Goal: Task Accomplishment & Management: Manage account settings

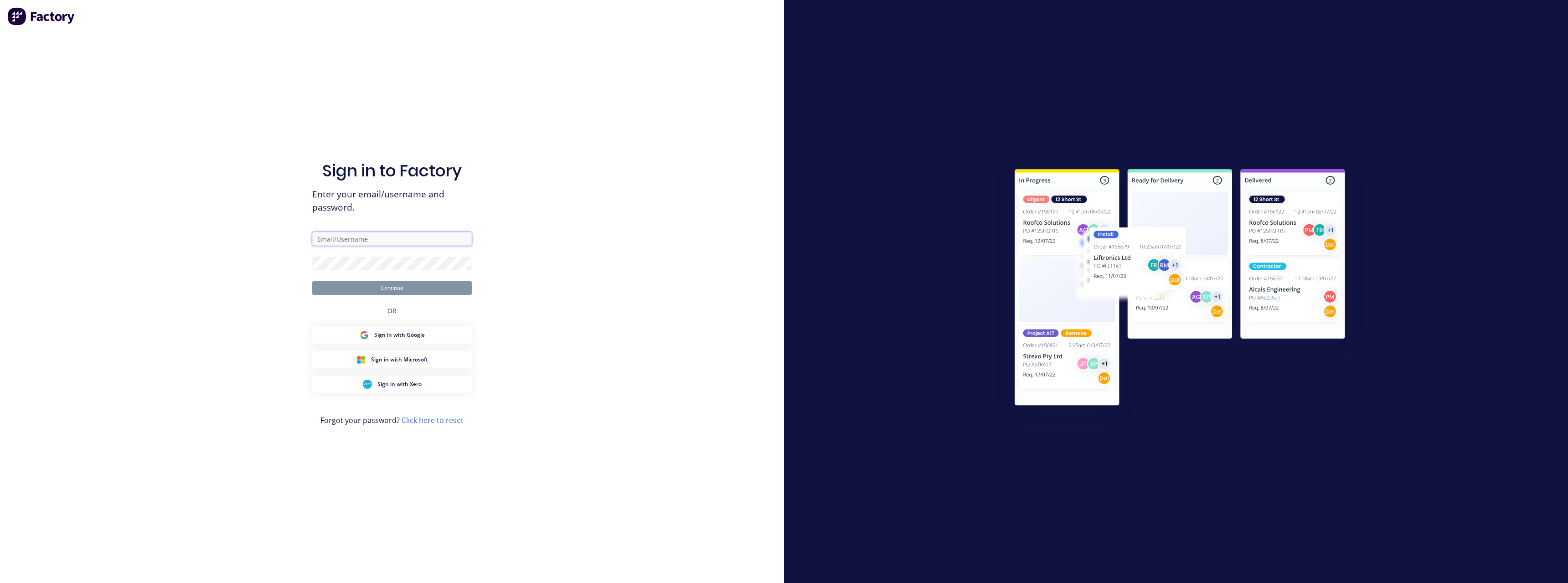
type input "[PERSON_NAME][EMAIL_ADDRESS][DOMAIN_NAME]"
click at [407, 254] on button "Continue" at bounding box center [392, 288] width 159 height 13
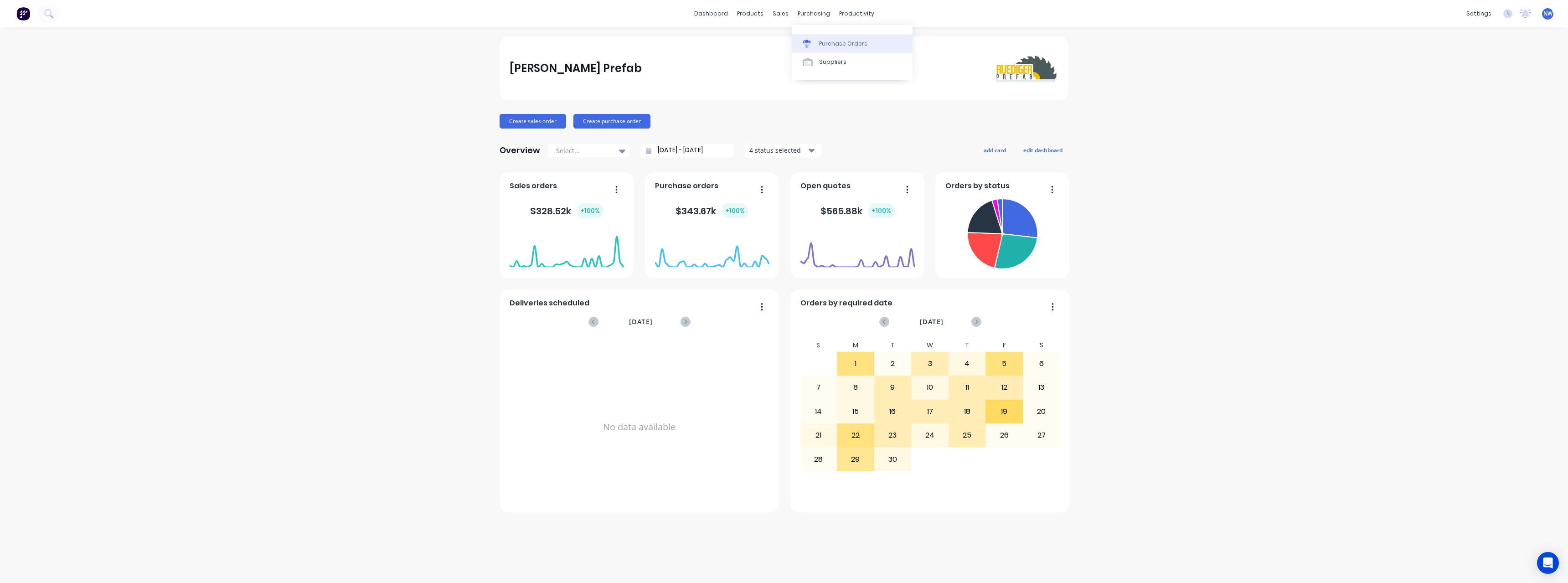
click at [576, 43] on div "Purchase Orders" at bounding box center [843, 43] width 48 height 8
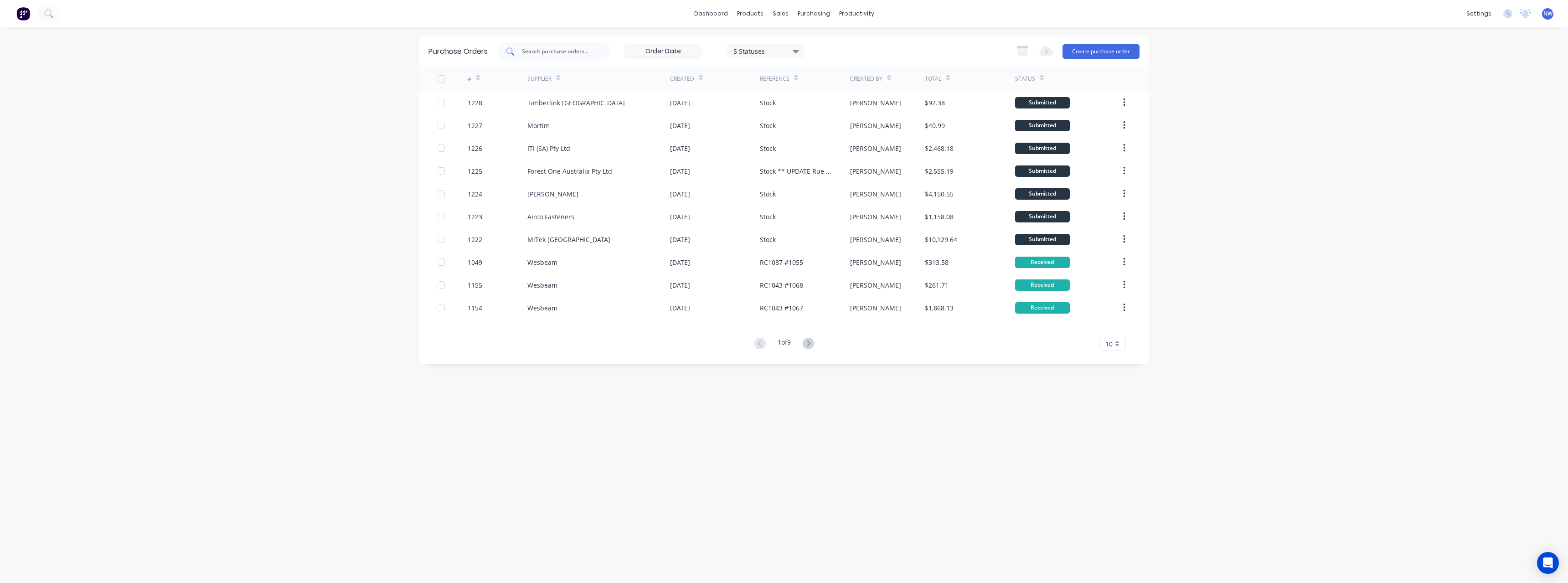
click at [570, 54] on input "text" at bounding box center [559, 51] width 75 height 9
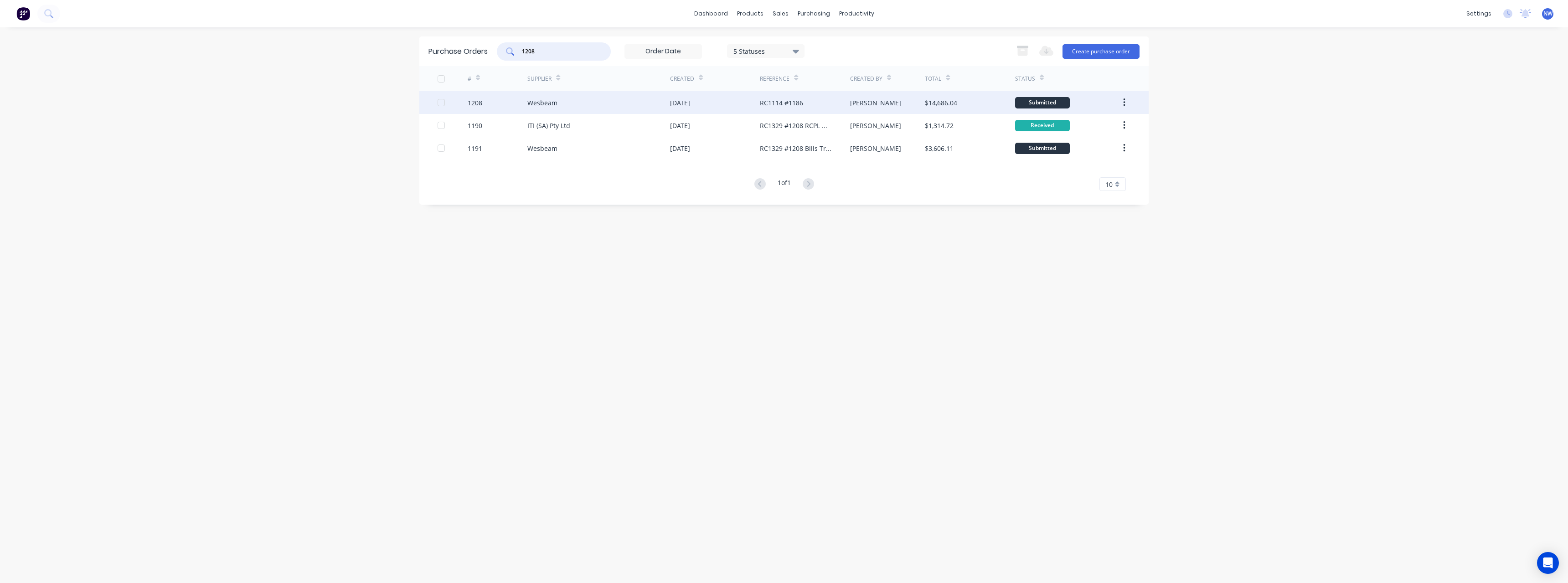
type input "1208"
click at [575, 100] on div "Wesbeam" at bounding box center [598, 102] width 142 height 23
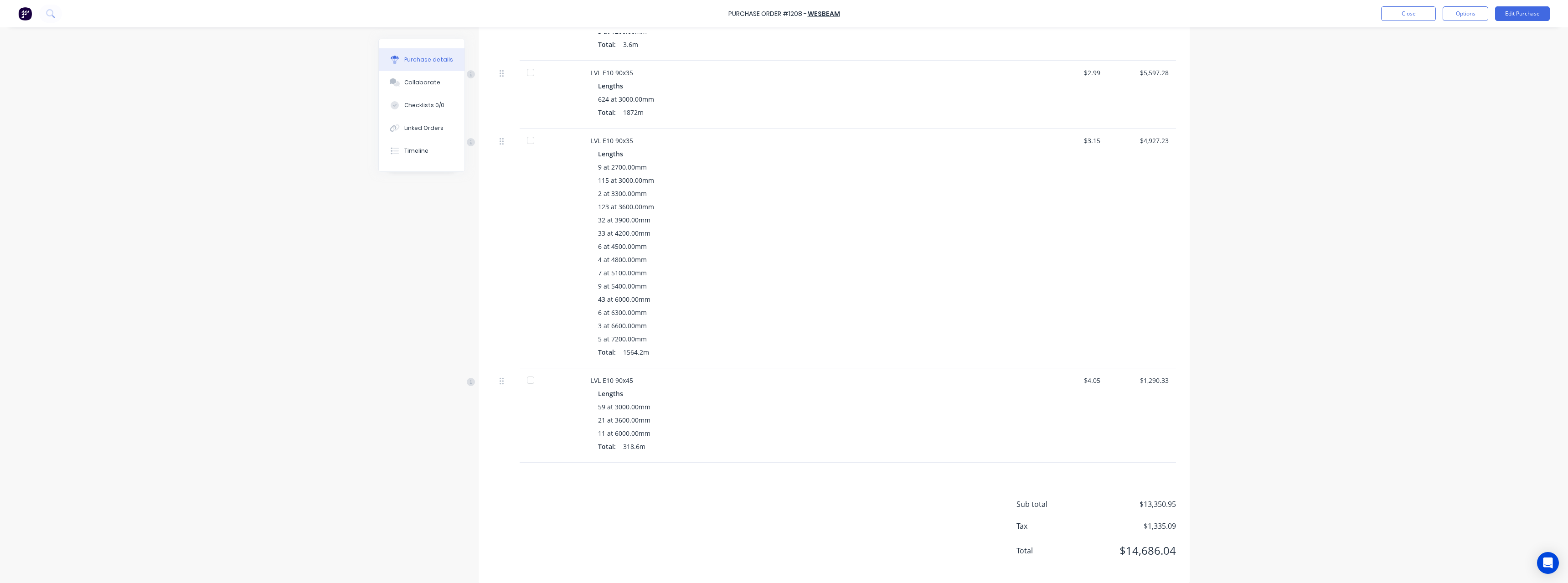
scroll to position [756, 0]
click at [576, 17] on button "Close" at bounding box center [1409, 13] width 55 height 15
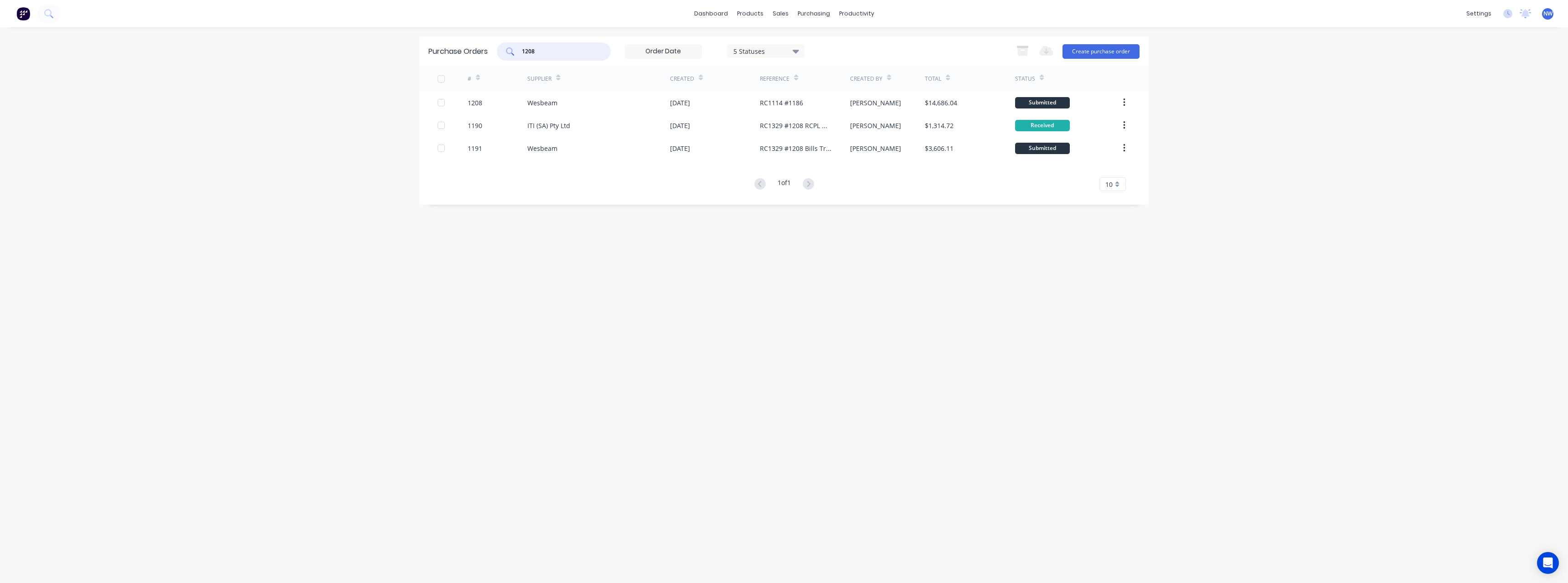
drag, startPoint x: 548, startPoint y: 47, endPoint x: 500, endPoint y: 52, distance: 48.3
click at [500, 52] on div "1208" at bounding box center [553, 52] width 114 height 18
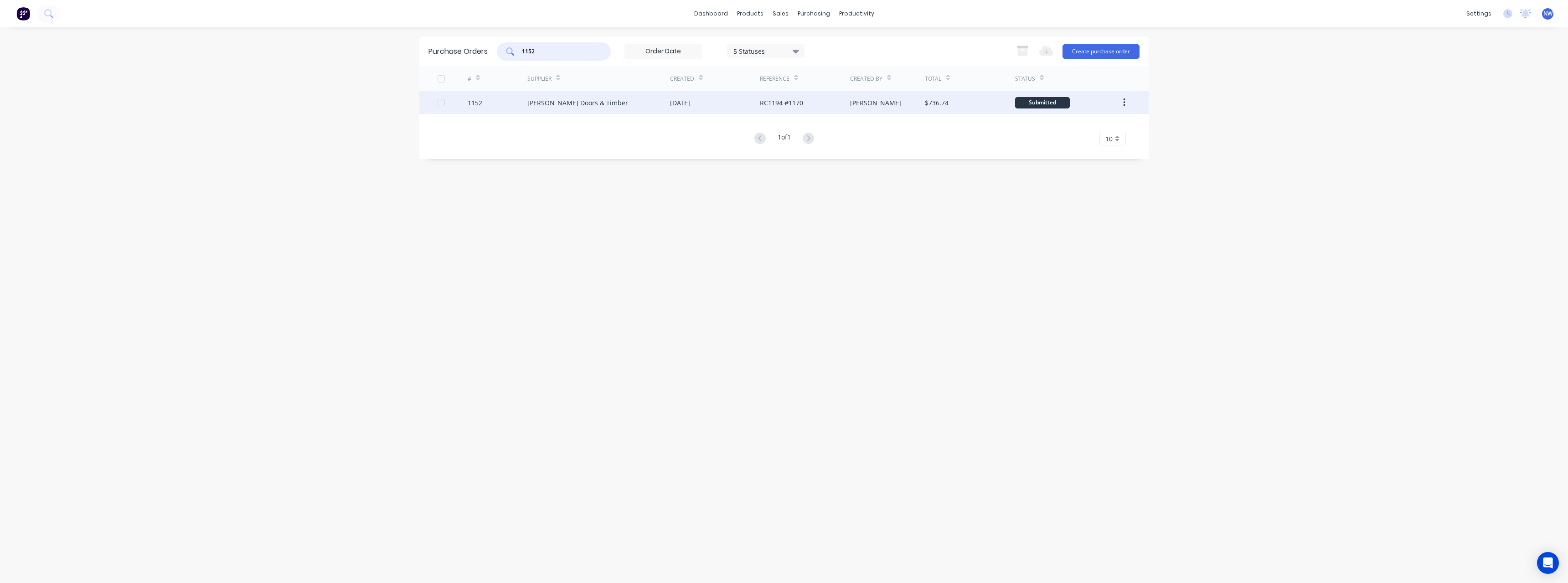
type input "1152"
click at [575, 107] on div "[PERSON_NAME] Doors & Timber" at bounding box center [577, 103] width 100 height 10
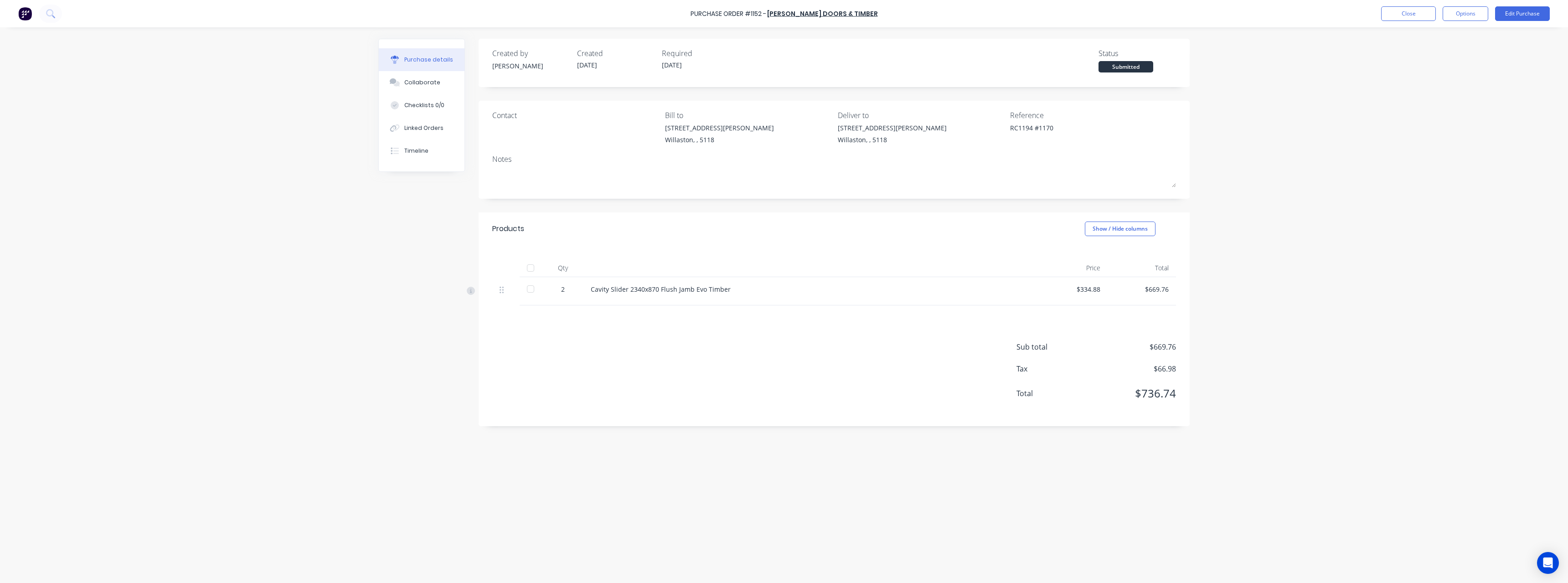
click at [533, 254] on div at bounding box center [531, 268] width 18 height 18
type textarea "x"
click at [576, 17] on button "Close" at bounding box center [1409, 13] width 55 height 15
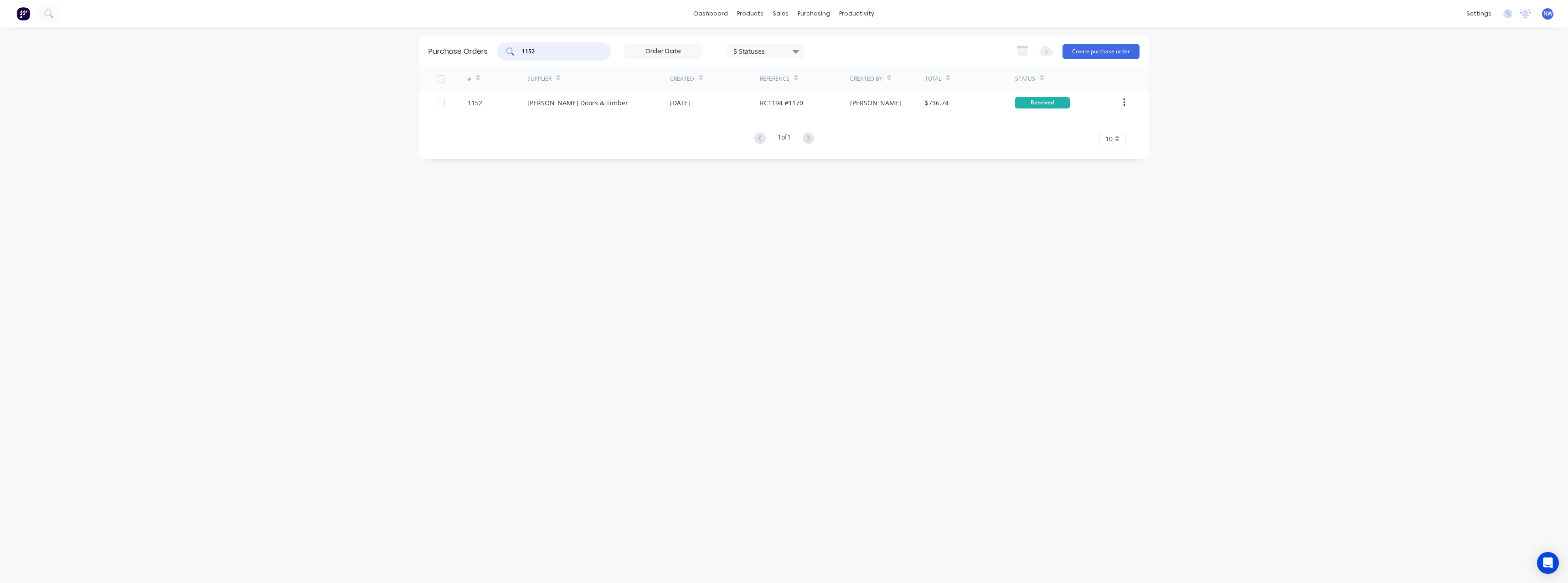
drag, startPoint x: 565, startPoint y: 53, endPoint x: 516, endPoint y: 57, distance: 49.2
click at [516, 57] on div "1152" at bounding box center [553, 52] width 114 height 18
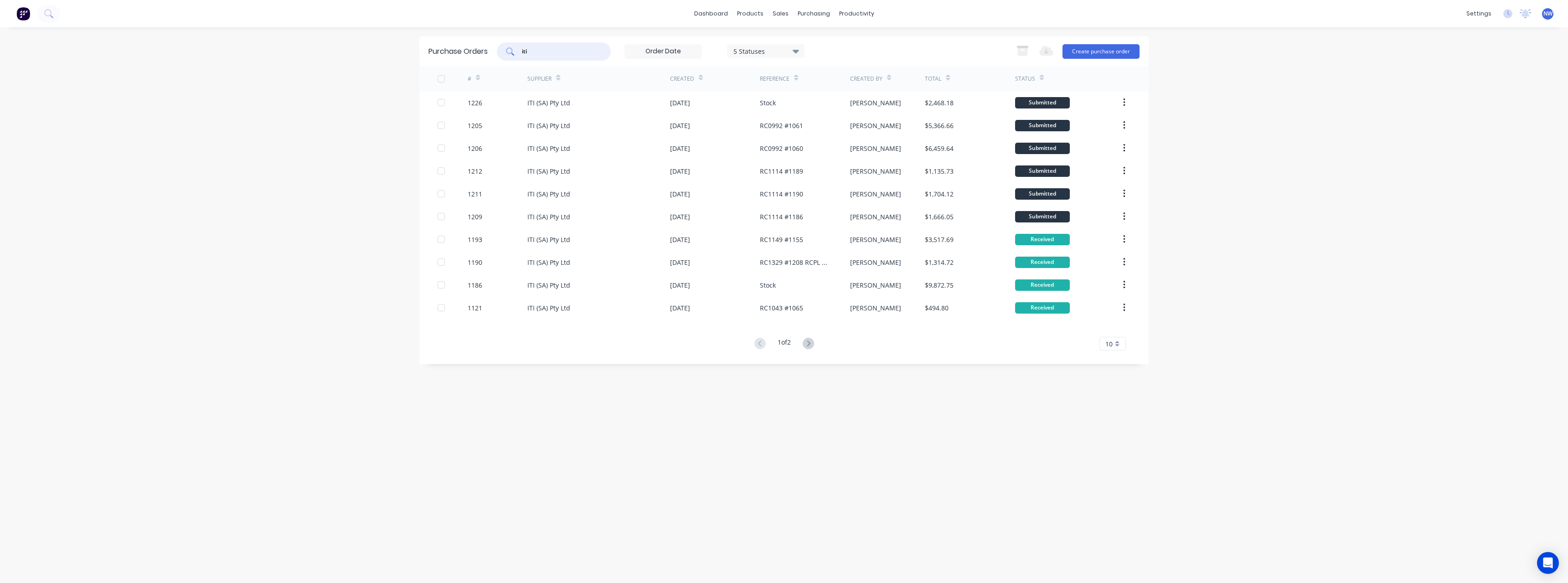
type input "iti"
click at [576, 52] on icon at bounding box center [796, 52] width 6 height 4
click at [576, 166] on div at bounding box center [827, 166] width 18 height 18
click at [346, 226] on div "dashboard products sales purchasing productivity dashboard products Product Cat…" at bounding box center [784, 292] width 1568 height 583
click at [576, 254] on icon at bounding box center [808, 343] width 12 height 12
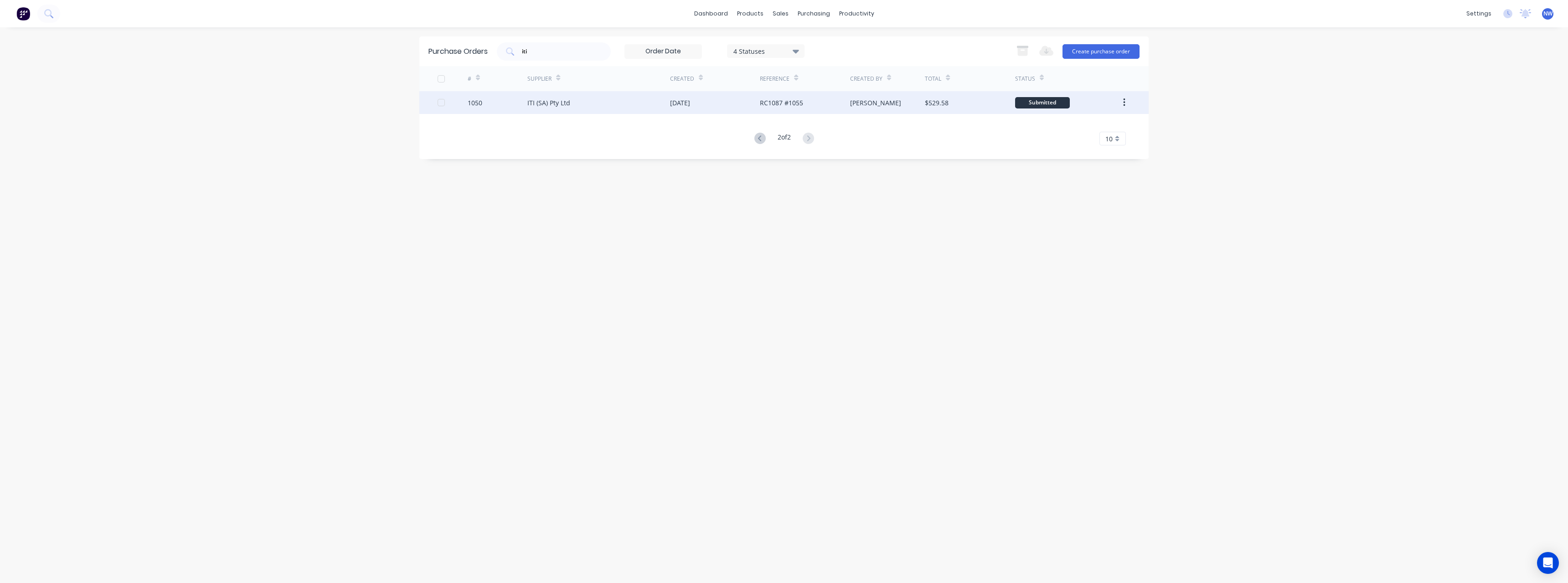
click at [576, 105] on div "[DATE]" at bounding box center [680, 103] width 20 height 10
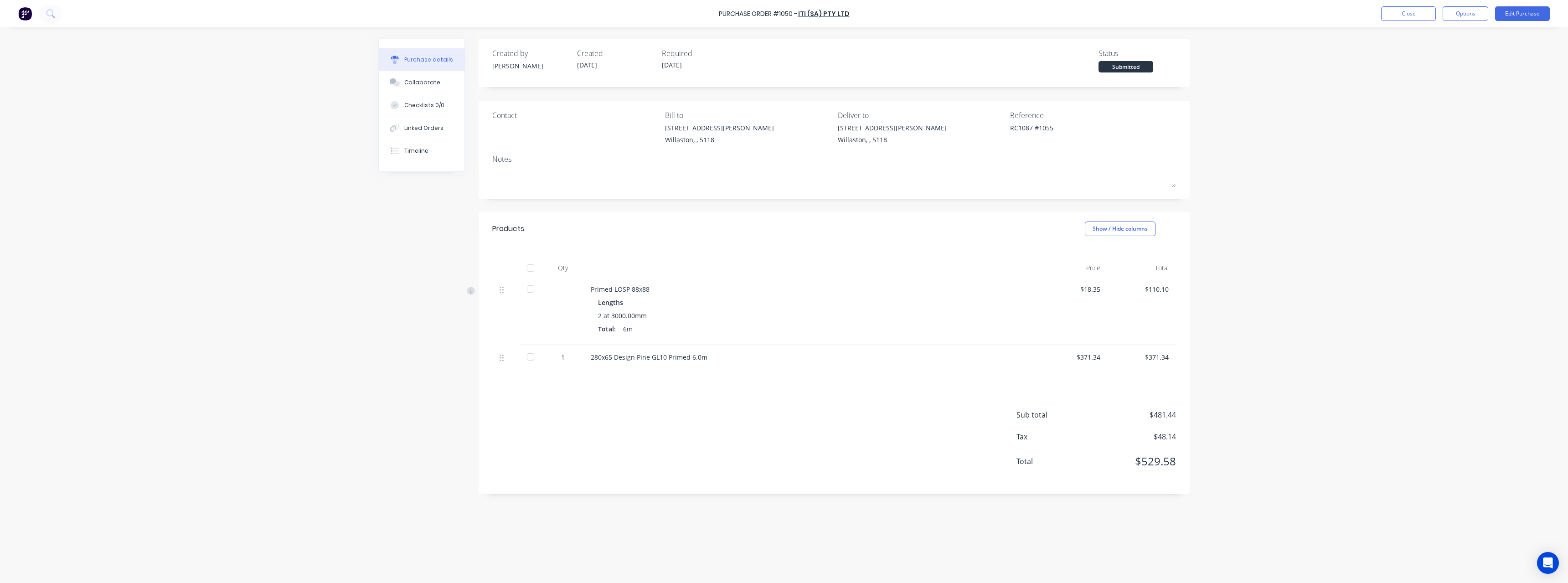
click at [527, 254] on div at bounding box center [531, 268] width 18 height 18
type textarea "x"
click at [576, 19] on button "Close" at bounding box center [1409, 13] width 55 height 15
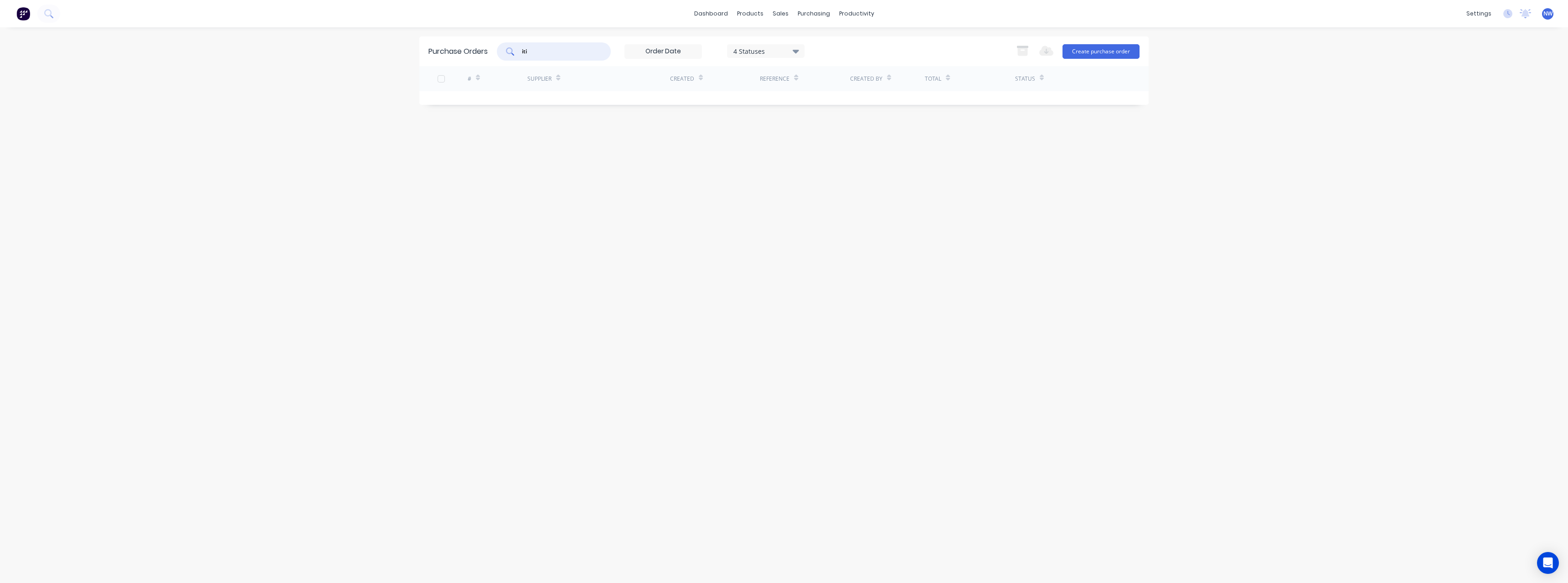
click at [576, 54] on input "iti" at bounding box center [559, 51] width 75 height 9
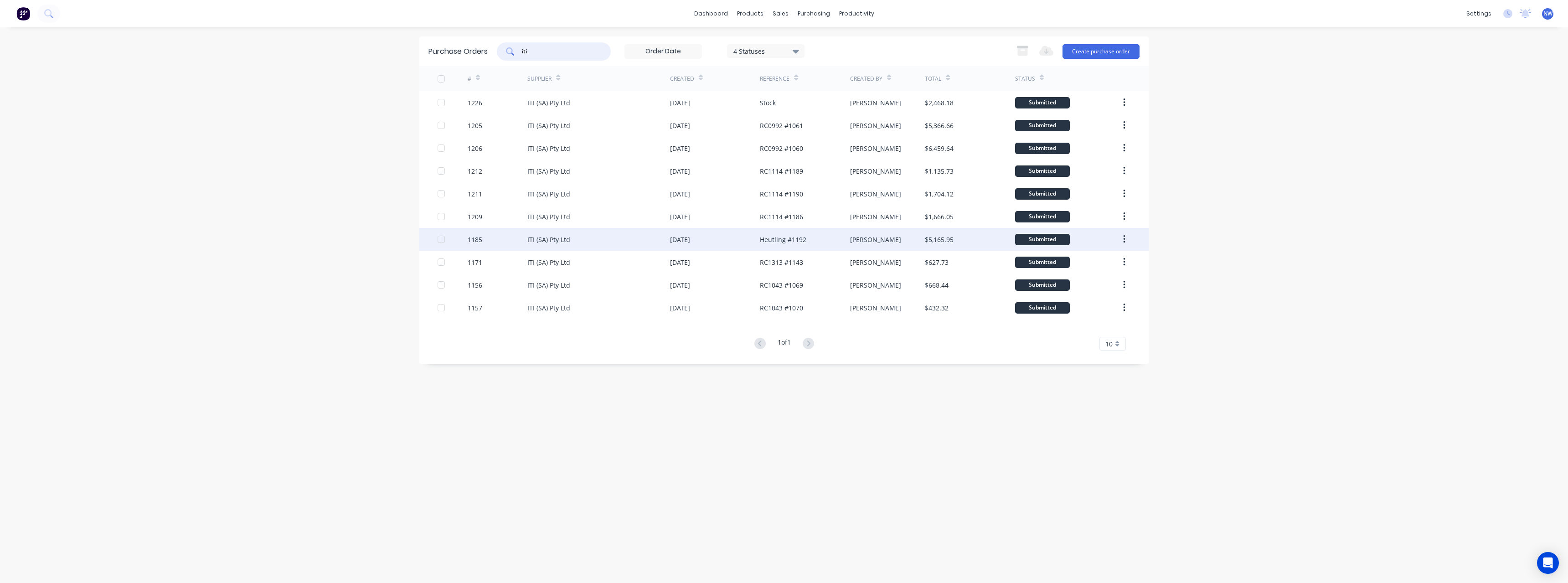
type input "iti"
click at [576, 232] on div "ITI (SA) Pty Ltd" at bounding box center [598, 239] width 142 height 23
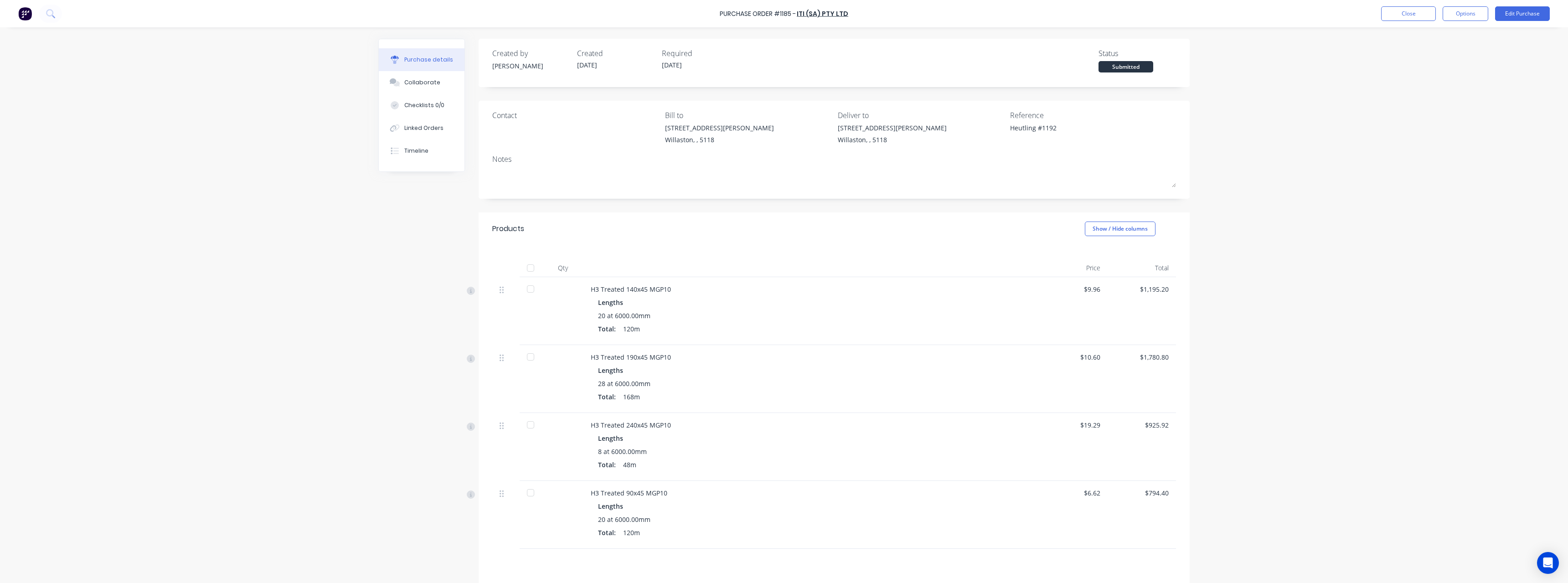
click at [531, 254] on div at bounding box center [531, 268] width 18 height 18
type textarea "x"
click at [576, 18] on button "Close" at bounding box center [1409, 13] width 55 height 15
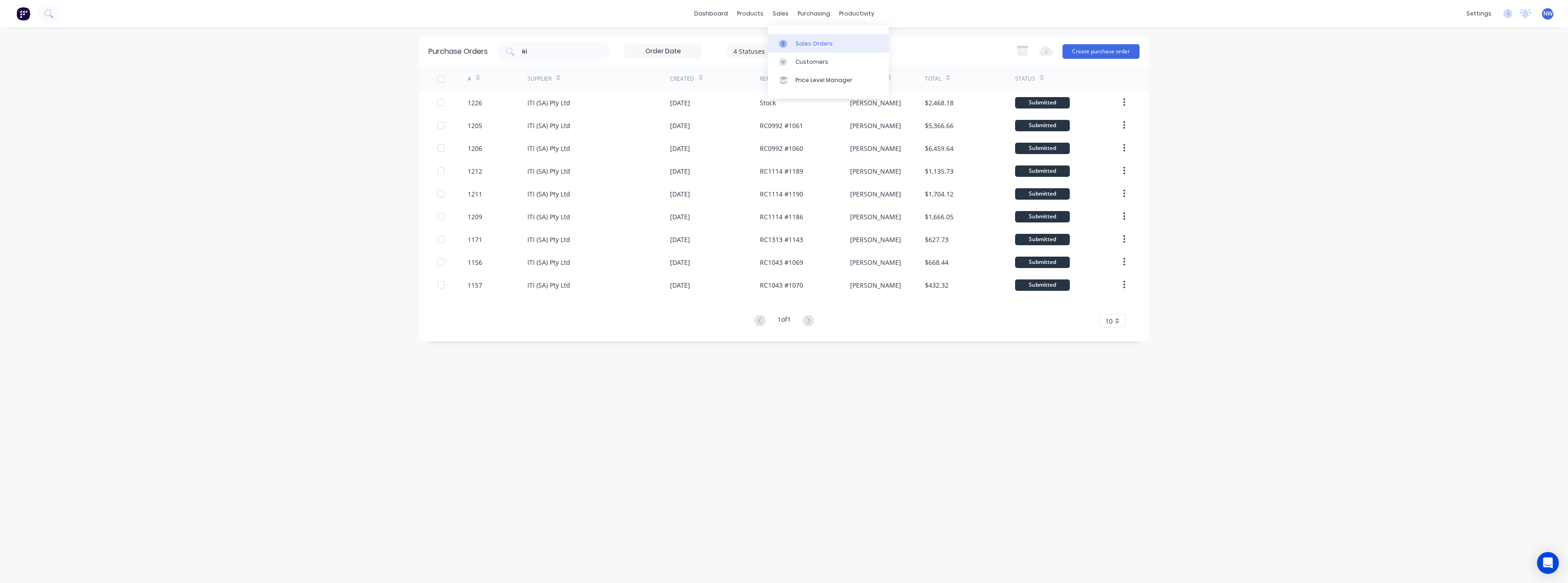
click at [576, 43] on div "Sales Orders" at bounding box center [814, 43] width 37 height 8
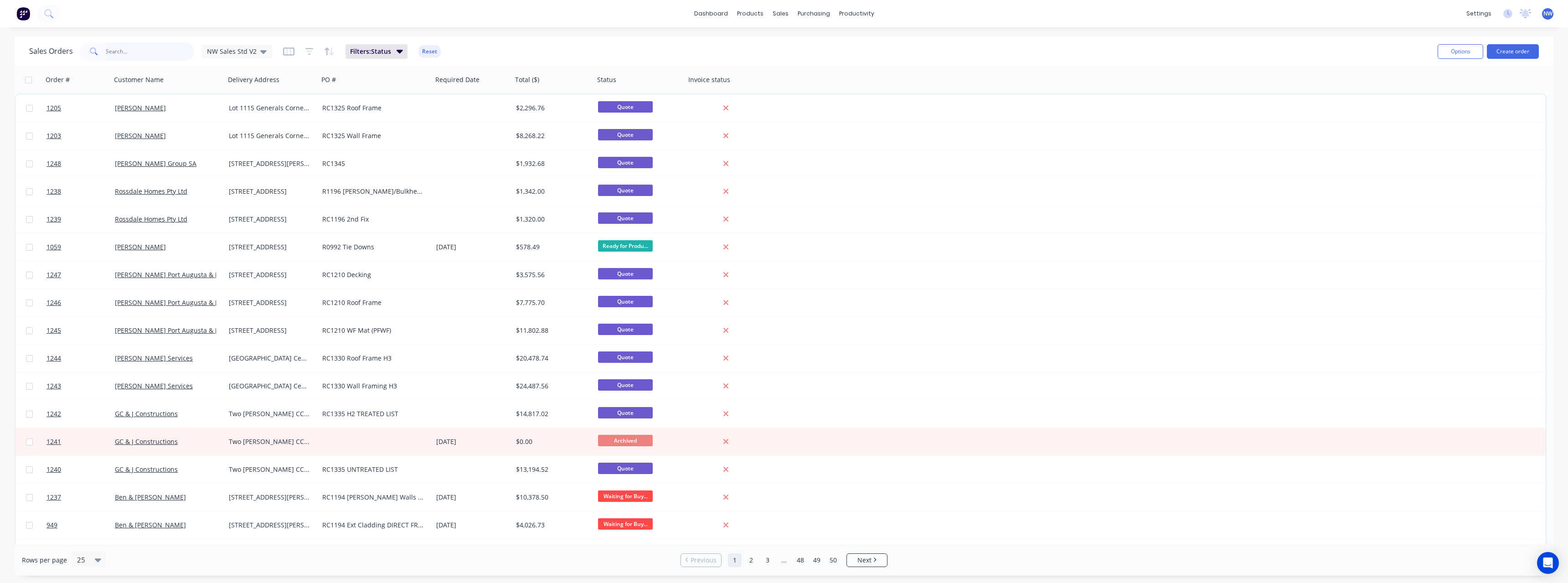
click at [153, 50] on input "text" at bounding box center [150, 52] width 89 height 18
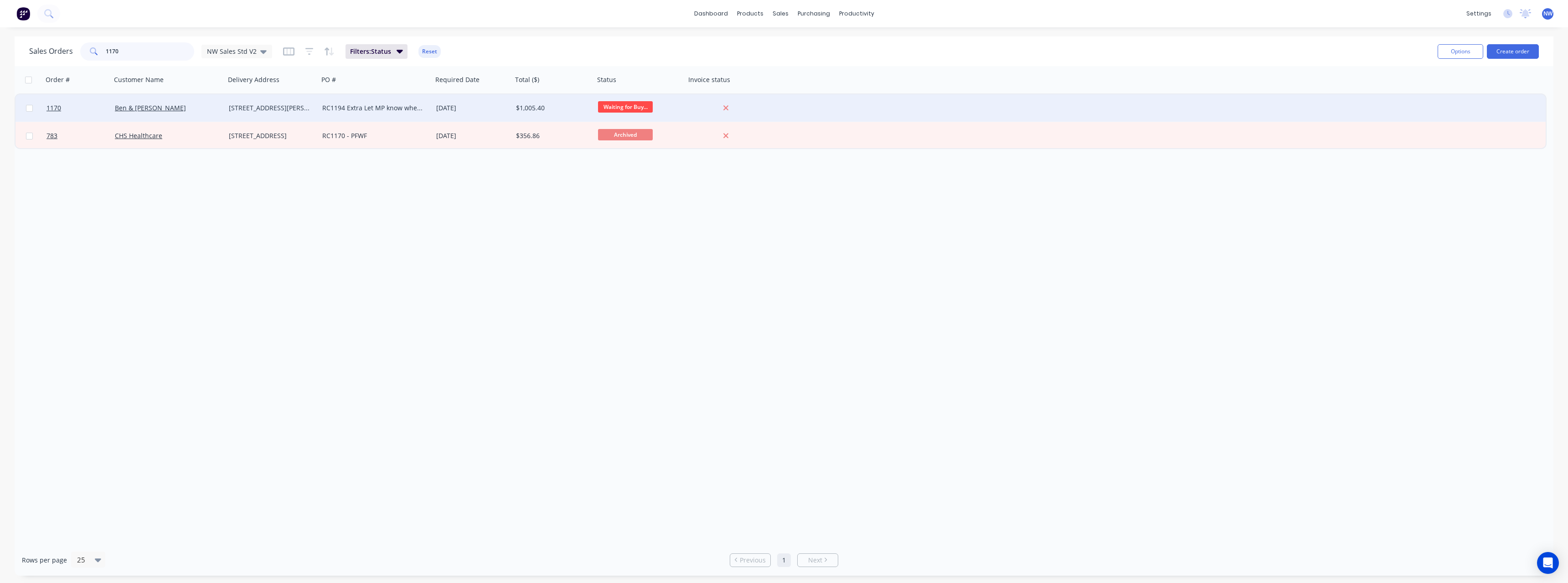
type input "1170"
click at [309, 113] on div "[STREET_ADDRESS][PERSON_NAME]" at bounding box center [272, 108] width 94 height 27
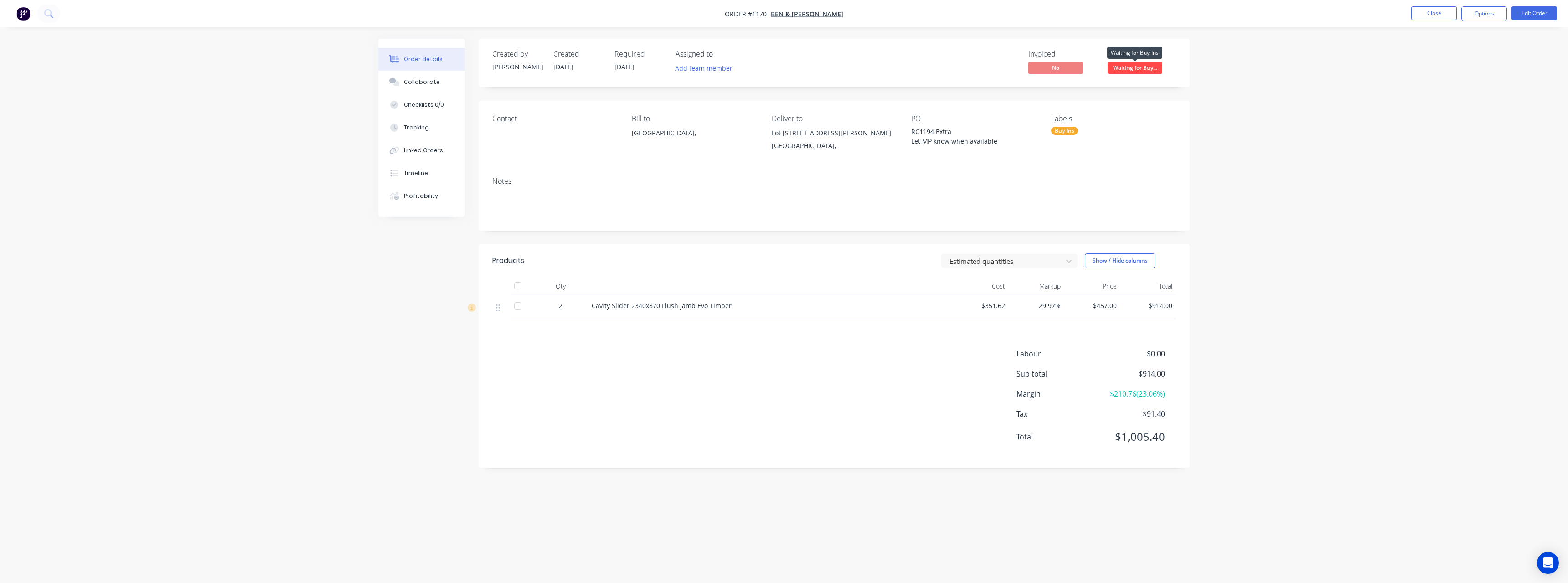
click at [576, 68] on span "Waiting for Buy..." at bounding box center [1135, 68] width 55 height 12
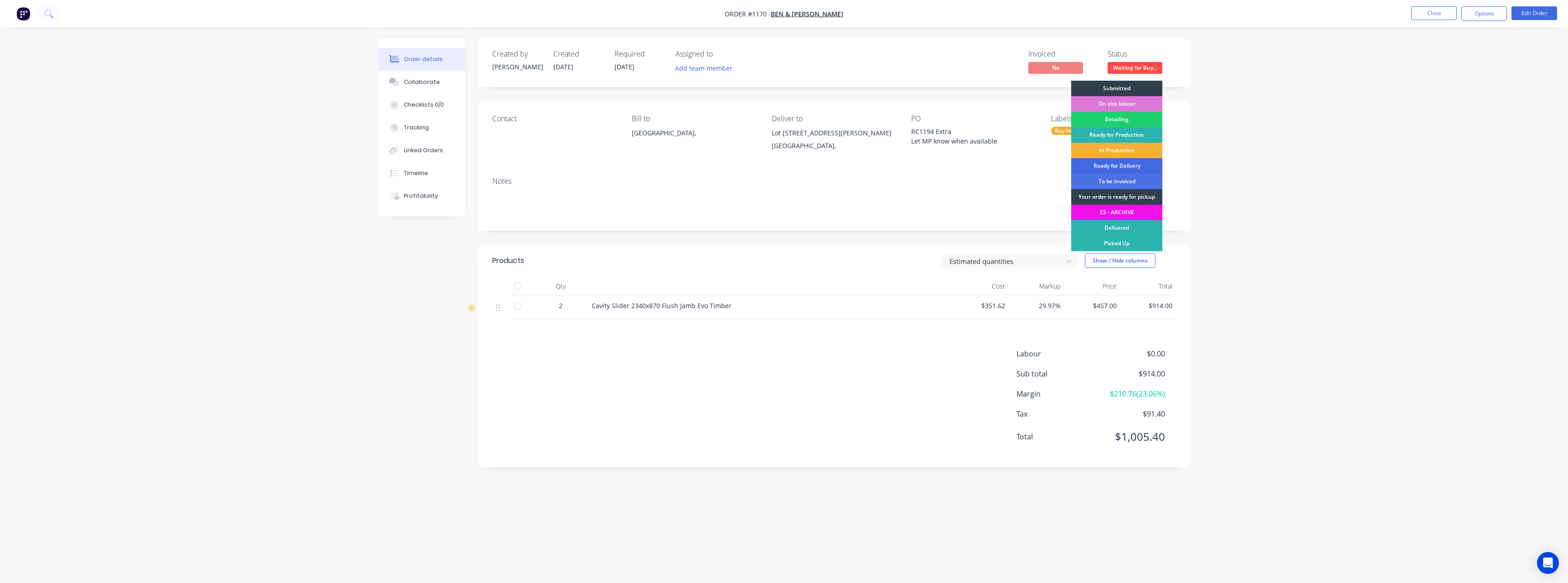
click at [576, 164] on div "Ready for Delivery" at bounding box center [1117, 166] width 91 height 15
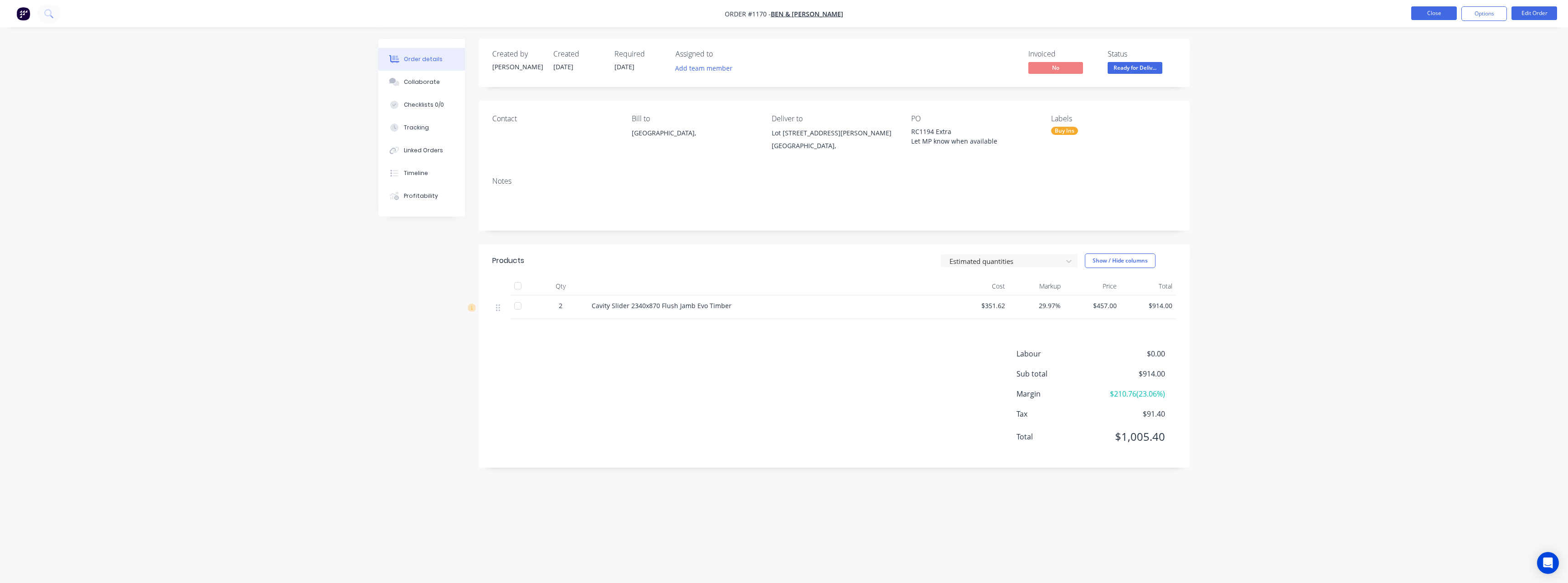
click at [576, 17] on button "Close" at bounding box center [1433, 13] width 46 height 13
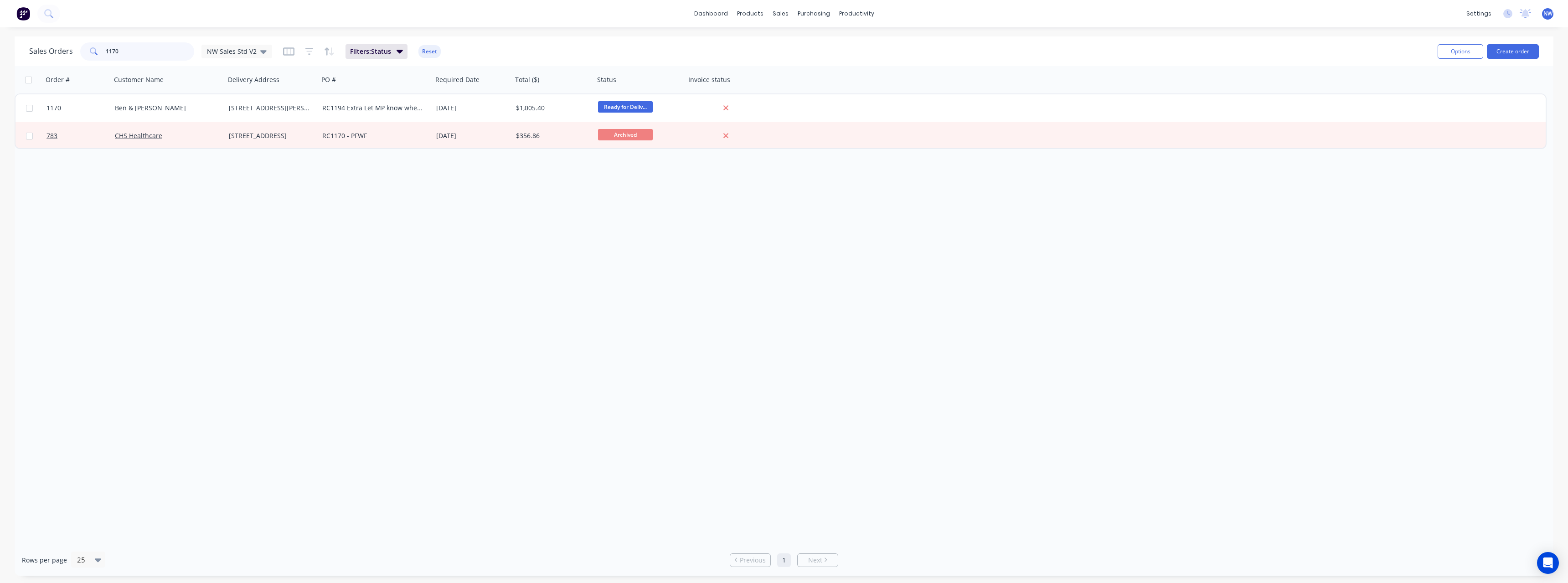
drag, startPoint x: 128, startPoint y: 52, endPoint x: 89, endPoint y: 54, distance: 39.1
click at [89, 54] on div "1170" at bounding box center [137, 52] width 114 height 18
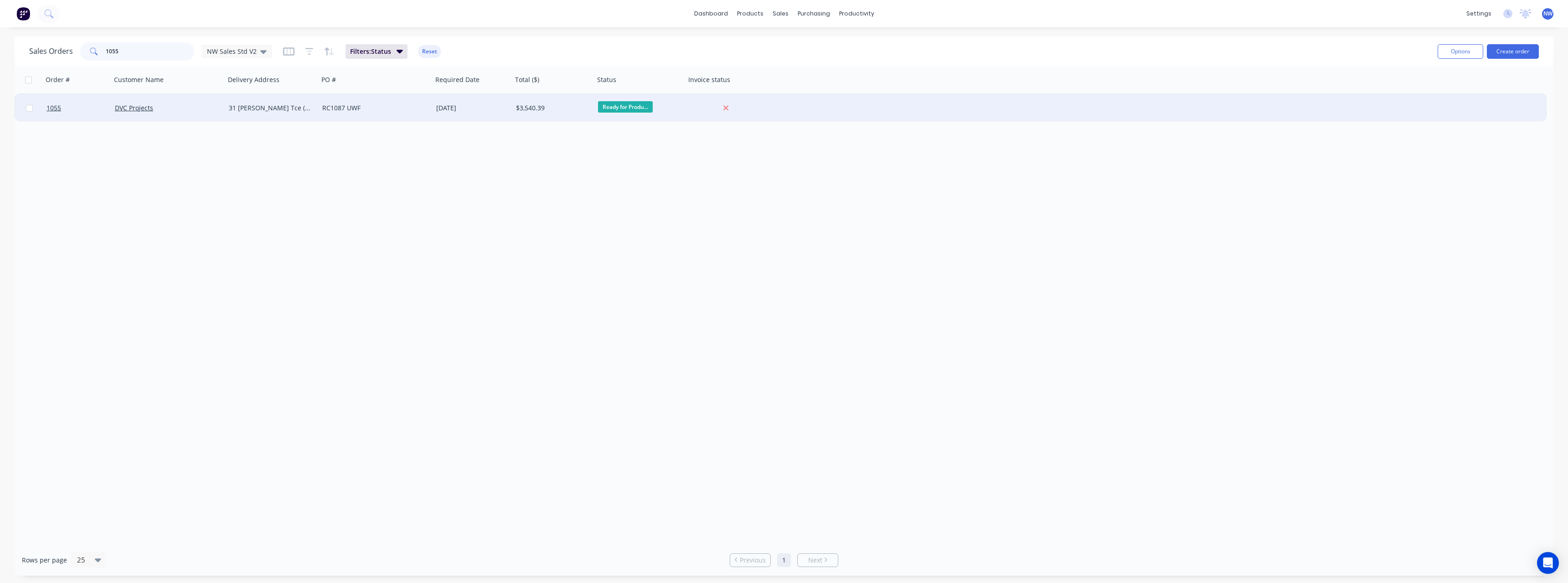
type input "1055"
click at [438, 108] on div "[DATE]" at bounding box center [472, 108] width 72 height 9
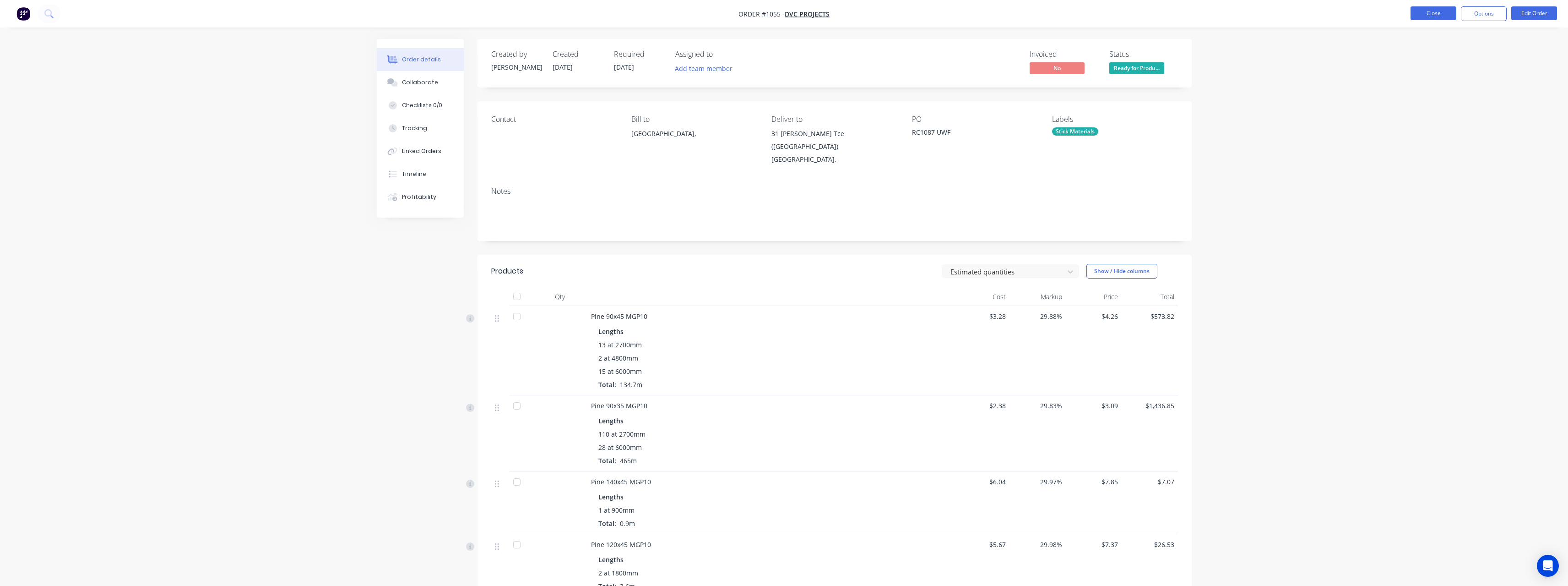
click at [579, 10] on button "Close" at bounding box center [1433, 13] width 46 height 13
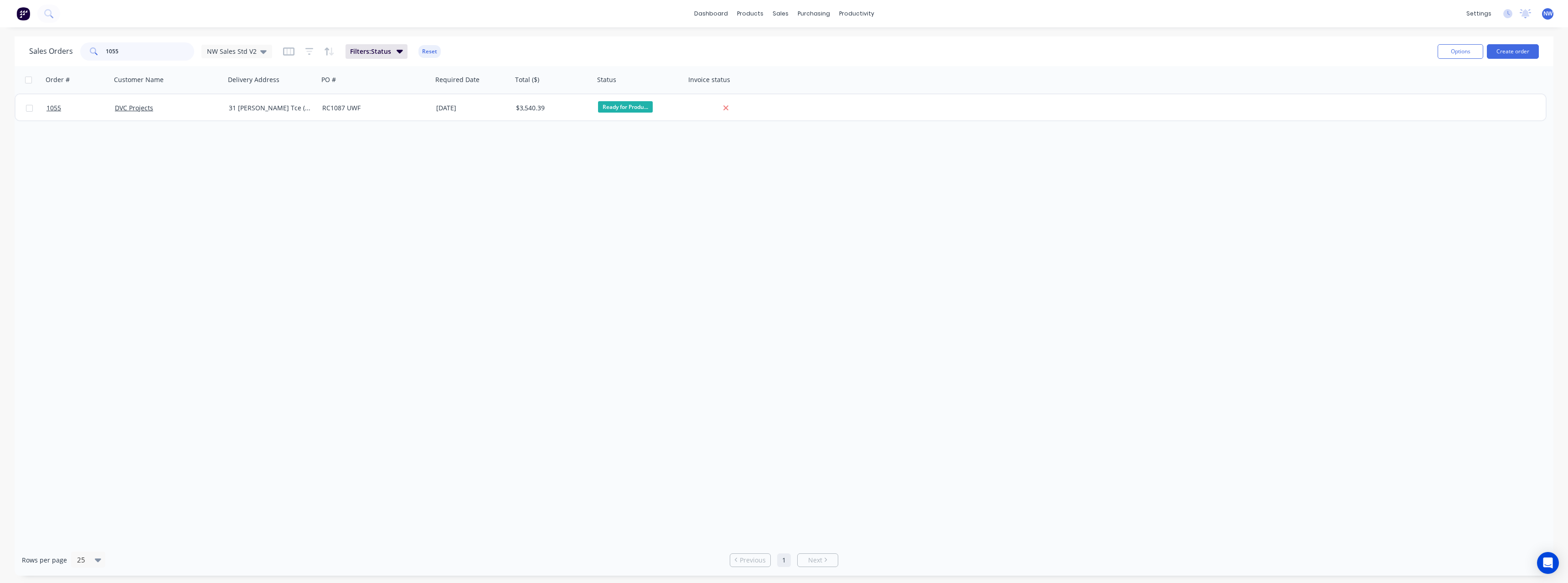
drag, startPoint x: 111, startPoint y: 54, endPoint x: 90, endPoint y: 55, distance: 21.0
click at [90, 55] on div "1055" at bounding box center [137, 52] width 114 height 18
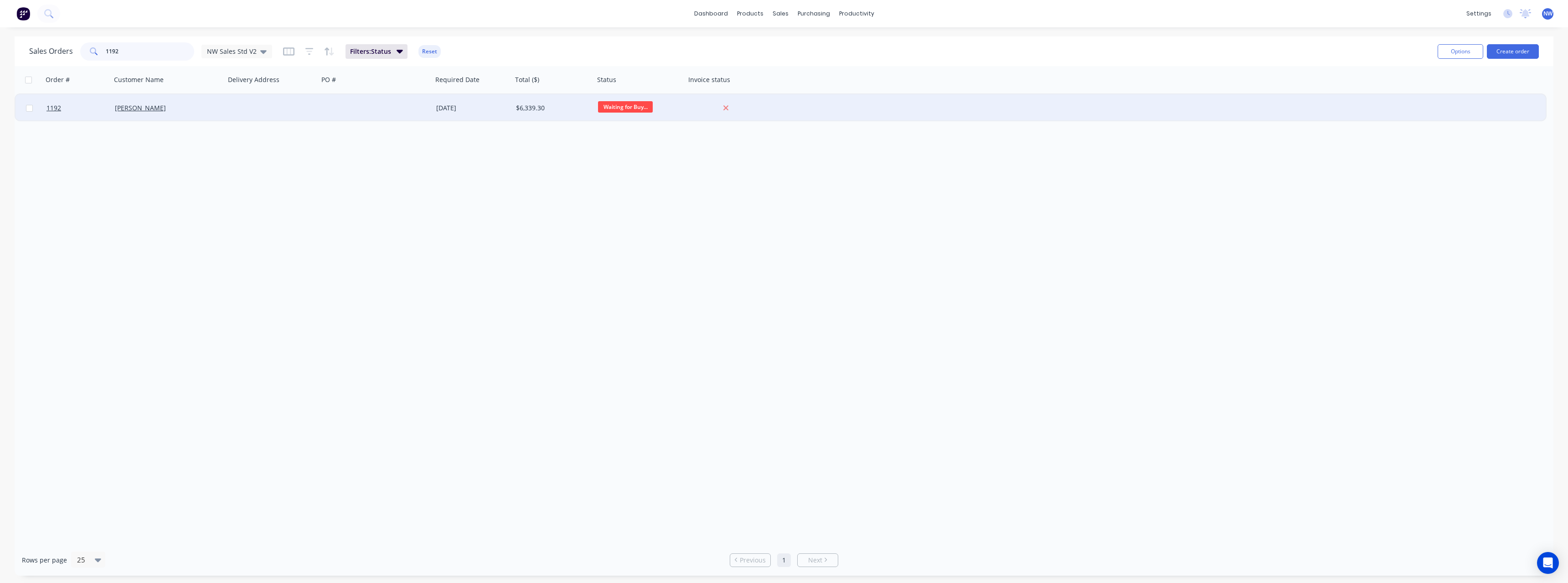
type input "1192"
click at [438, 108] on div "[DATE]" at bounding box center [472, 108] width 72 height 9
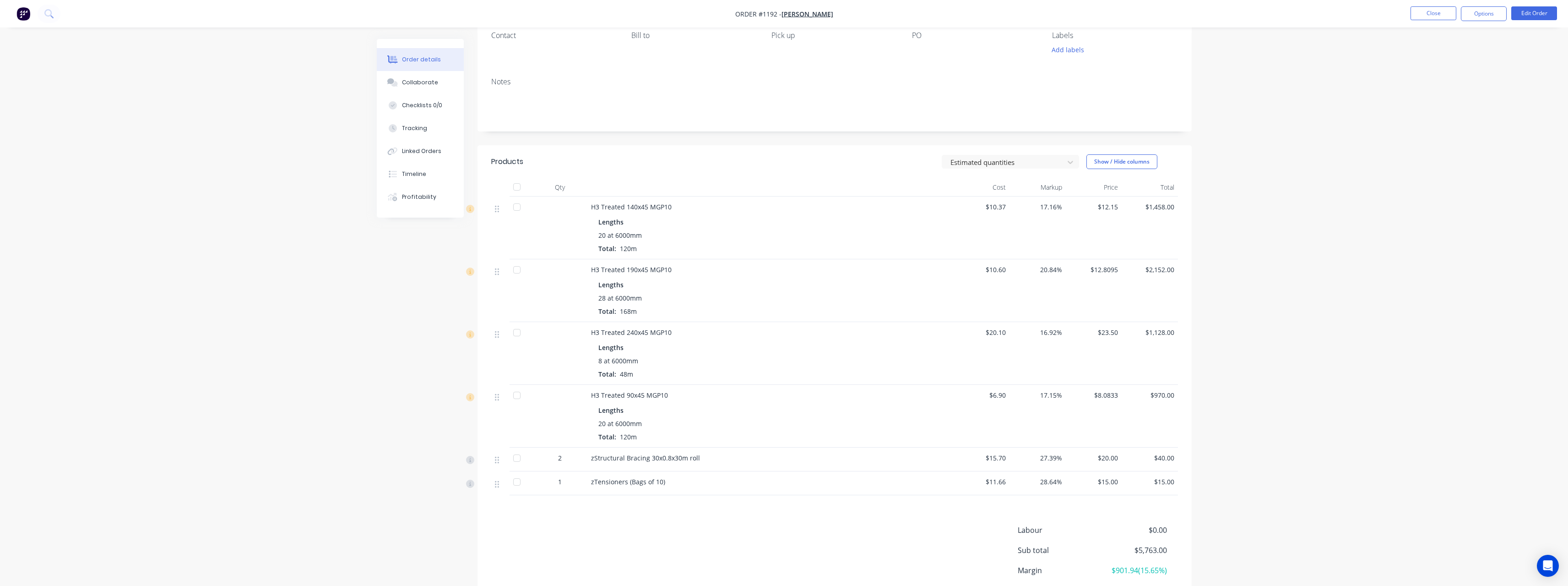
scroll to position [92, 0]
click at [579, 10] on button "Close" at bounding box center [1433, 13] width 46 height 13
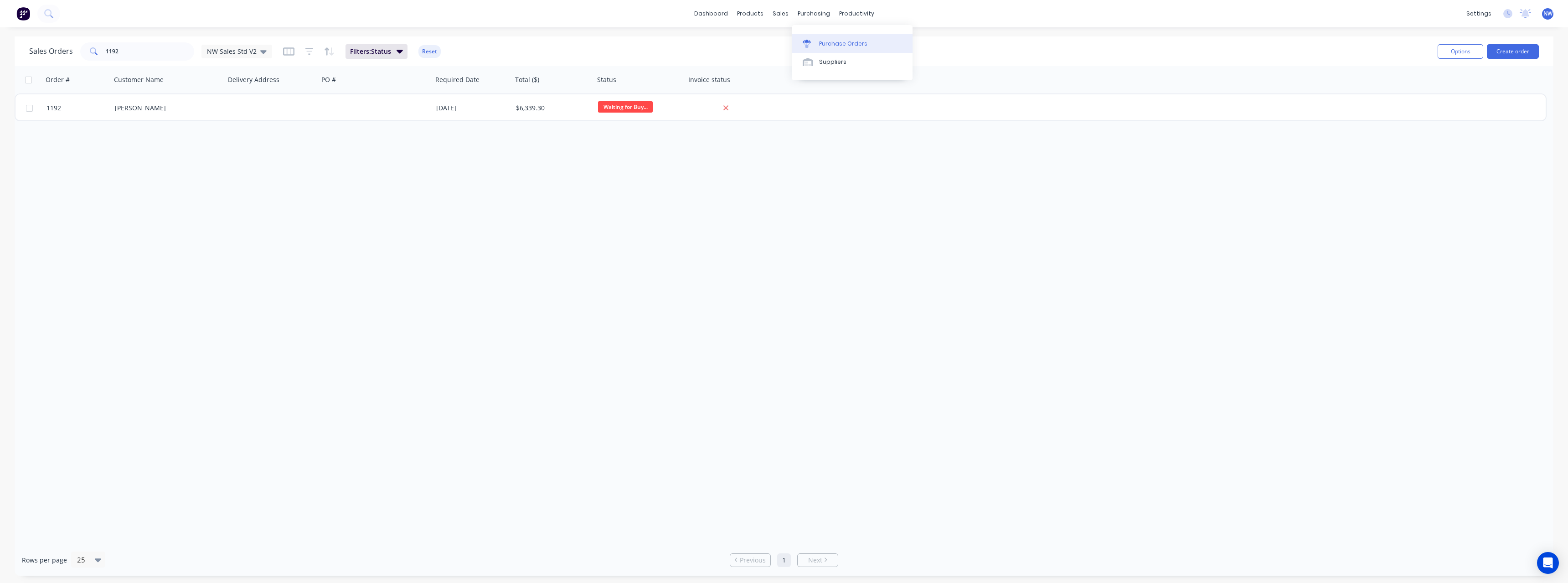
click at [576, 43] on div "Purchase Orders" at bounding box center [843, 43] width 48 height 8
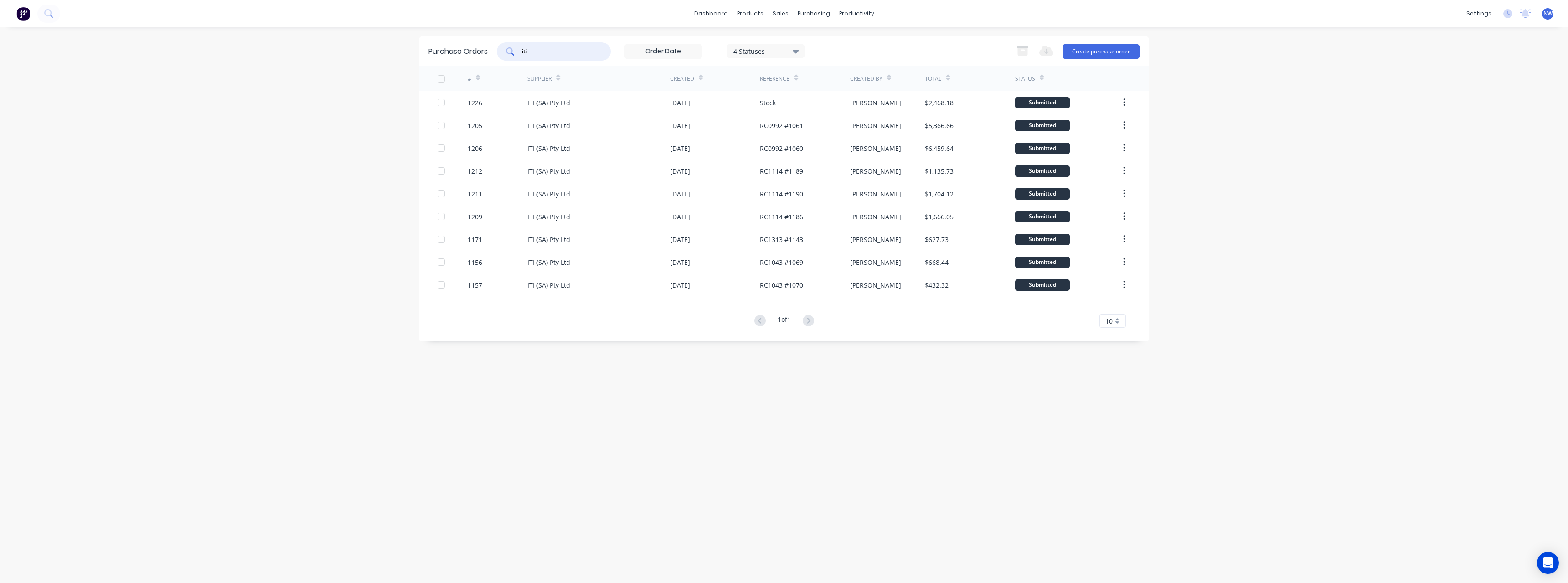
drag, startPoint x: 531, startPoint y: 55, endPoint x: 513, endPoint y: 56, distance: 18.0
click at [513, 56] on div "iti" at bounding box center [553, 52] width 114 height 18
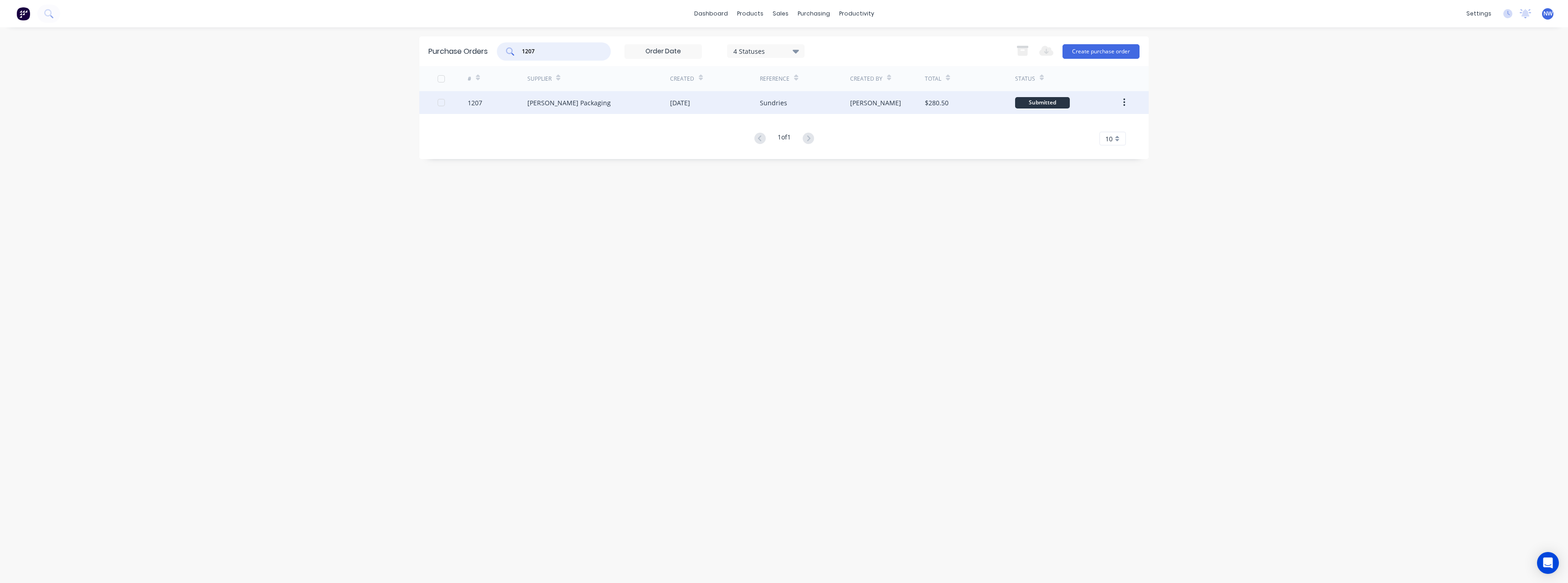
type input "1207"
click at [576, 105] on div "[PERSON_NAME] Packaging" at bounding box center [598, 102] width 142 height 23
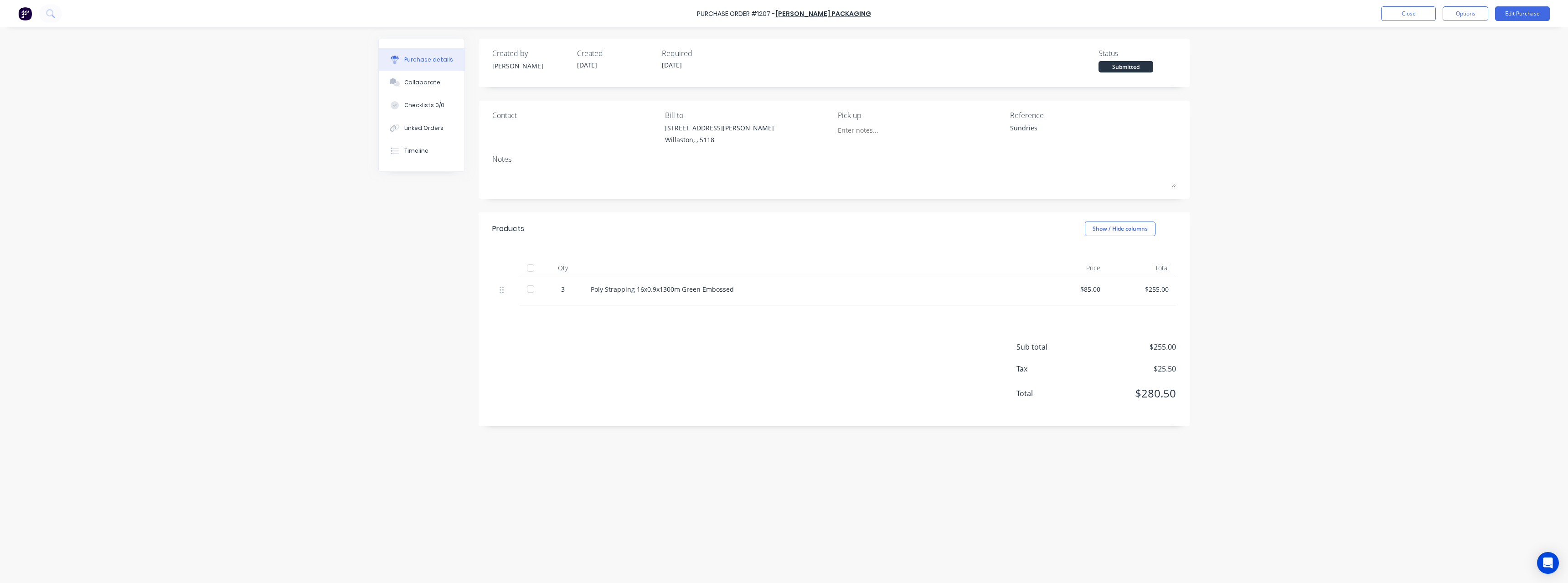
click at [530, 254] on div at bounding box center [531, 268] width 18 height 18
type textarea "x"
click at [576, 10] on button "Close" at bounding box center [1409, 13] width 55 height 15
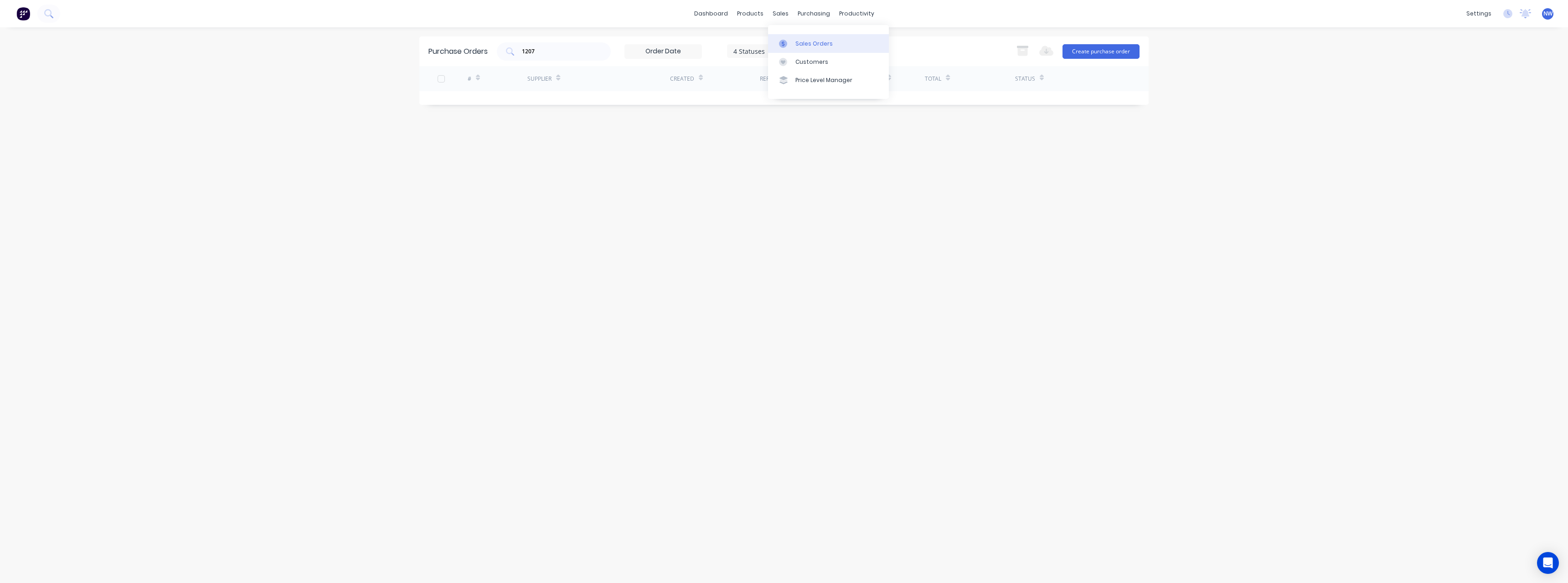
click at [576, 41] on div "Sales Orders" at bounding box center [814, 43] width 37 height 8
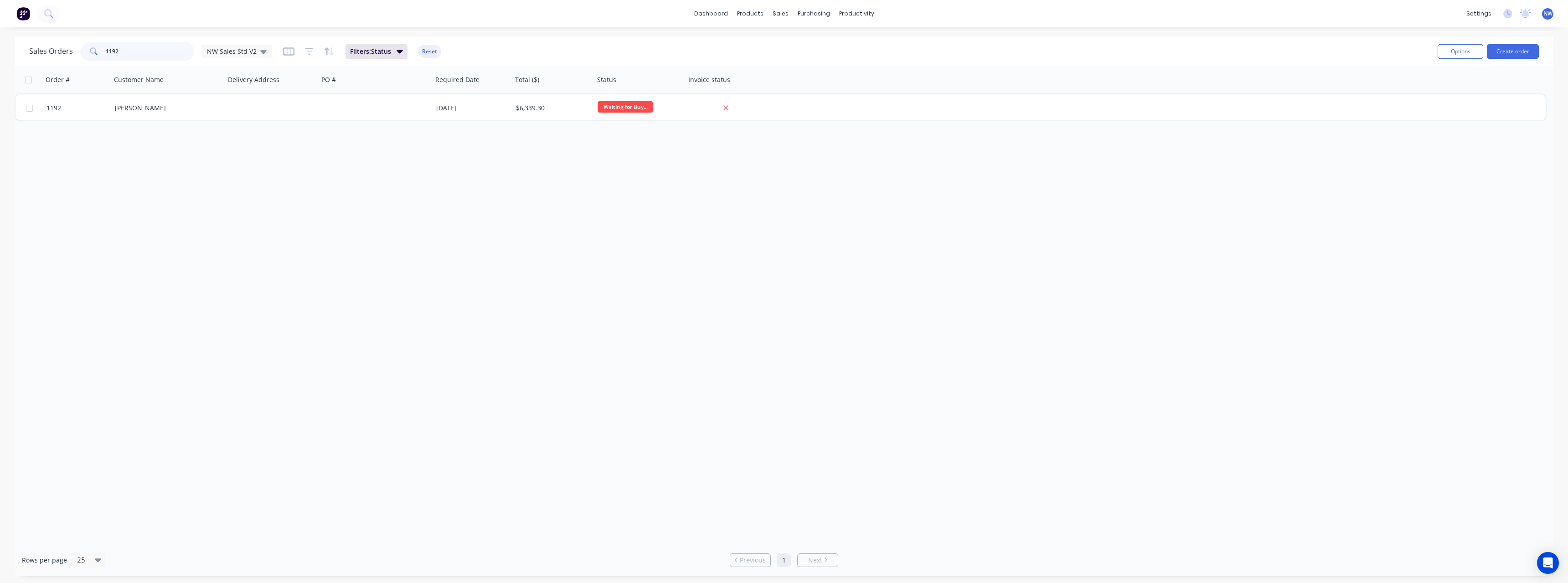
drag, startPoint x: 137, startPoint y: 54, endPoint x: 81, endPoint y: 52, distance: 56.0
click at [81, 52] on div "1192" at bounding box center [137, 52] width 114 height 18
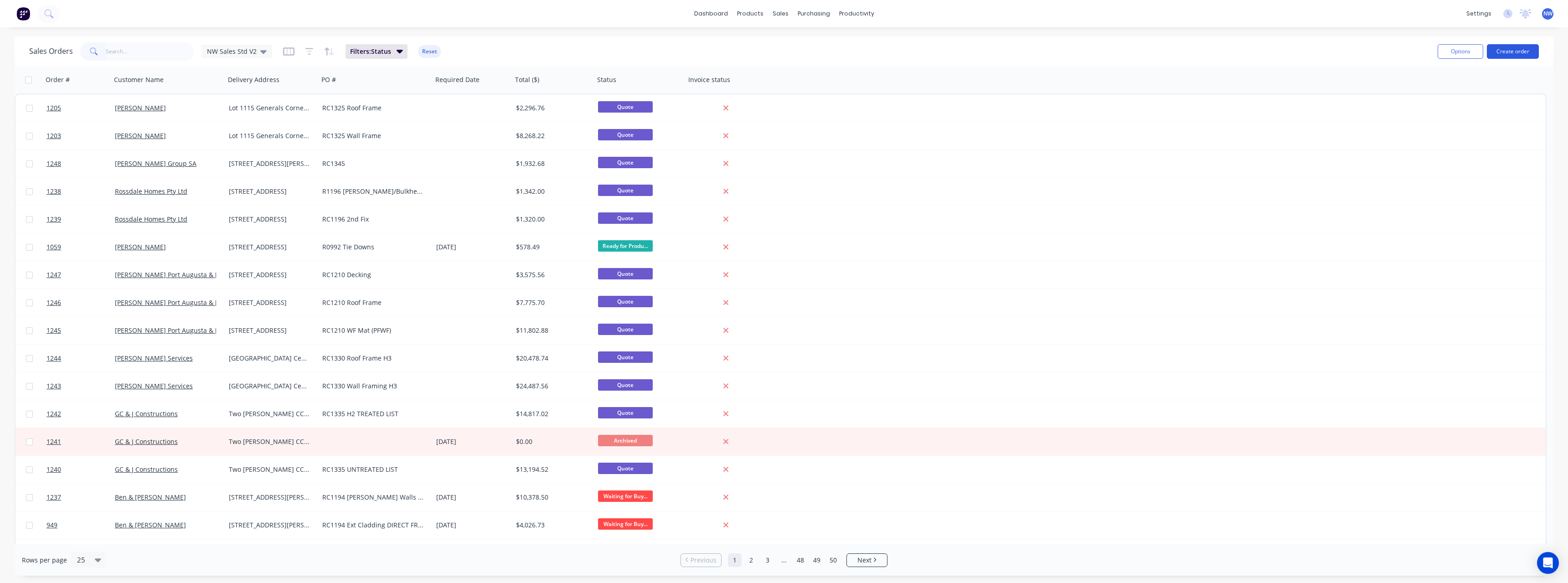
click at [576, 55] on button "Create order" at bounding box center [1513, 52] width 52 height 15
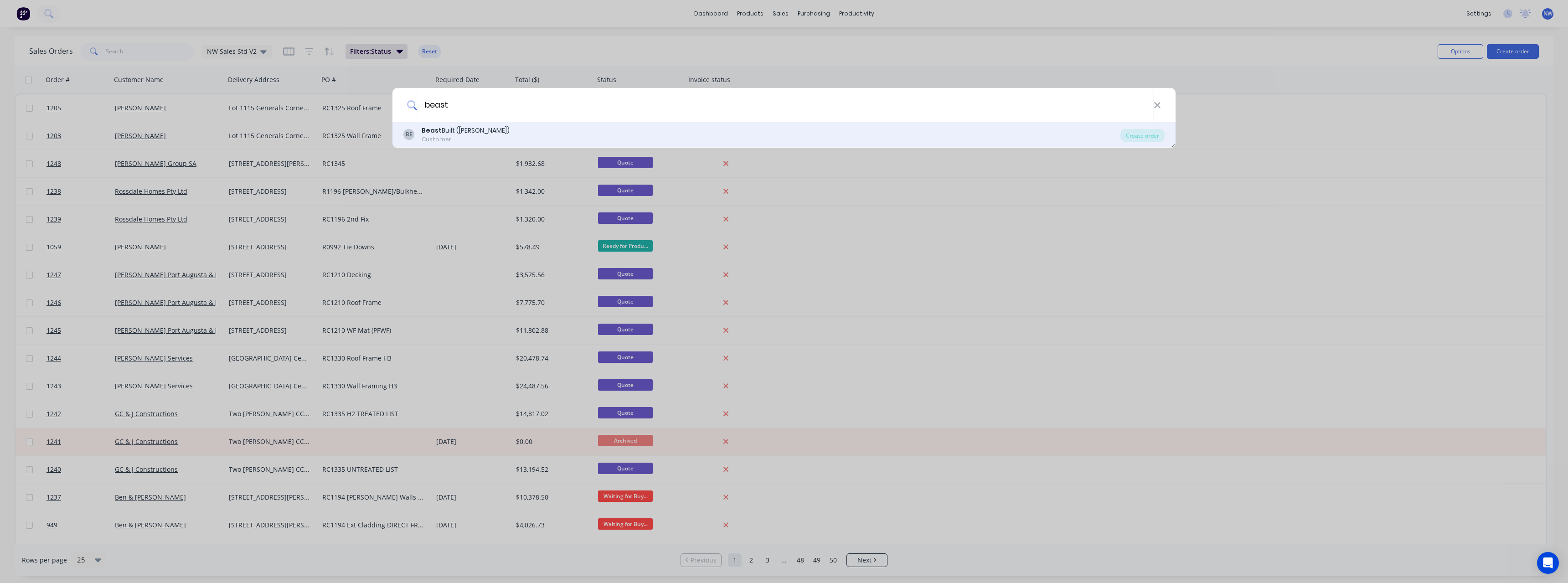
type input "beast"
click at [504, 136] on div "BE Beast Built ([PERSON_NAME]) Customer" at bounding box center [762, 134] width 717 height 18
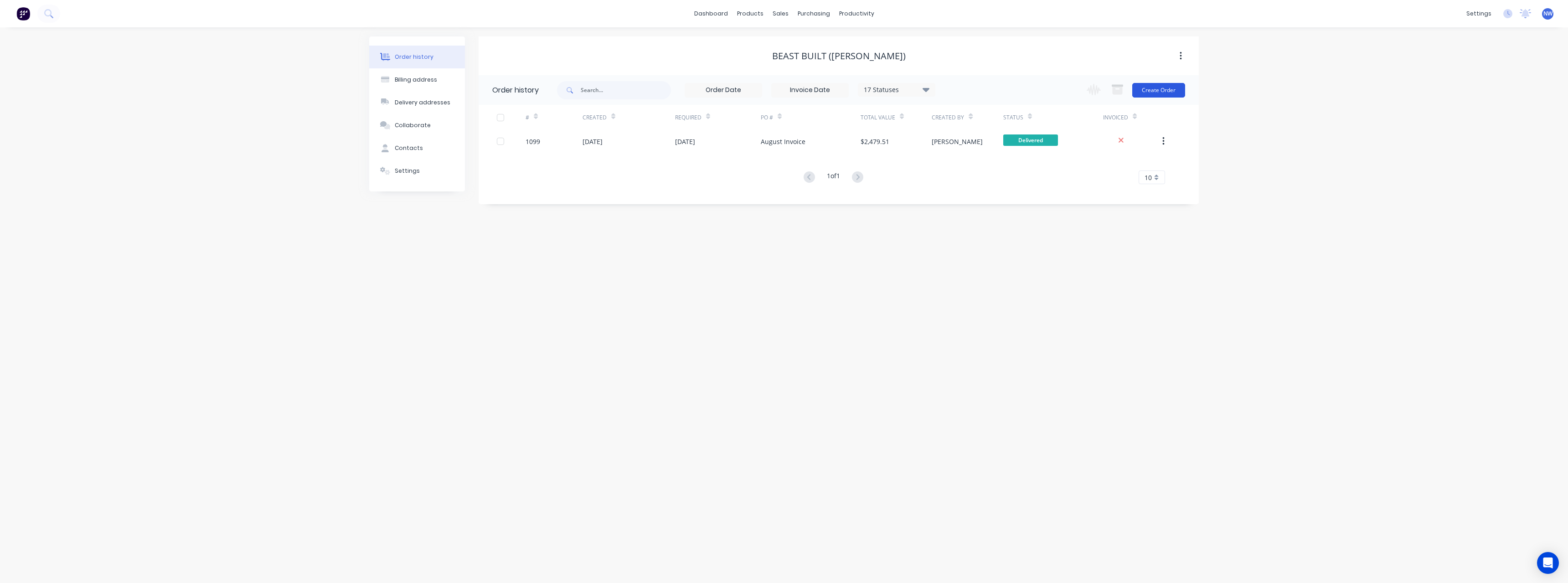
click at [576, 88] on button "Create Order" at bounding box center [1158, 90] width 53 height 15
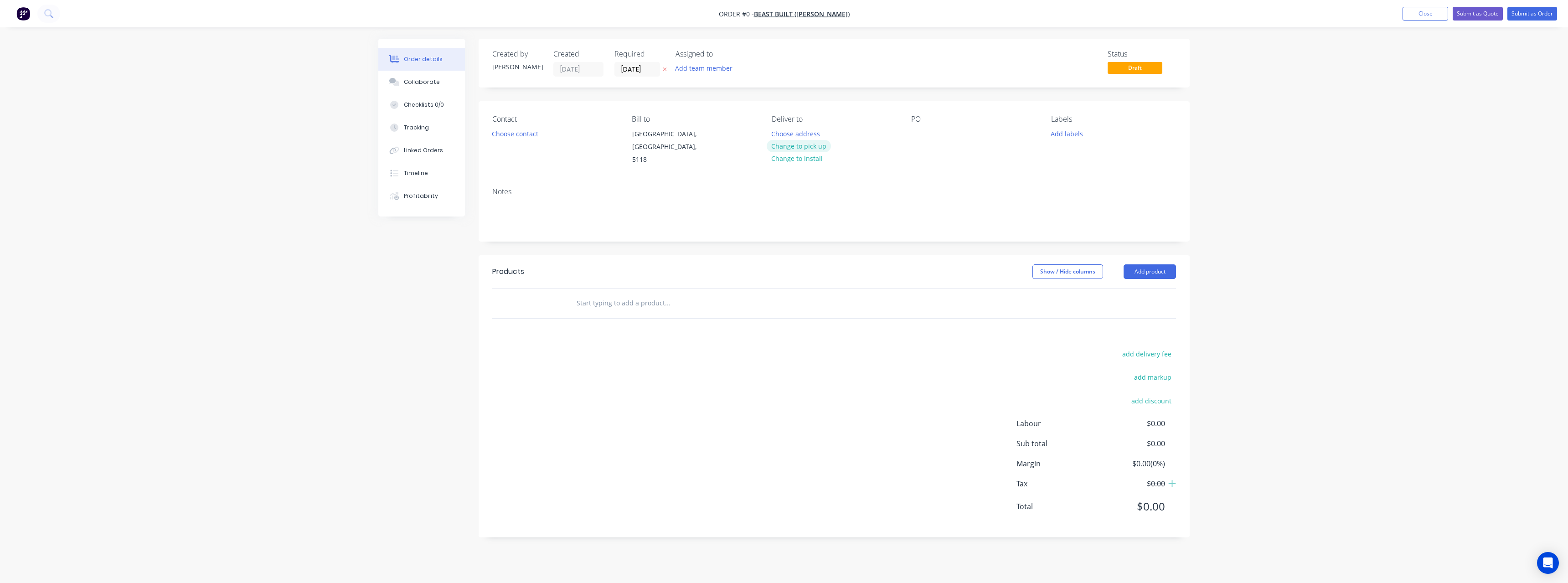
click at [576, 144] on button "Change to pick up" at bounding box center [799, 146] width 65 height 12
drag, startPoint x: 934, startPoint y: 131, endPoint x: 926, endPoint y: 135, distance: 8.9
click at [576, 133] on div "PO" at bounding box center [973, 141] width 125 height 52
click at [576, 134] on div at bounding box center [919, 134] width 15 height 13
click at [576, 254] on input "text" at bounding box center [668, 303] width 183 height 18
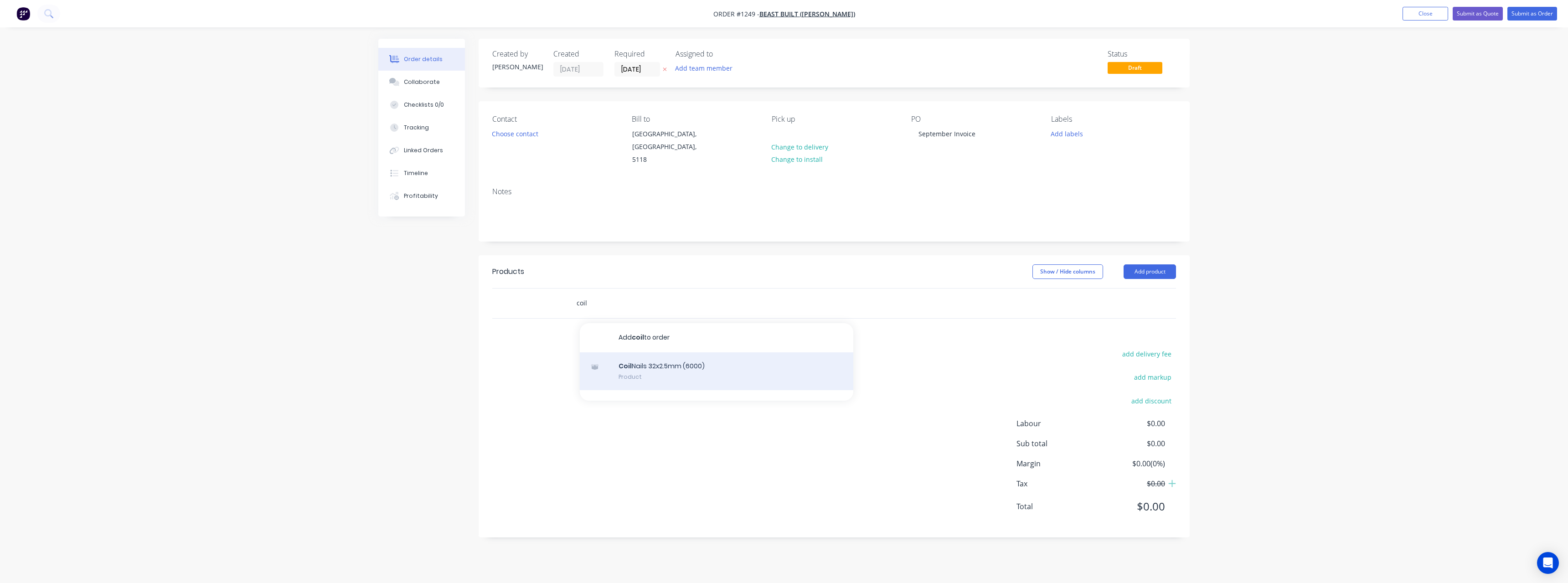
type input "coil"
click at [576, 254] on div "Coil Nails 32x2.5mm (6000) Product" at bounding box center [716, 371] width 273 height 38
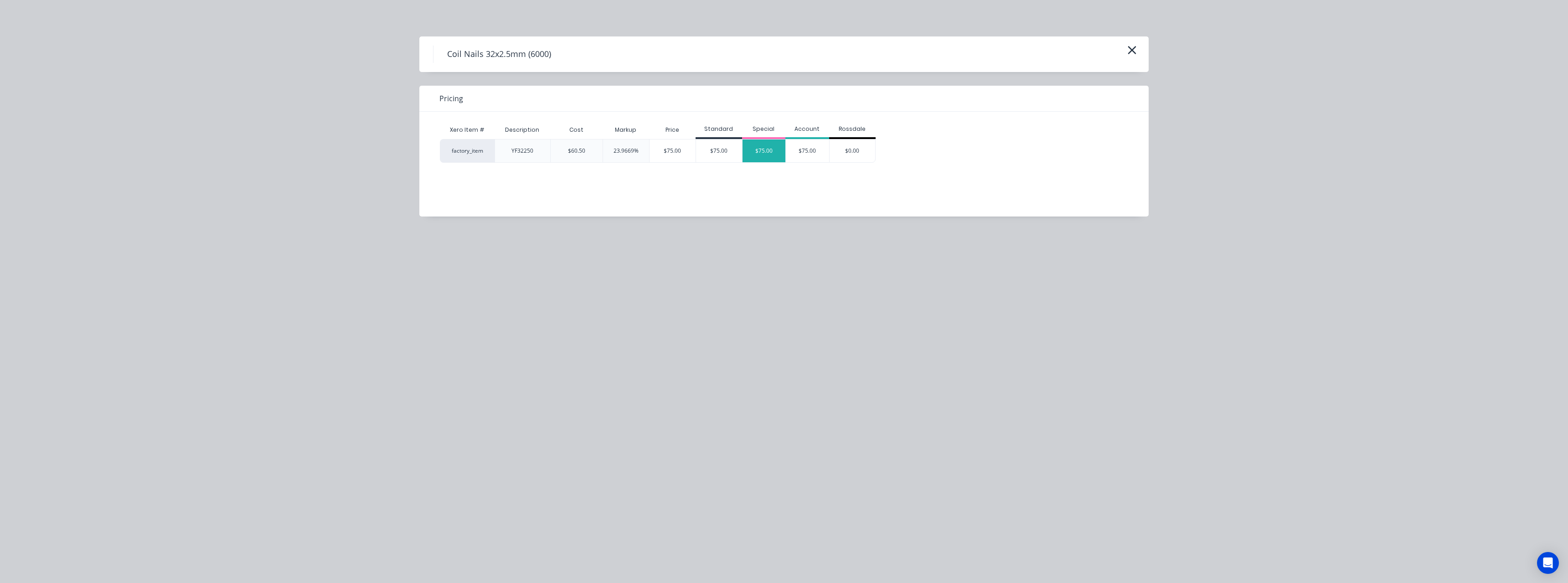
click at [576, 155] on div "$75.00" at bounding box center [764, 150] width 43 height 23
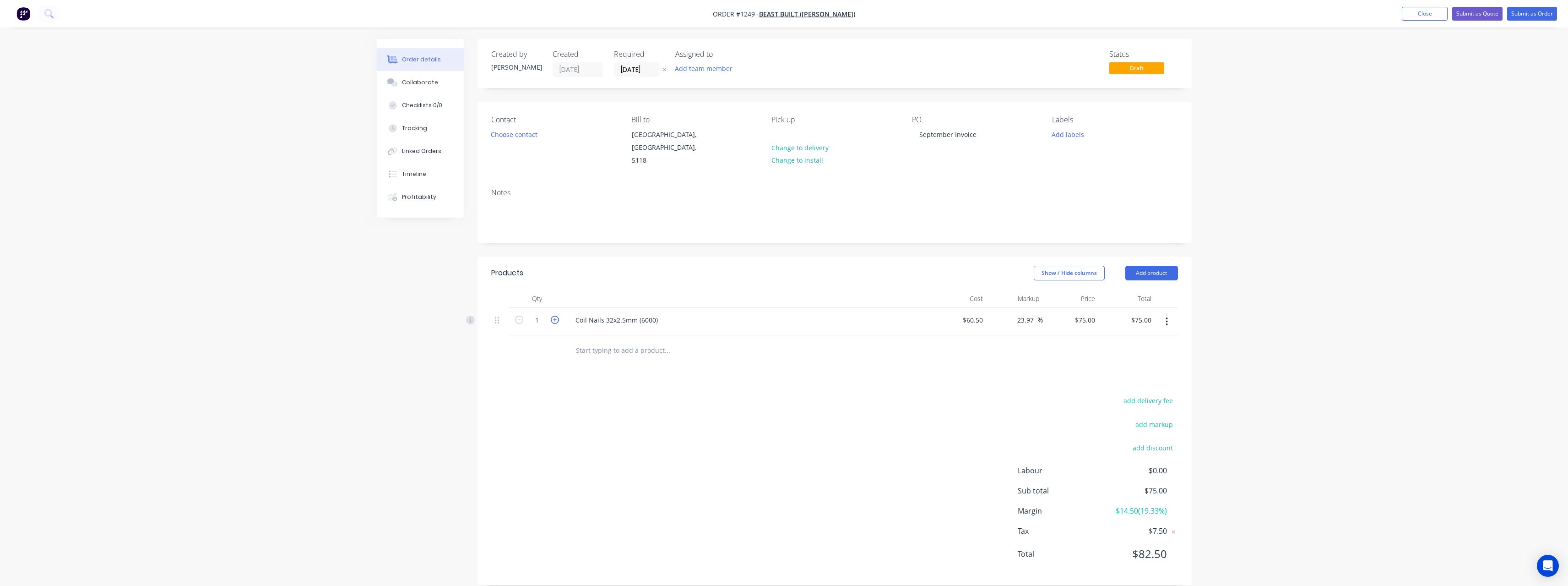
click at [554, 256] on icon "button" at bounding box center [554, 319] width 8 height 8
type input "2"
type input "$150.00"
click at [579, 256] on input "text" at bounding box center [667, 350] width 183 height 18
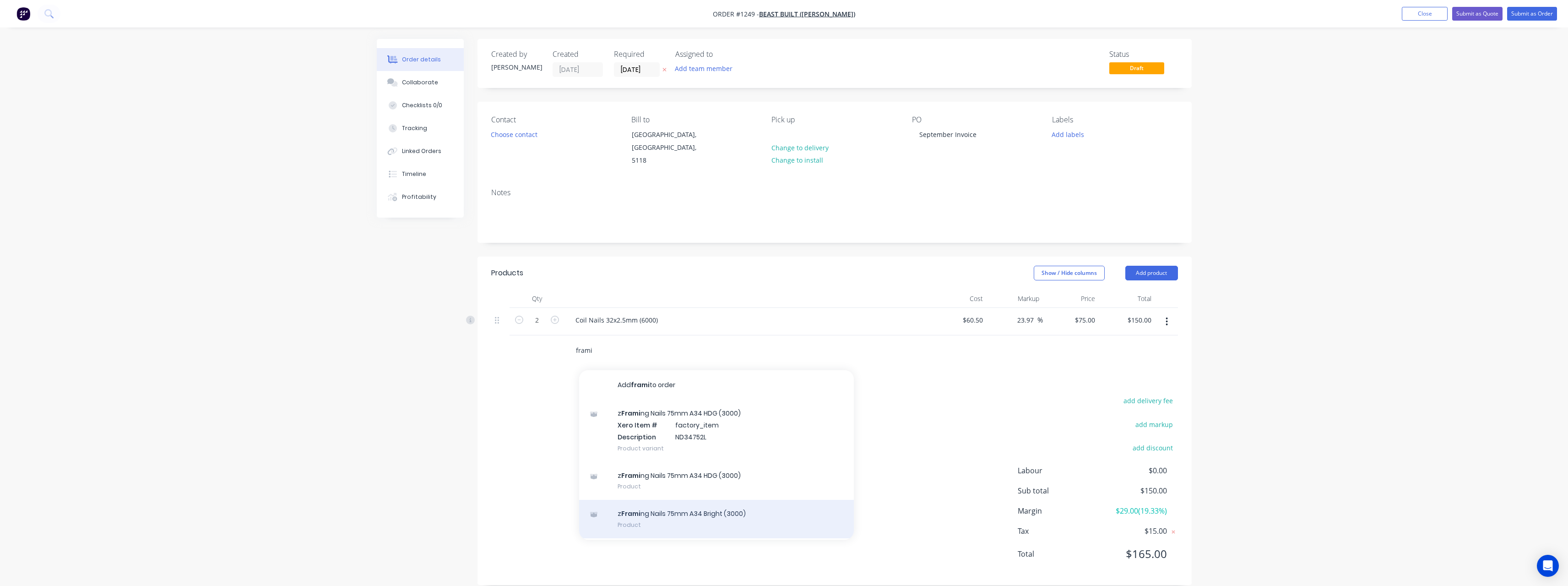
type input "frami"
click at [579, 256] on div "z Frami ng Nails 75mm A34 Bright (3000) Product" at bounding box center [716, 519] width 274 height 39
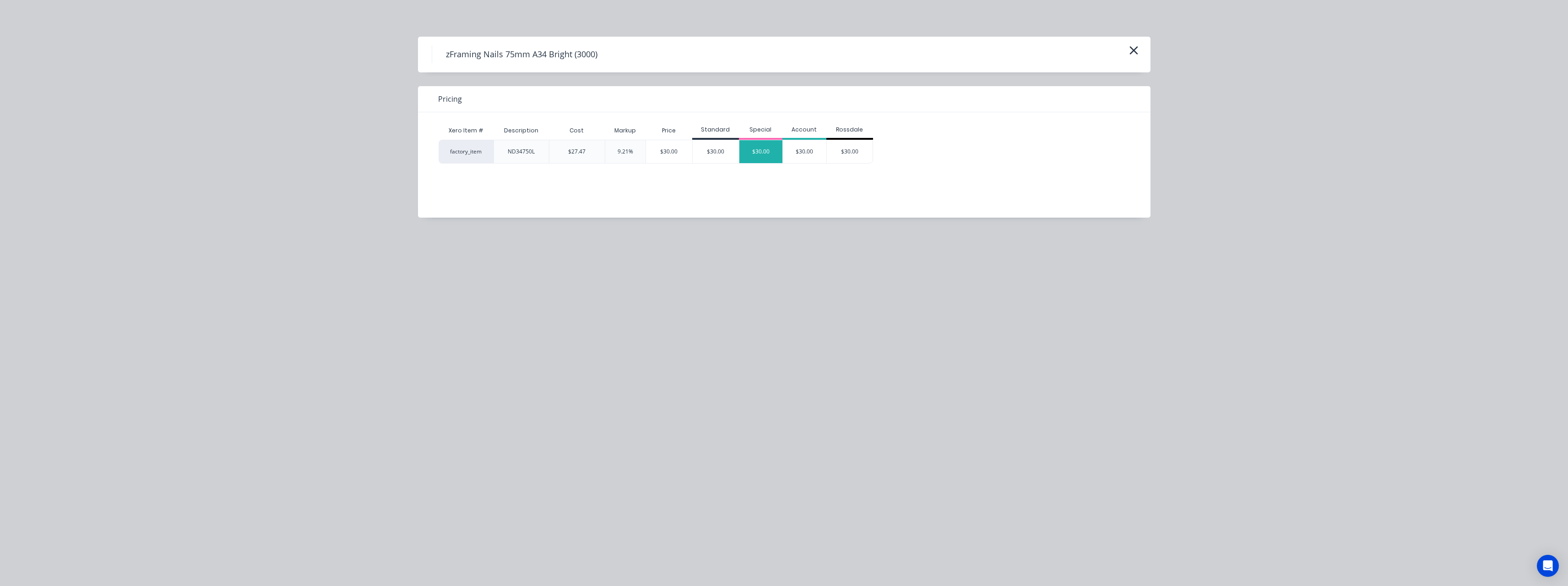
click at [579, 160] on div "$30.00" at bounding box center [760, 151] width 43 height 23
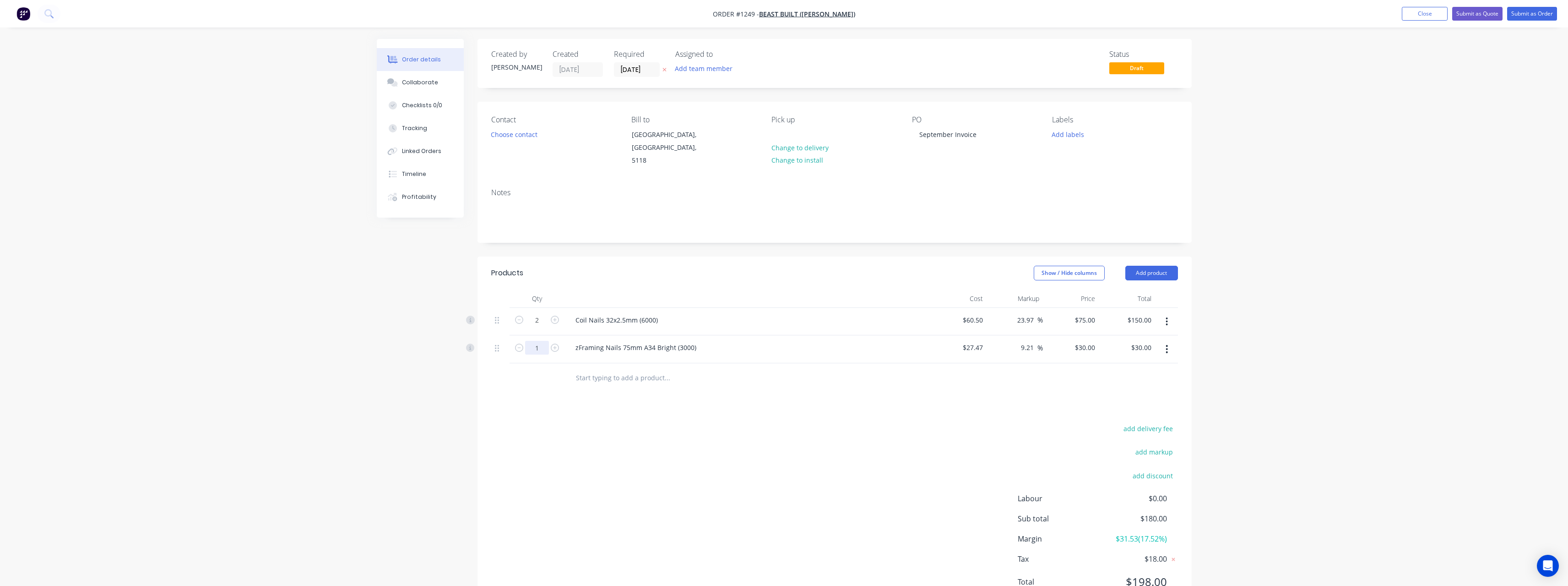
click at [543, 256] on input "1" at bounding box center [537, 347] width 24 height 13
type input "8"
type input "30"
type input "$240.00"
click at [579, 256] on input "30" at bounding box center [1086, 347] width 24 height 13
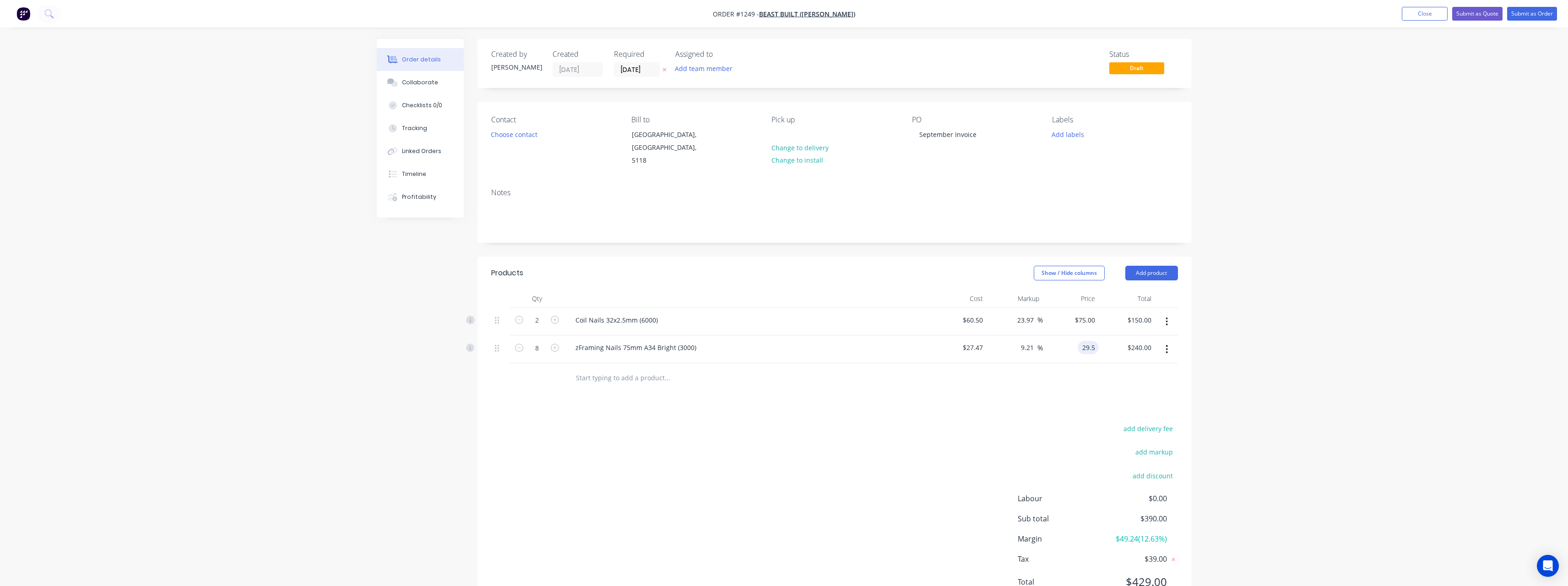
type input "29.5"
type input "7.39"
type input "$29.50"
type input "$236.00"
click at [579, 256] on input "text" at bounding box center [667, 378] width 183 height 18
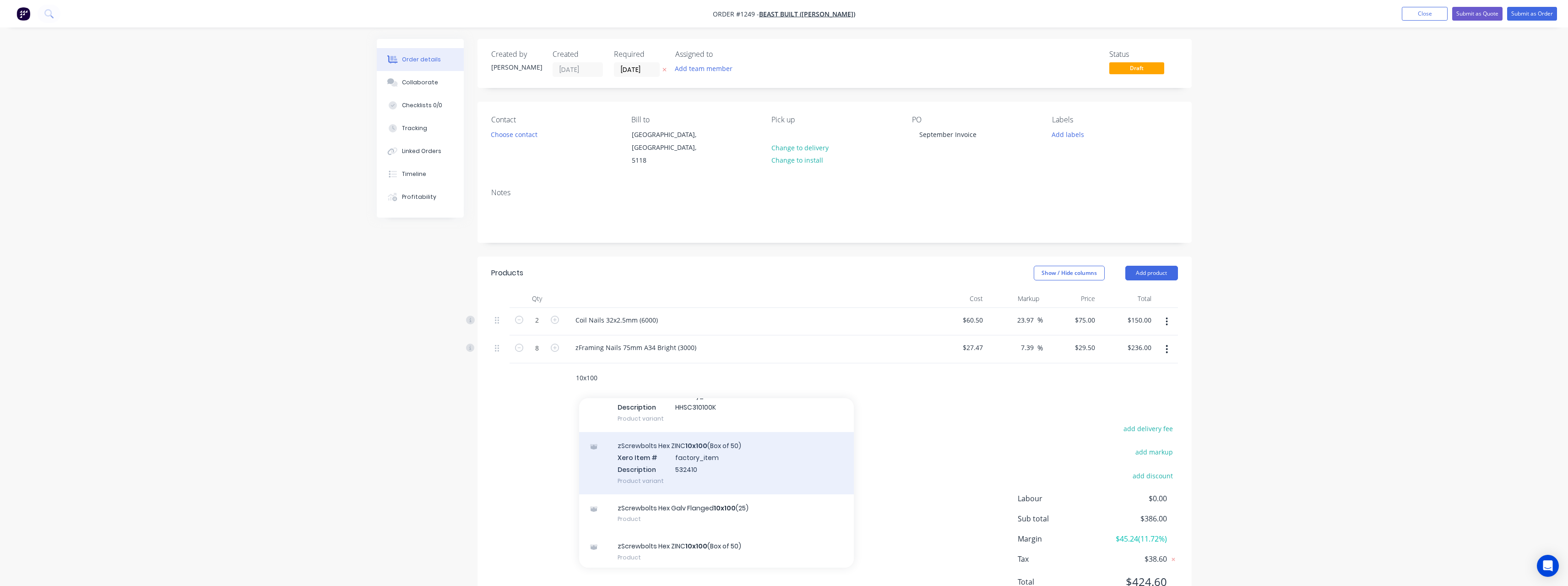
scroll to position [61, 0]
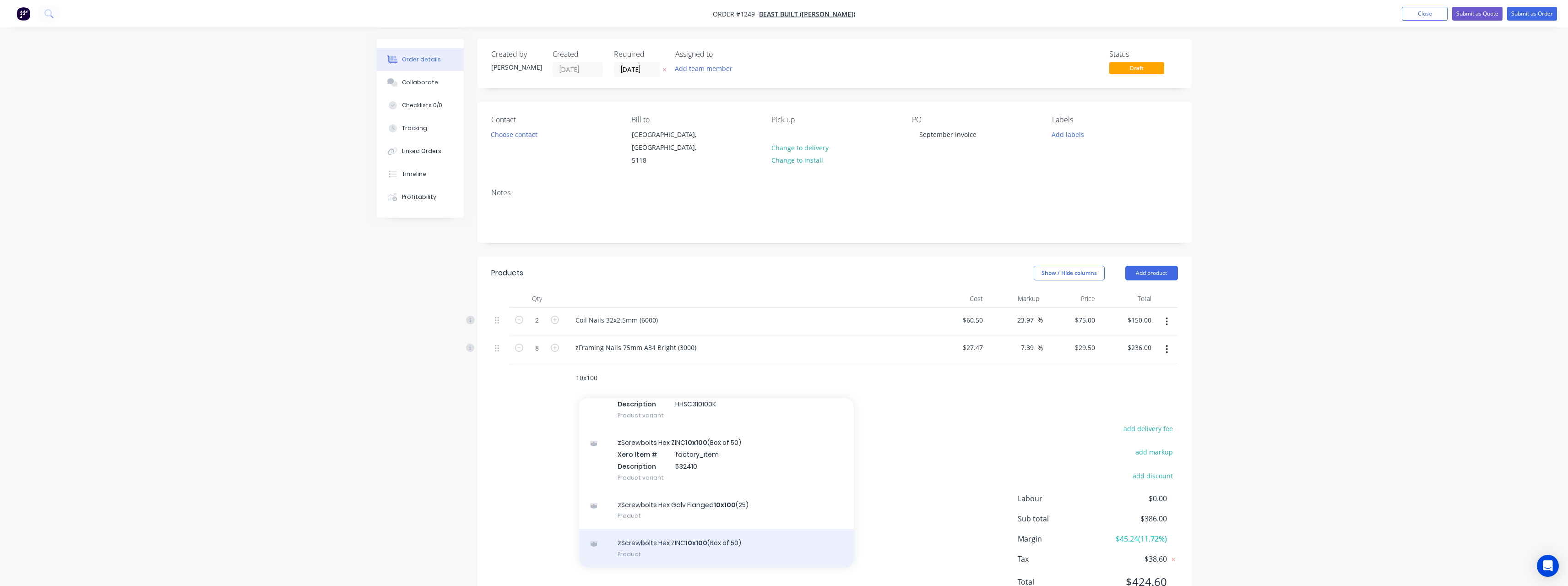
type input "10x100"
click at [579, 256] on div "zScrewbolts Hex ZINC 10x100 (Box of 50) Product" at bounding box center [716, 548] width 274 height 39
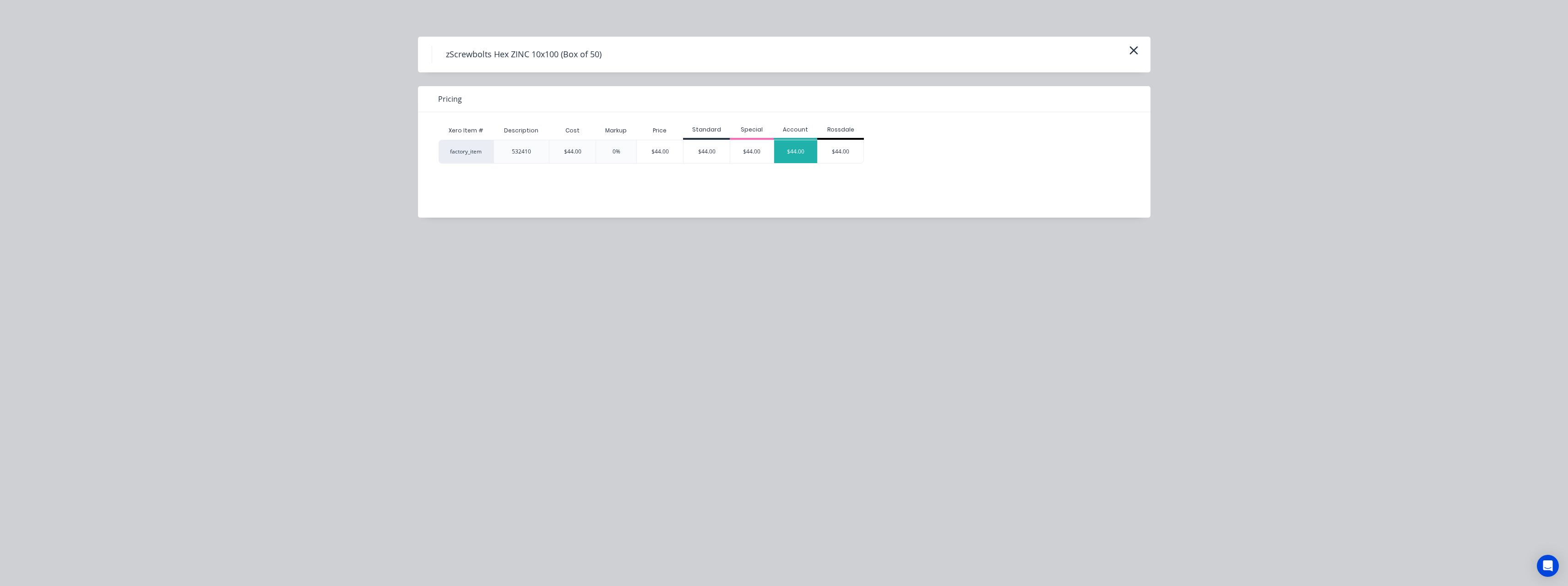
click at [579, 156] on div "$44.00" at bounding box center [795, 151] width 43 height 23
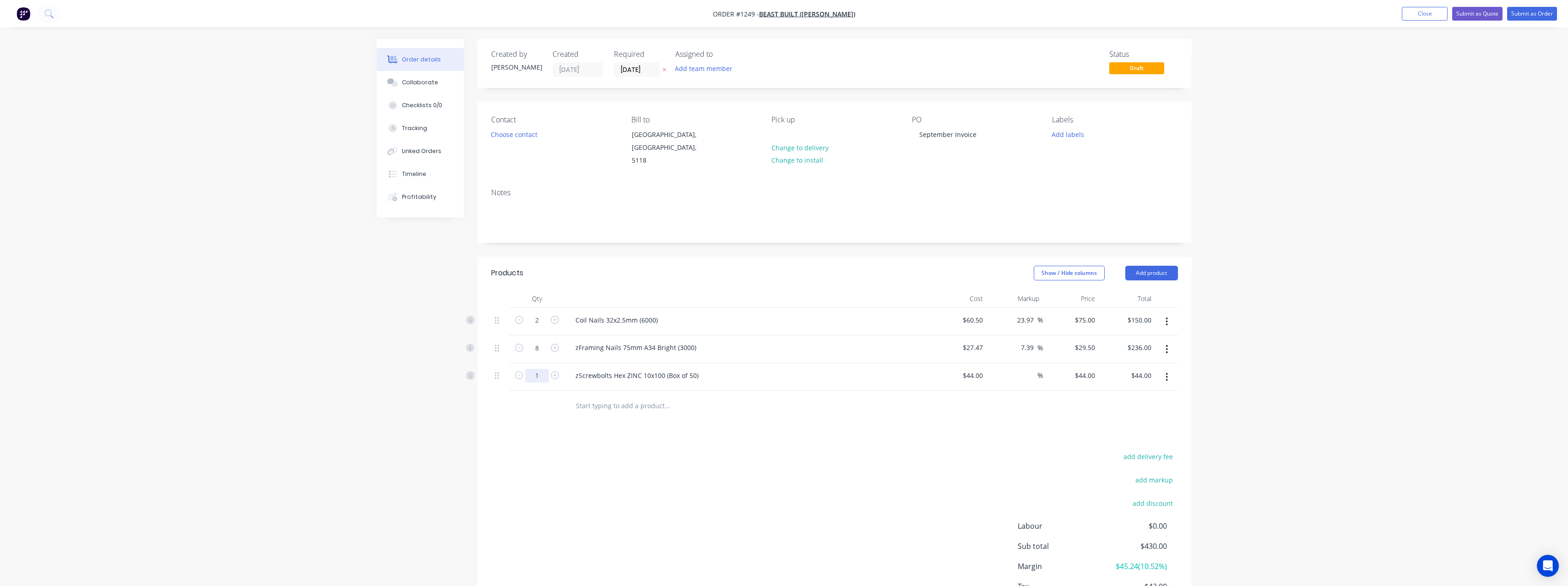
click at [544, 256] on input "1" at bounding box center [537, 376] width 24 height 13
type input "8"
type input "$352.00"
click at [520, 256] on div "add delivery fee add markup add discount Labour $0.00 Sub total $430.00 Margin …" at bounding box center [834, 538] width 686 height 177
click at [579, 256] on input "text" at bounding box center [667, 406] width 183 height 18
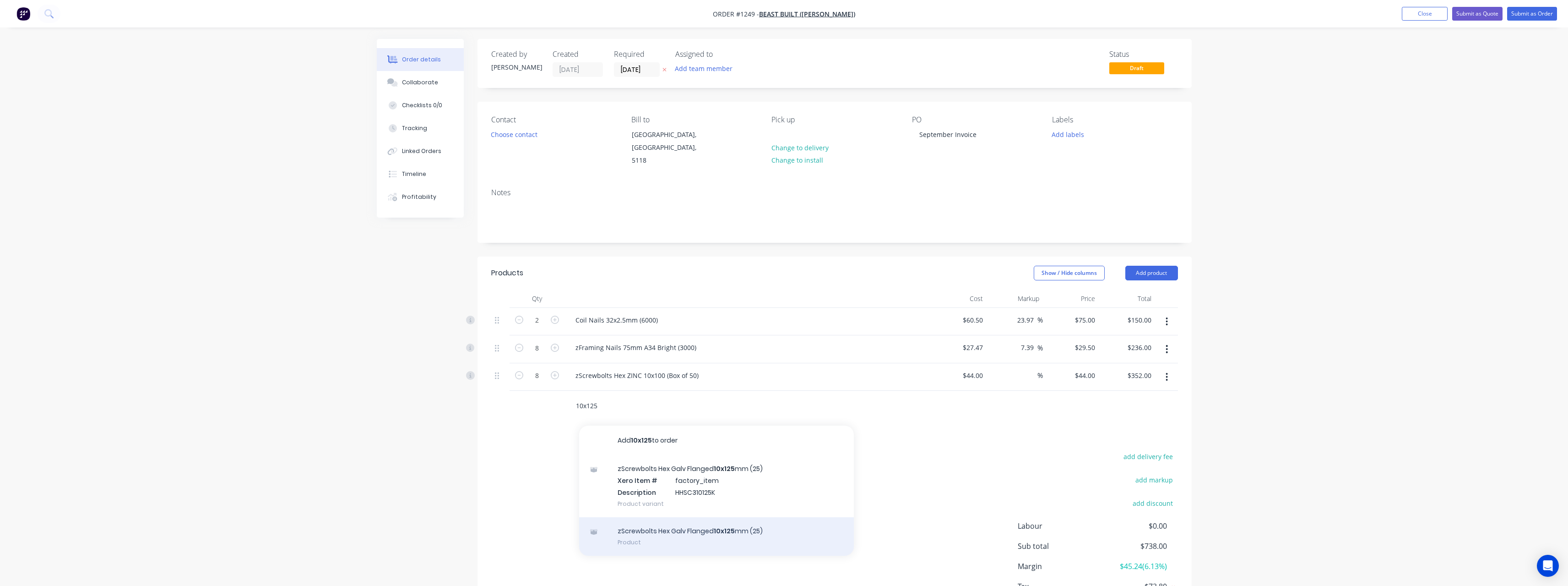
type input "10x125"
click at [579, 256] on div "zScrewbolts Hex Galv Flanged 10x125 mm (25) Product" at bounding box center [716, 536] width 274 height 39
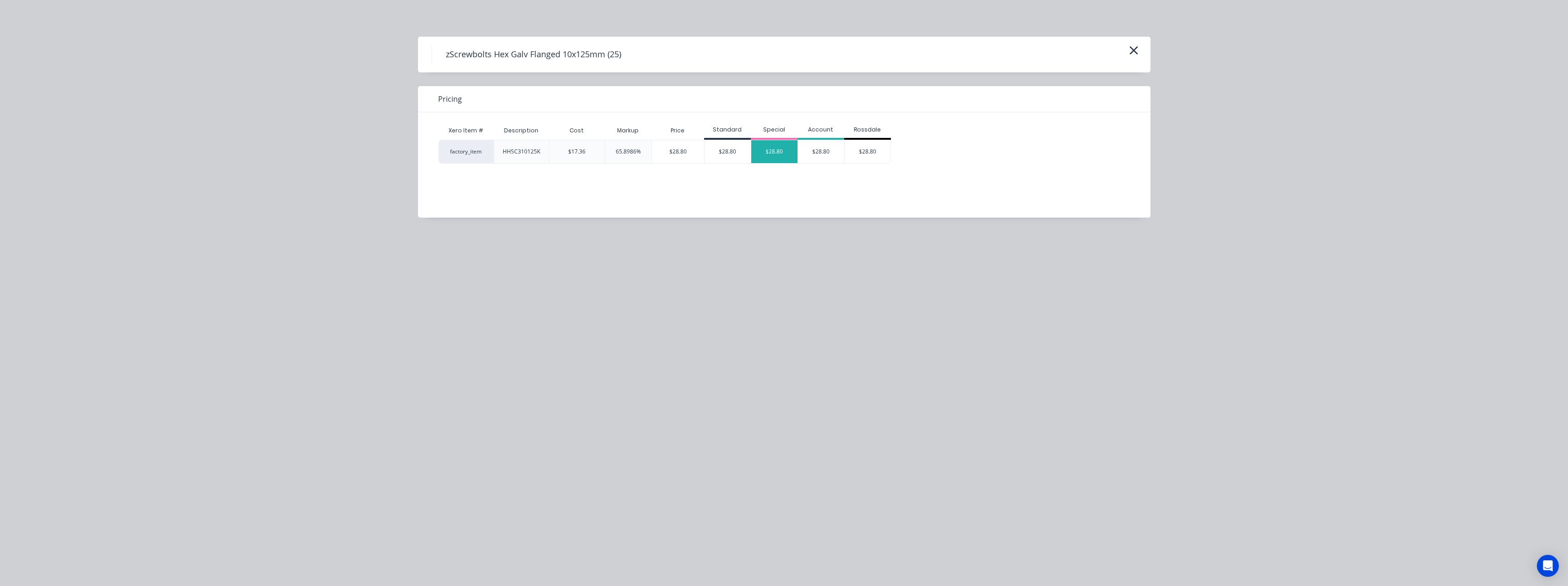
click at [579, 161] on div "$28.80" at bounding box center [775, 151] width 46 height 23
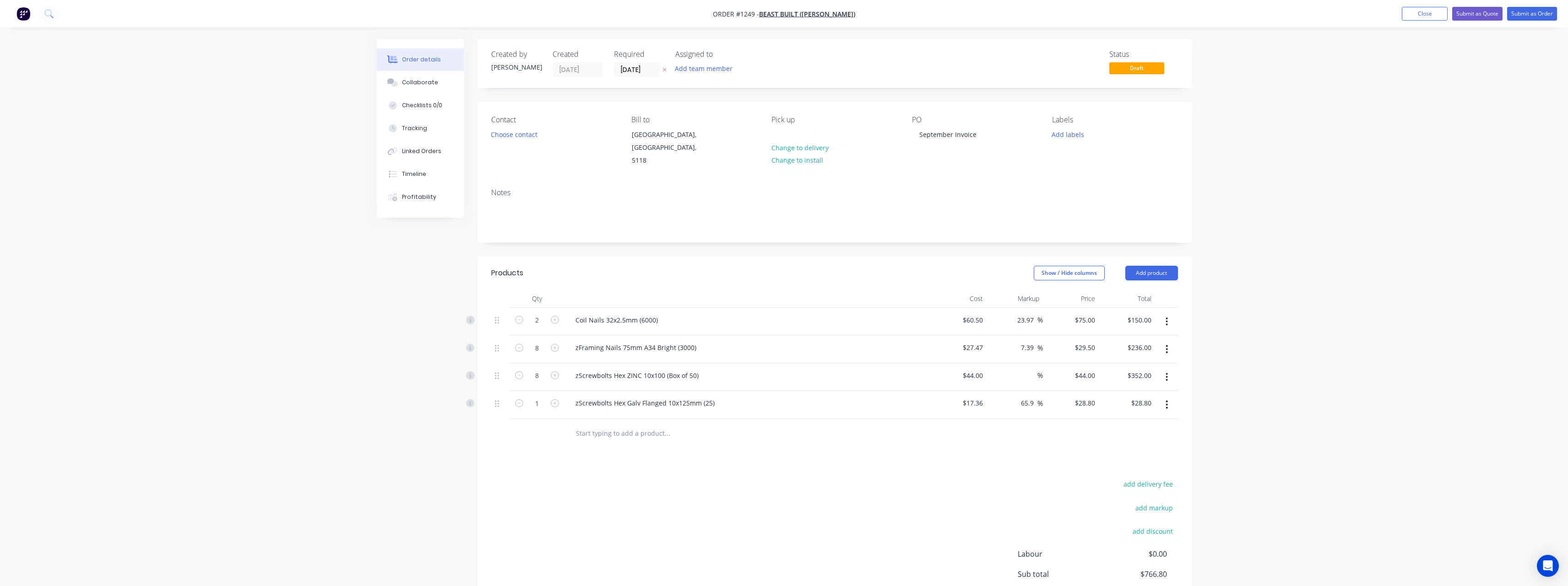
click at [556, 256] on form "1" at bounding box center [537, 402] width 48 height 13
click at [556, 256] on icon "button" at bounding box center [554, 402] width 8 height 8
type input "2"
type input "$57.60"
click at [579, 256] on div at bounding box center [729, 433] width 329 height 30
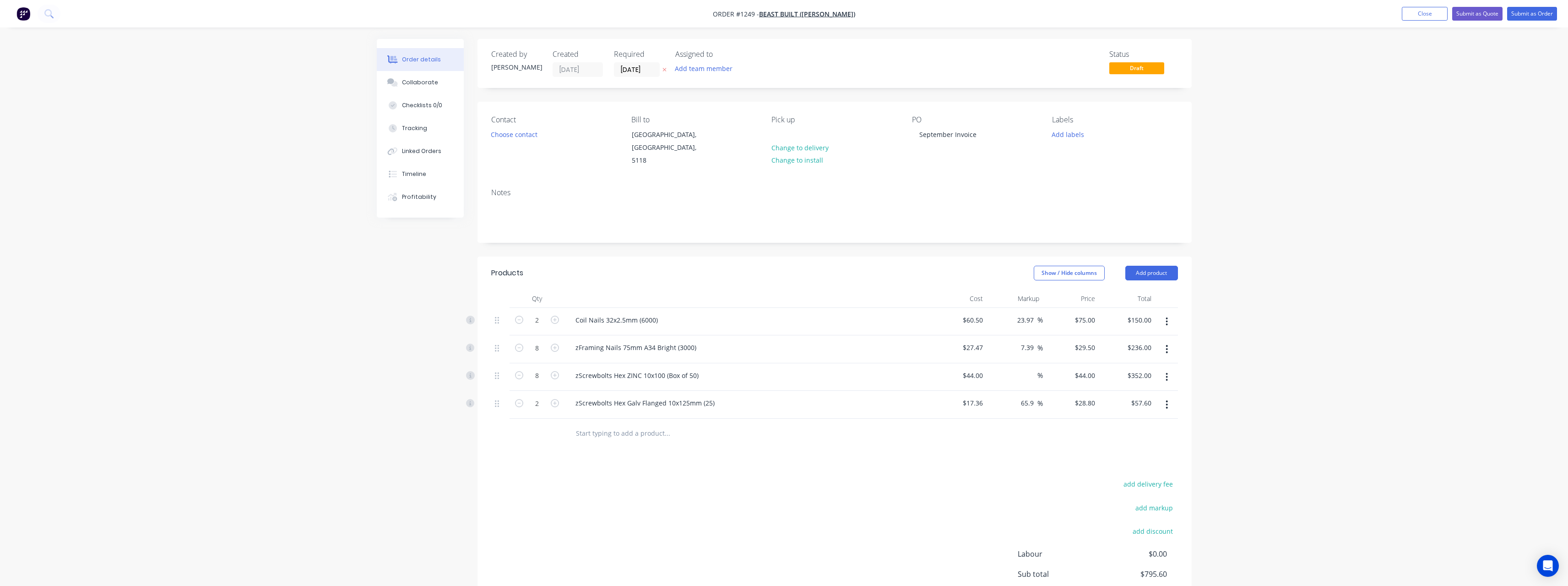
click at [579, 256] on input "text" at bounding box center [667, 433] width 183 height 18
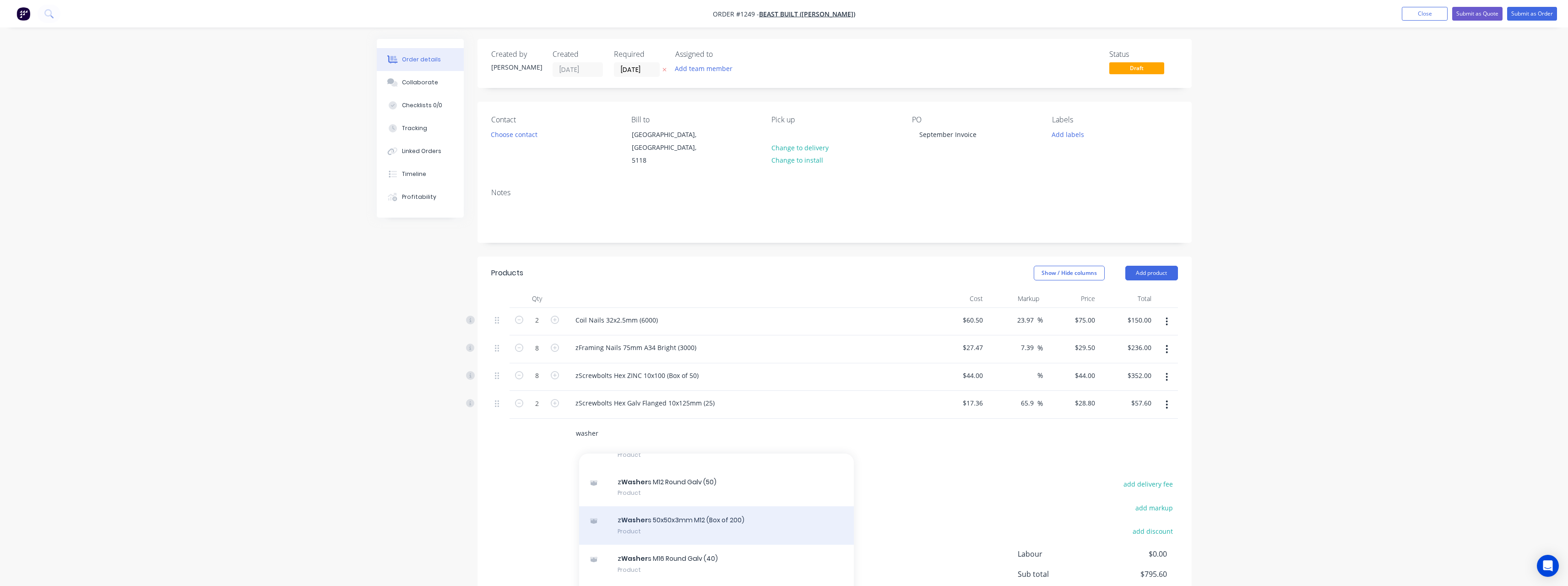
type input "washer"
click at [579, 256] on div "z Washer s 50x50x3mm M12 (Box of 200) Product" at bounding box center [716, 525] width 274 height 39
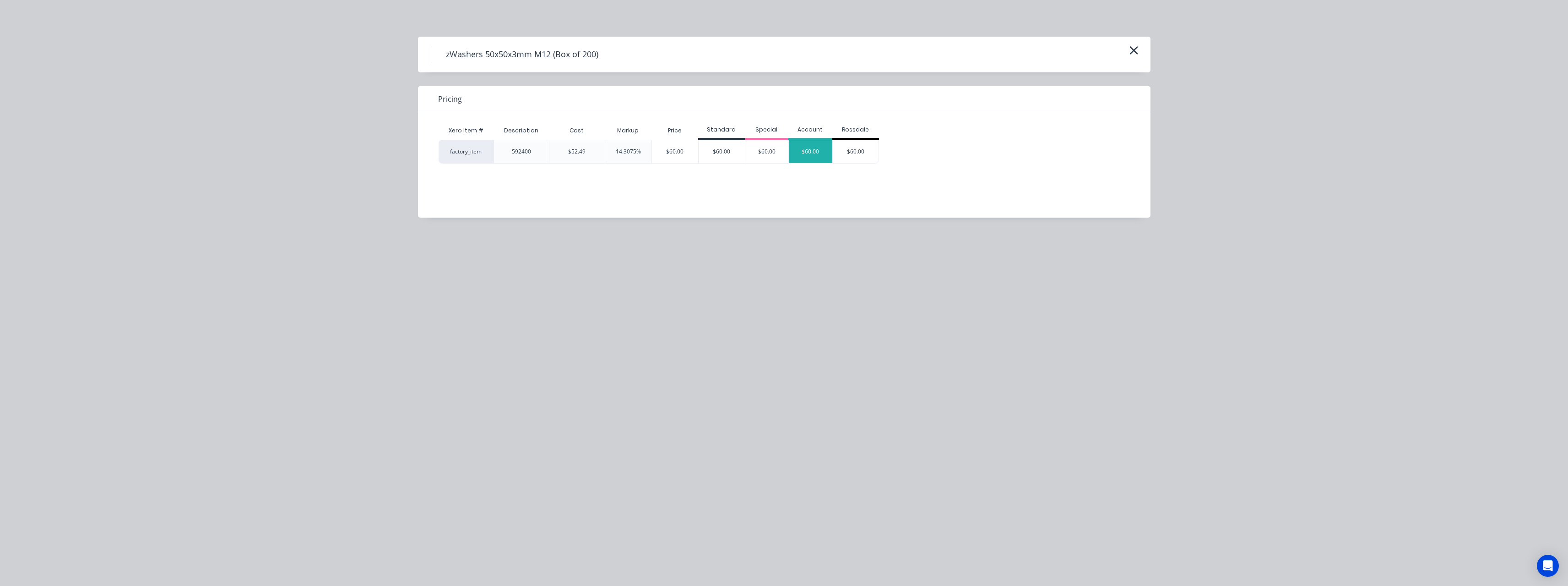
click at [579, 153] on div "$60.00" at bounding box center [810, 151] width 43 height 23
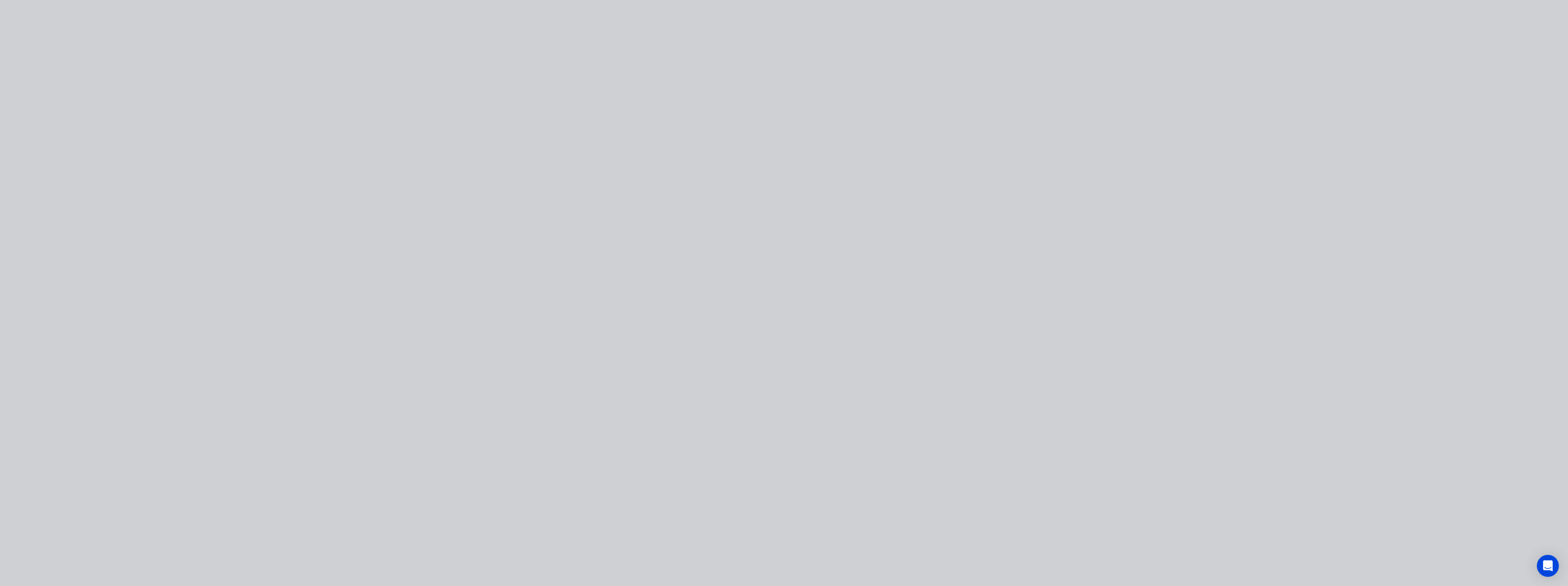
type input "$52.49"
type input "14.31"
type input "$60.00"
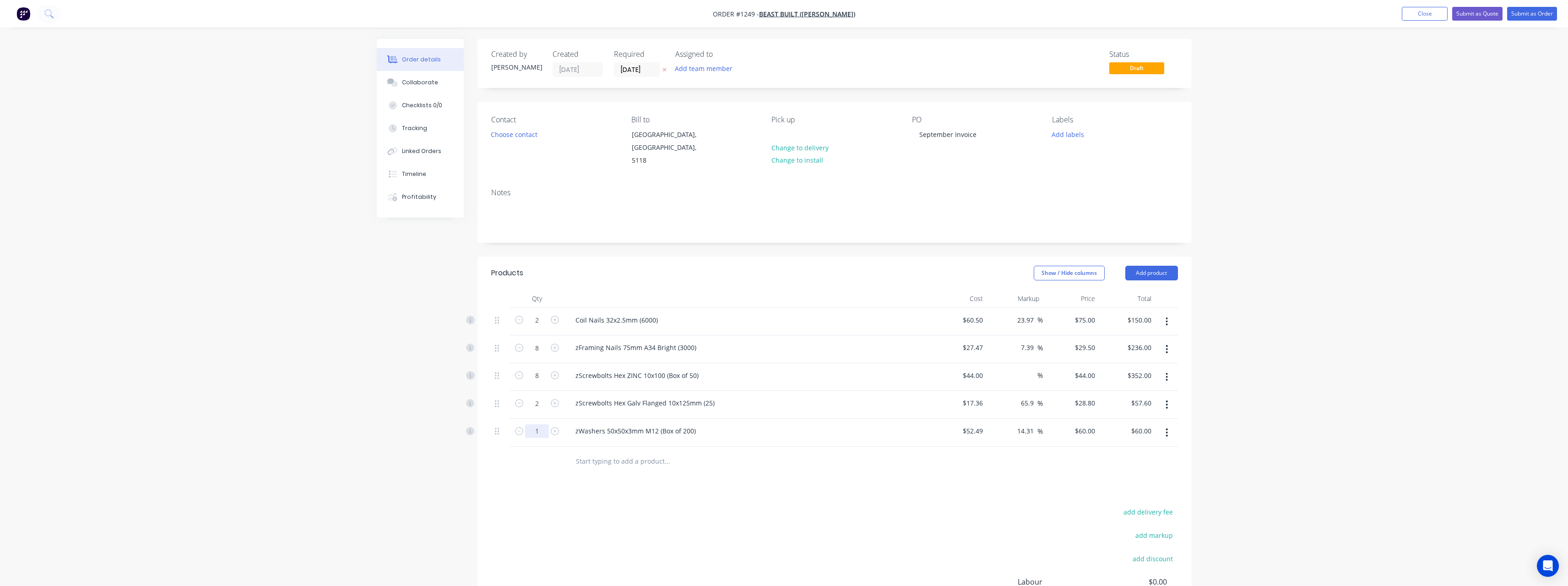
click at [545, 256] on input "1" at bounding box center [537, 431] width 24 height 13
type input "2"
type input "$120.00"
click at [579, 256] on input "text" at bounding box center [667, 461] width 183 height 18
click at [579, 256] on input "60" at bounding box center [1086, 431] width 24 height 13
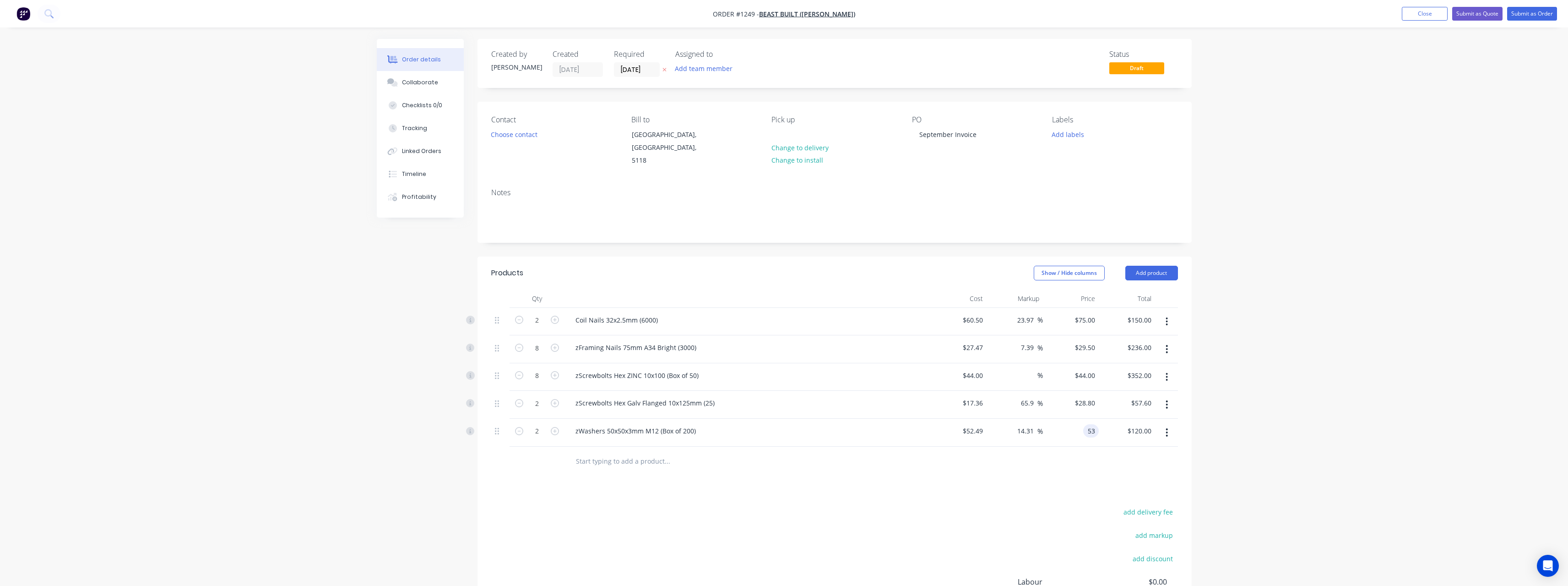
type input "53"
type input "0.97"
type input "$53.00"
type input "$106.00"
click at [579, 256] on input "text" at bounding box center [667, 461] width 183 height 18
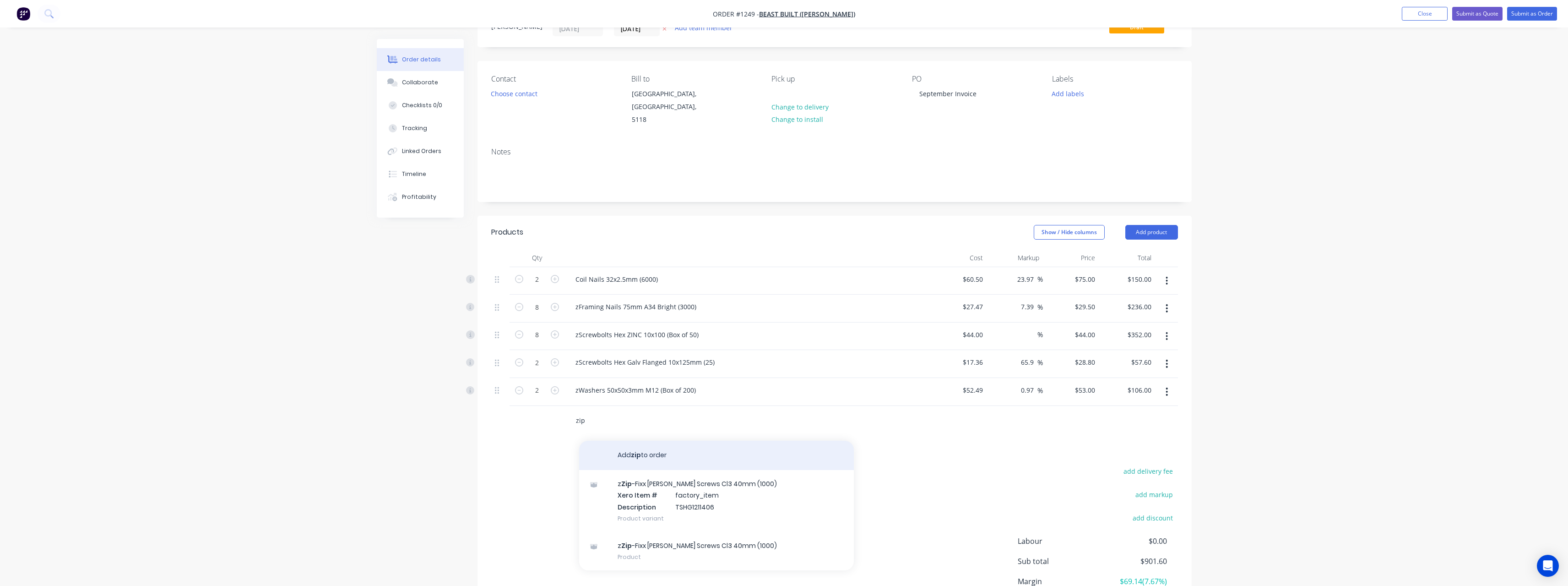
scroll to position [46, 0]
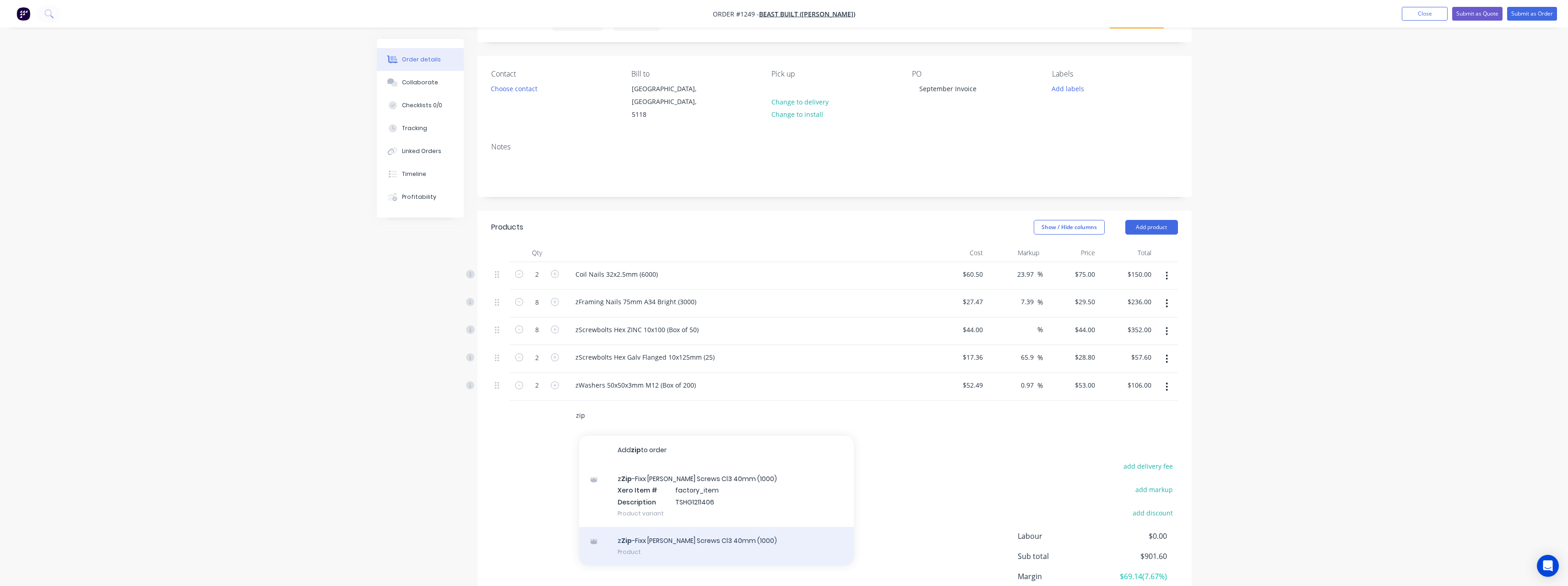
type input "zip"
click at [579, 256] on div "z Zip -Fixx [PERSON_NAME] Screws Cl3 40mm (1000) Product" at bounding box center [716, 546] width 274 height 39
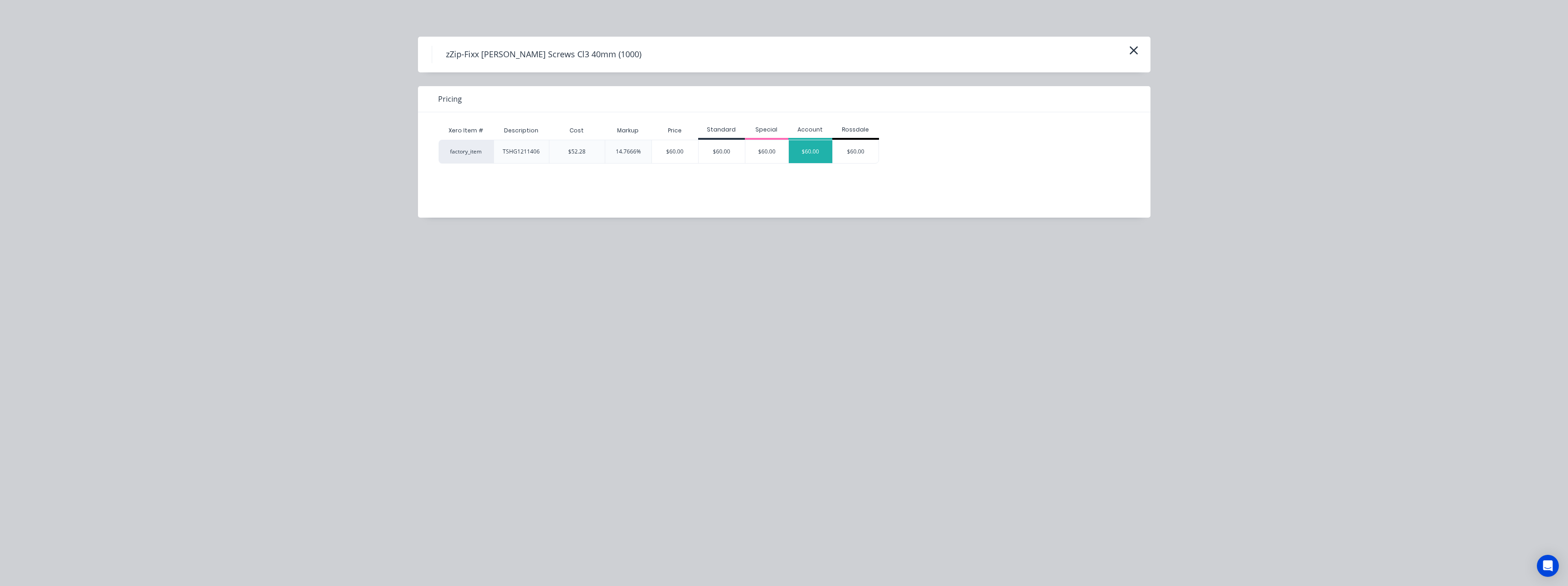
click at [579, 160] on div "$60.00" at bounding box center [810, 151] width 43 height 23
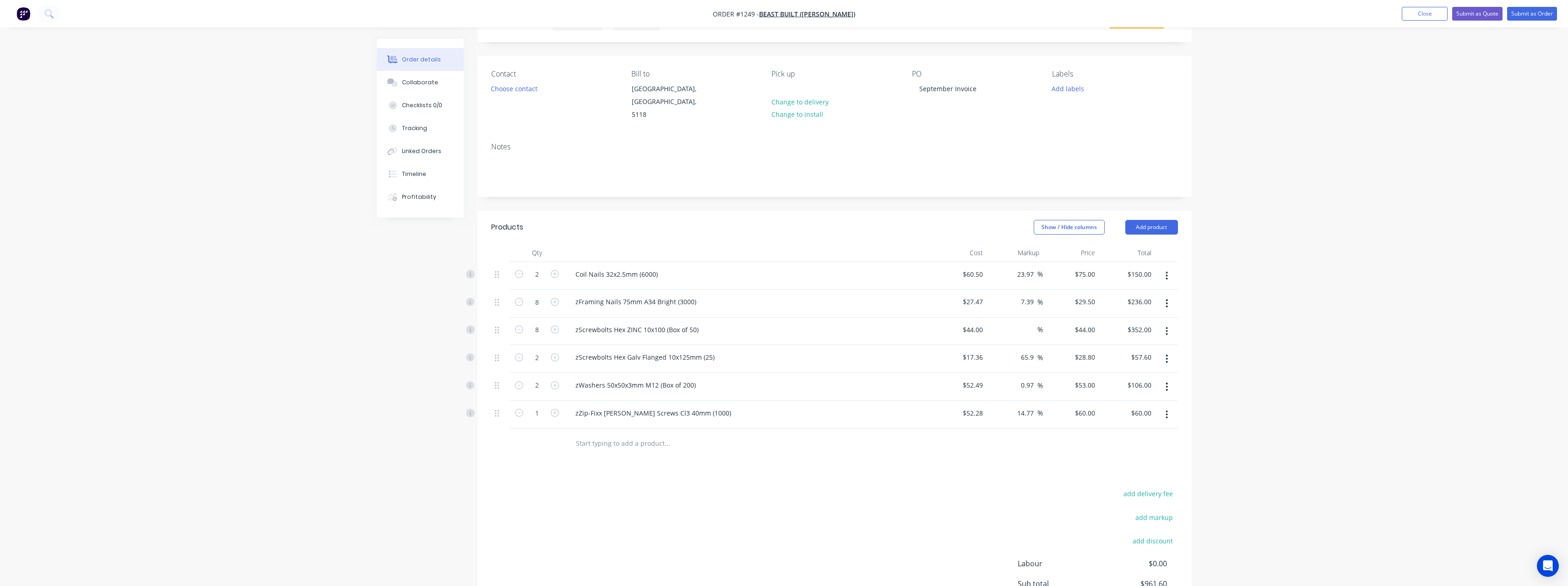
click at [579, 256] on input "text" at bounding box center [667, 443] width 183 height 18
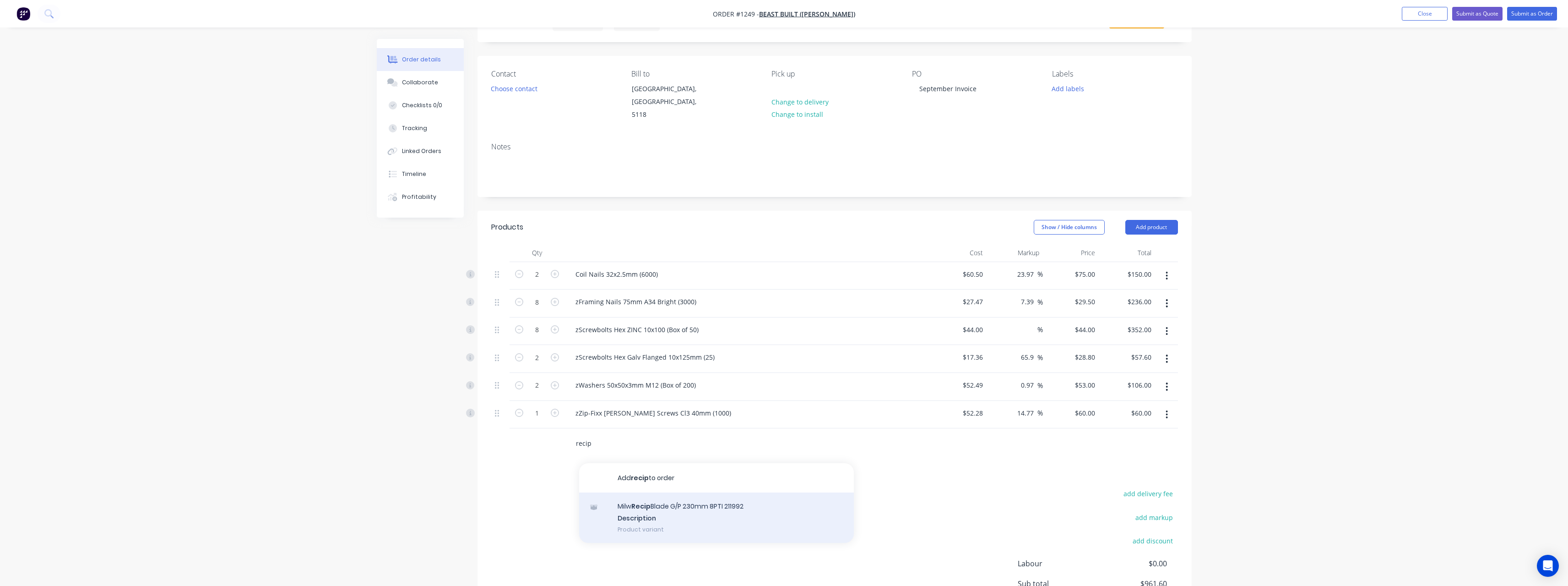
type input "recip"
click at [579, 256] on div "Milw Recip Blade G/P 230mm 8PTI 211992 Description Product variant" at bounding box center [716, 517] width 274 height 50
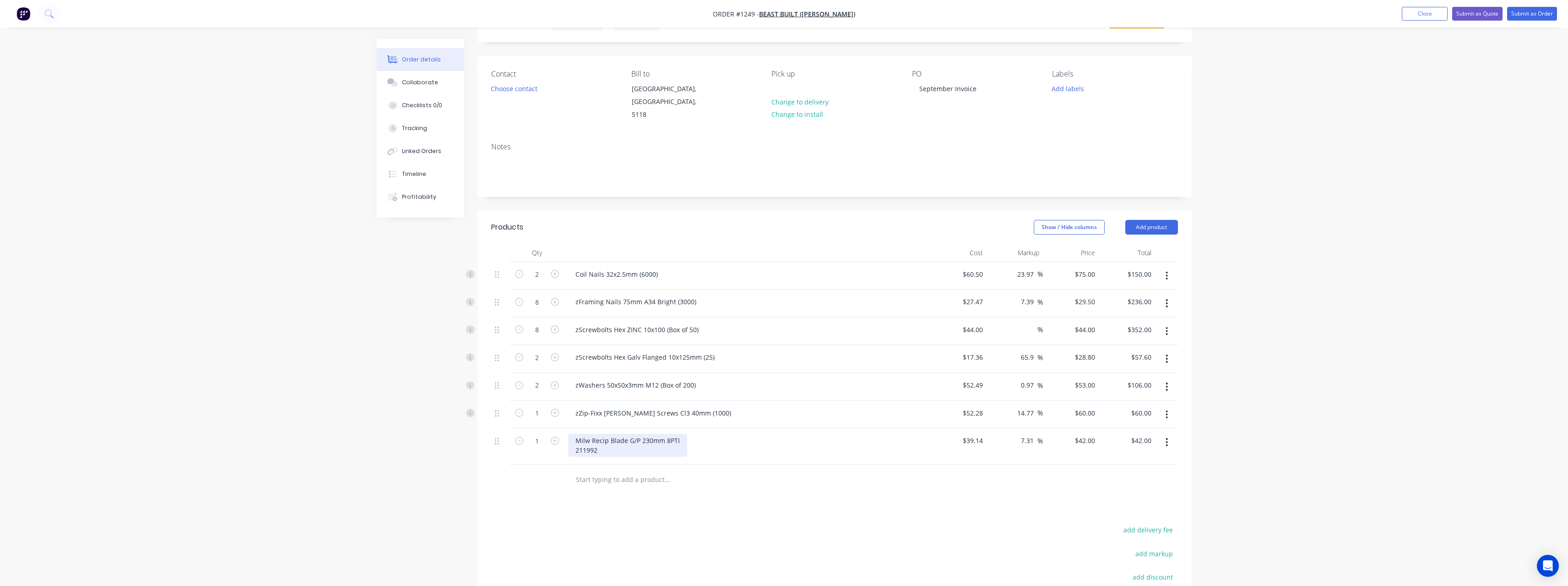
click at [579, 256] on div "Milw Recip Blade G/P 230mm 8PTI 211992" at bounding box center [627, 445] width 119 height 23
click at [579, 256] on div at bounding box center [729, 471] width 329 height 30
click at [579, 256] on input "text" at bounding box center [667, 471] width 183 height 18
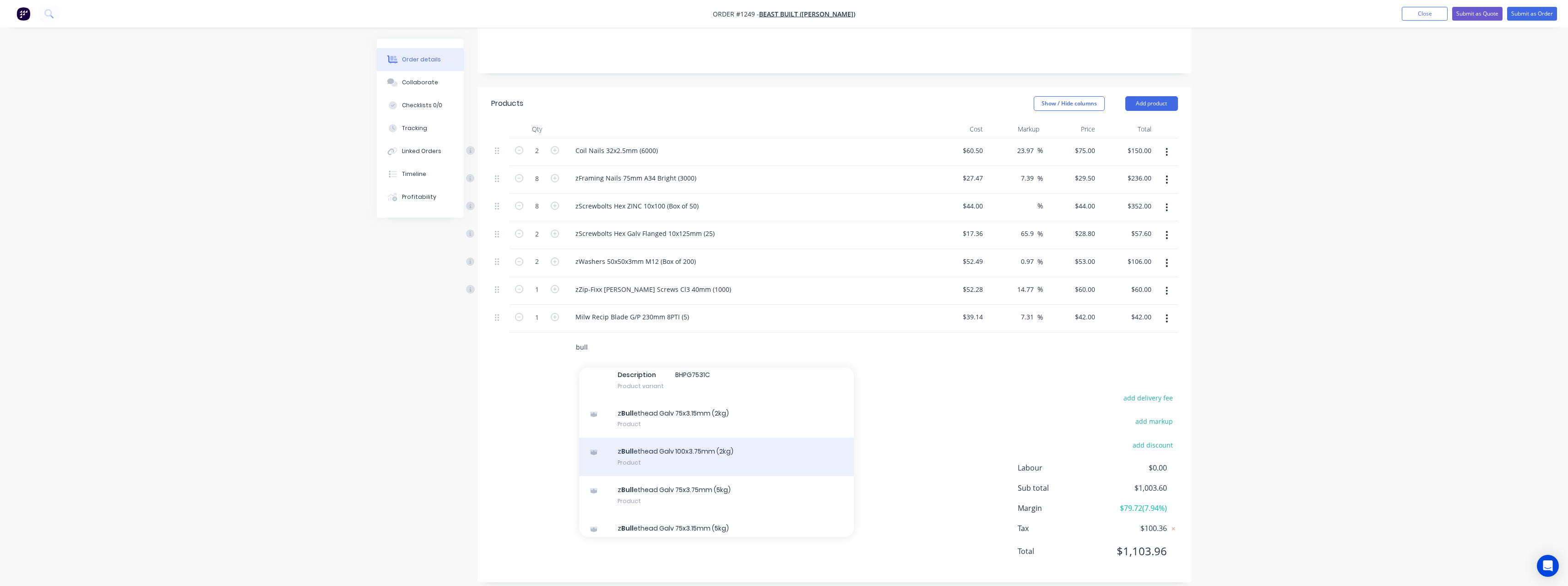
scroll to position [138, 0]
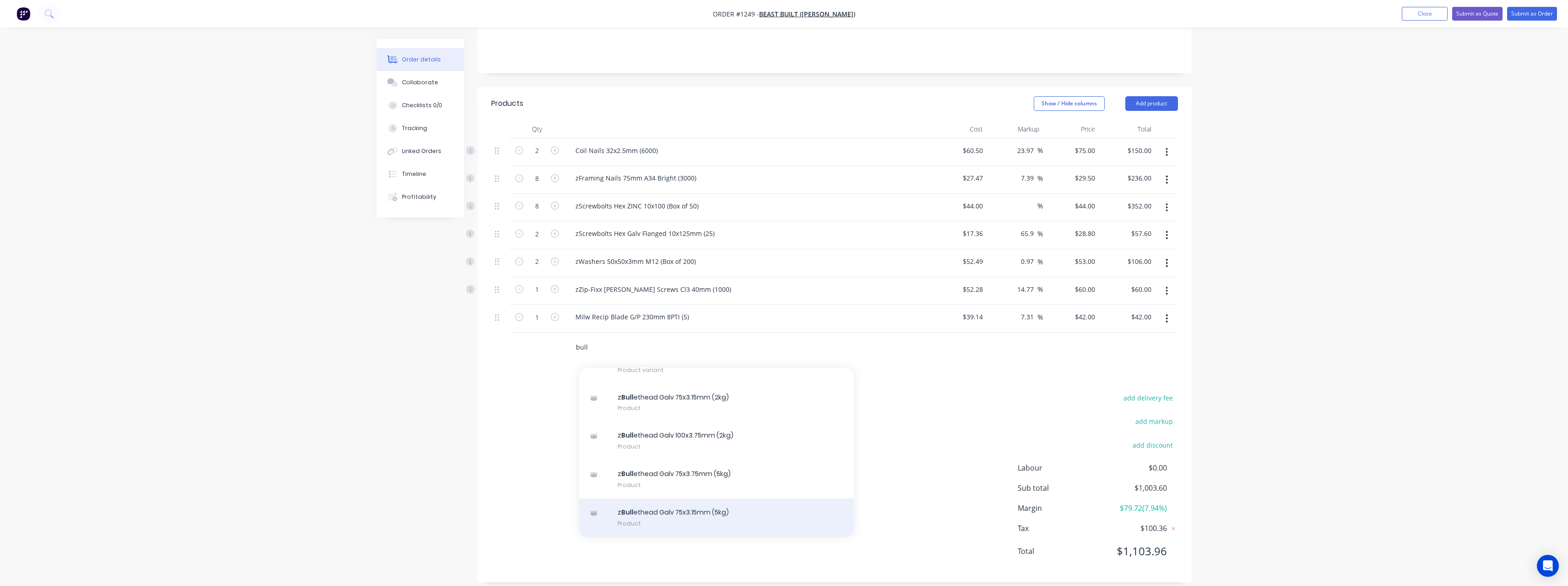
type input "bull"
click at [579, 256] on div "z Bull ethead Galv 75x3.15mm (5kg) Product" at bounding box center [716, 517] width 274 height 39
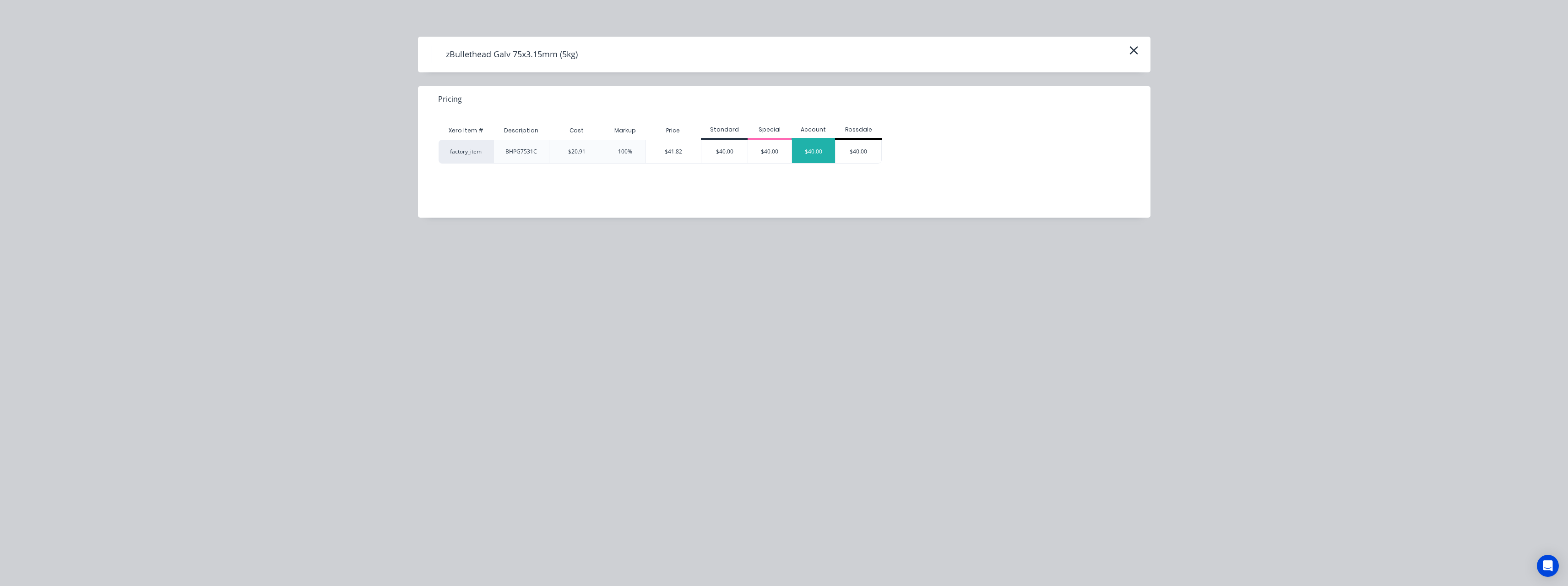
click at [579, 160] on div "$40.00" at bounding box center [813, 151] width 43 height 23
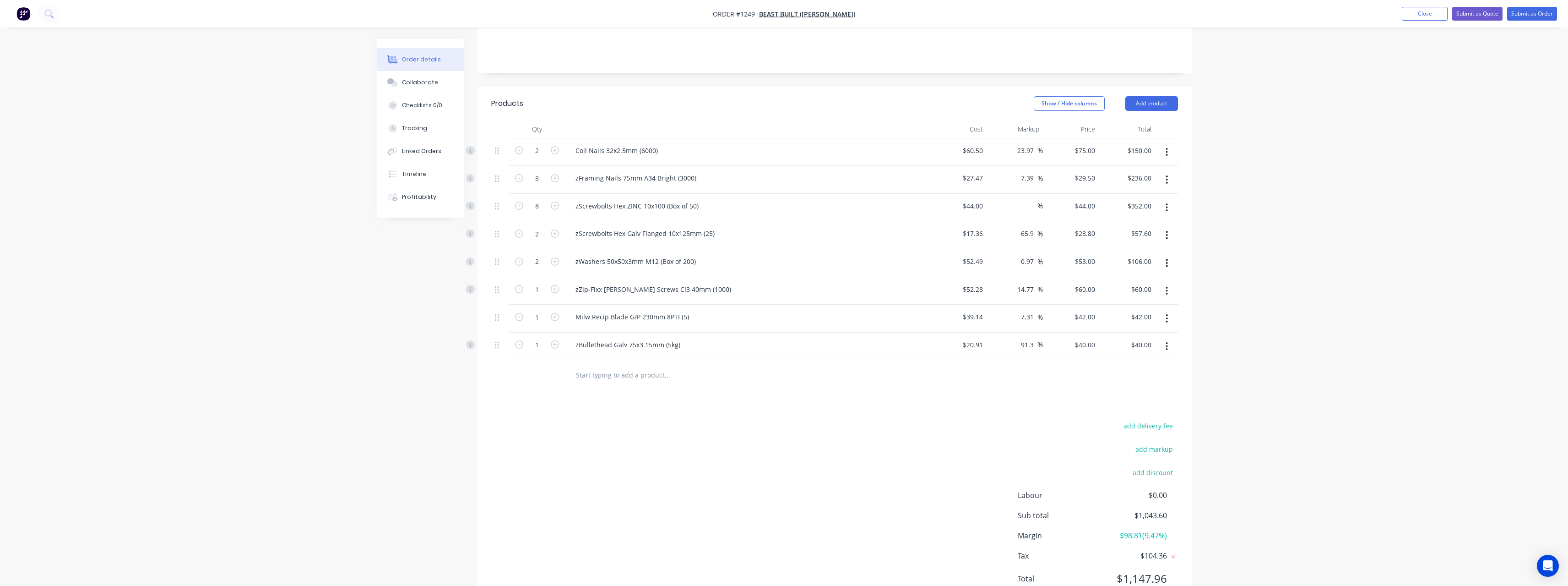
click at [579, 256] on input "text" at bounding box center [667, 375] width 183 height 18
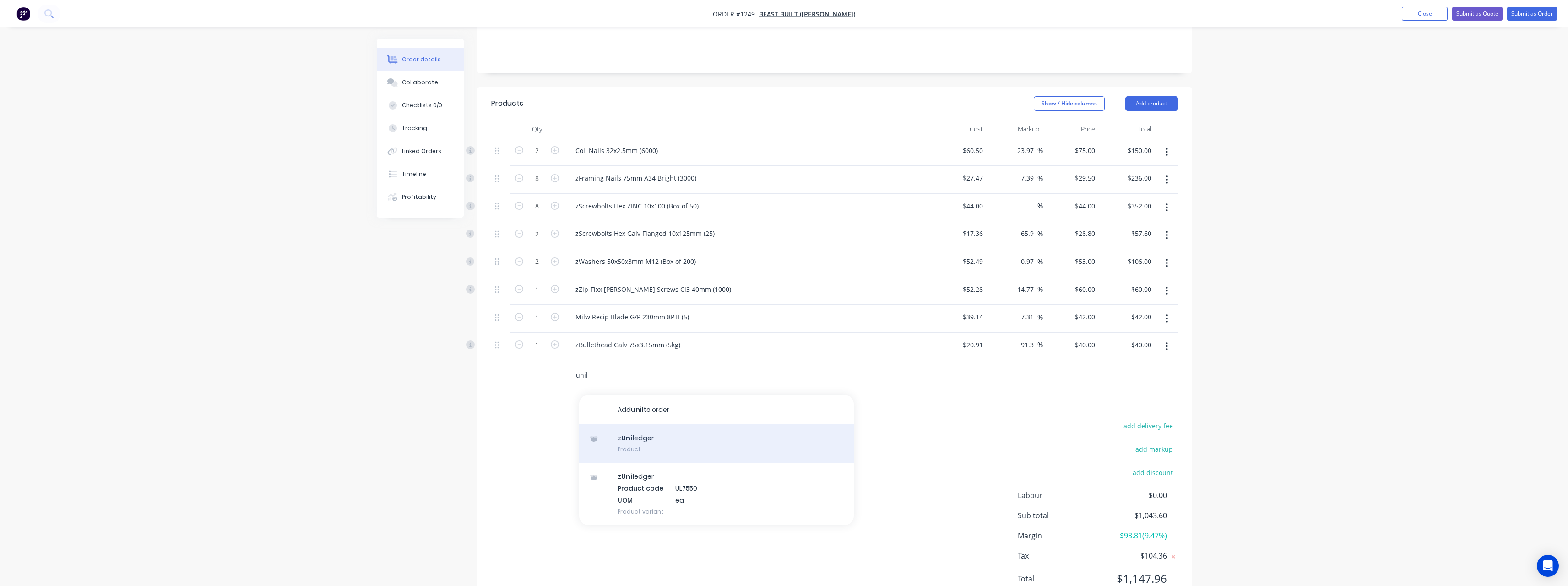
type input "unil"
click at [579, 256] on div "z Unil edger Product" at bounding box center [716, 443] width 274 height 39
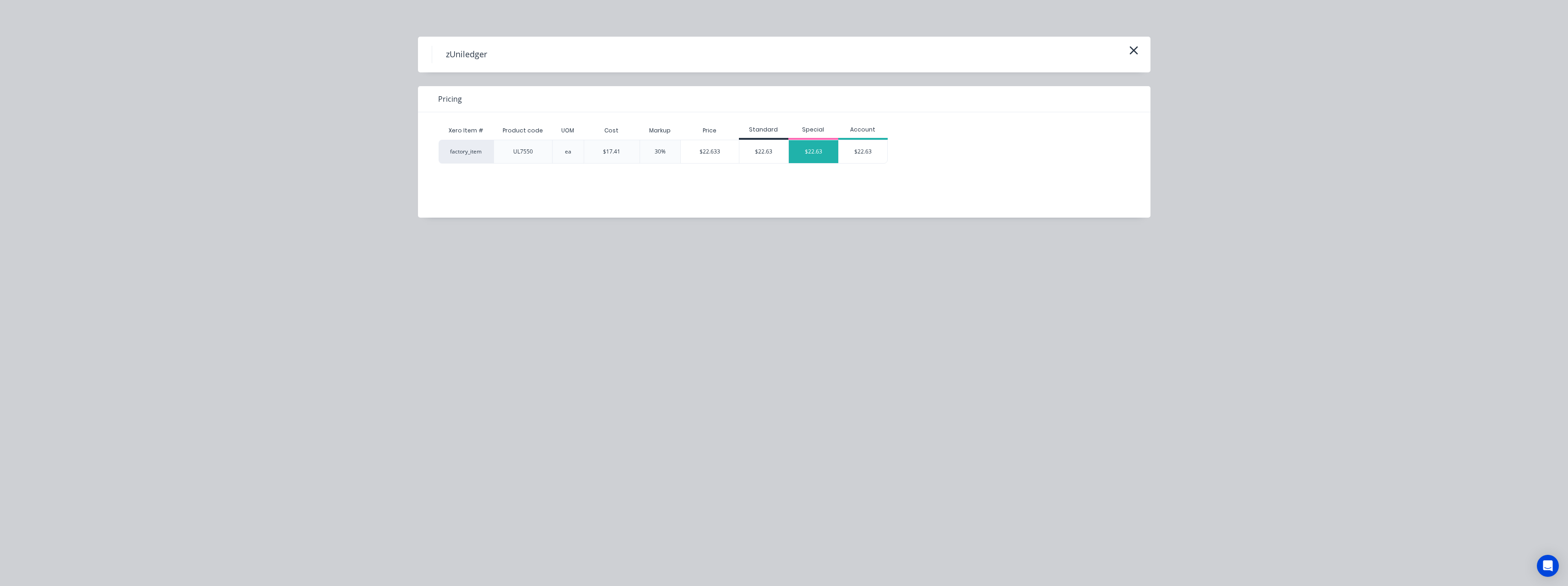
click at [579, 149] on div "$22.63" at bounding box center [813, 151] width 50 height 23
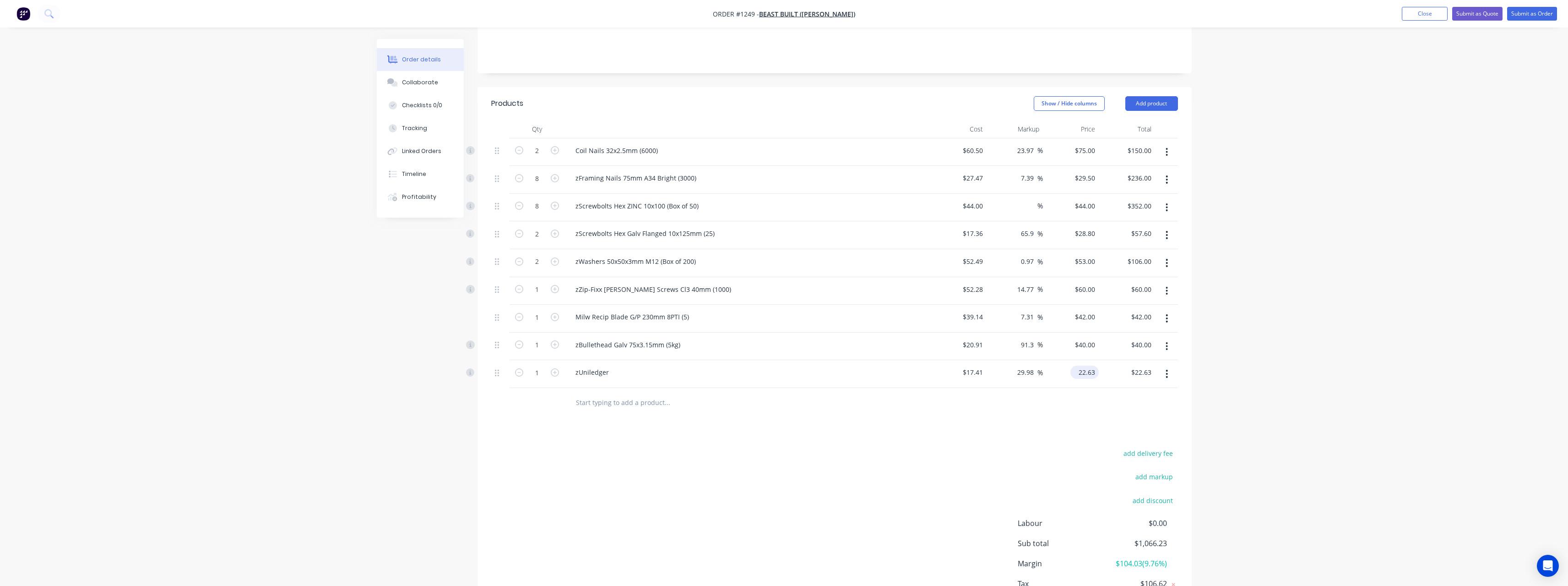
click at [579, 256] on input "22.63" at bounding box center [1086, 373] width 24 height 13
click at [579, 256] on input "22.63" at bounding box center [1088, 373] width 21 height 13
type input "22"
type input "26.36"
type input "$22.00"
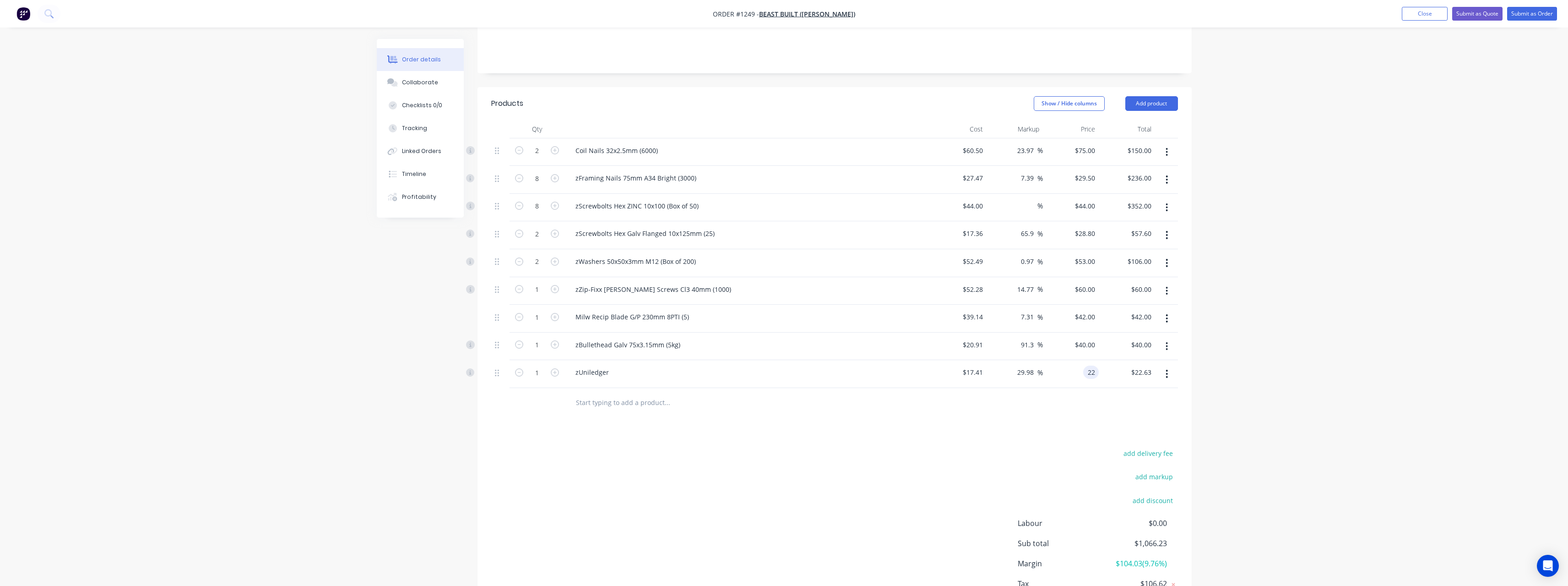
type input "$22.00"
click at [579, 256] on input "text" at bounding box center [667, 402] width 183 height 18
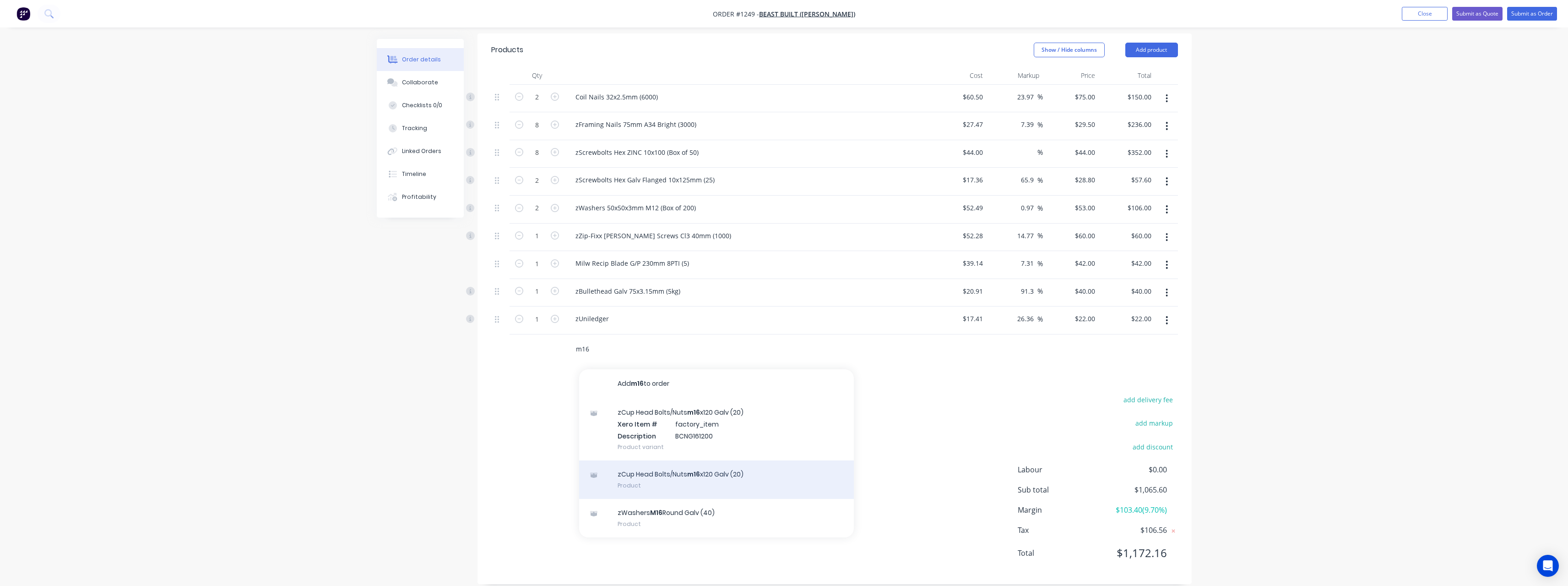
scroll to position [225, 0]
type input "m16"
click at [579, 256] on div "zCup Head Bolts/Nuts m16 x120 Galv (20) Product" at bounding box center [716, 478] width 274 height 39
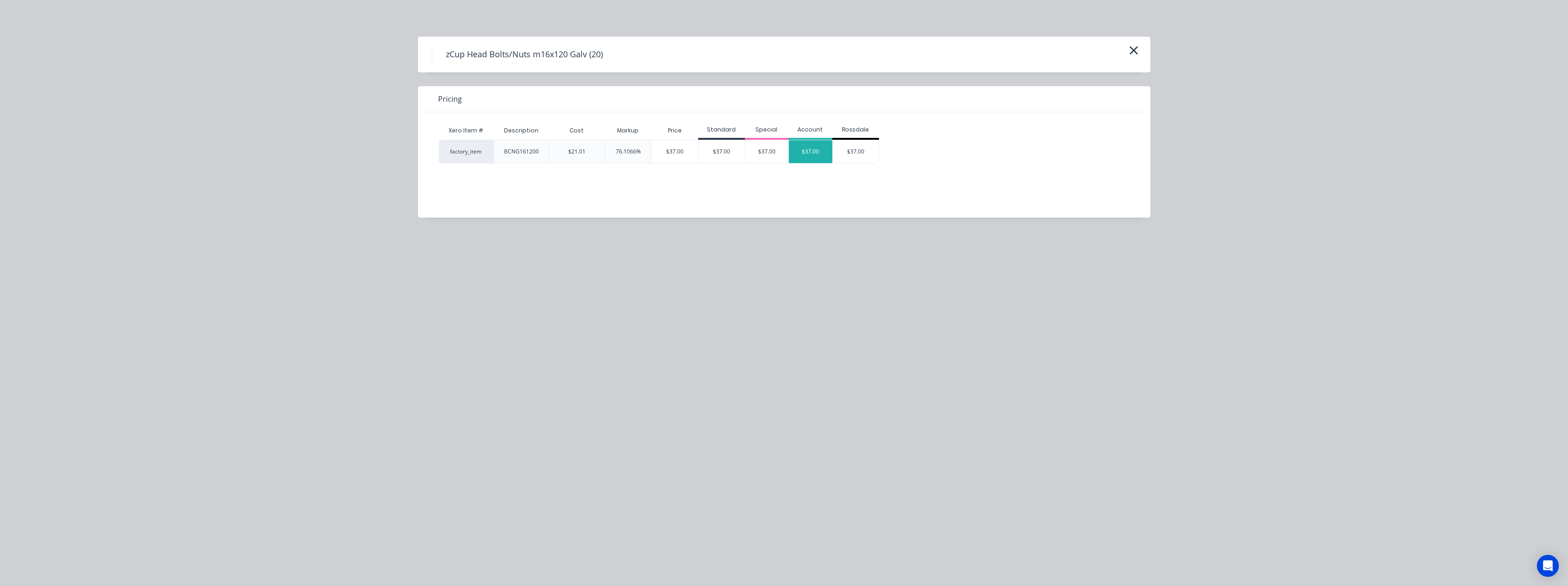
click at [579, 152] on div "$37.00" at bounding box center [810, 151] width 43 height 23
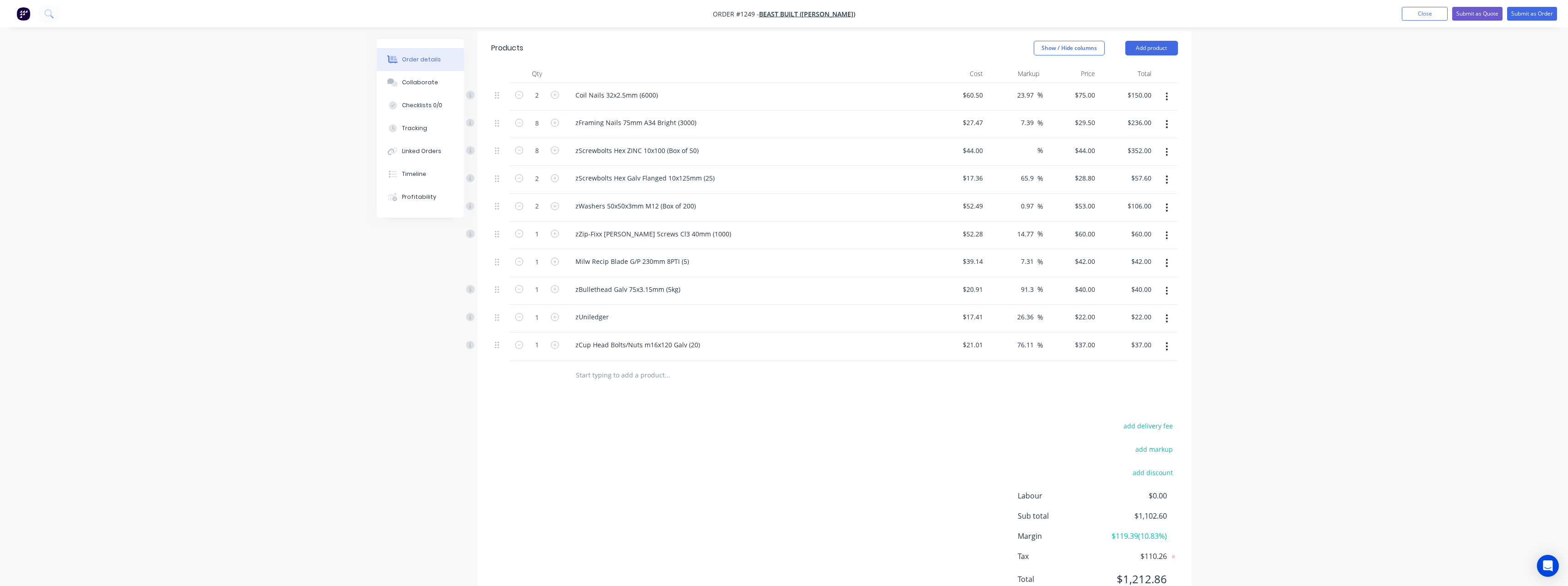
click at [579, 256] on input "text" at bounding box center [667, 375] width 183 height 18
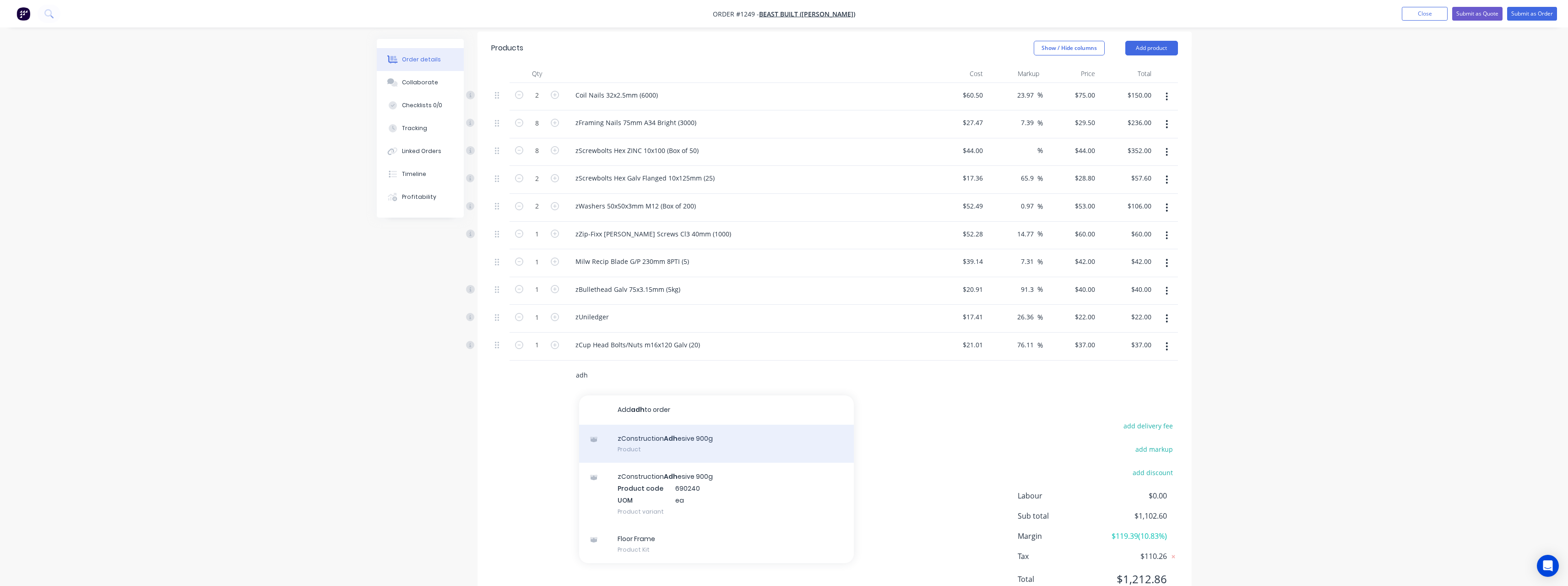
type input "adh"
click at [579, 256] on div "zConstruction Adh esive 900g Product" at bounding box center [716, 443] width 274 height 39
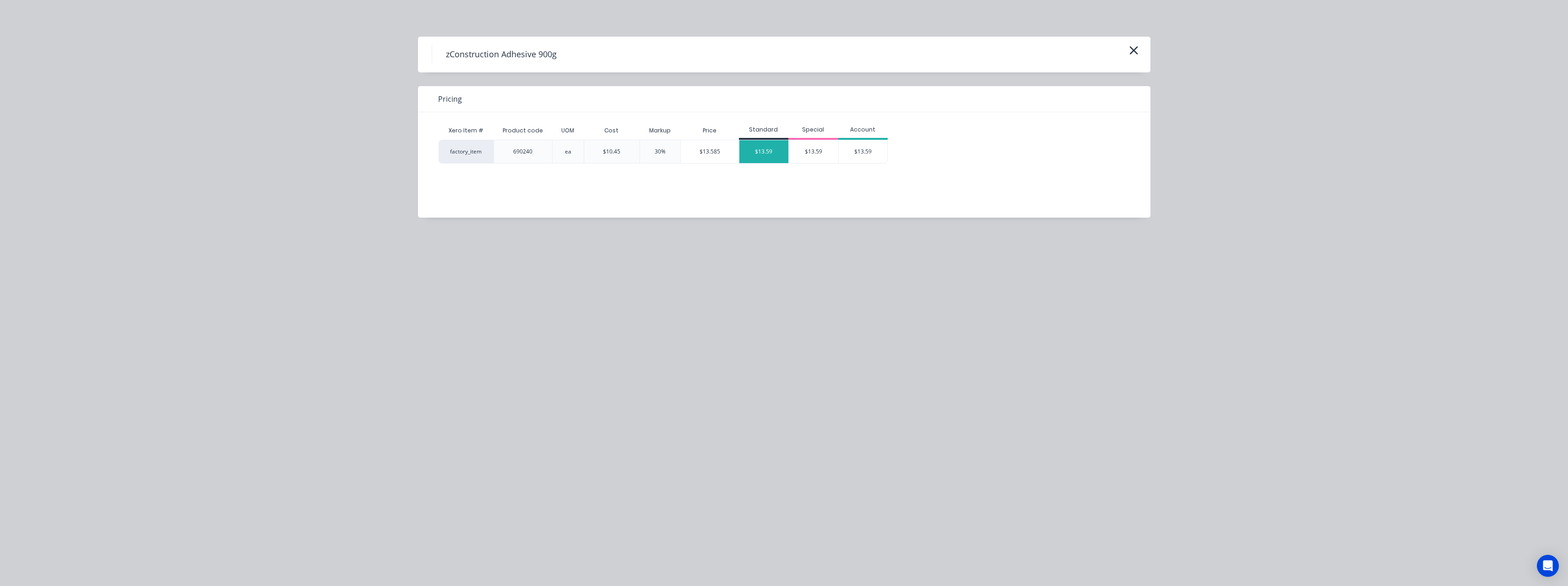
click at [579, 152] on div "$13.59" at bounding box center [764, 151] width 50 height 23
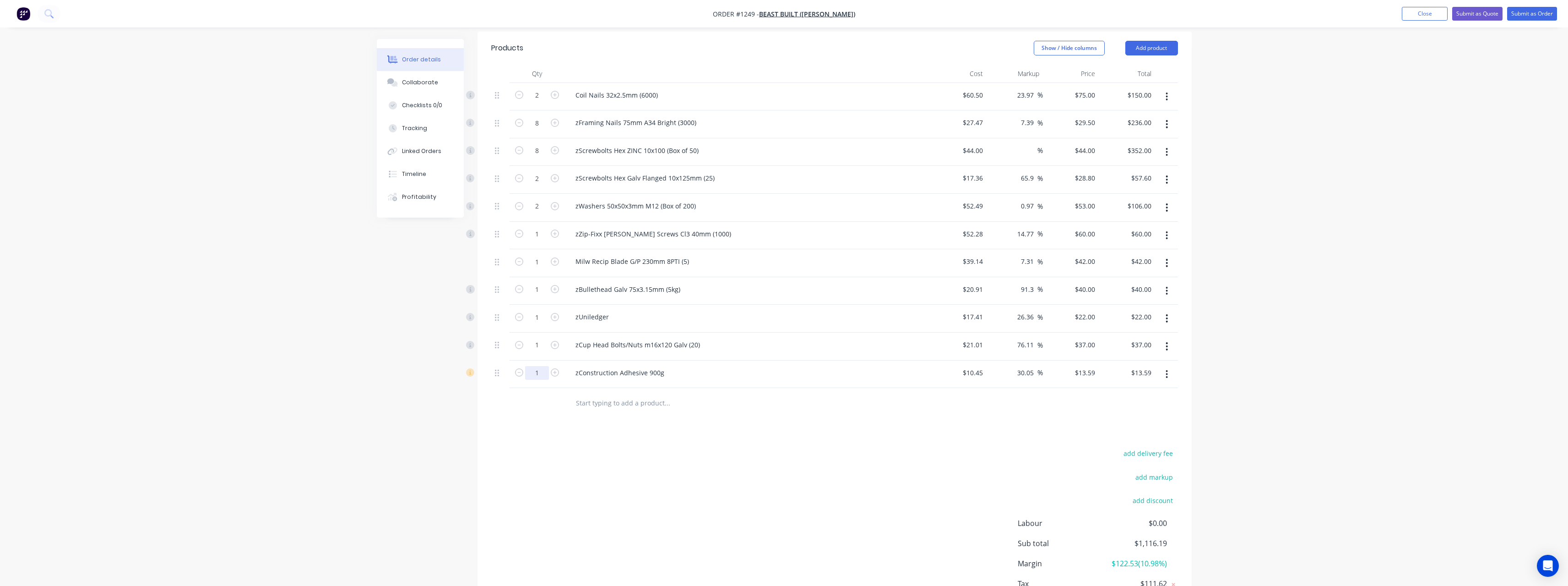
click at [540, 256] on input "1" at bounding box center [537, 373] width 24 height 13
type input "5"
type input "13.59"
type input "$67.95"
click at [579, 256] on input "13.59" at bounding box center [1088, 373] width 21 height 13
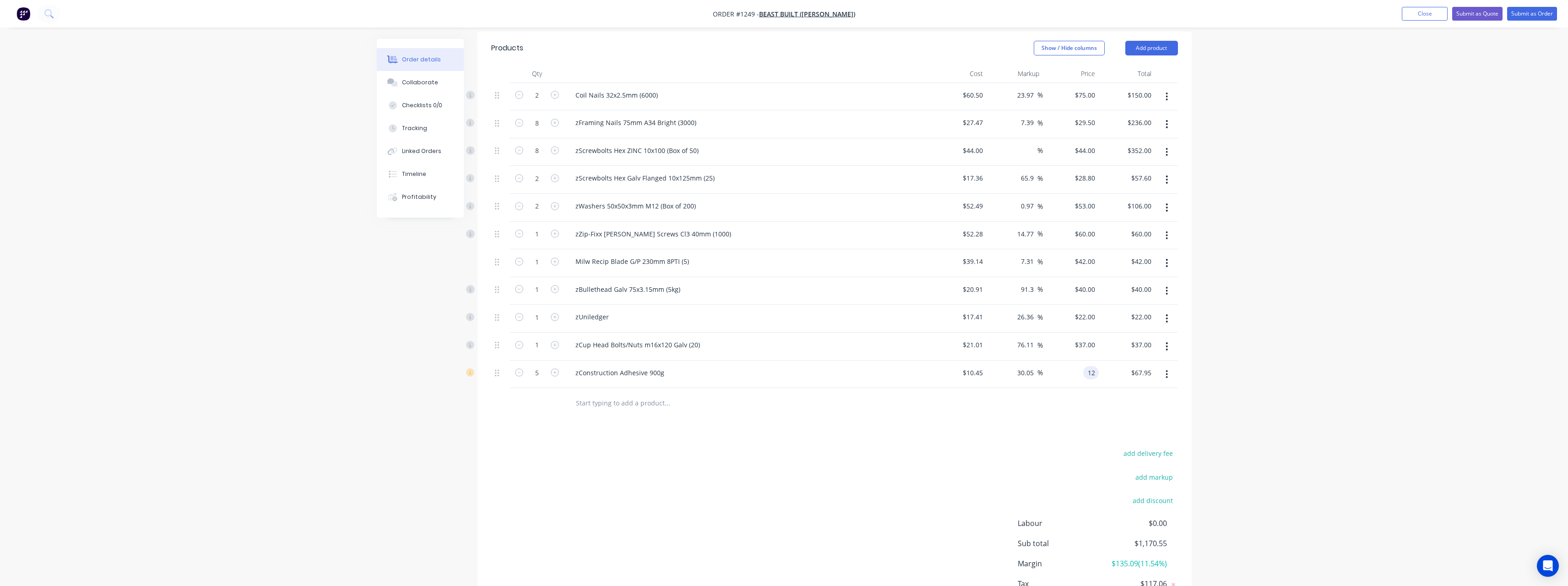
type input "12"
type input "14.83"
type input "$12.00"
type input "$60.00"
click at [579, 256] on input "text" at bounding box center [667, 402] width 183 height 18
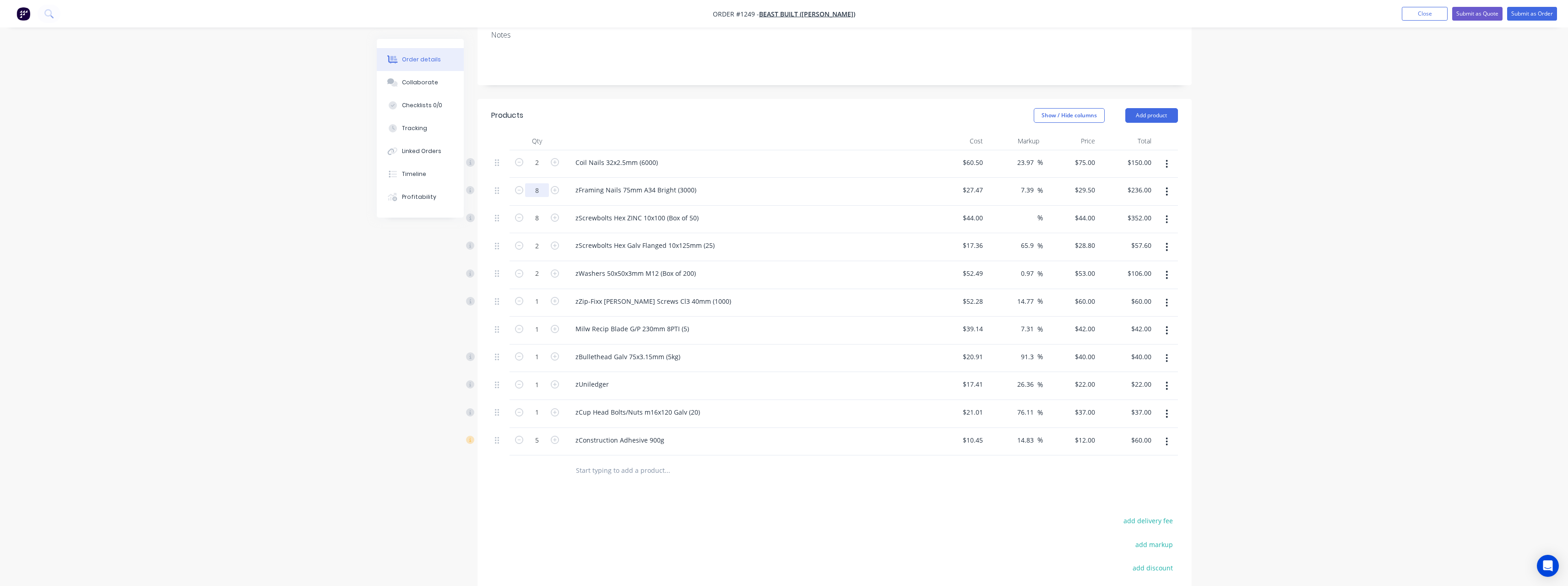
scroll to position [87, 0]
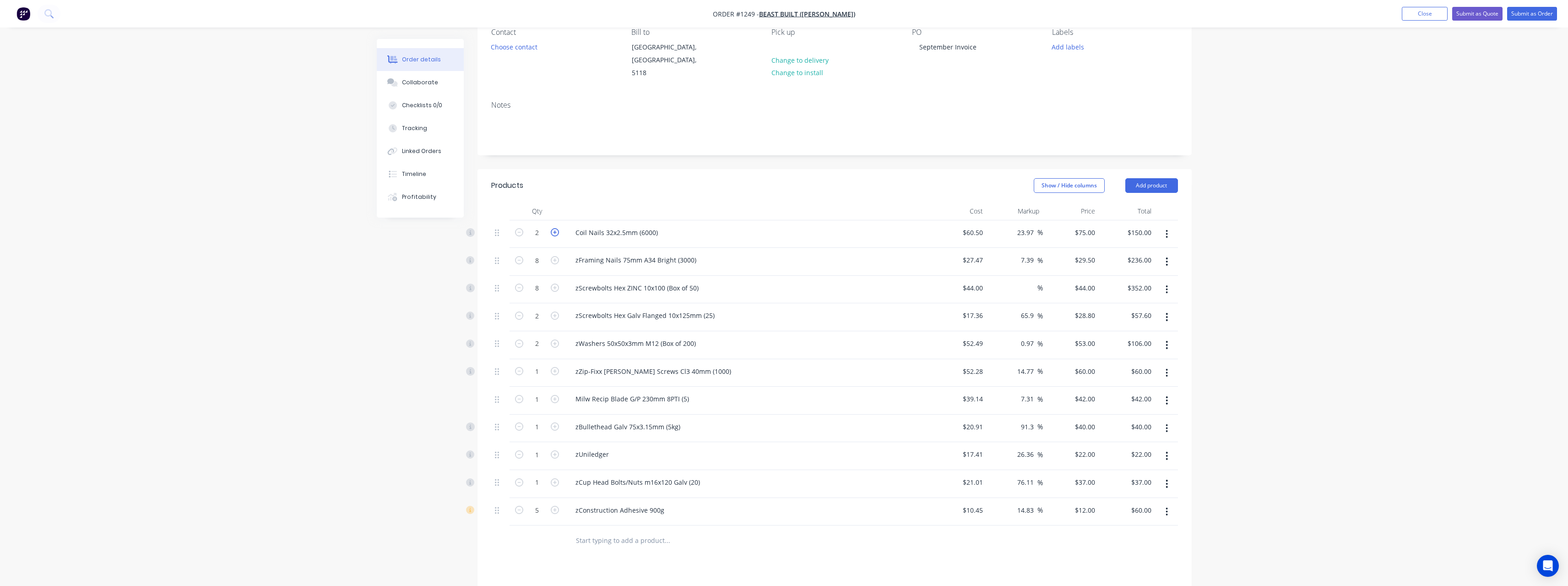
click at [553, 228] on icon "button" at bounding box center [554, 232] width 8 height 8
type input "3"
type input "$225.00"
click at [553, 228] on icon "button" at bounding box center [554, 232] width 8 height 8
type input "4"
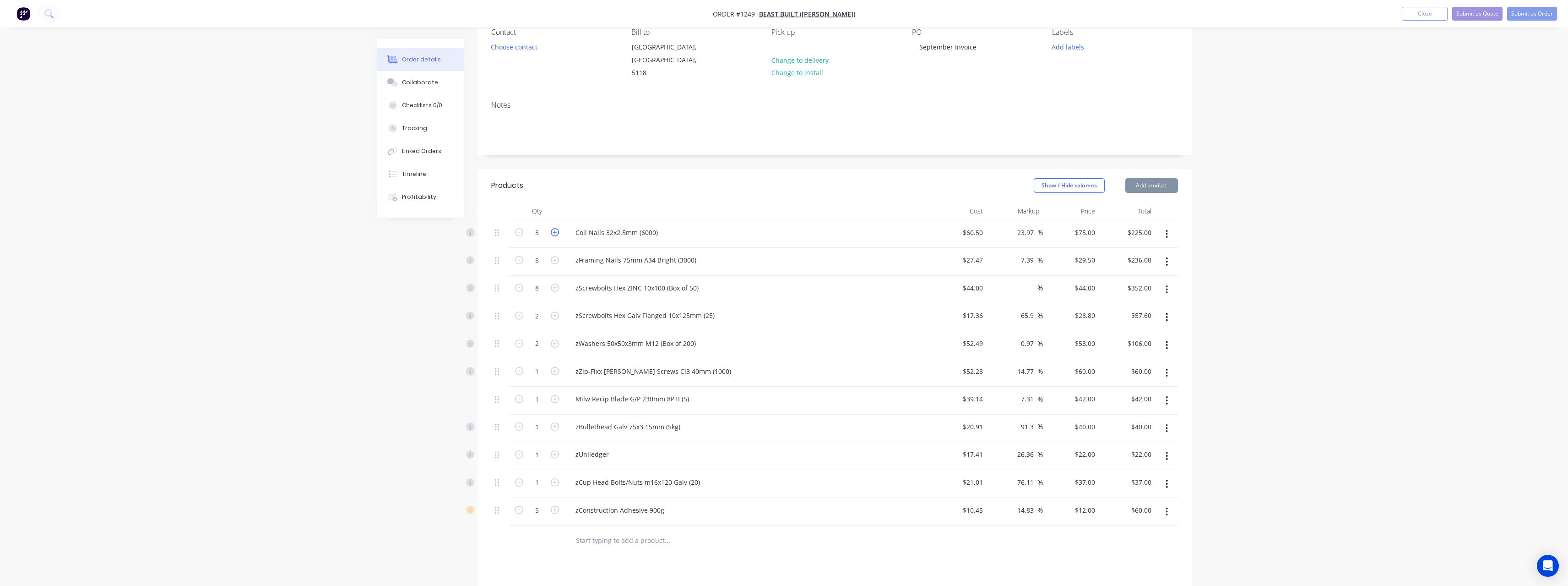
type input "$300.00"
click at [546, 253] on input "8" at bounding box center [537, 260] width 24 height 13
type input "5"
type input "15"
type input "$442.50"
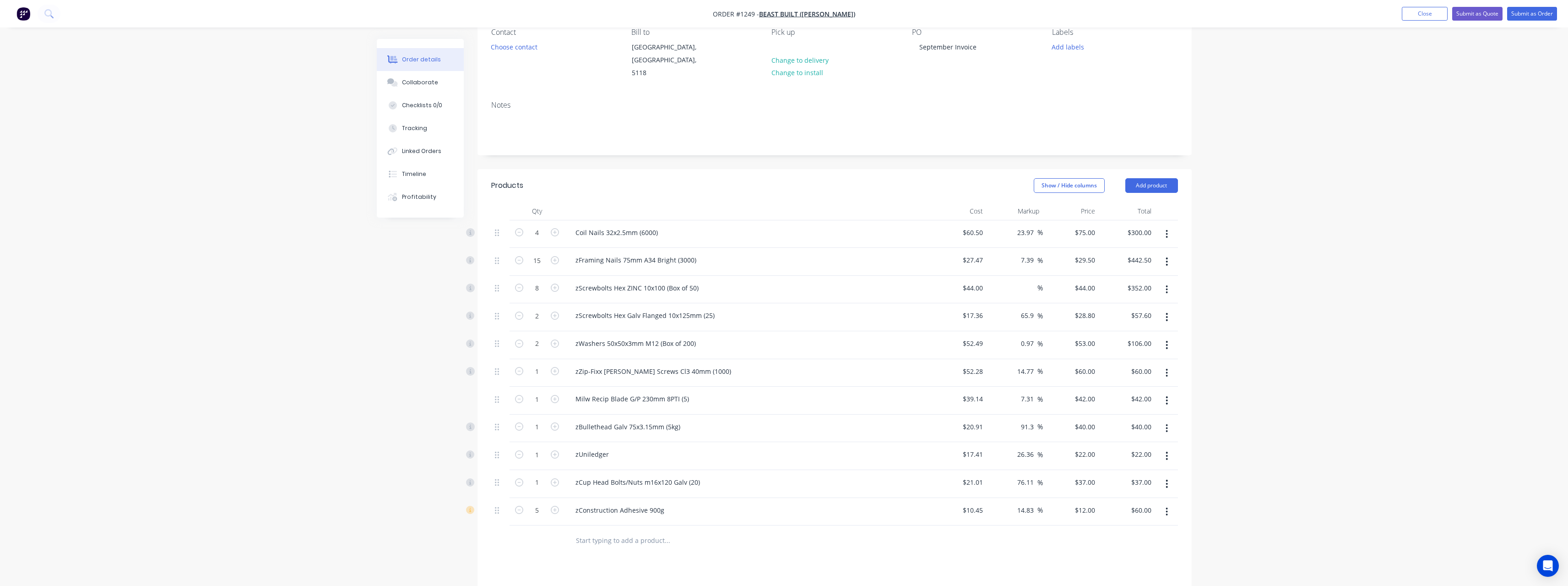
click at [579, 256] on input "text" at bounding box center [667, 540] width 183 height 18
click at [555, 256] on icon "button" at bounding box center [554, 315] width 8 height 8
type input "3"
type input "$86.40"
click at [555, 256] on icon "button" at bounding box center [554, 315] width 8 height 8
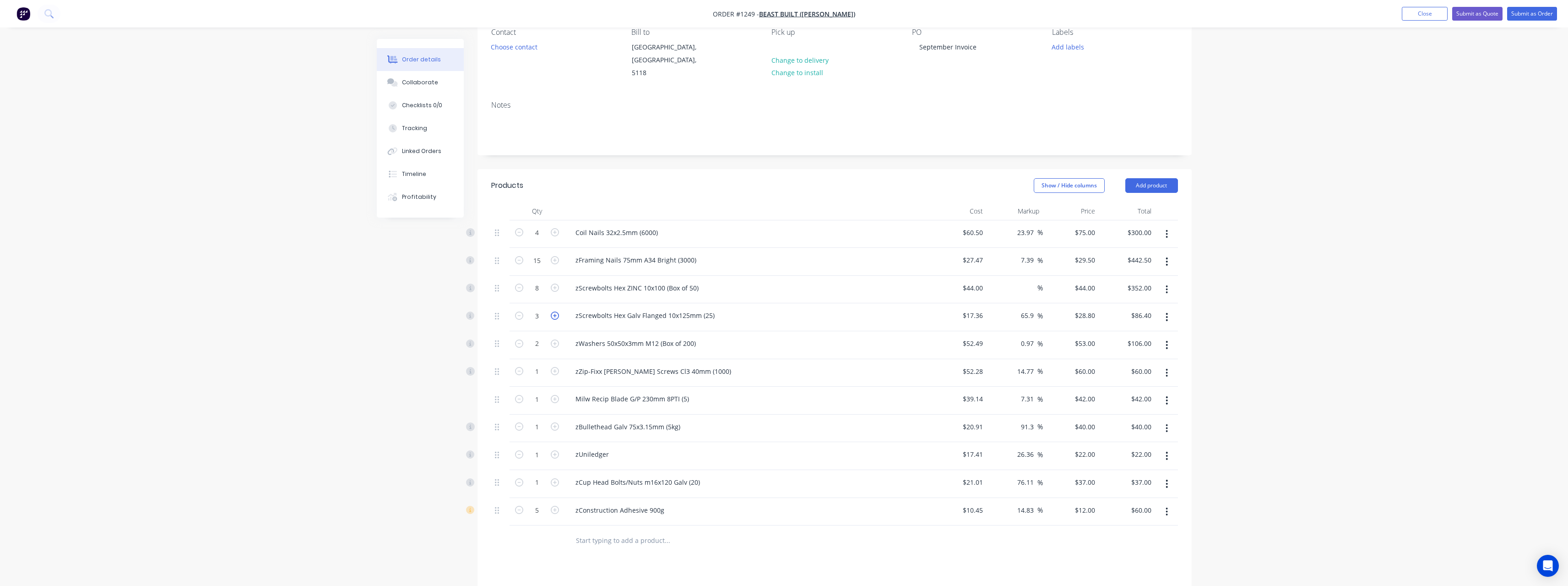
type input "4"
type input "$115.20"
click at [558, 256] on icon "button" at bounding box center [554, 398] width 8 height 8
type input "2"
type input "$84.00"
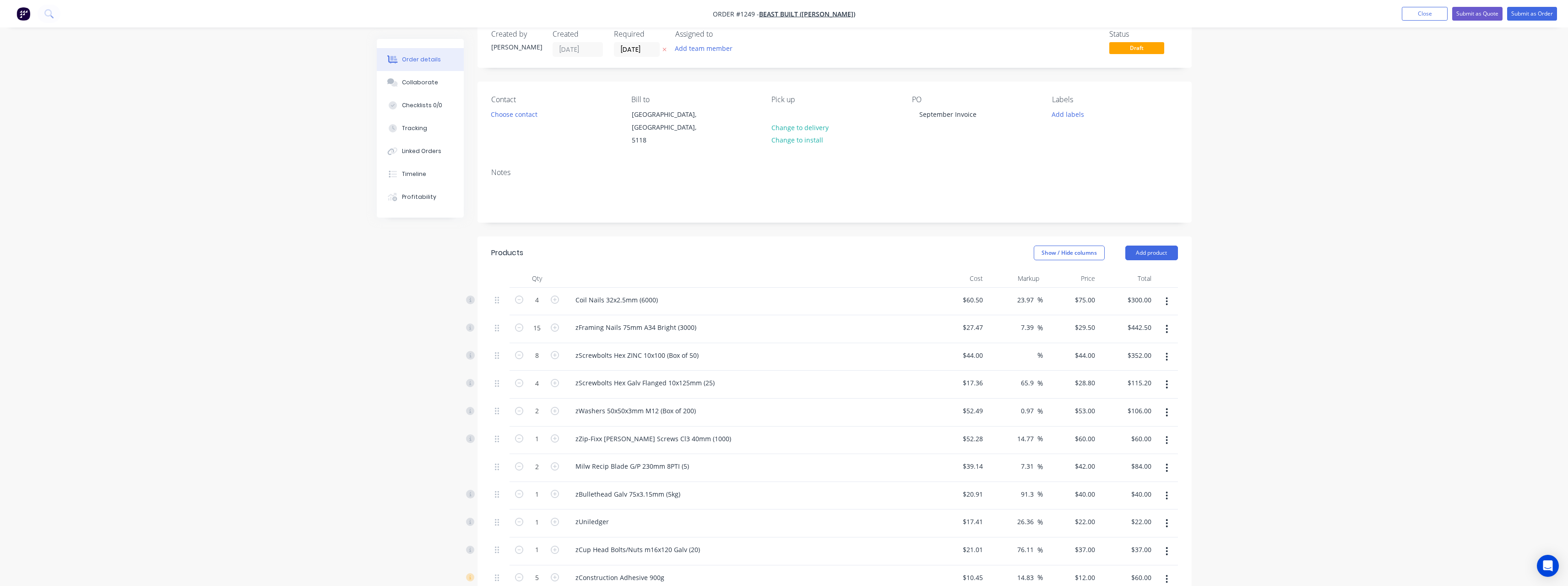
scroll to position [0, 0]
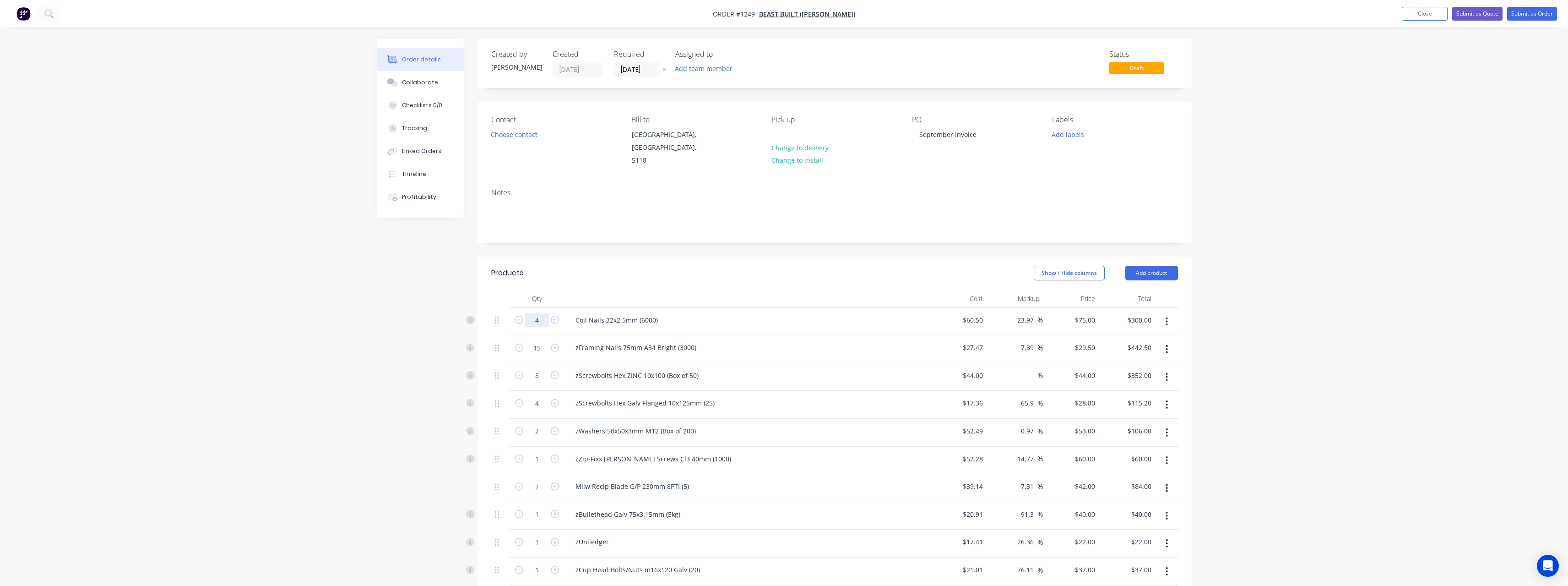
click at [540, 256] on input "4" at bounding box center [537, 320] width 24 height 13
type input "7"
type input "$525.00"
click at [375, 256] on div "Order details Collaborate Checklists 0/0 Tracking Linked Orders Timeline Profit…" at bounding box center [784, 458] width 833 height 837
click at [542, 256] on input "15" at bounding box center [537, 347] width 24 height 13
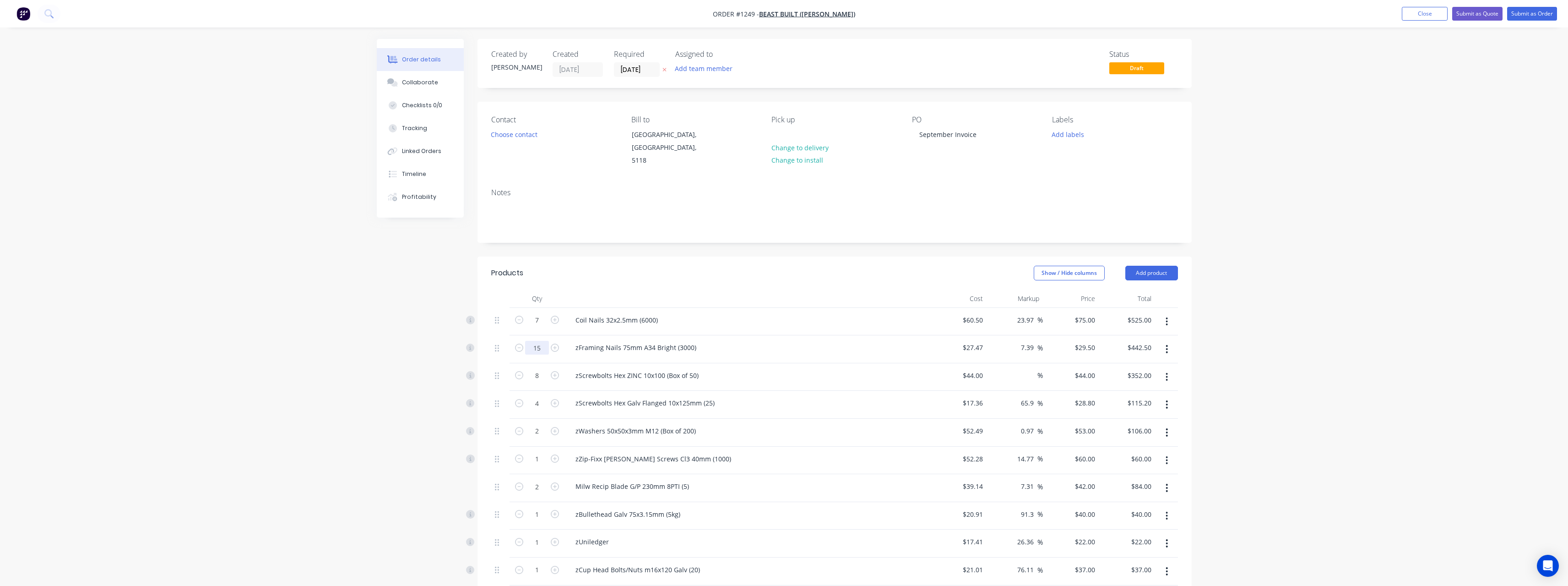
click at [542, 256] on input "15" at bounding box center [537, 347] width 24 height 13
type input "23"
type input "$678.50"
click at [375, 256] on div "Order details Collaborate Checklists 0/0 Tracking Linked Orders Timeline Profit…" at bounding box center [784, 458] width 833 height 837
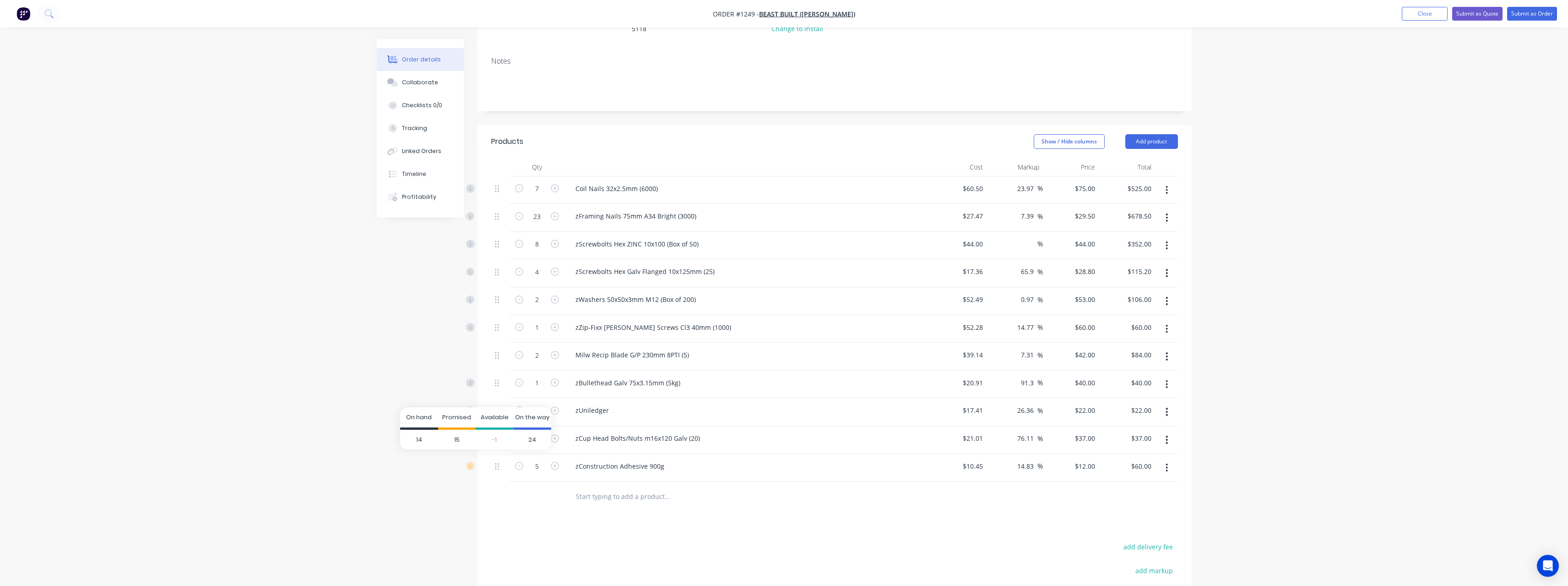
scroll to position [138, 0]
click at [579, 256] on input "text" at bounding box center [667, 490] width 183 height 18
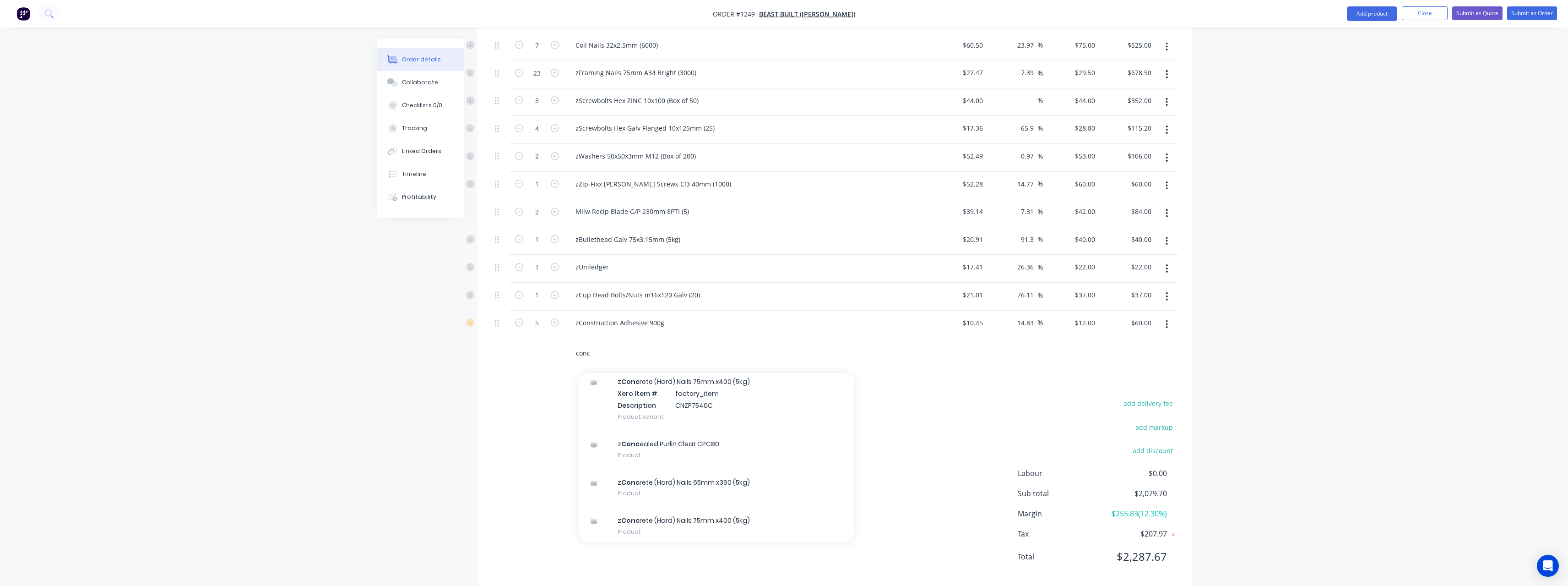
scroll to position [99, 0]
type input "conc"
click at [579, 256] on div "z Conc rete (Hard) Nails 65mm x360 (5kg) Product" at bounding box center [716, 485] width 274 height 39
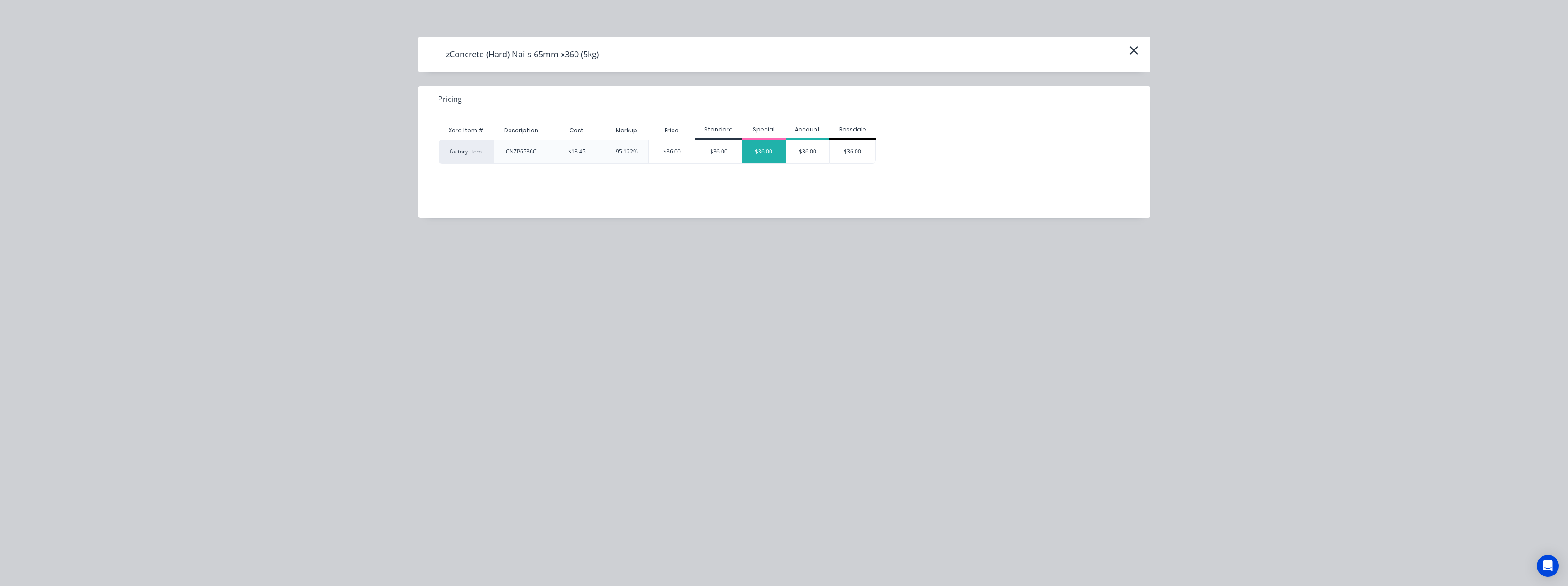
click at [579, 156] on div "$36.00" at bounding box center [764, 151] width 43 height 23
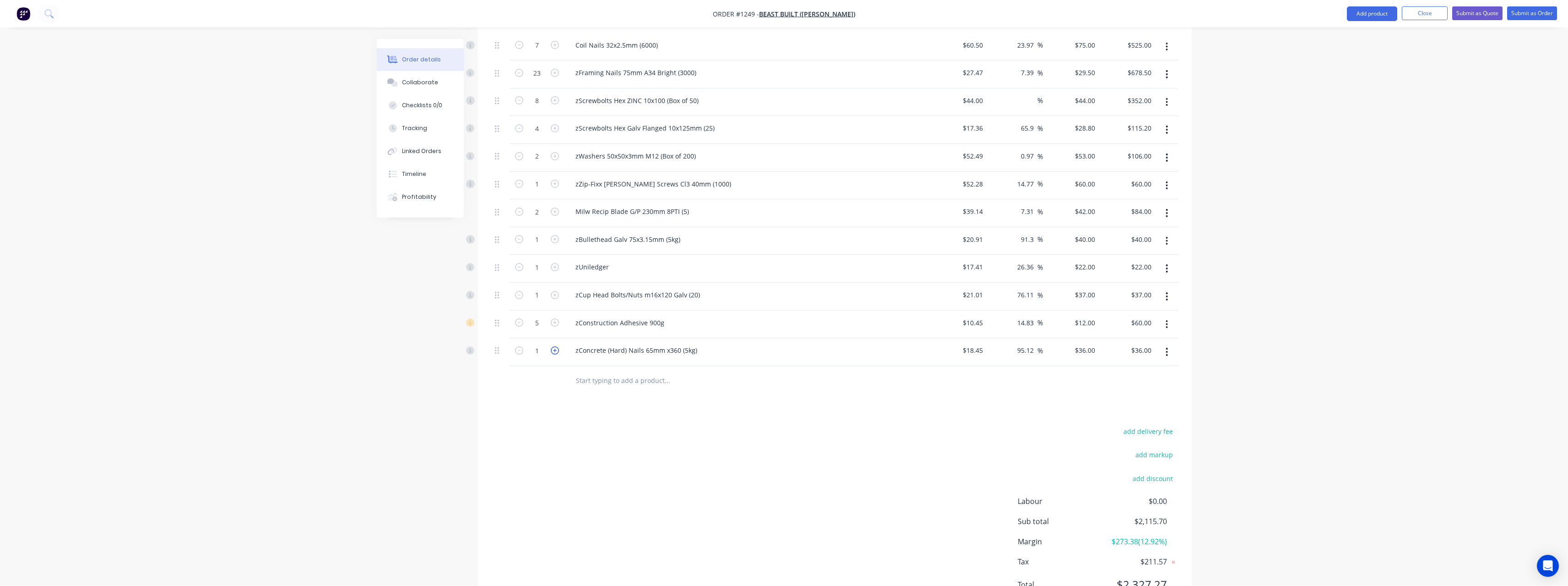
click at [558, 256] on icon "button" at bounding box center [554, 350] width 8 height 8
type input "2"
type input "$72.00"
click at [579, 256] on input "text" at bounding box center [667, 380] width 183 height 18
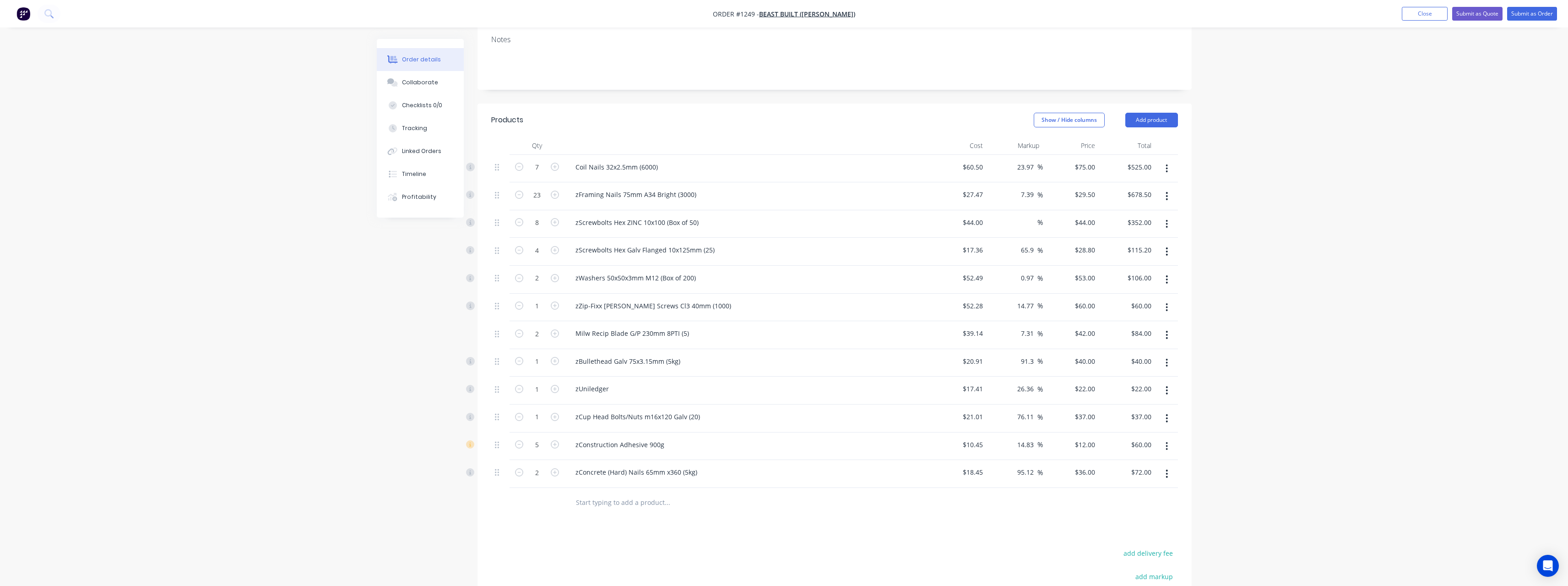
scroll to position [138, 0]
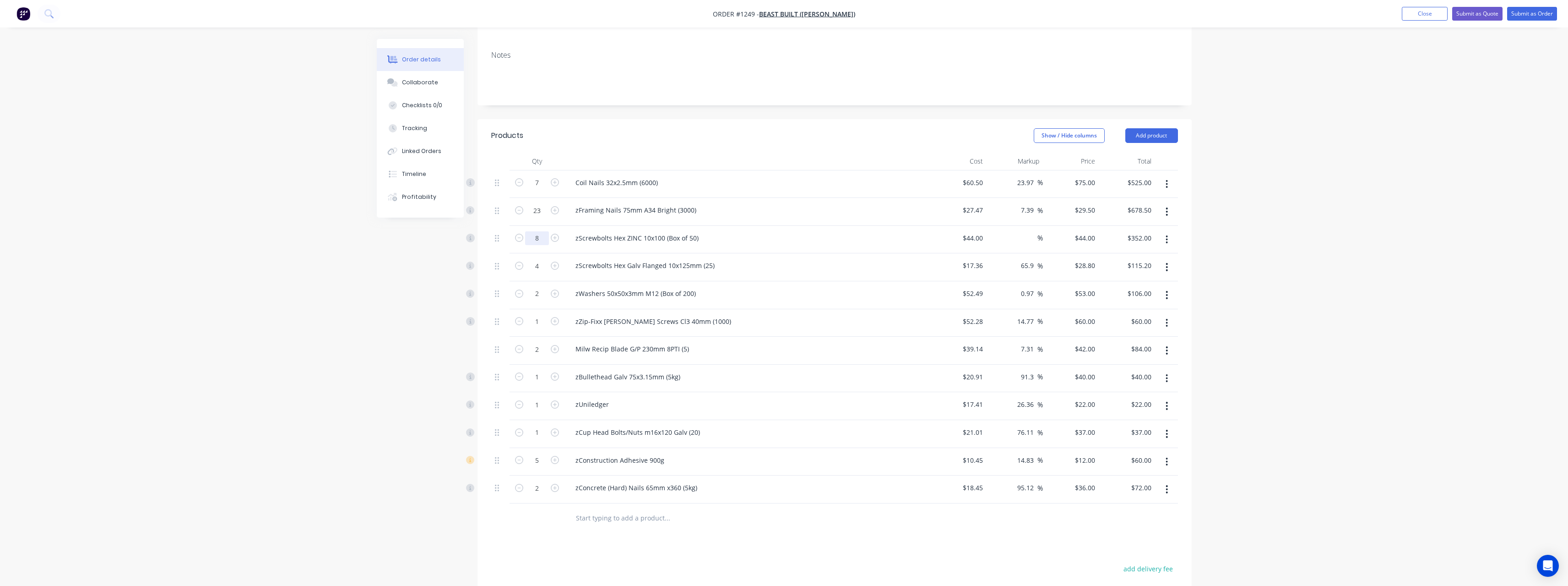
click at [540, 231] on input "8" at bounding box center [537, 238] width 24 height 13
type input "13"
type input "$572.00"
click at [579, 256] on input "text" at bounding box center [667, 518] width 183 height 18
click at [555, 256] on icon "button" at bounding box center [554, 293] width 8 height 8
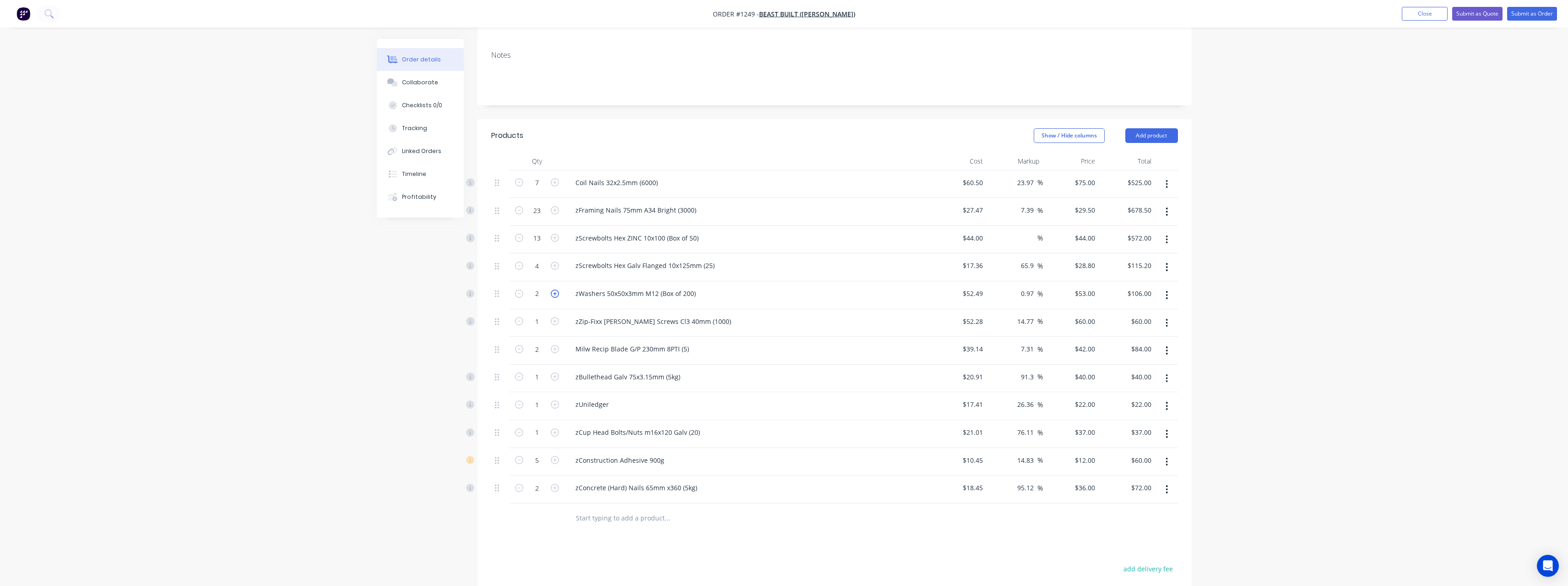
type input "3"
type input "$159.00"
click at [579, 256] on input "text" at bounding box center [667, 518] width 183 height 18
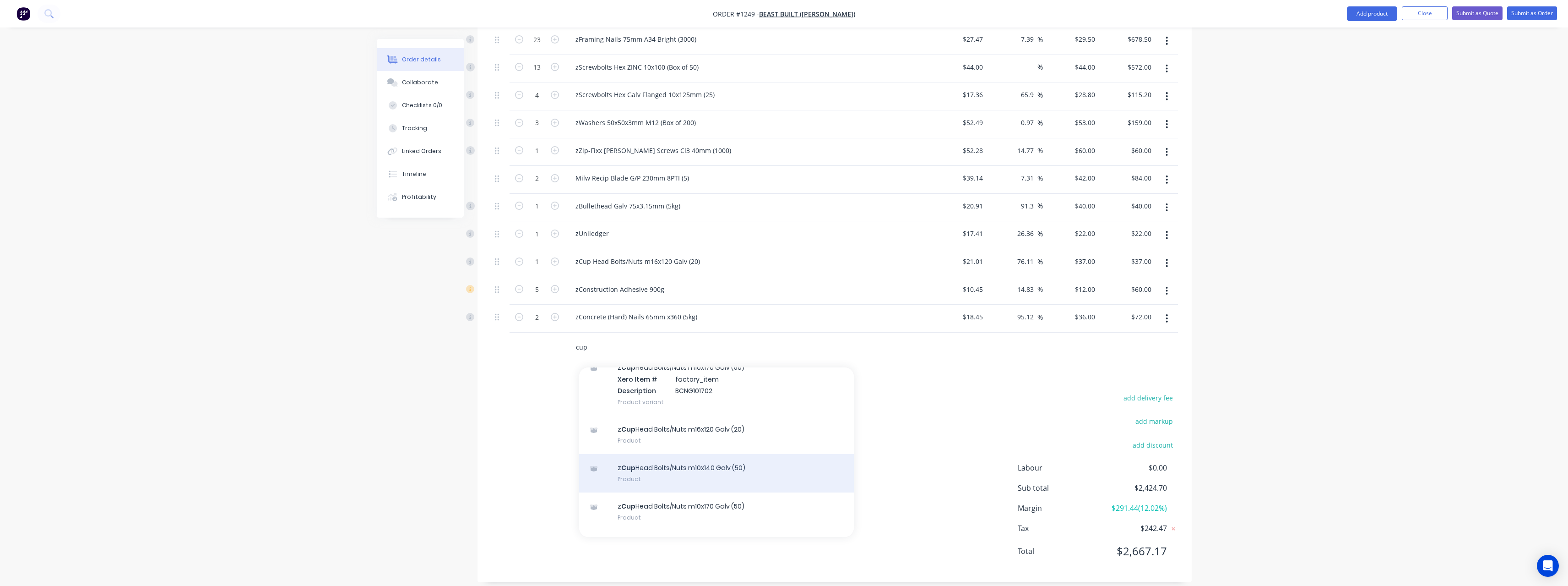
scroll to position [275, 0]
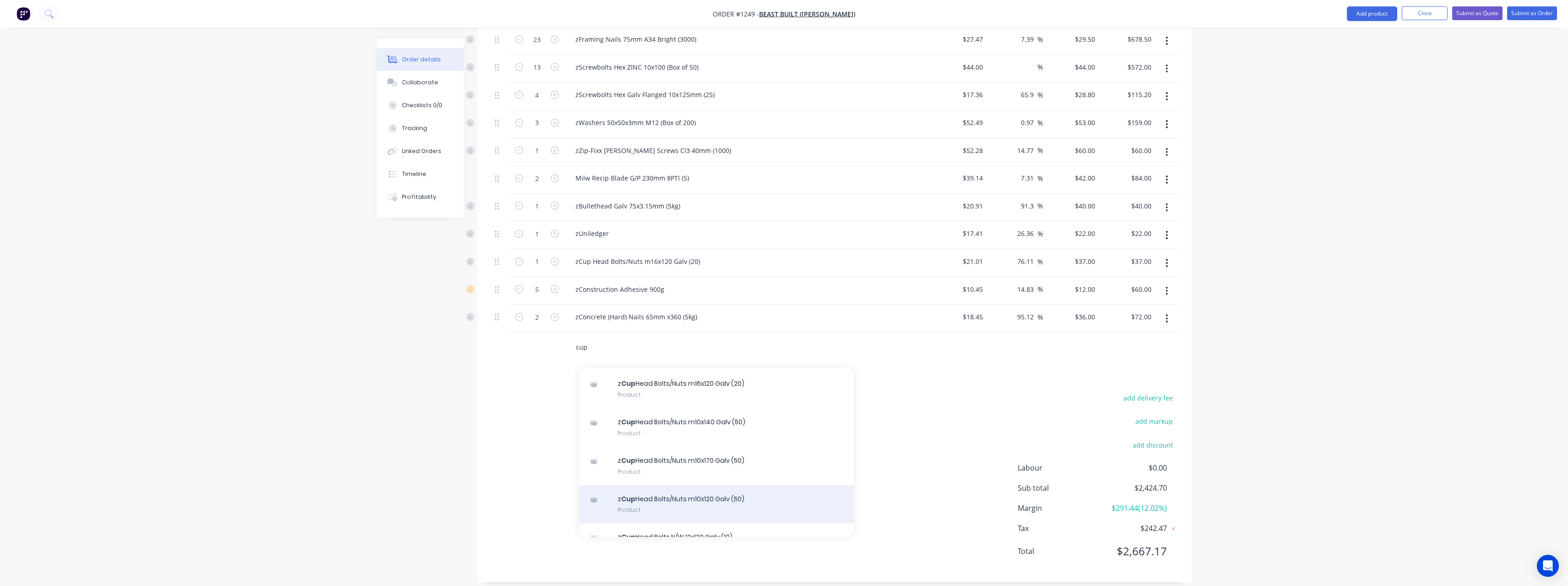
type input "cup"
click at [579, 256] on div "z Cup Head Bolts/Nuts m10x120 Galv (50) Product" at bounding box center [716, 504] width 274 height 39
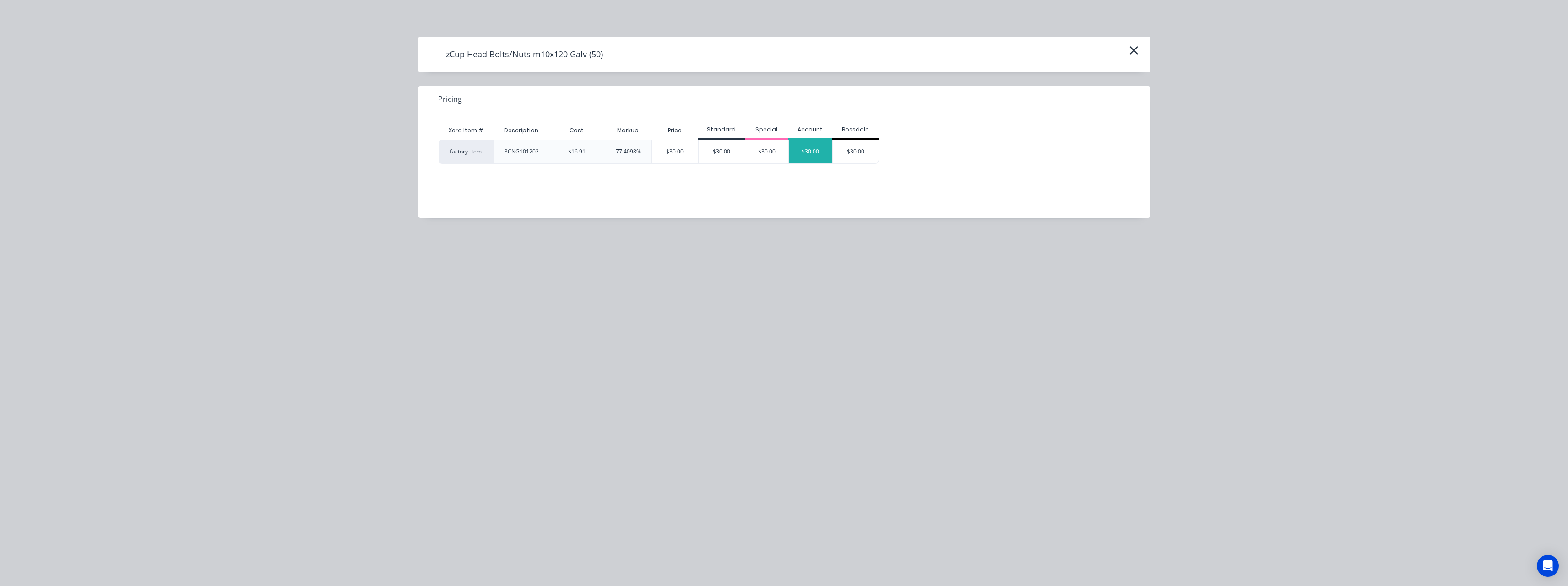
click at [579, 155] on div "$30.00" at bounding box center [810, 151] width 43 height 23
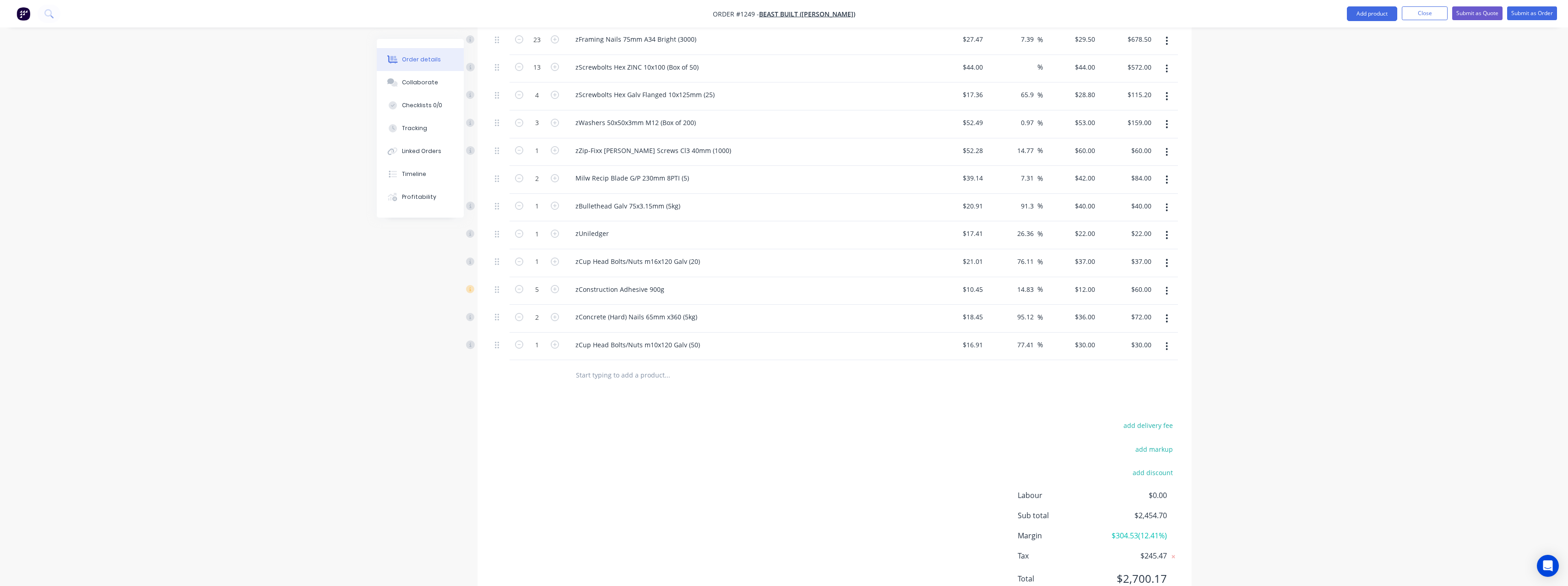
click at [579, 256] on input "text" at bounding box center [667, 375] width 183 height 18
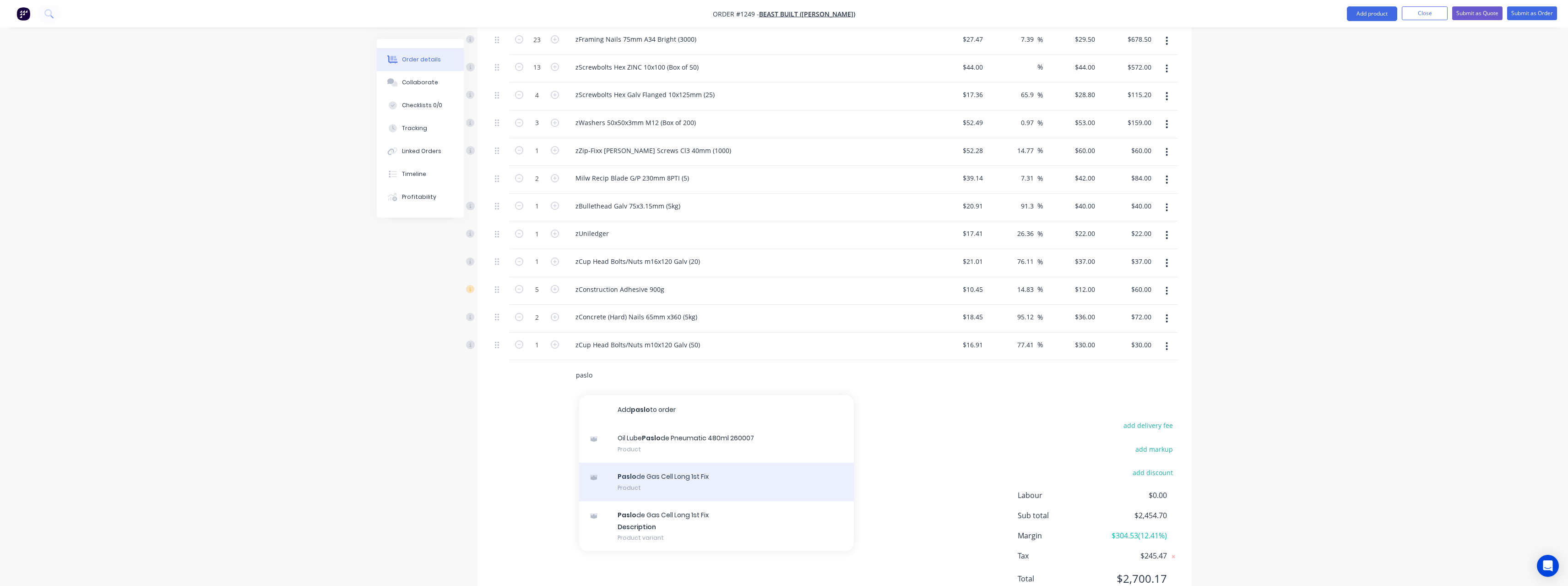
type input "paslo"
click at [579, 256] on div "Paslo de Gas Cell Long 1st Fix Product" at bounding box center [716, 481] width 274 height 39
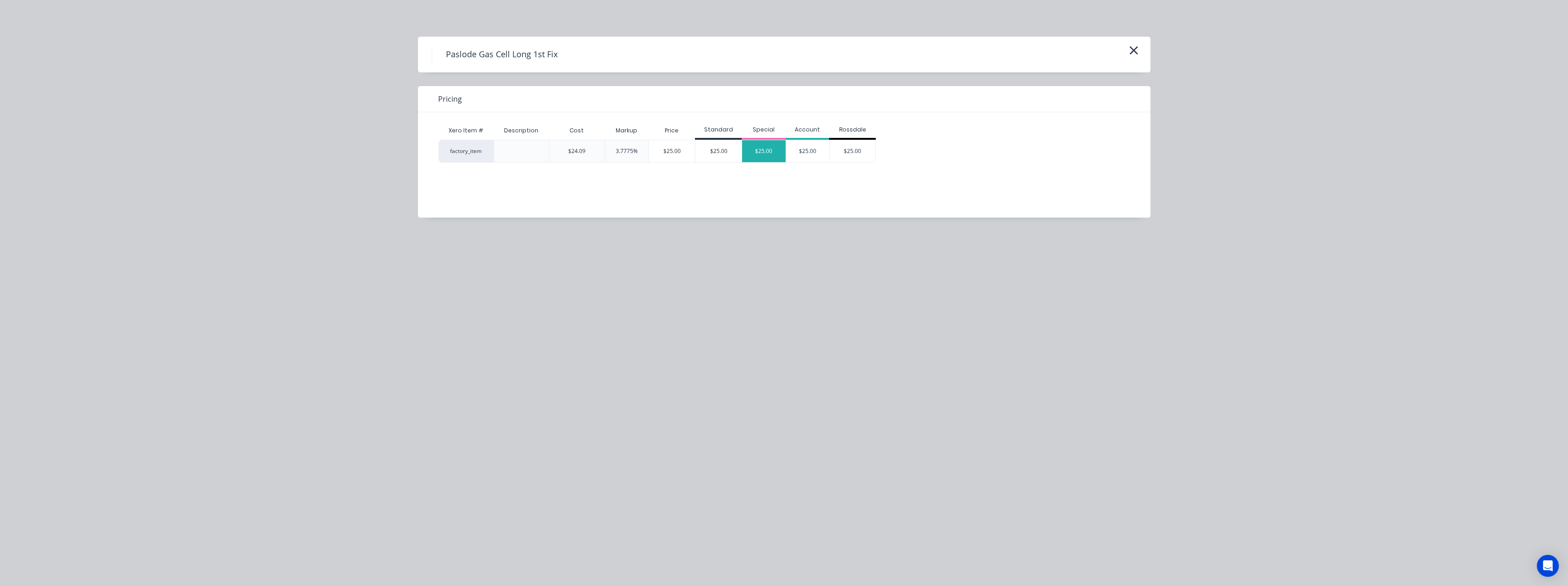
click at [579, 157] on div "$25.00" at bounding box center [764, 151] width 43 height 22
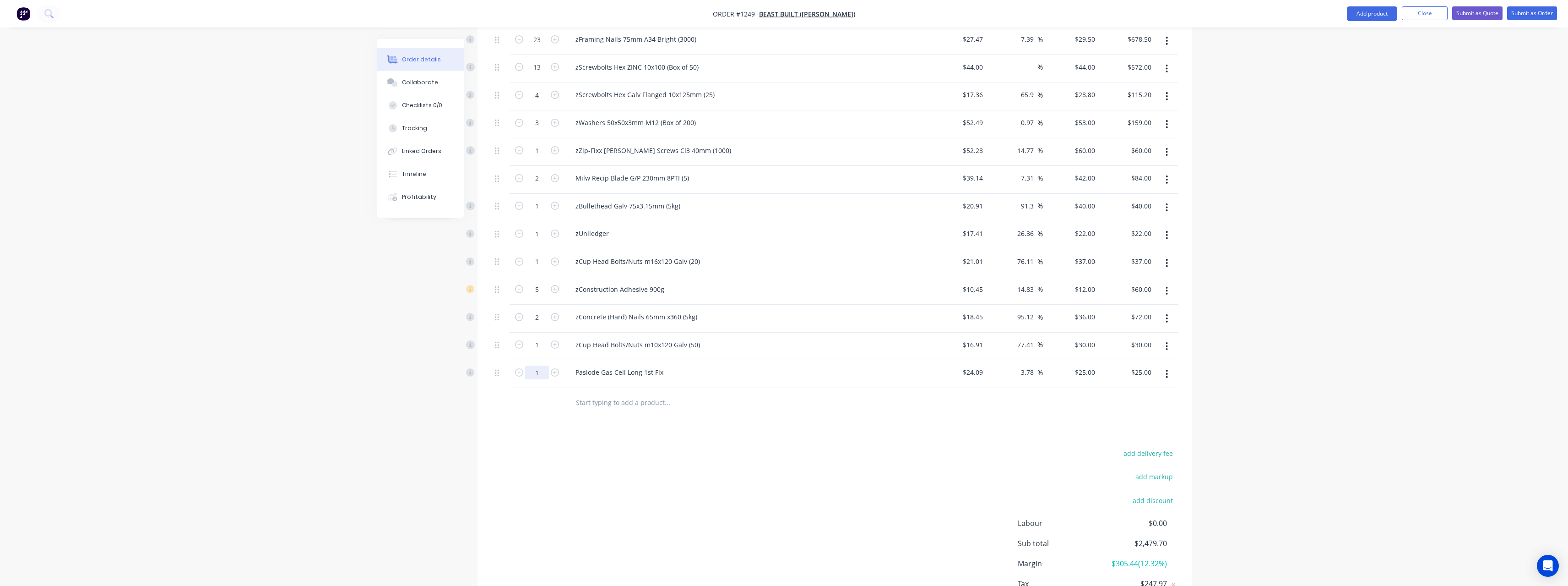
click at [540, 256] on input "1" at bounding box center [537, 373] width 24 height 13
type input "10"
type input "$250.00"
click at [579, 256] on input "text" at bounding box center [667, 402] width 183 height 18
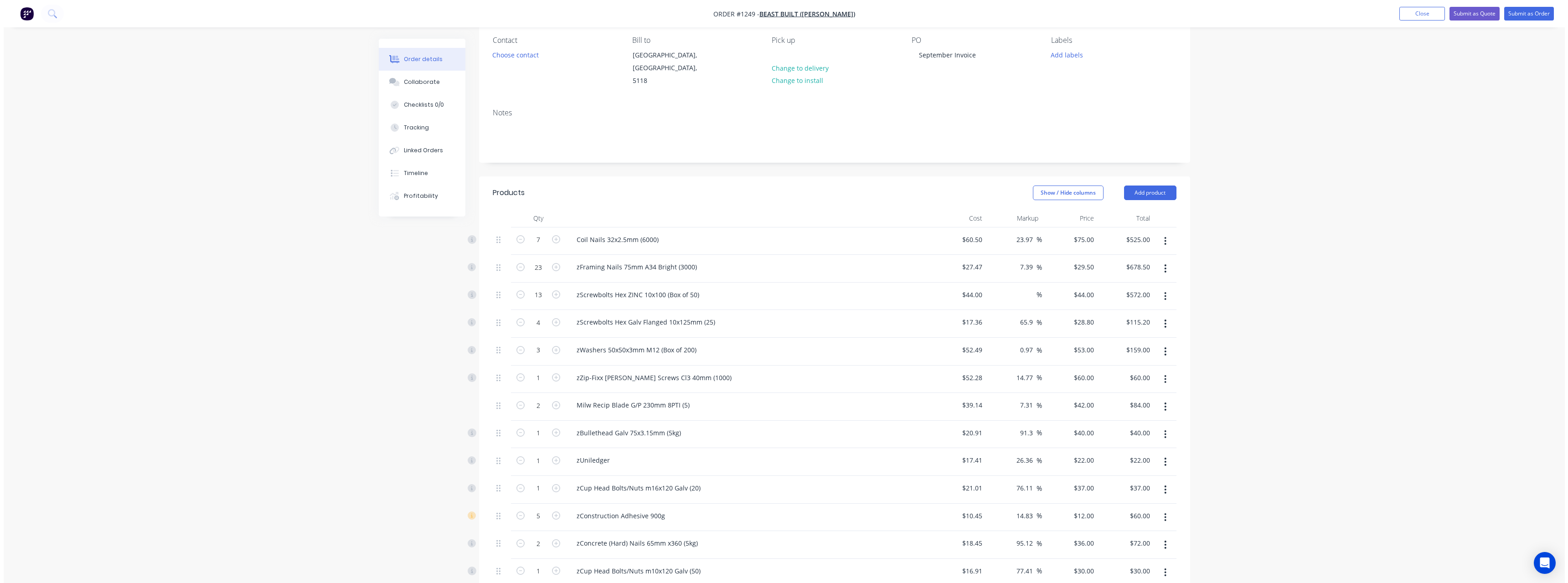
scroll to position [0, 0]
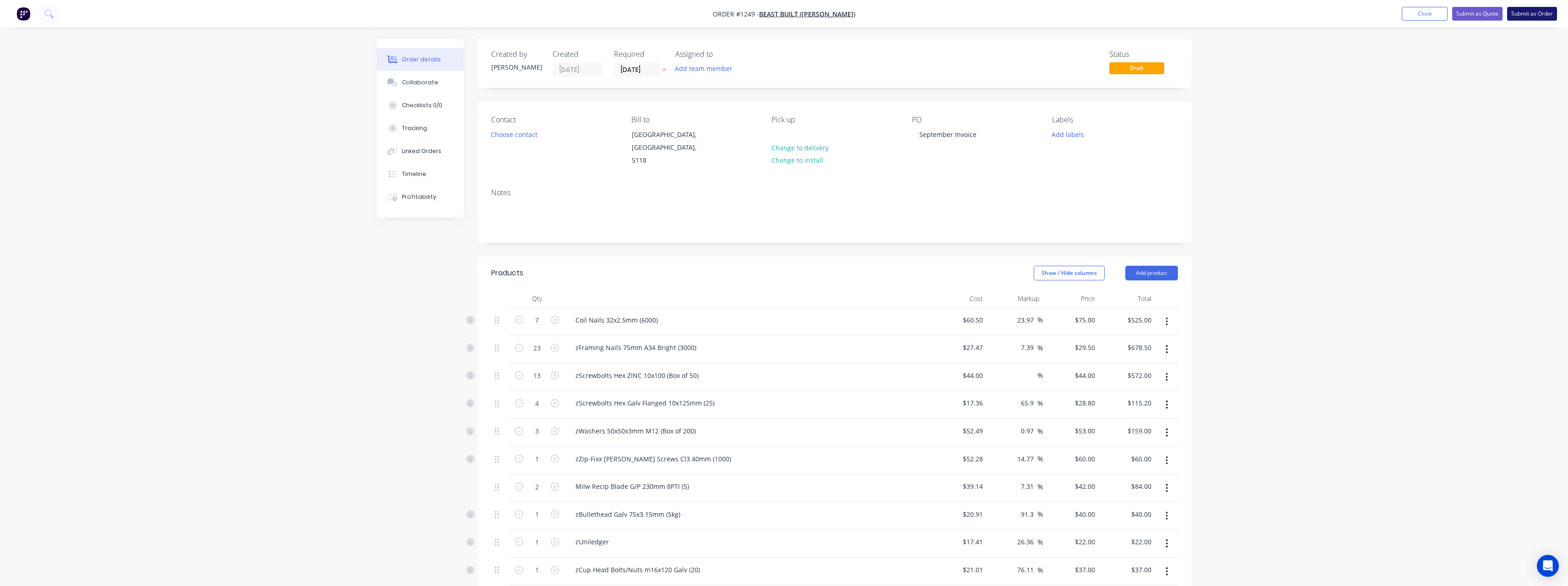
click at [579, 18] on button "Submit as Order" at bounding box center [1532, 13] width 50 height 13
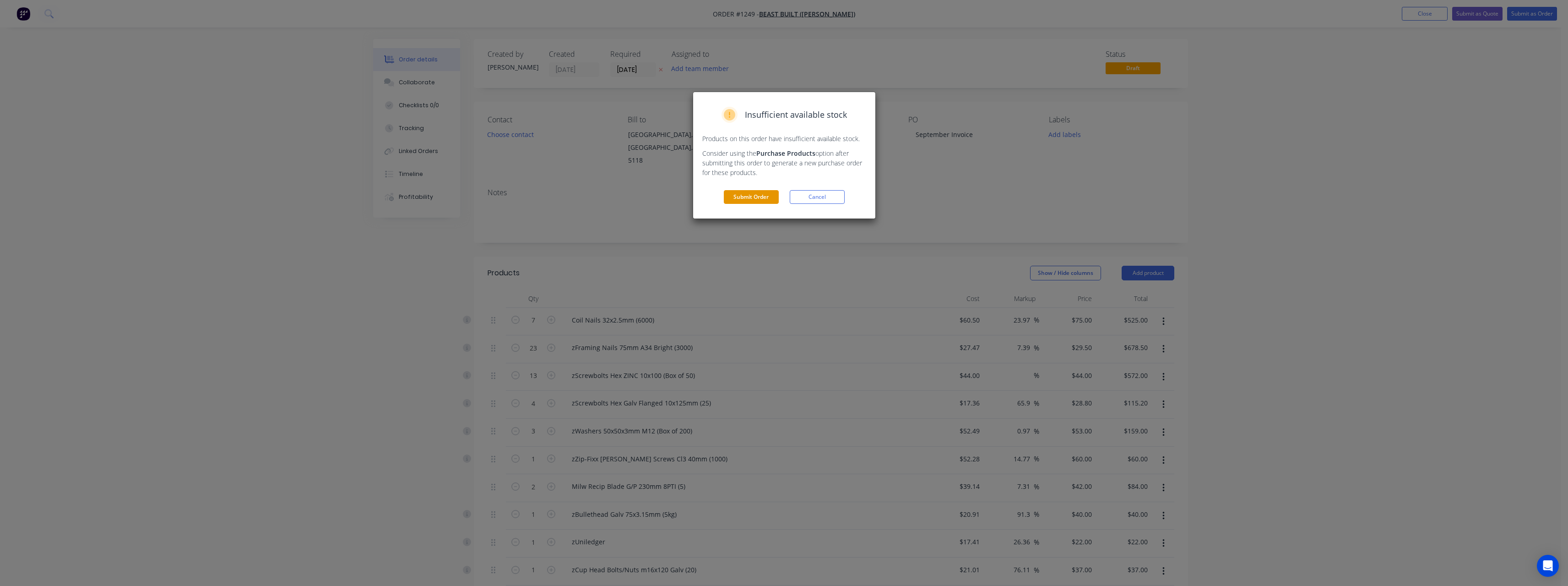
click at [579, 193] on button "Submit Order" at bounding box center [751, 197] width 55 height 13
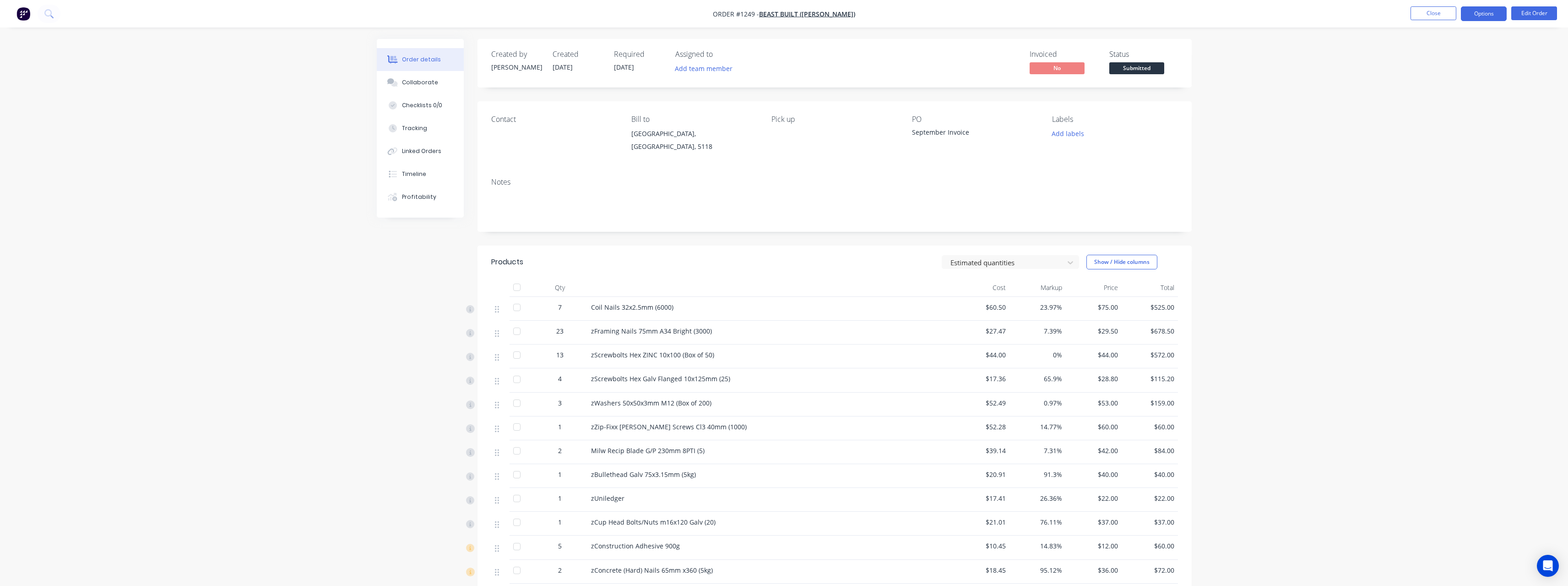
click at [579, 19] on button "Options" at bounding box center [1484, 13] width 46 height 15
click at [579, 122] on div "Delivery Docket" at bounding box center [1456, 129] width 84 height 13
click at [579, 76] on div "With pricing" at bounding box center [1456, 74] width 84 height 13
click at [579, 113] on div "Work Order" at bounding box center [1456, 111] width 84 height 13
click at [579, 93] on div "Without pricing" at bounding box center [1456, 92] width 84 height 13
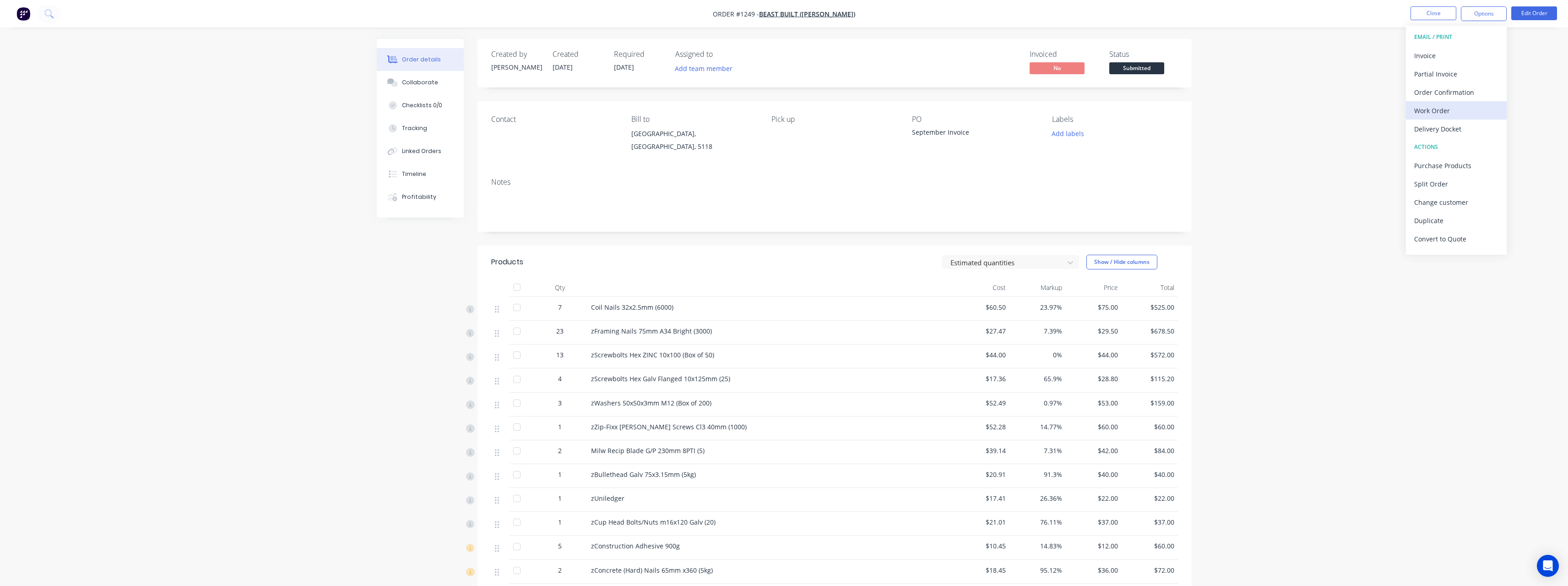
click at [579, 109] on div "Work Order" at bounding box center [1456, 111] width 84 height 13
click at [579, 78] on div "With pricing" at bounding box center [1456, 74] width 84 height 13
click at [579, 69] on span "Submitted" at bounding box center [1136, 68] width 55 height 12
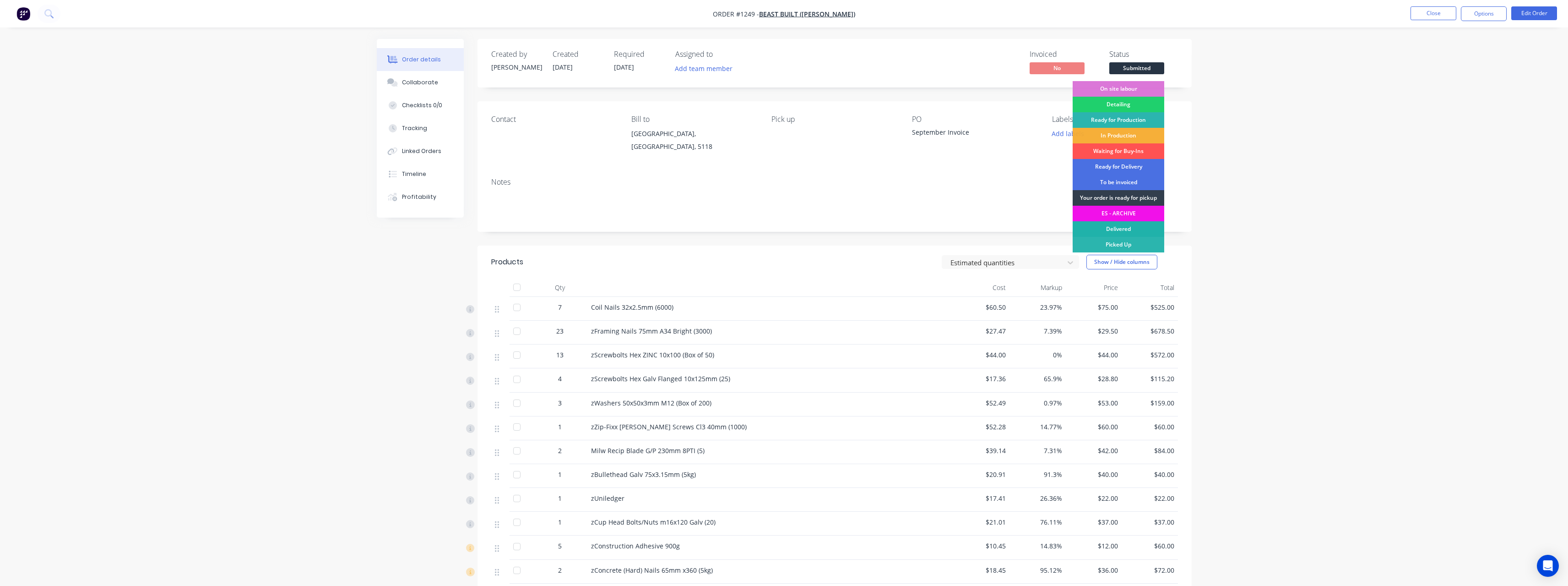
click at [579, 231] on div "Delivered" at bounding box center [1119, 229] width 92 height 15
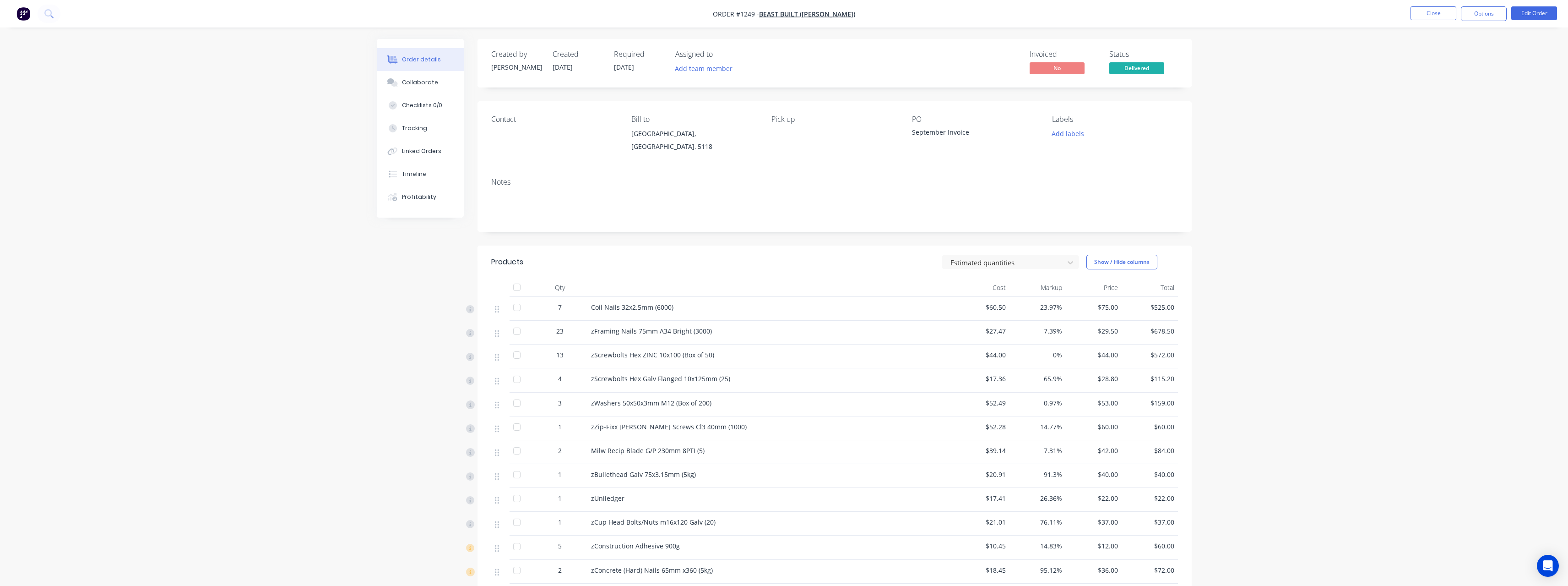
click at [579, 72] on span "Delivered" at bounding box center [1136, 68] width 55 height 12
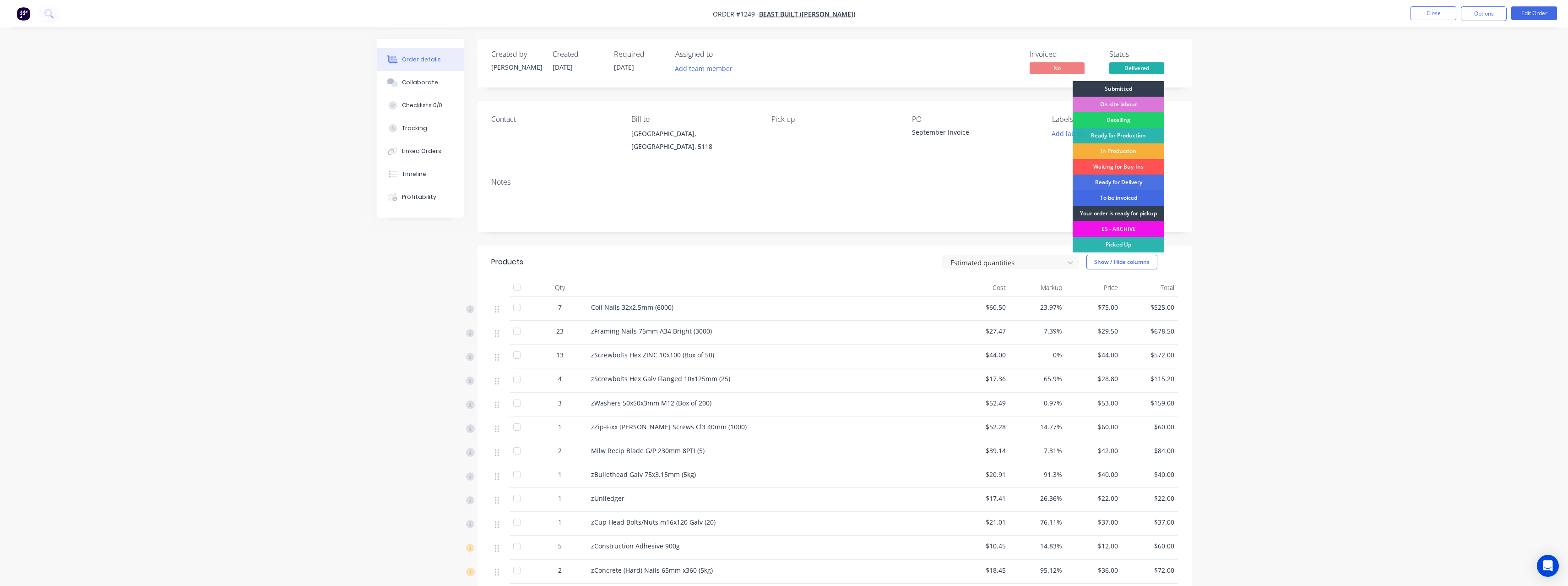
click at [579, 193] on div "To be invoiced" at bounding box center [1119, 198] width 92 height 15
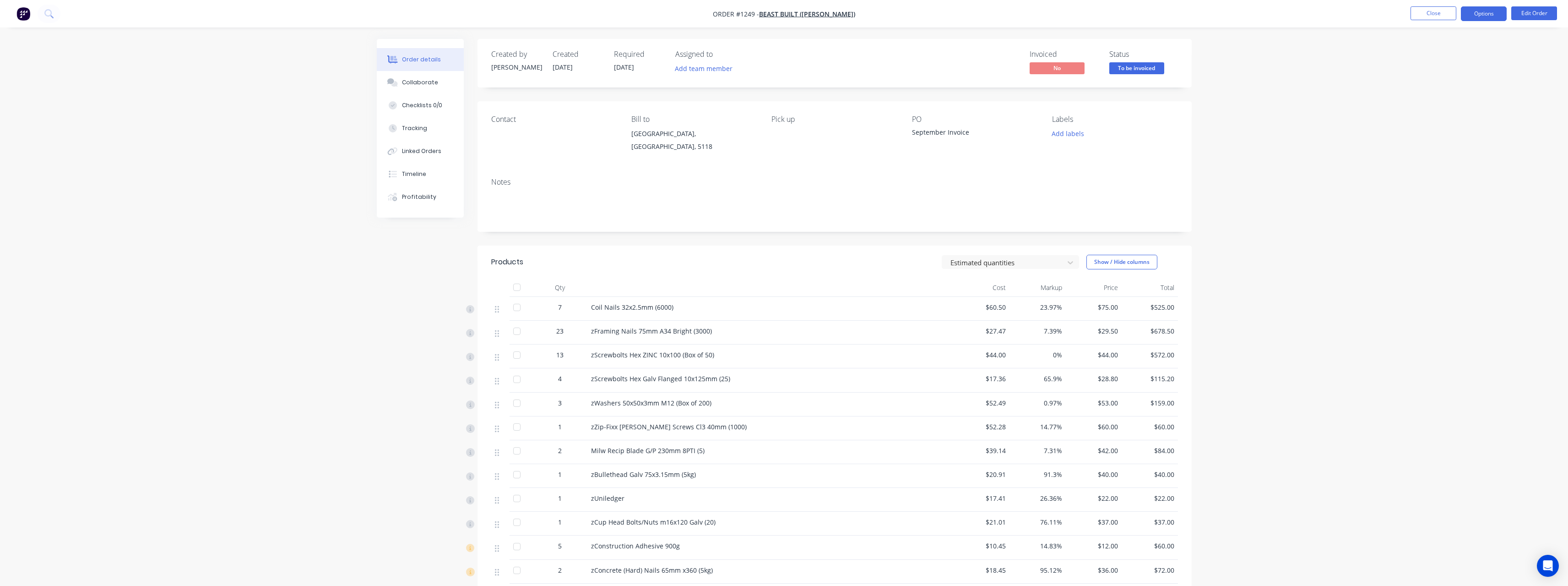
click at [579, 18] on button "Options" at bounding box center [1484, 13] width 46 height 15
click at [579, 165] on div "Purchase Products" at bounding box center [1456, 166] width 84 height 13
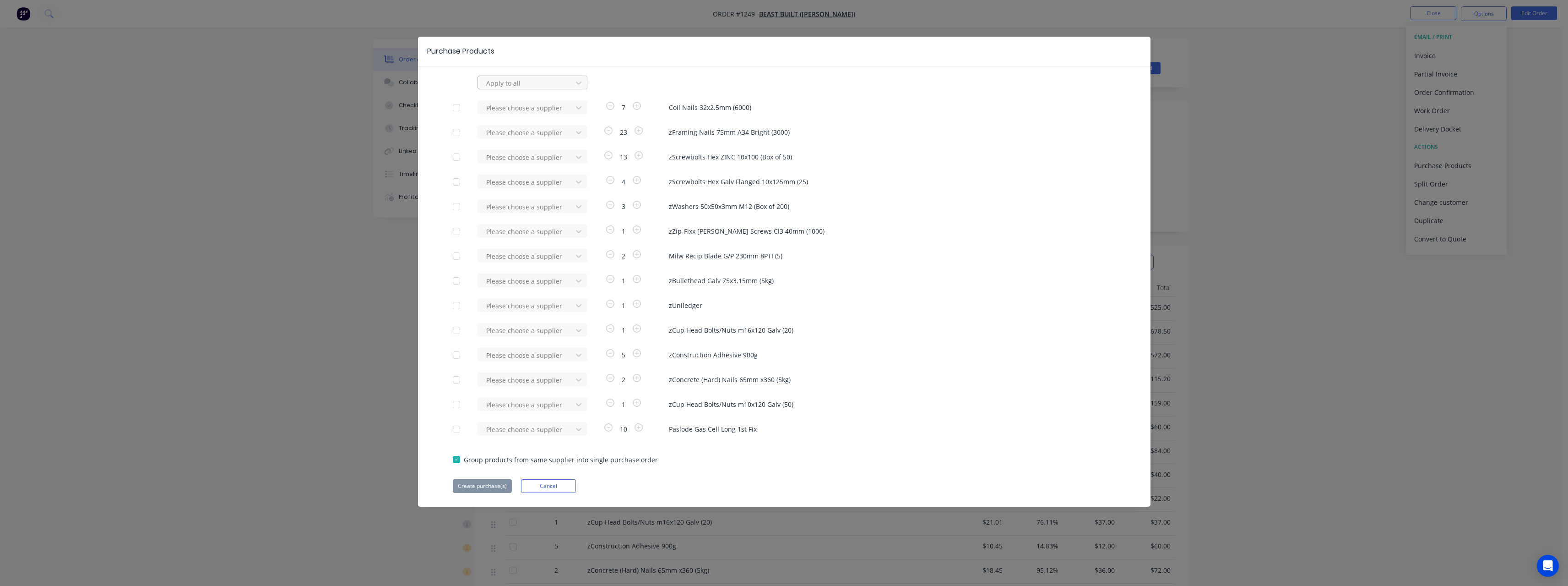
click at [540, 85] on div at bounding box center [526, 83] width 83 height 12
type input "rue"
click at [529, 138] on div "[PERSON_NAME] Internal" at bounding box center [532, 137] width 110 height 17
click at [475, 256] on button "Create purchase(s)" at bounding box center [482, 486] width 59 height 13
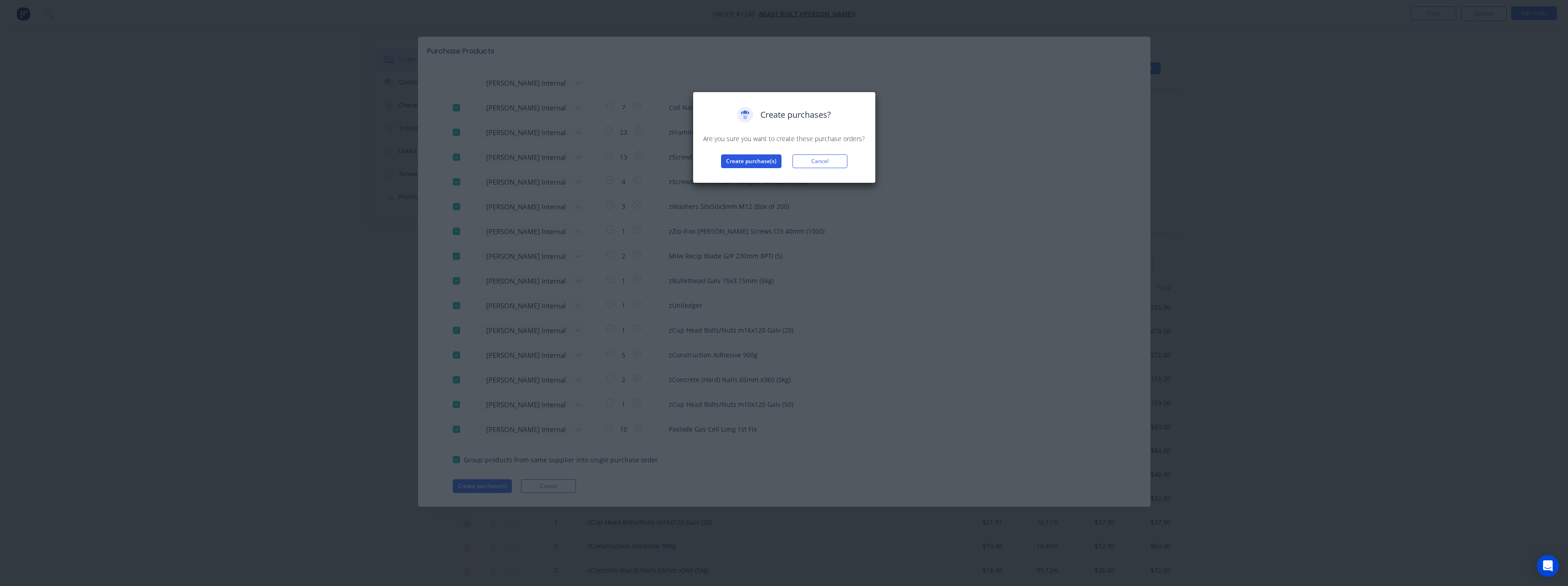
click at [579, 162] on button "Create purchase(s)" at bounding box center [751, 161] width 61 height 13
click at [579, 180] on button "View purchase(s)" at bounding box center [751, 176] width 55 height 13
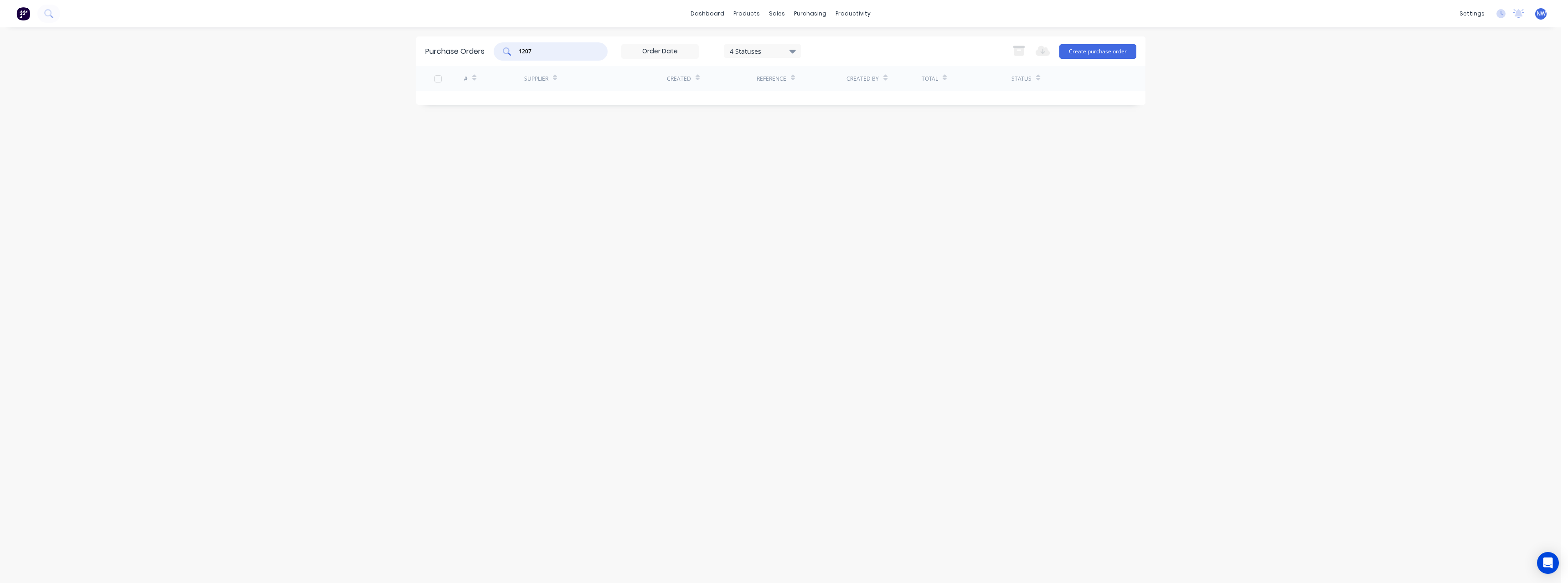
drag, startPoint x: 555, startPoint y: 52, endPoint x: 513, endPoint y: 55, distance: 42.1
click at [513, 55] on div "1207" at bounding box center [550, 52] width 114 height 18
click at [576, 106] on div "[PERSON_NAME] Internal" at bounding box center [595, 102] width 142 height 23
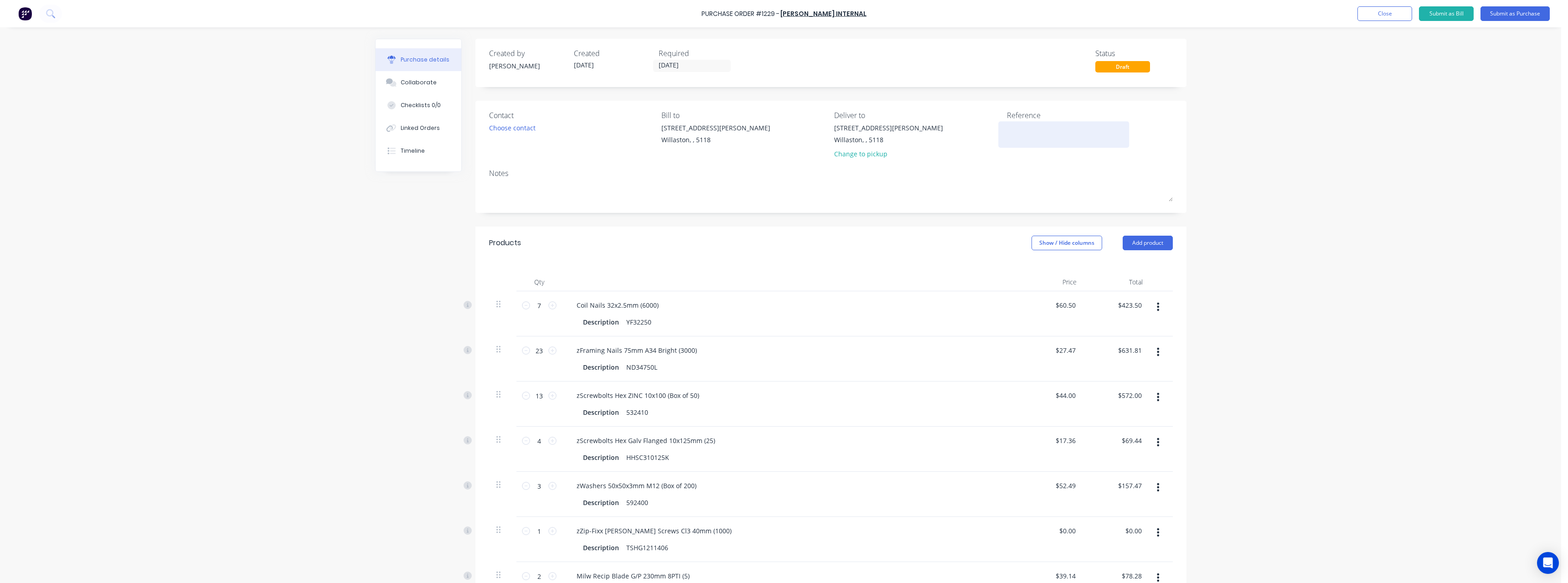
click at [576, 131] on textarea at bounding box center [1063, 133] width 114 height 21
type textarea "Beast Built #1249"
type textarea "x"
type textarea "Beast Built #1249"
click at [576, 13] on button "Submit as Purchase" at bounding box center [1515, 13] width 69 height 15
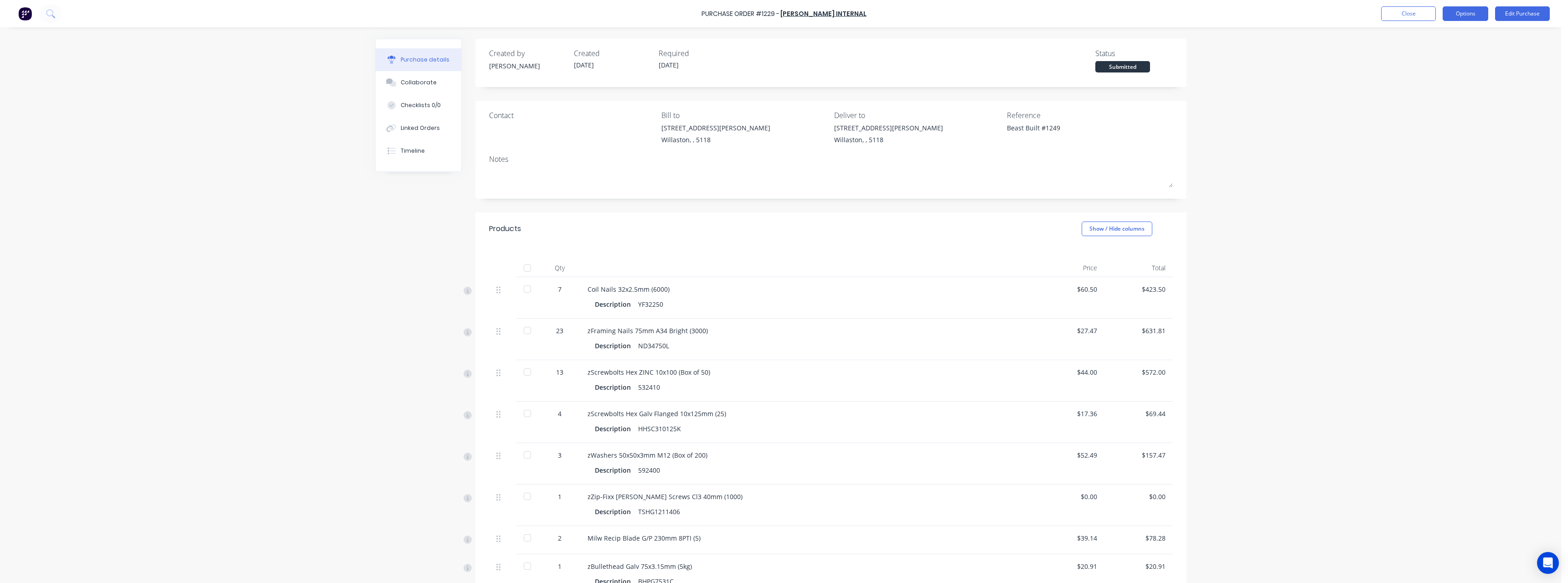
click at [576, 15] on button "Options" at bounding box center [1465, 13] width 46 height 15
click at [576, 39] on div "Print / Email" at bounding box center [1444, 37] width 70 height 13
click at [576, 63] on button "With pricing" at bounding box center [1445, 55] width 86 height 18
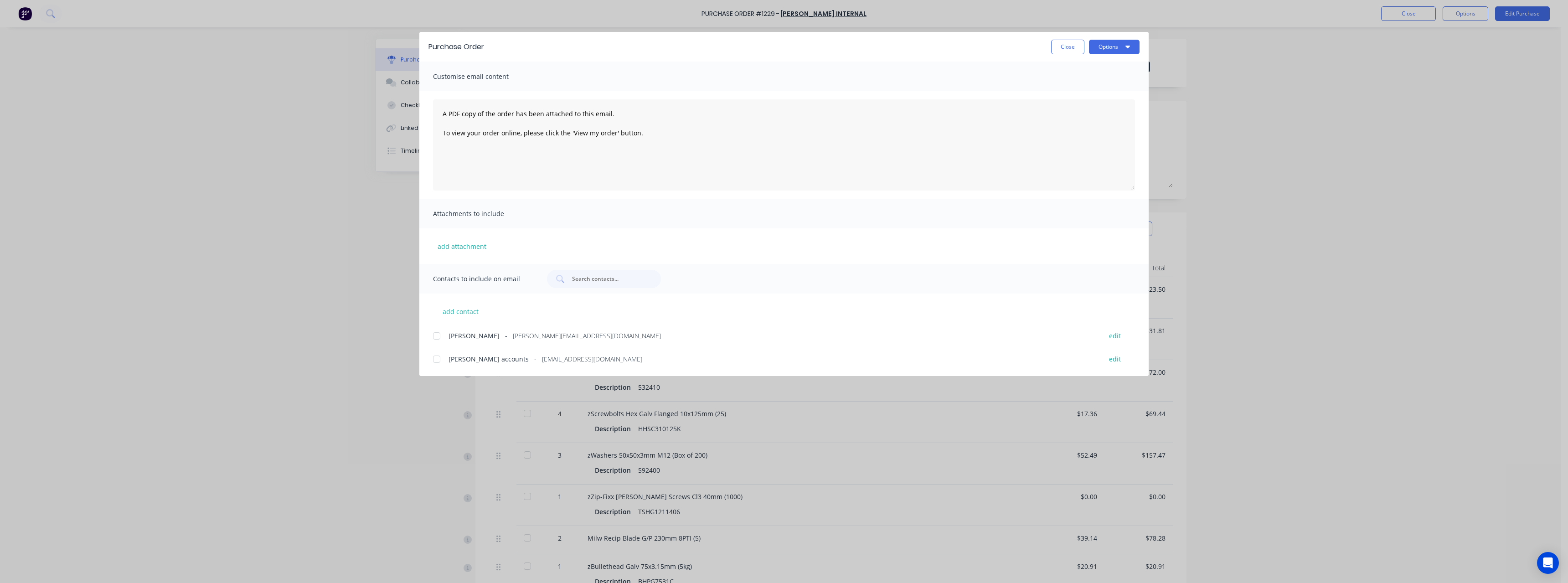
drag, startPoint x: 548, startPoint y: 360, endPoint x: 606, endPoint y: 323, distance: 68.8
click at [547, 254] on span "[EMAIL_ADDRESS][DOMAIN_NAME]" at bounding box center [592, 359] width 100 height 10
click at [576, 40] on div "Options" at bounding box center [1114, 47] width 51 height 15
click at [576, 48] on button "Options" at bounding box center [1114, 47] width 51 height 15
click at [576, 105] on div "Email" at bounding box center [1096, 106] width 70 height 13
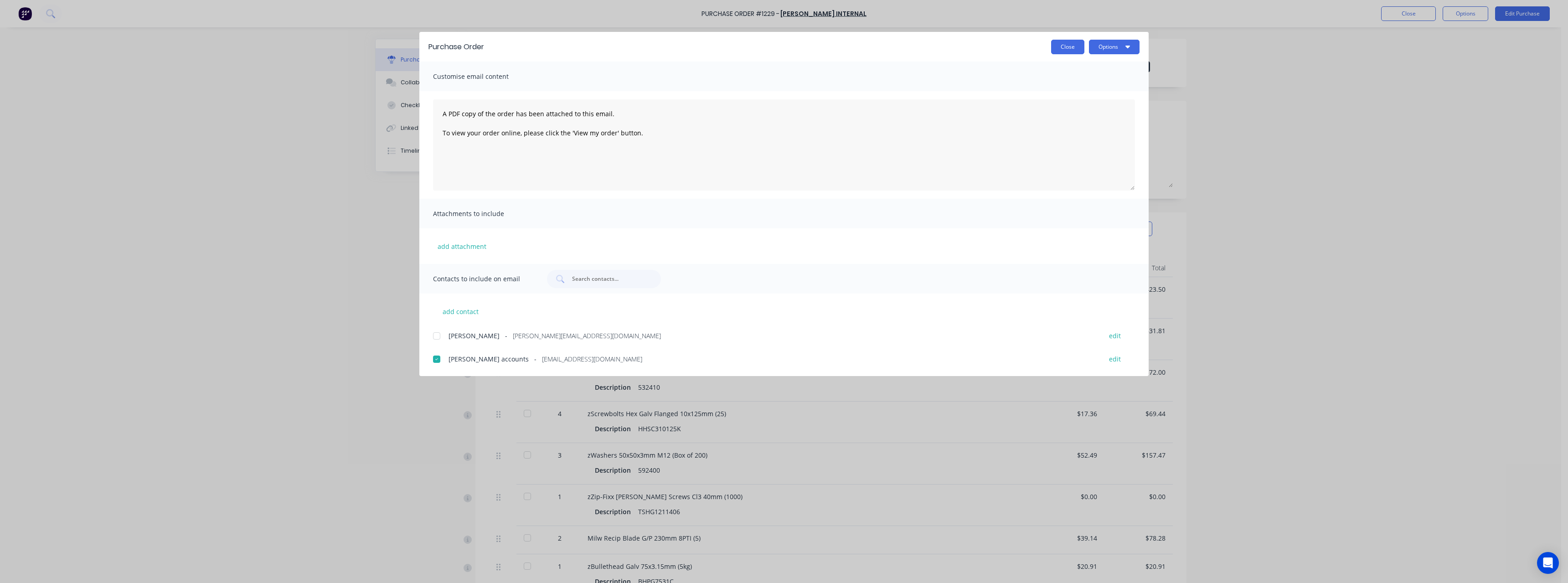
click at [576, 44] on button "Close" at bounding box center [1068, 47] width 33 height 15
type textarea "x"
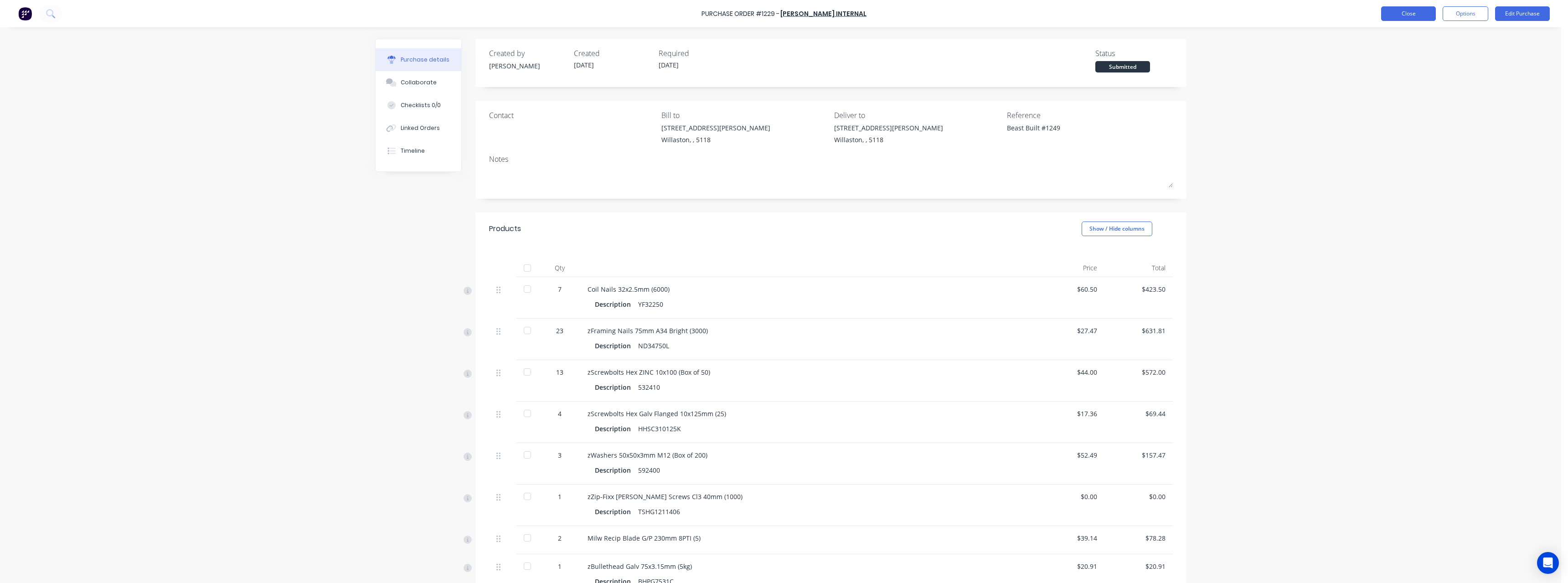
click at [576, 17] on button "Close" at bounding box center [1409, 13] width 55 height 15
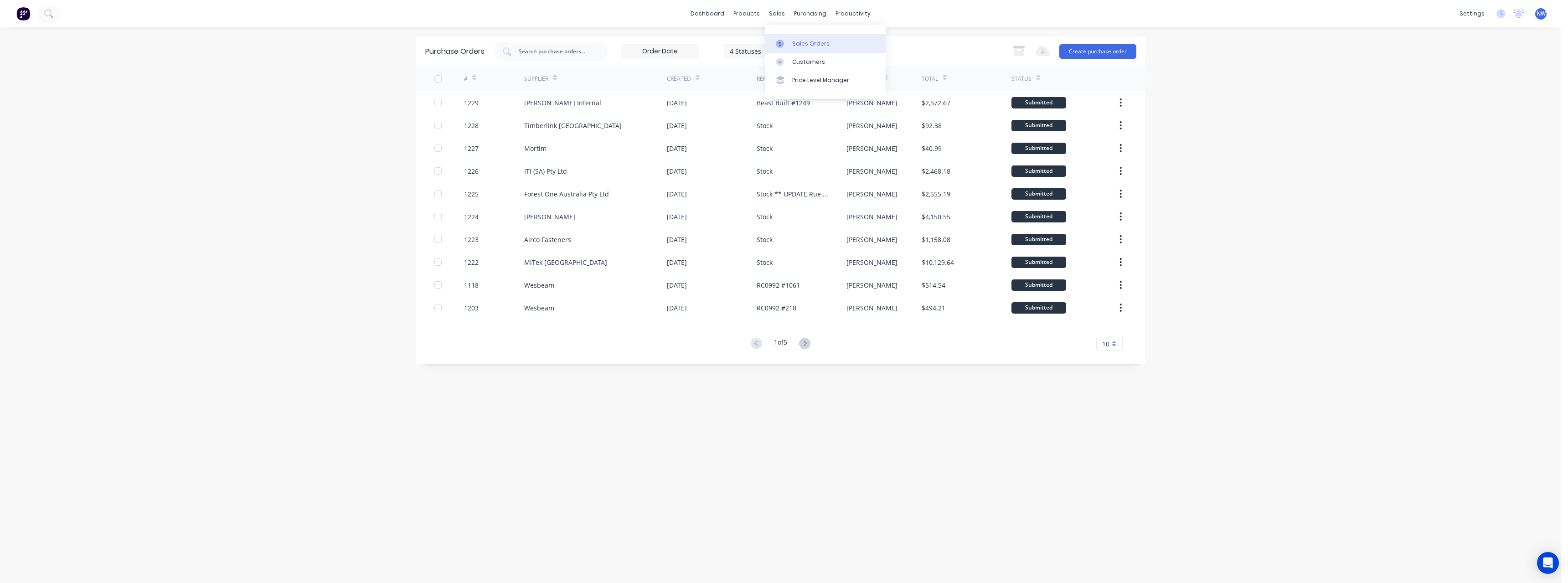
click at [576, 41] on div "Sales Orders" at bounding box center [810, 43] width 37 height 8
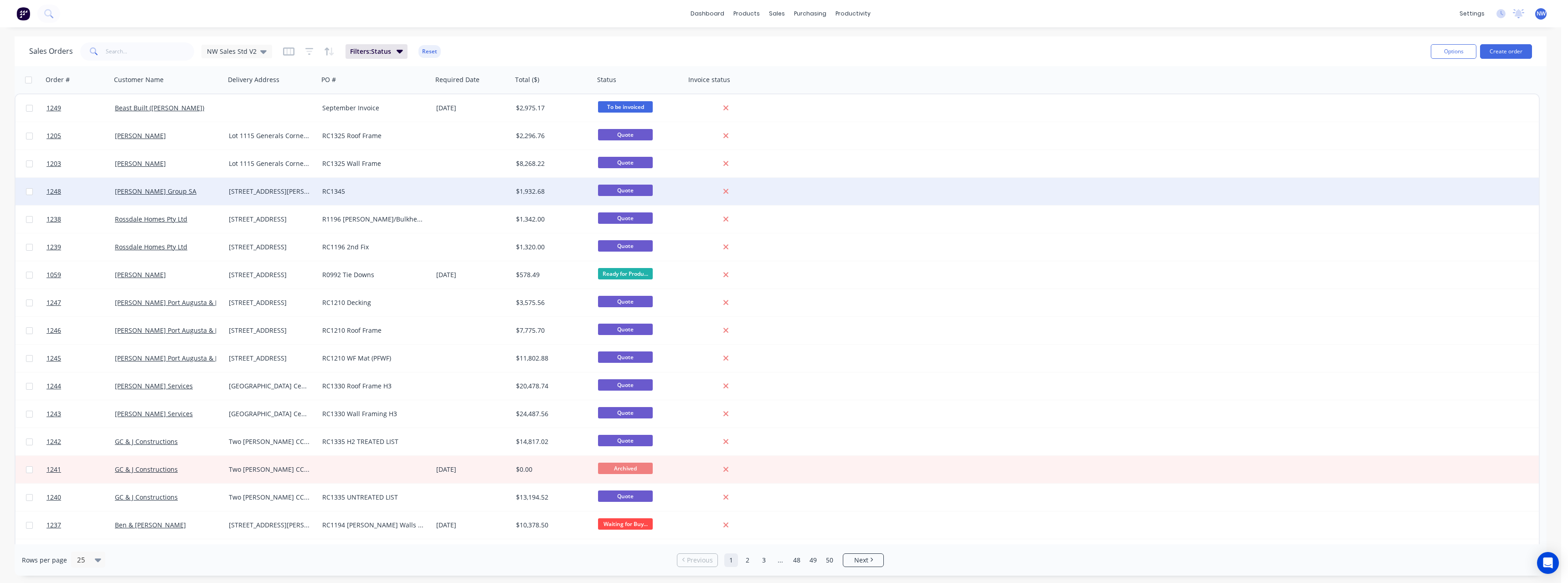
click at [207, 198] on div "[PERSON_NAME] Group SA" at bounding box center [168, 191] width 114 height 27
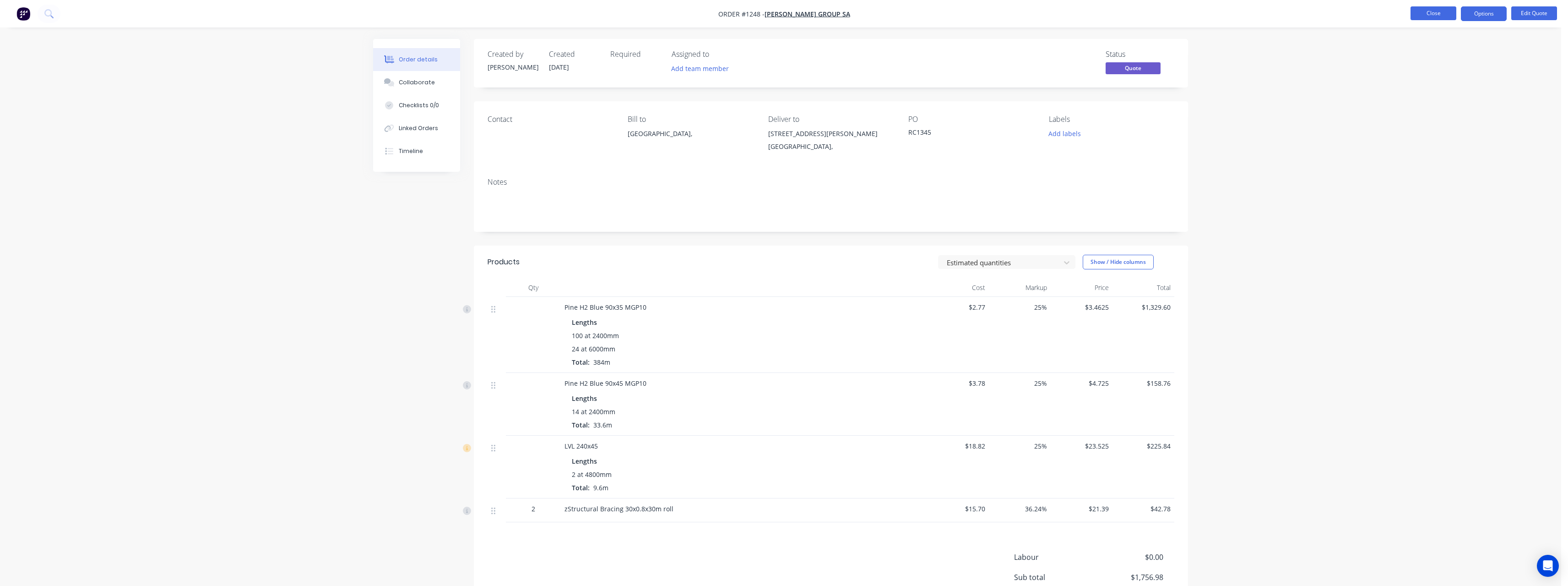
click at [579, 12] on button "Close" at bounding box center [1433, 13] width 46 height 13
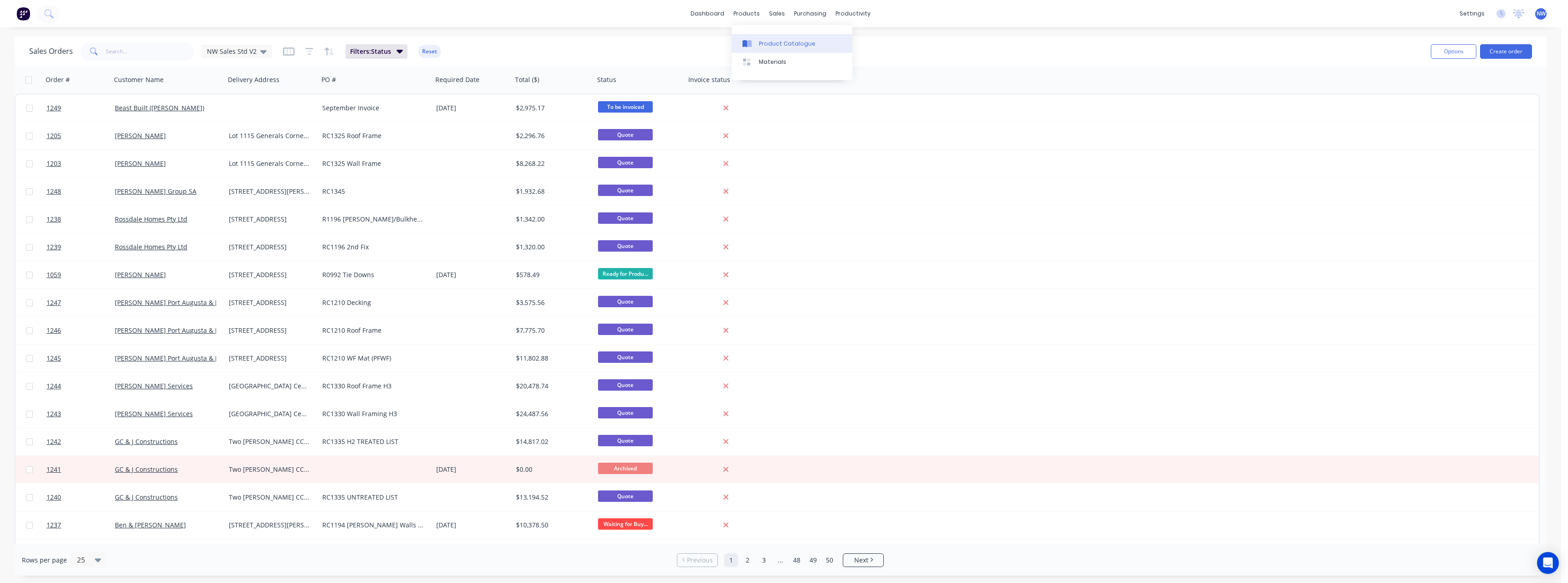
click at [576, 44] on div "Product Catalogue" at bounding box center [787, 43] width 57 height 8
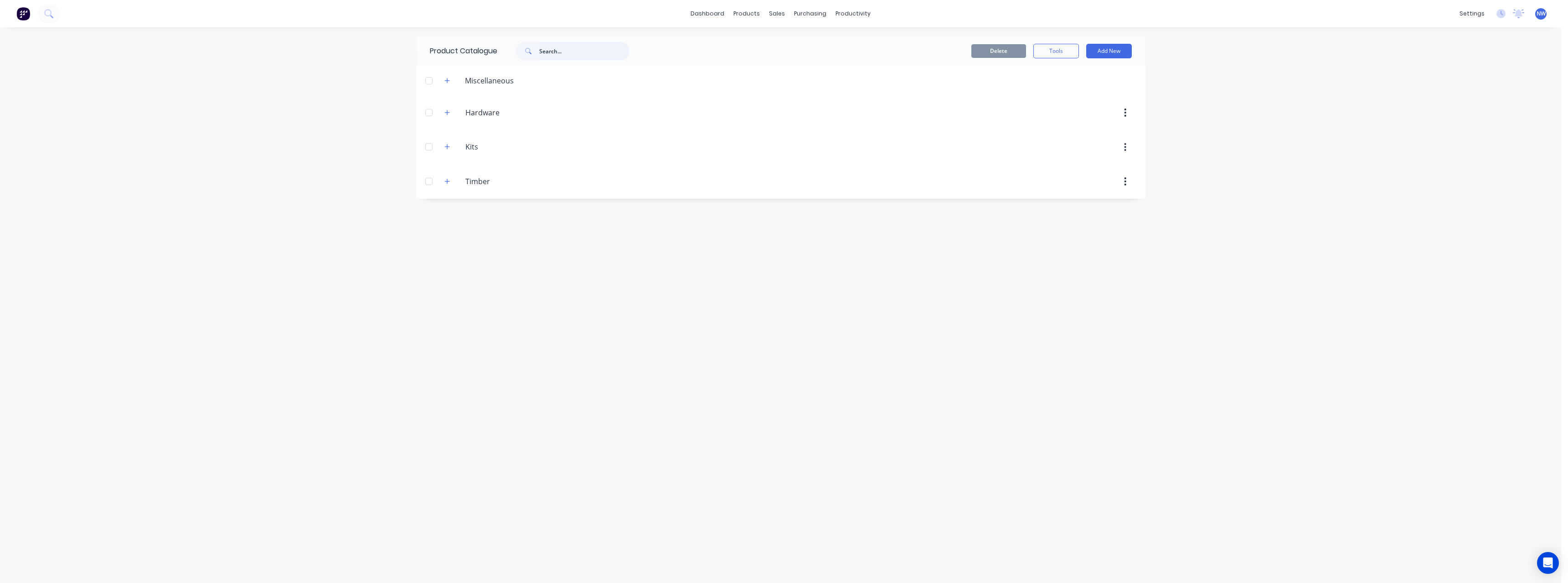
click at [558, 51] on input "text" at bounding box center [584, 51] width 90 height 18
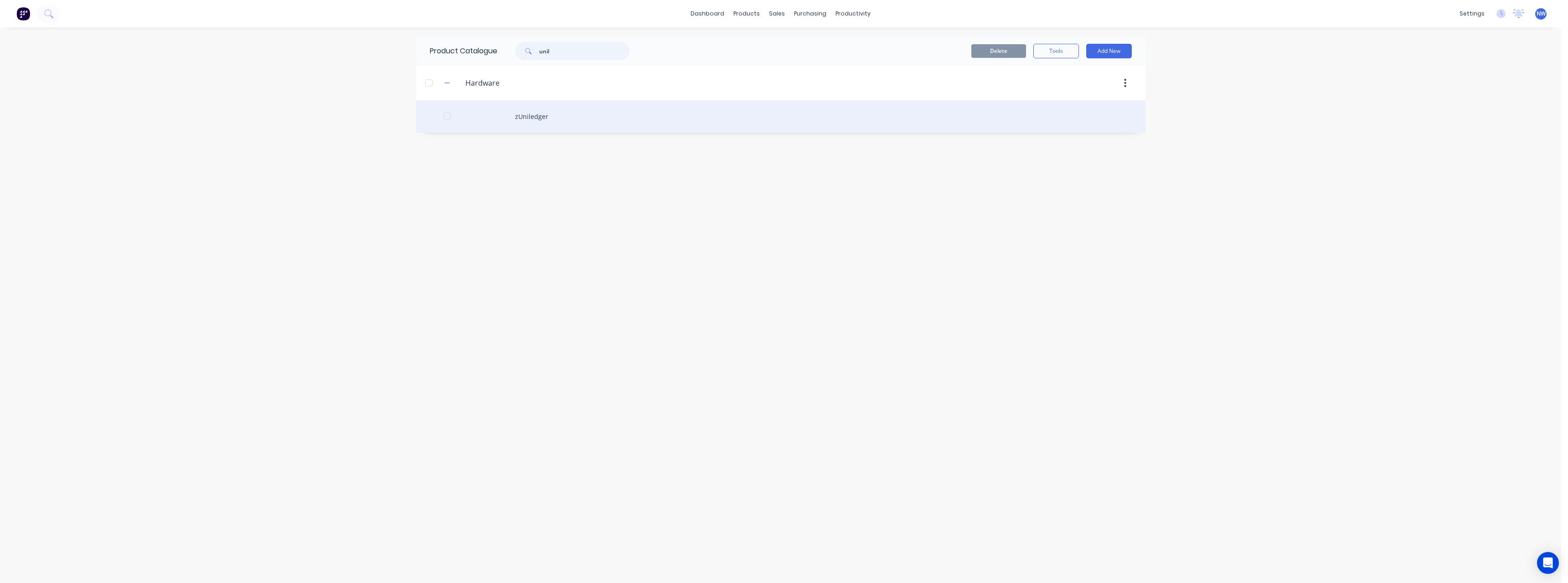
type input "unil"
click at [533, 111] on div "zUniledger" at bounding box center [781, 116] width 729 height 32
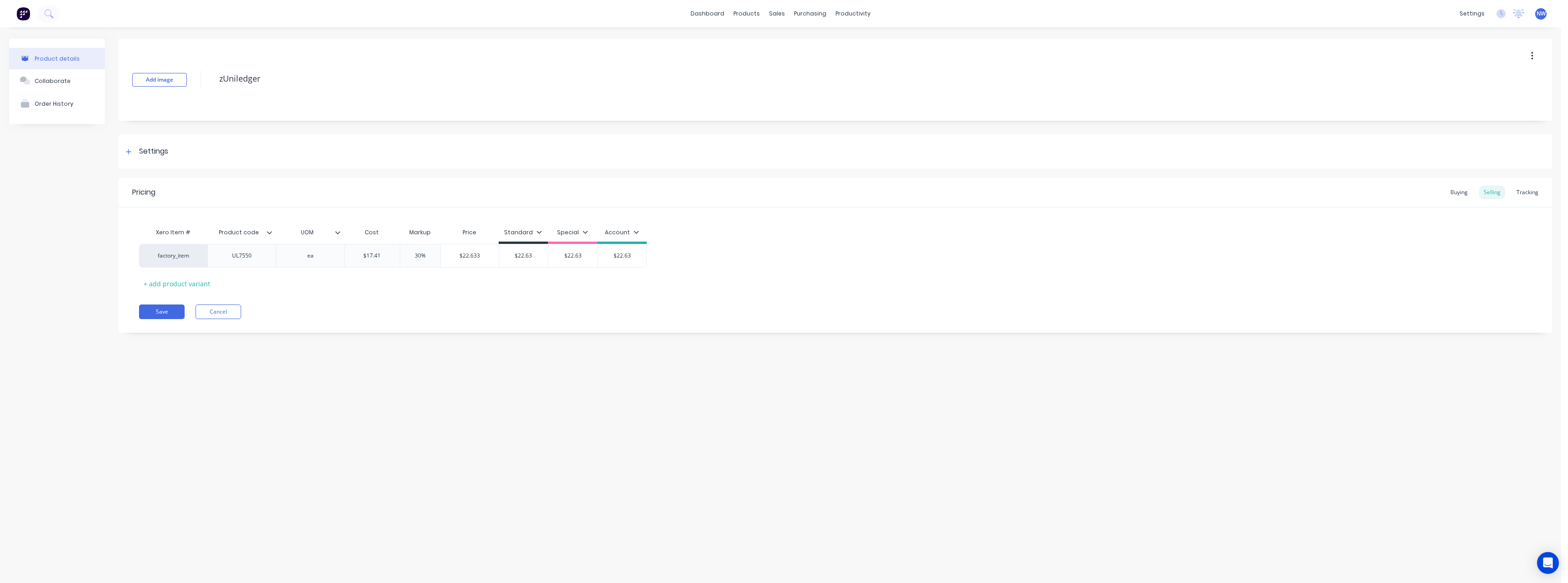
type textarea "x"
click at [219, 254] on button "Cancel" at bounding box center [218, 312] width 46 height 15
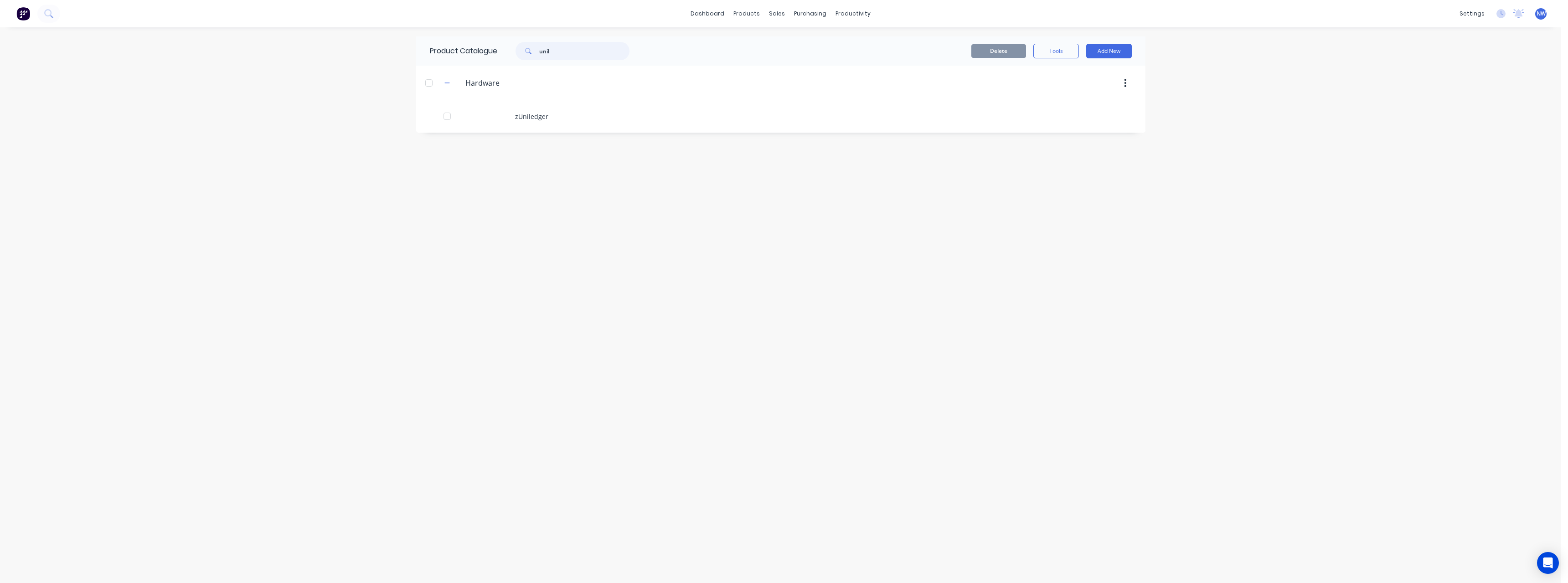
drag, startPoint x: 556, startPoint y: 54, endPoint x: 536, endPoint y: 55, distance: 20.0
click at [536, 55] on div "unil" at bounding box center [572, 51] width 114 height 18
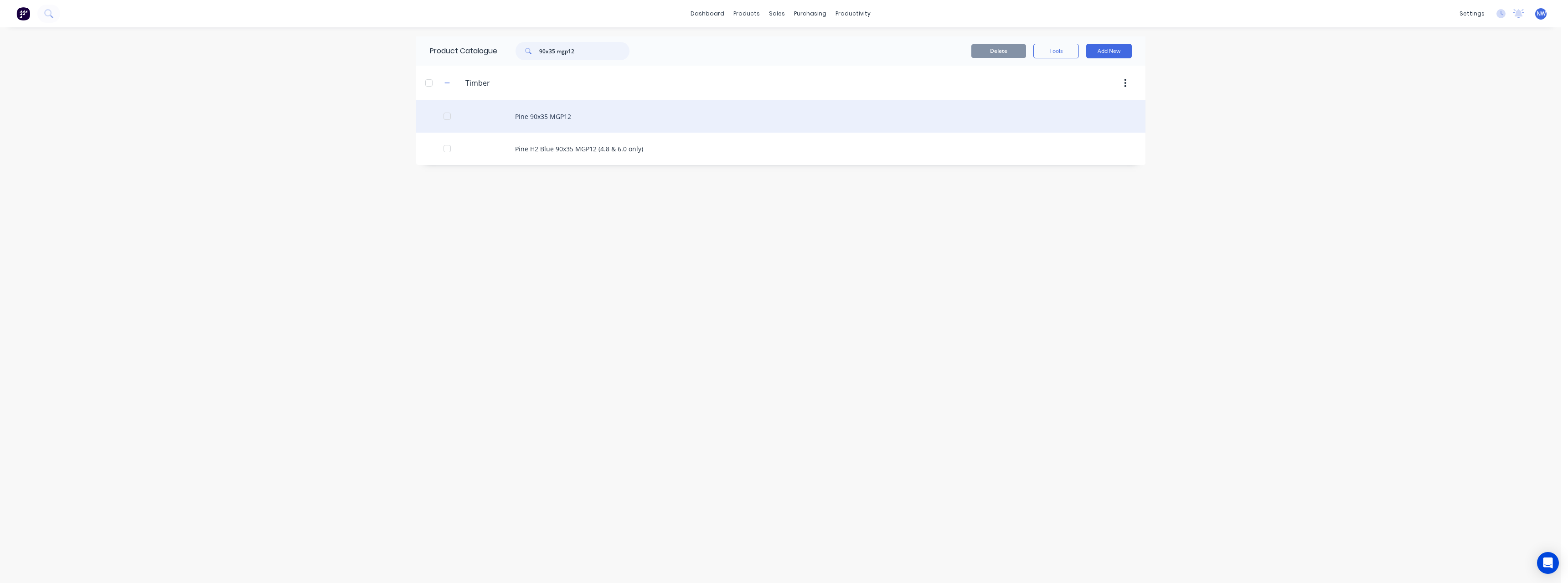
type input "90x35 mgp12"
click at [571, 117] on div "Pine 90x35 MGP12" at bounding box center [781, 116] width 729 height 32
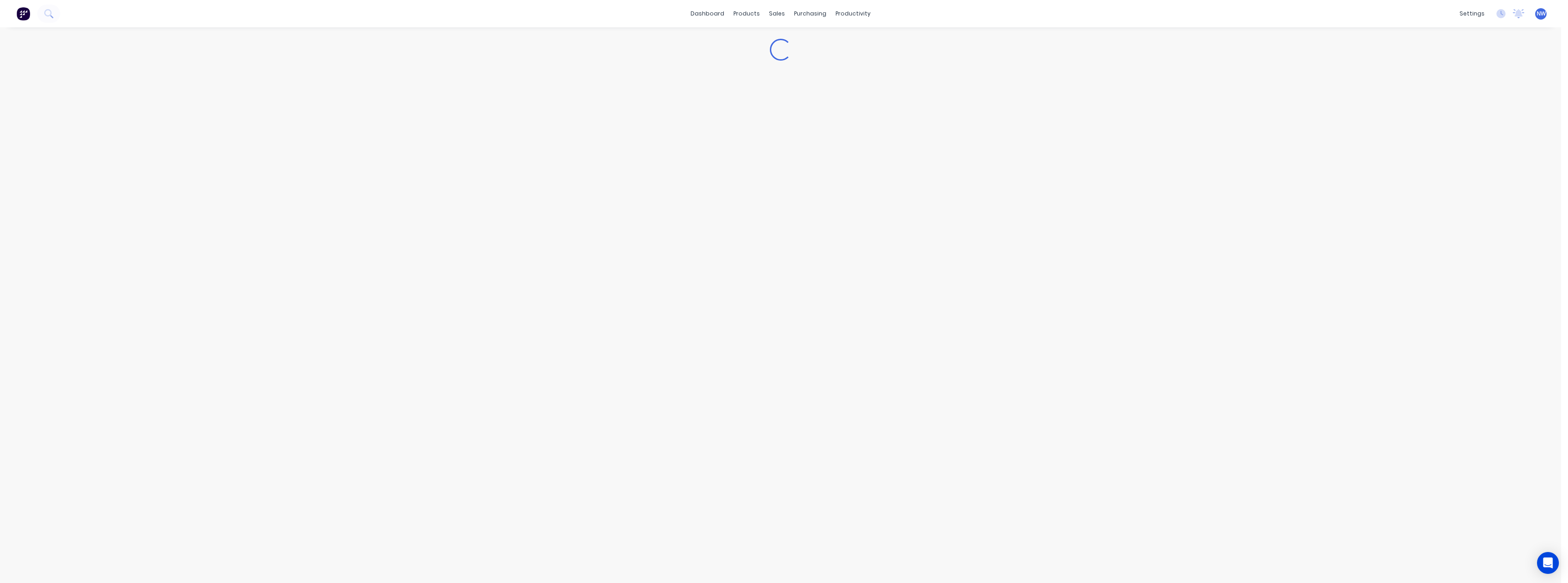
type textarea "x"
click at [211, 254] on button "Cancel" at bounding box center [218, 312] width 46 height 15
click at [554, 54] on input "90x35 mgp12" at bounding box center [584, 51] width 90 height 18
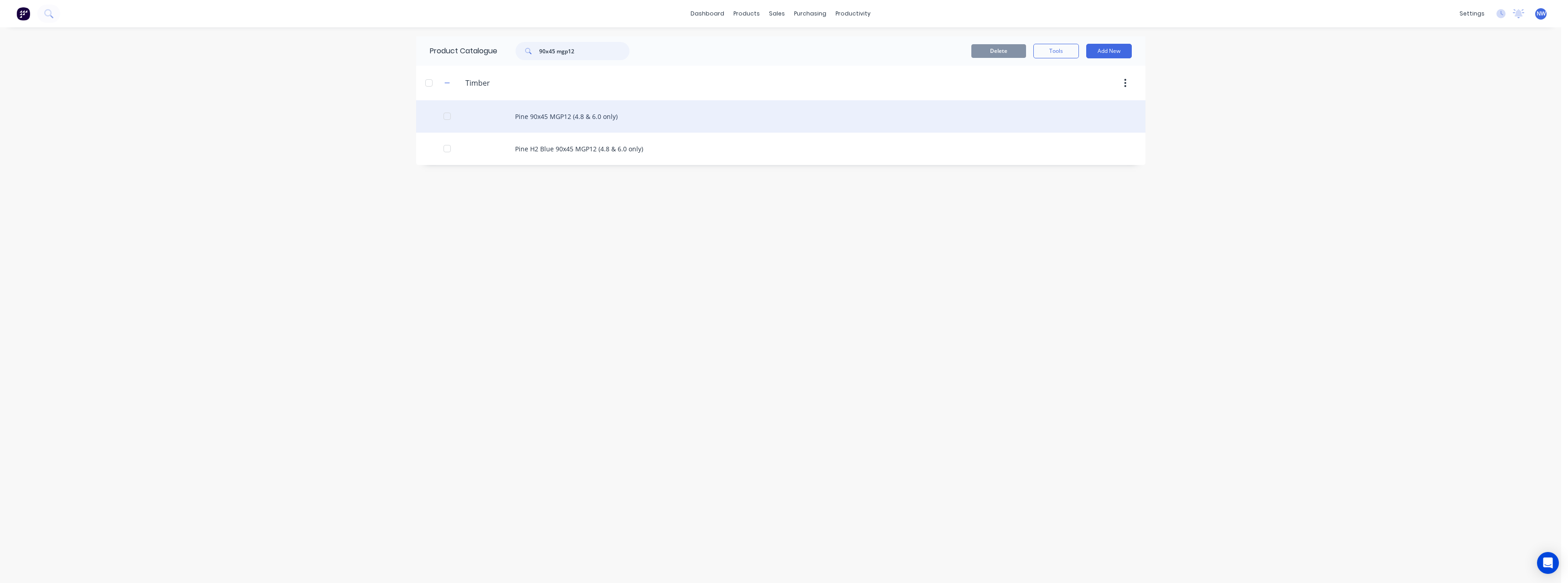
type input "90x45 mgp12"
click at [569, 117] on div "Pine 90x45 MGP12 (4.8 & 6.0 only)" at bounding box center [781, 116] width 729 height 32
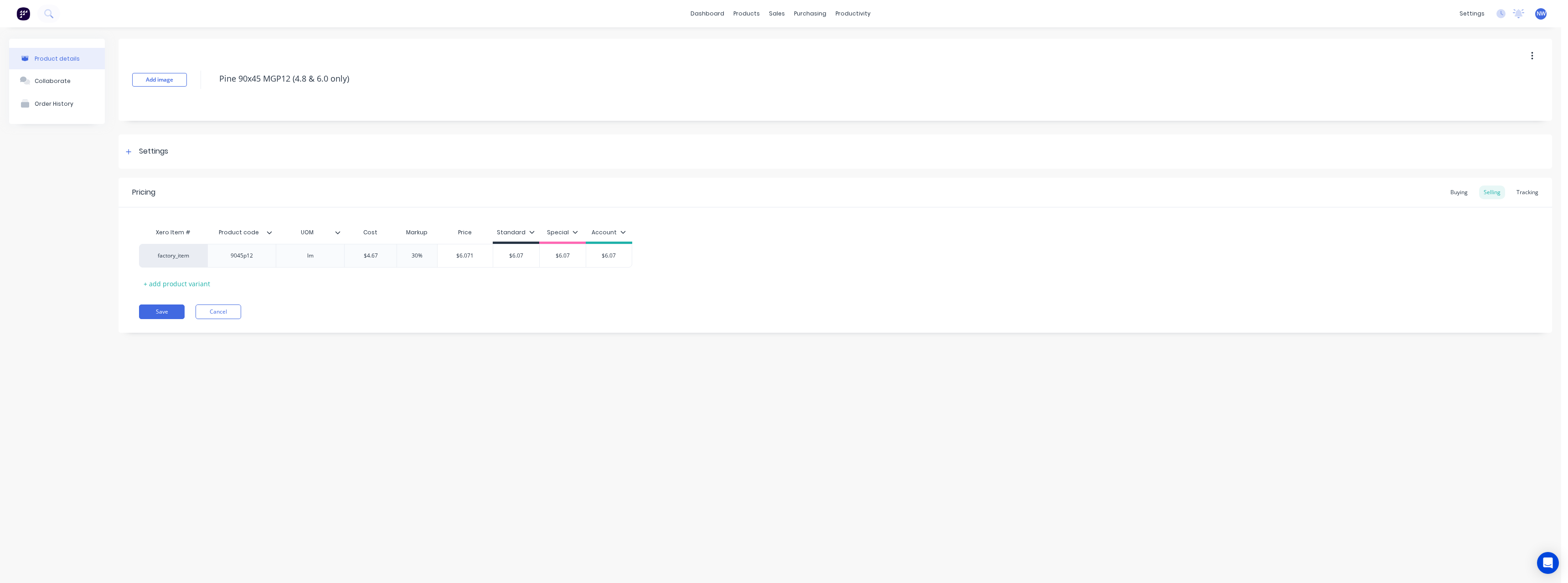
type textarea "x"
click at [225, 254] on button "Cancel" at bounding box center [218, 312] width 46 height 15
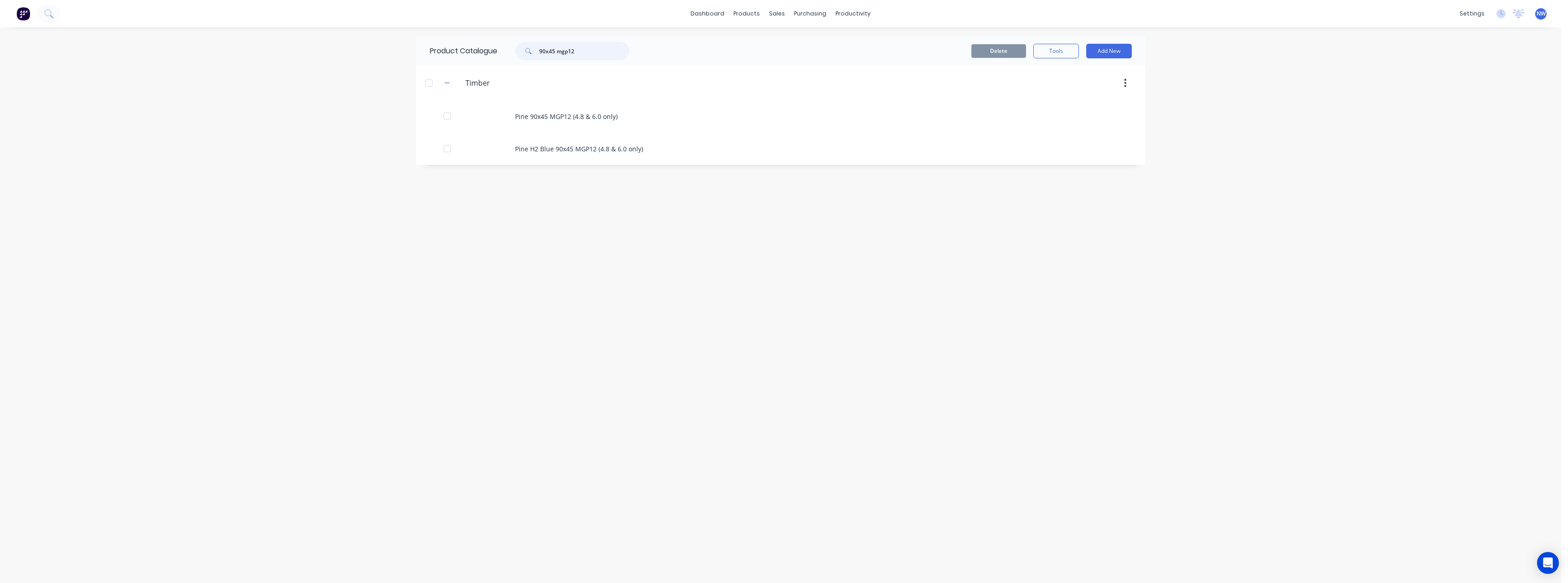
drag, startPoint x: 588, startPoint y: 50, endPoint x: 528, endPoint y: 55, distance: 60.2
click at [528, 55] on div "90x45 mgp12" at bounding box center [572, 51] width 114 height 18
click at [576, 40] on div "Sales Orders" at bounding box center [810, 43] width 37 height 8
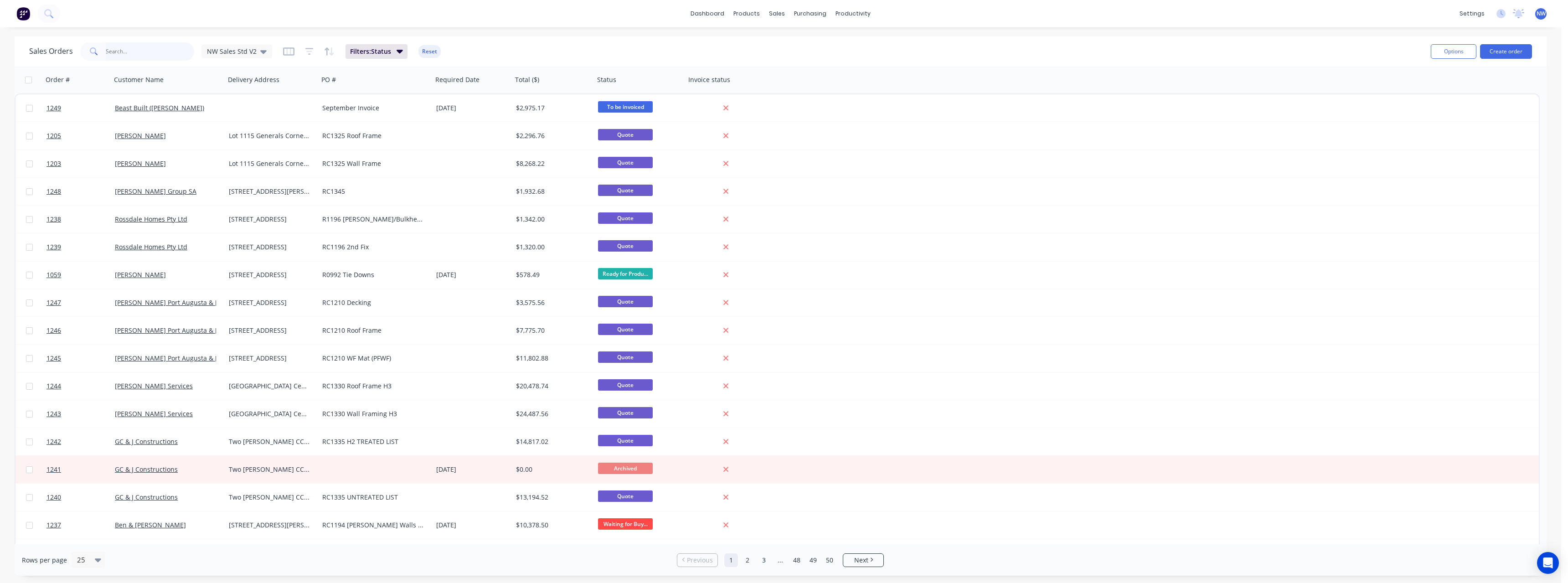
click at [134, 53] on input "text" at bounding box center [150, 52] width 89 height 18
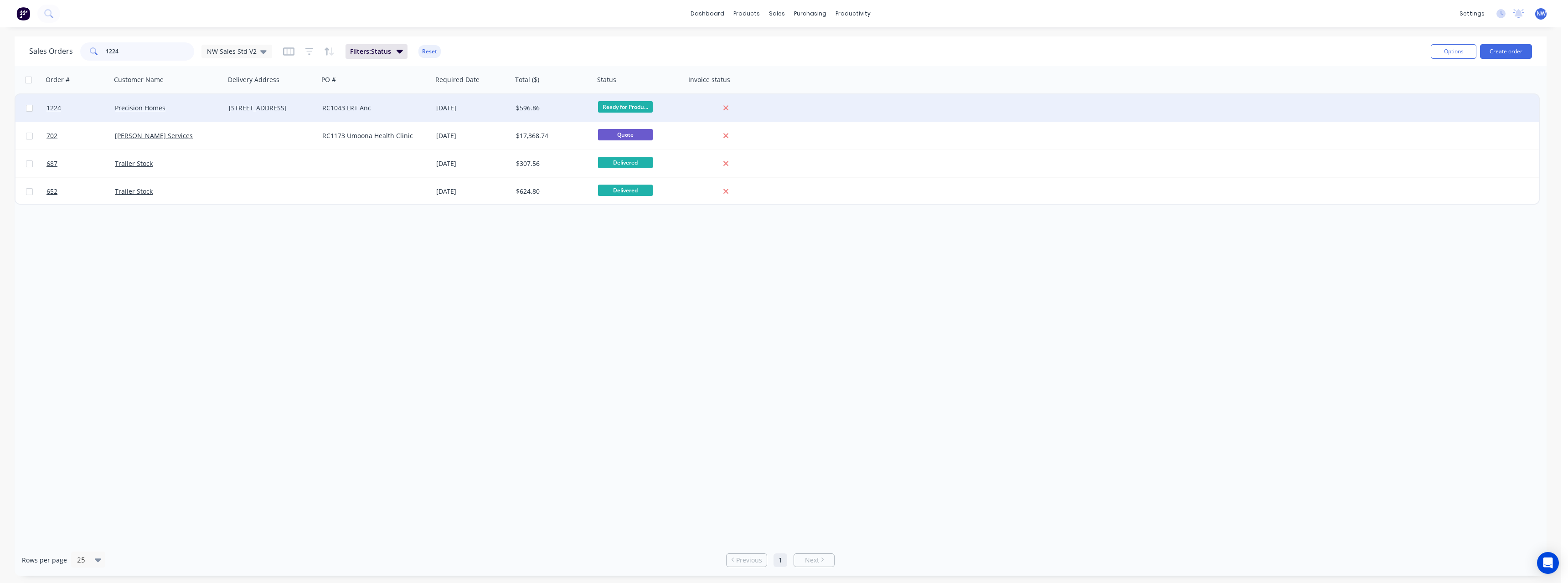
type input "1224"
click at [259, 105] on div "[STREET_ADDRESS]" at bounding box center [270, 108] width 82 height 9
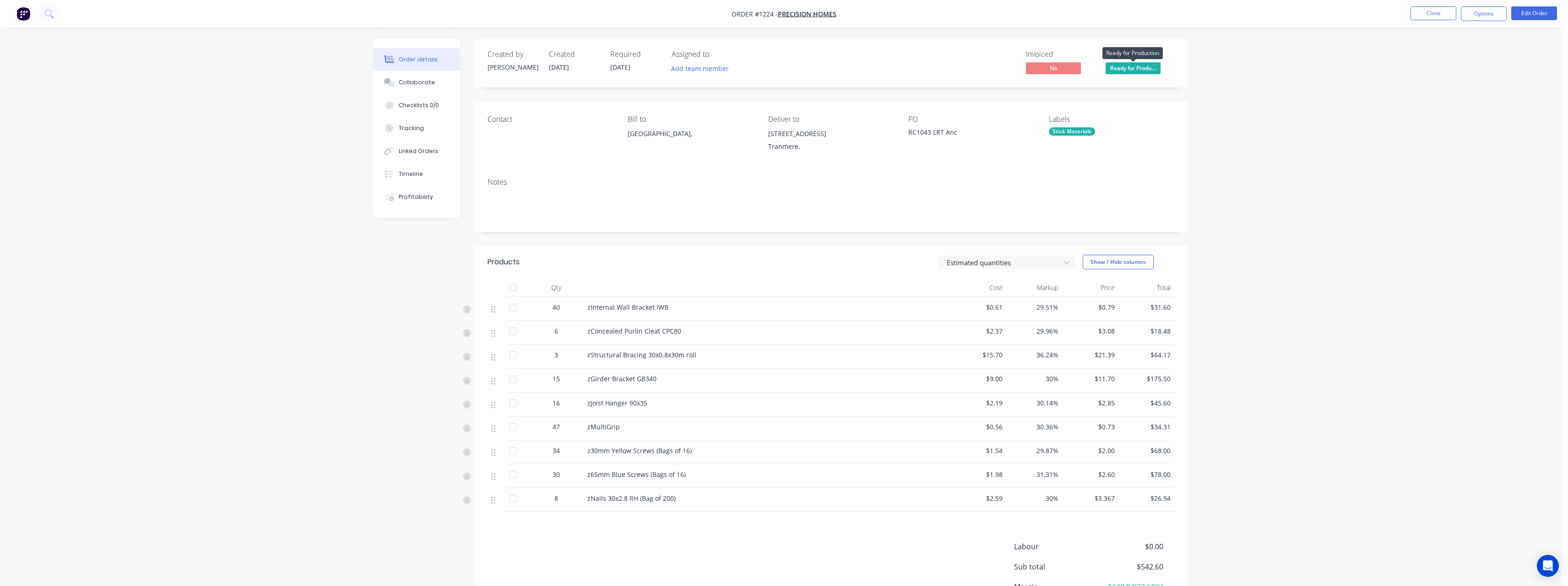
click at [579, 70] on span "Ready for Produ..." at bounding box center [1133, 68] width 55 height 12
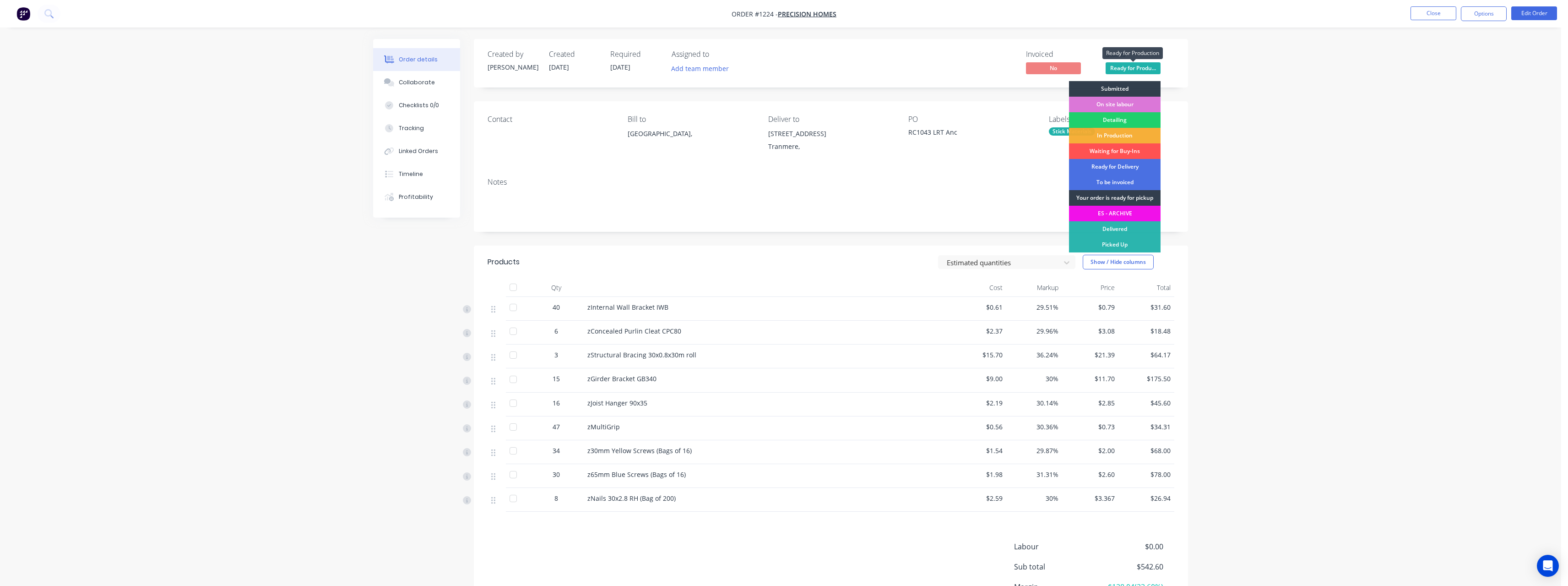
click at [579, 70] on span "Ready for Produ..." at bounding box center [1133, 68] width 55 height 12
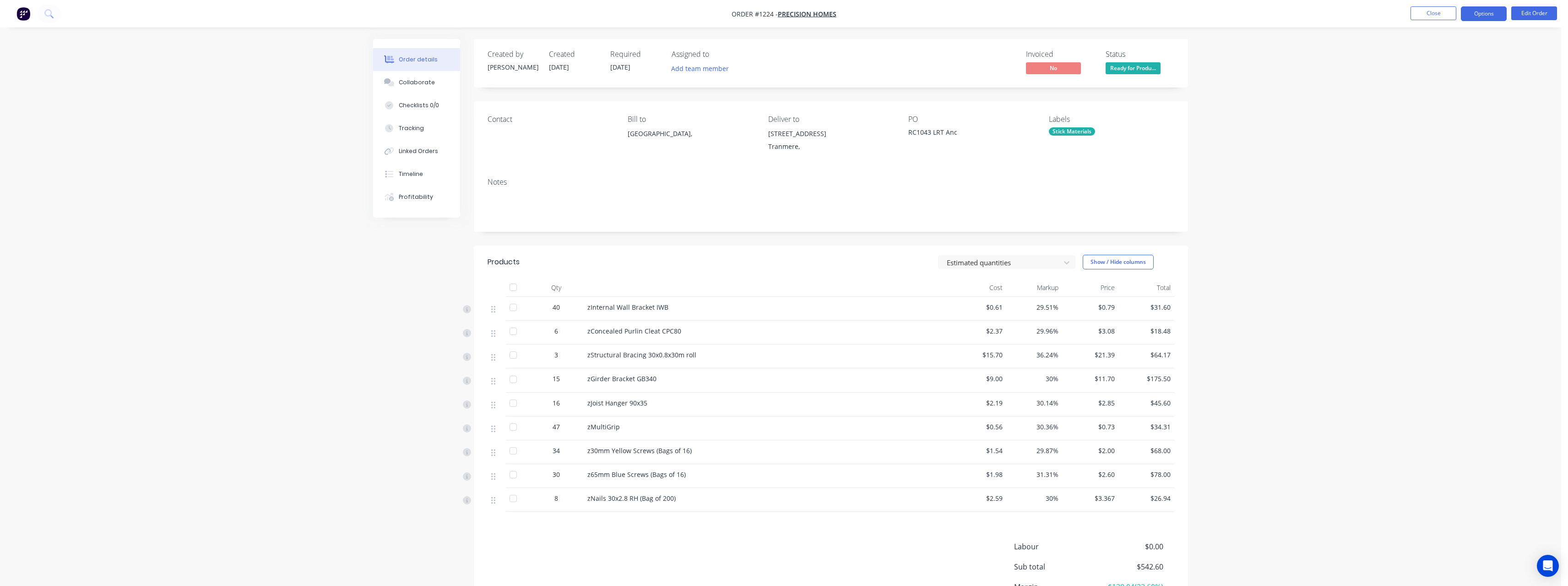
drag, startPoint x: 1479, startPoint y: 14, endPoint x: 1485, endPoint y: 16, distance: 6.3
click at [579, 14] on button "Options" at bounding box center [1484, 13] width 46 height 15
click at [579, 165] on div "Purchase Products" at bounding box center [1456, 166] width 84 height 13
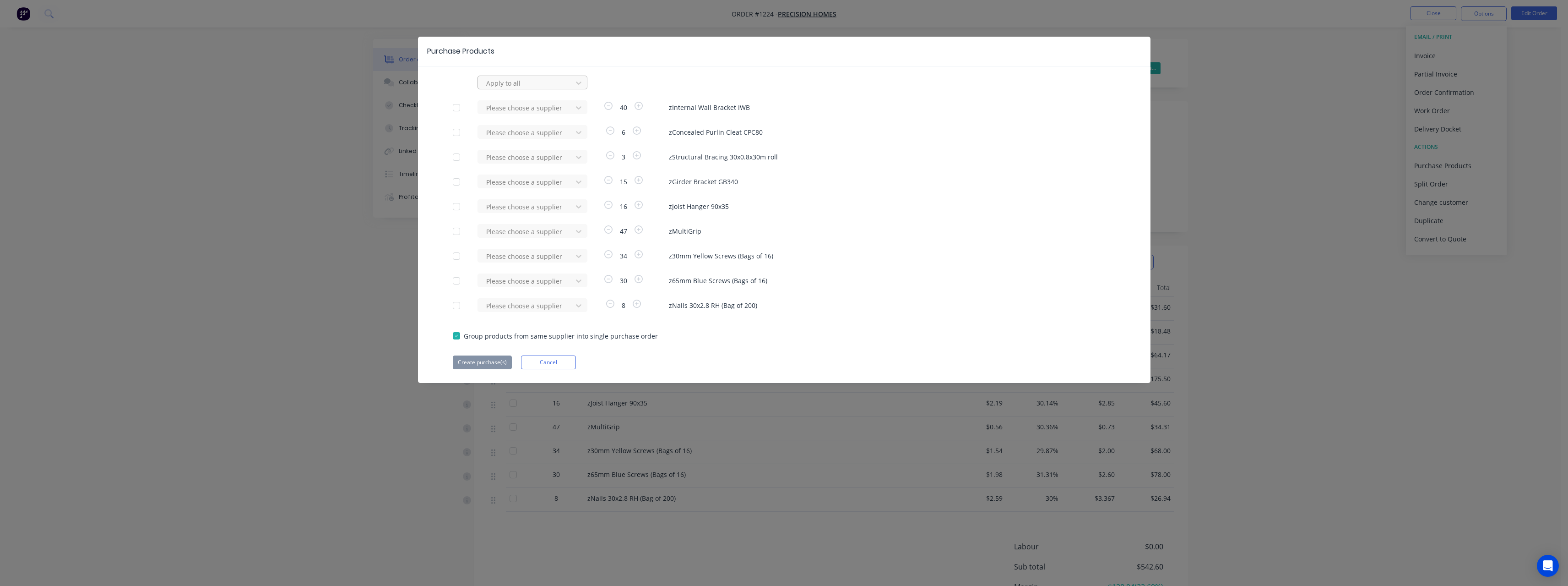
click at [523, 81] on div at bounding box center [526, 83] width 83 height 12
type input "rue"
click at [520, 134] on div "[PERSON_NAME] Internal" at bounding box center [532, 137] width 110 height 17
click at [498, 256] on button "Create purchase(s)" at bounding box center [482, 362] width 59 height 13
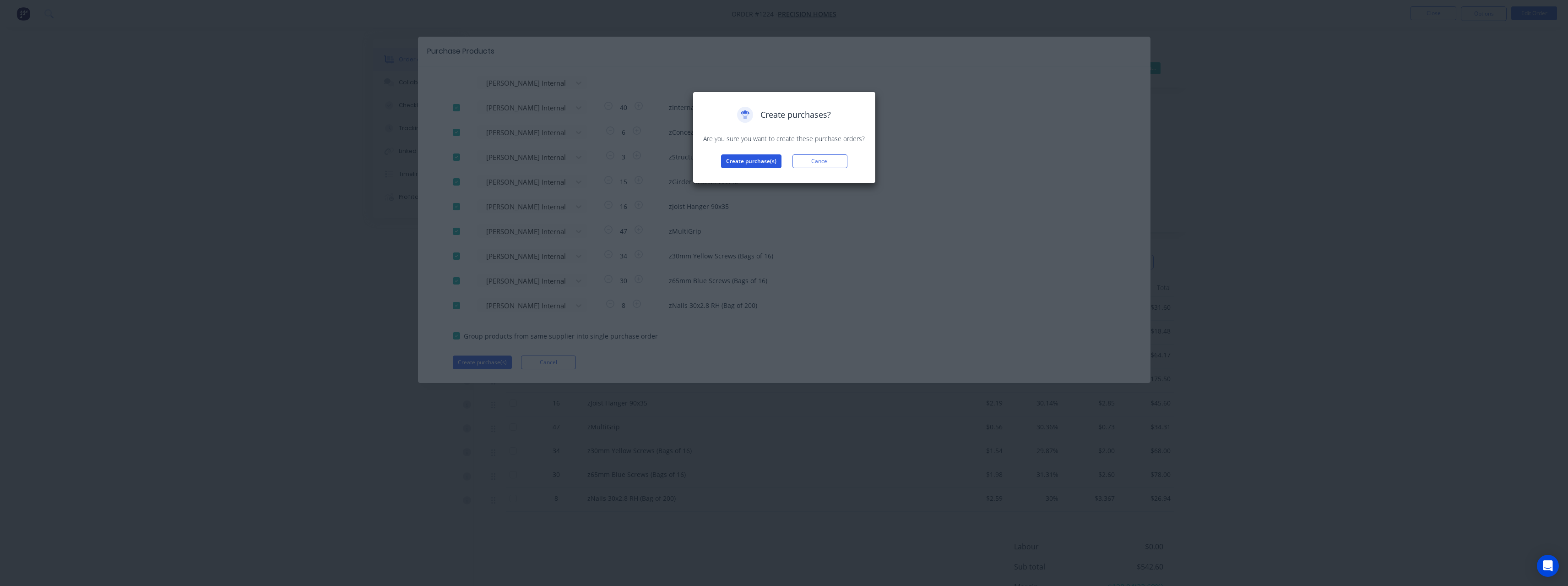
click at [579, 163] on button "Create purchase(s)" at bounding box center [751, 161] width 61 height 13
click at [579, 178] on button "View purchase(s)" at bounding box center [751, 176] width 55 height 13
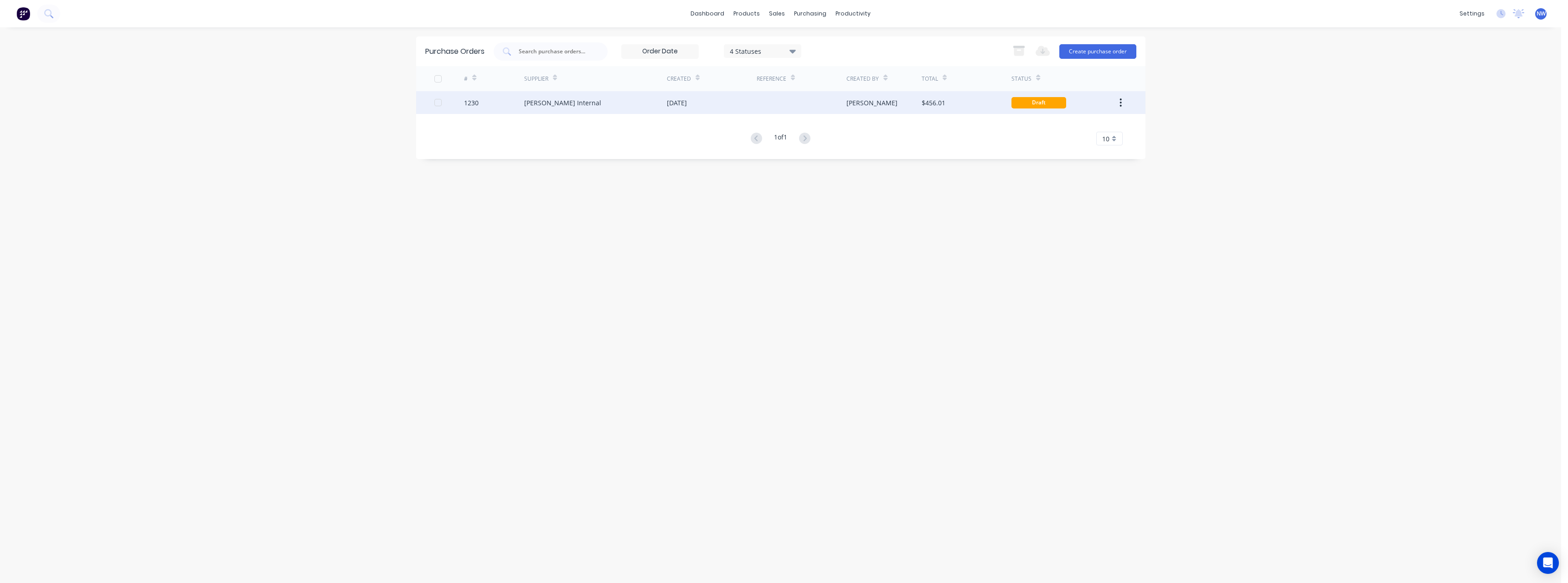
click at [576, 102] on div "[DATE]" at bounding box center [712, 102] width 90 height 23
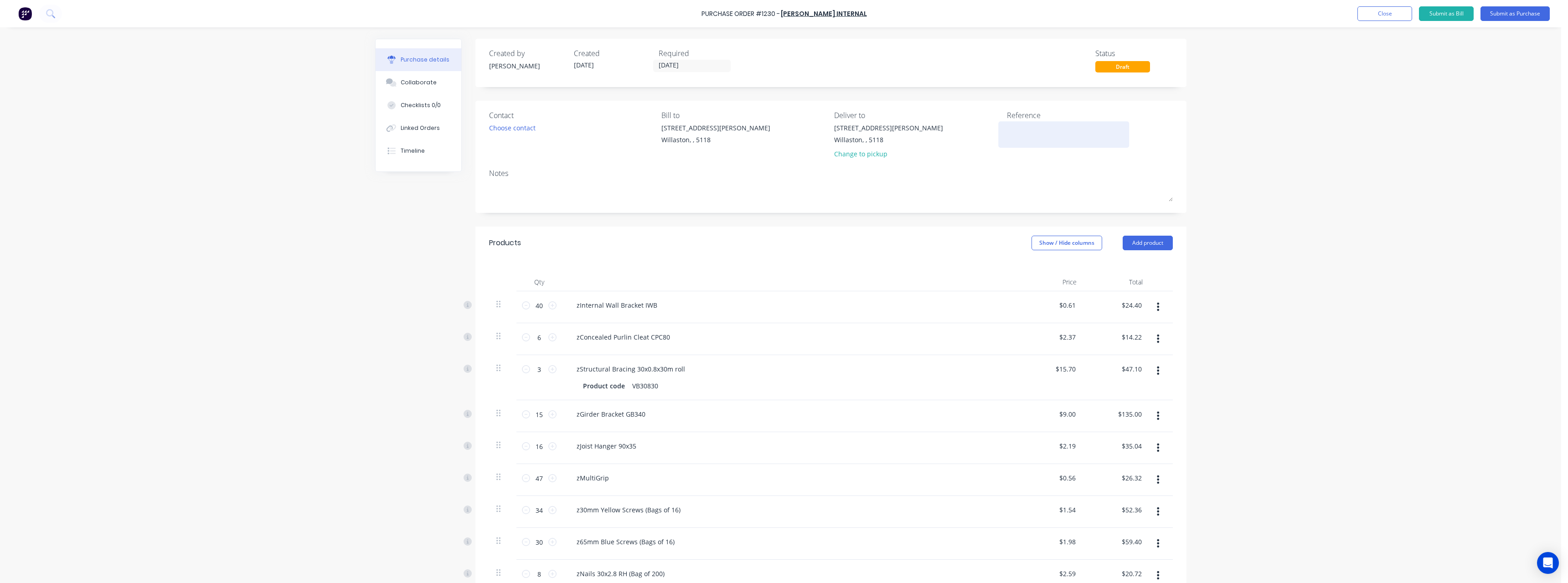
click at [576, 135] on textarea at bounding box center [1063, 133] width 114 height 21
type textarea "RC1043 #"
type textarea "x"
type textarea "RC1043 #1"
type textarea "x"
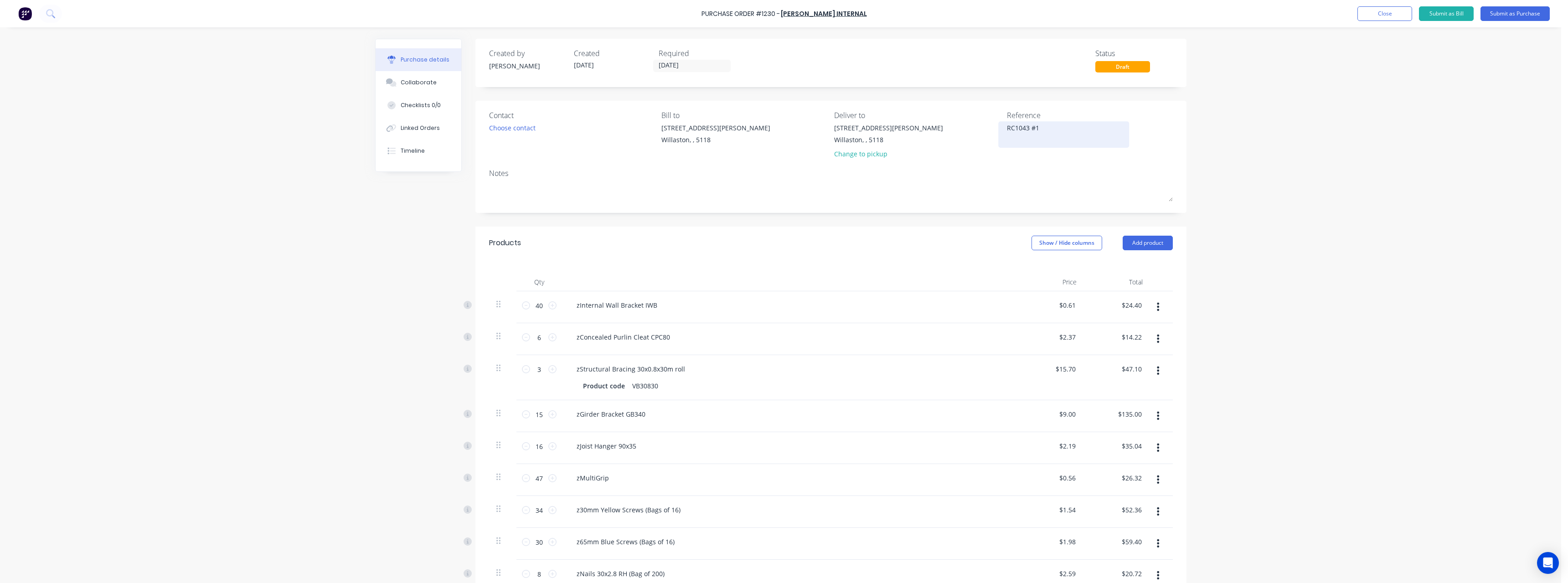
type textarea "RC1043 #12"
type textarea "x"
type textarea "RC1043 #122"
type textarea "x"
type textarea "RC1043 #1224"
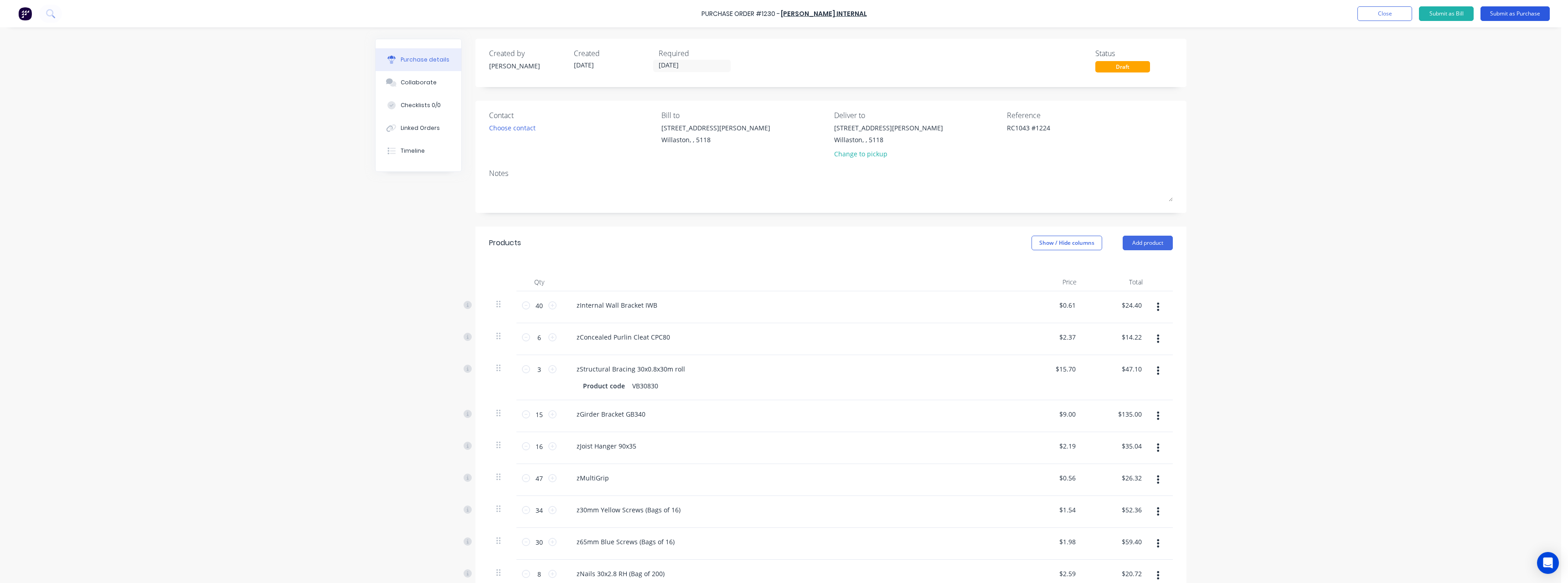
type textarea "x"
type textarea "RC1043 #1224"
click at [576, 13] on button "Submit as Purchase" at bounding box center [1515, 13] width 69 height 15
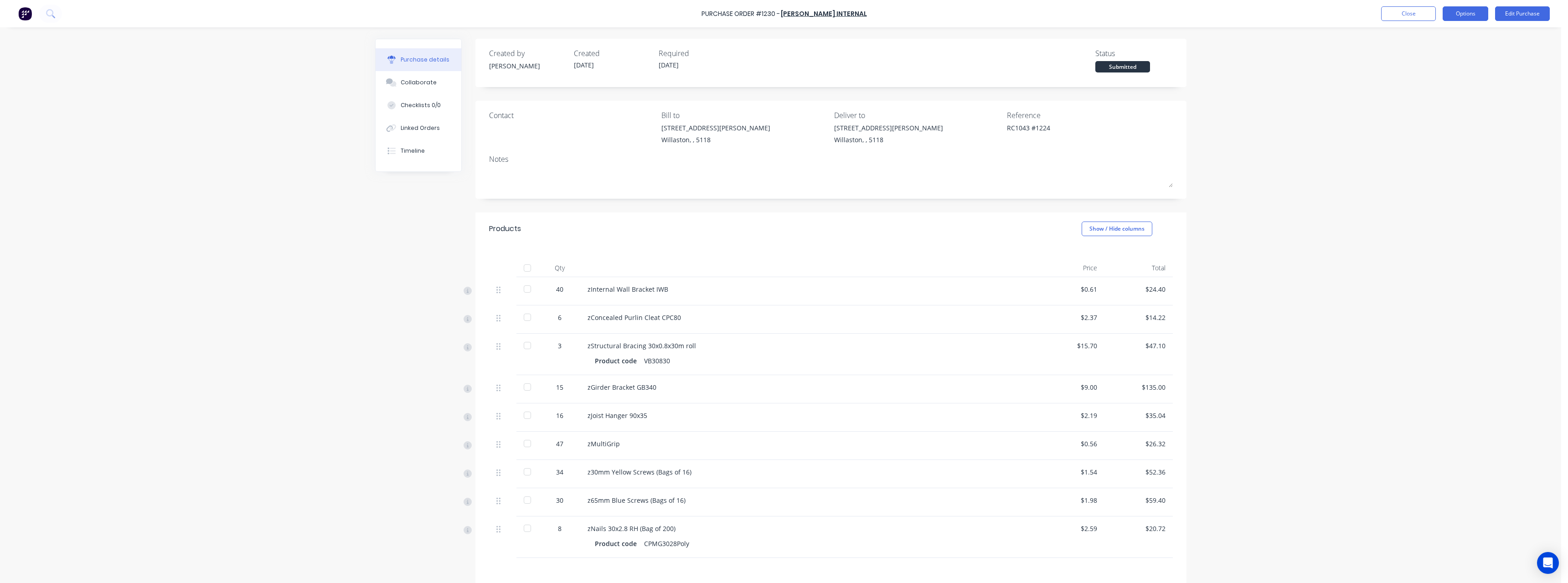
click at [576, 12] on button "Options" at bounding box center [1465, 13] width 46 height 15
click at [576, 38] on div "Print / Email" at bounding box center [1444, 37] width 70 height 13
click at [576, 57] on div "With pricing" at bounding box center [1444, 55] width 70 height 13
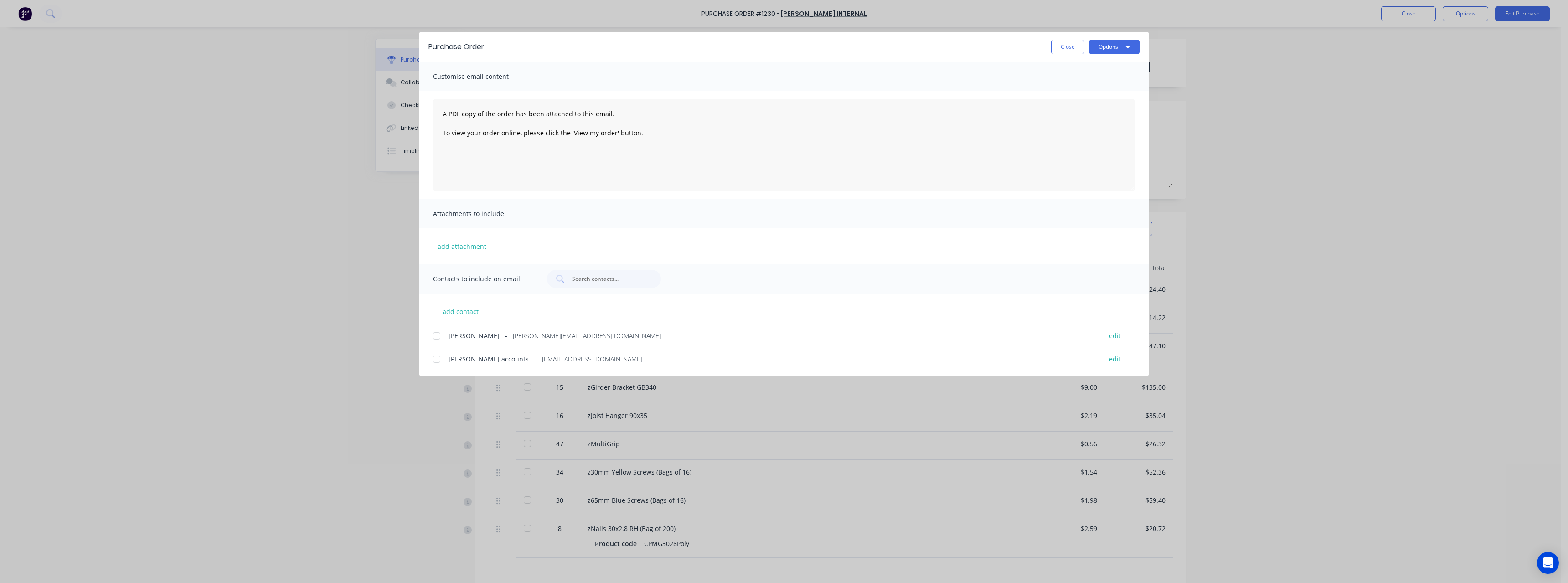
click at [562, 254] on span "[EMAIL_ADDRESS][DOMAIN_NAME]" at bounding box center [592, 359] width 100 height 10
click at [576, 44] on button "Options" at bounding box center [1114, 47] width 51 height 15
click at [576, 105] on div "Email" at bounding box center [1096, 106] width 70 height 13
click at [576, 49] on button "Close" at bounding box center [1068, 47] width 33 height 15
type textarea "x"
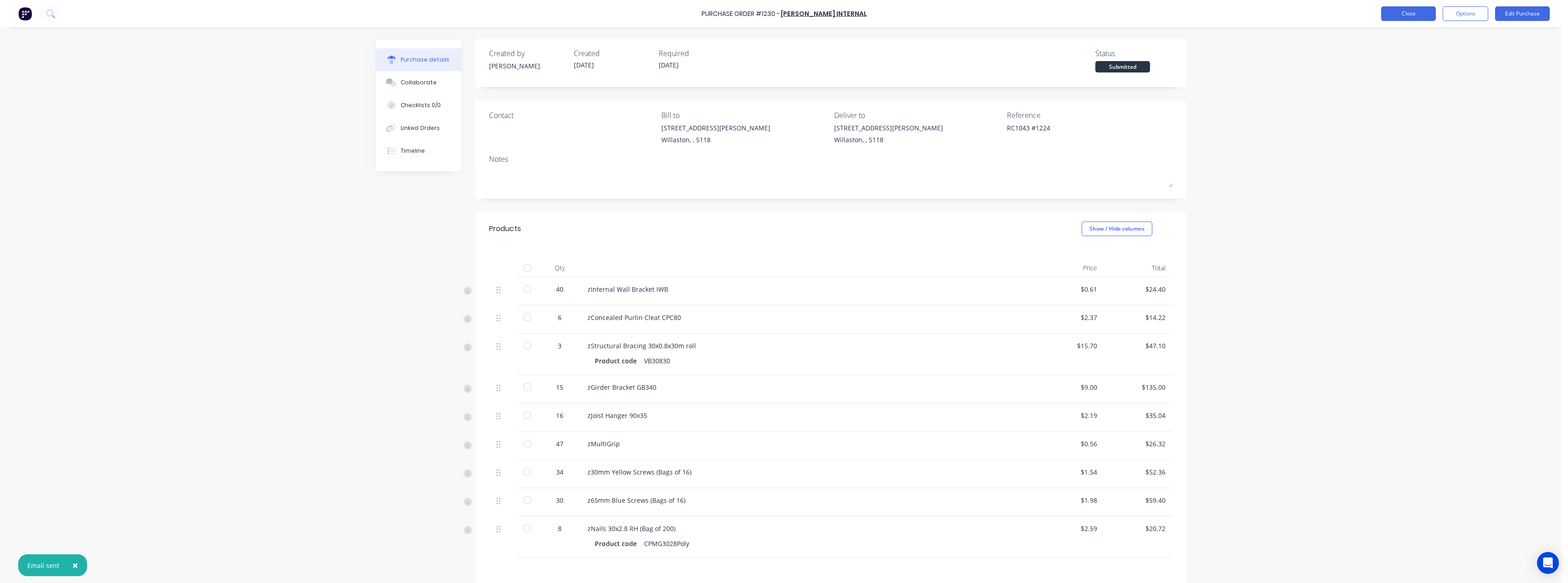
click at [576, 8] on button "Close" at bounding box center [1409, 13] width 55 height 15
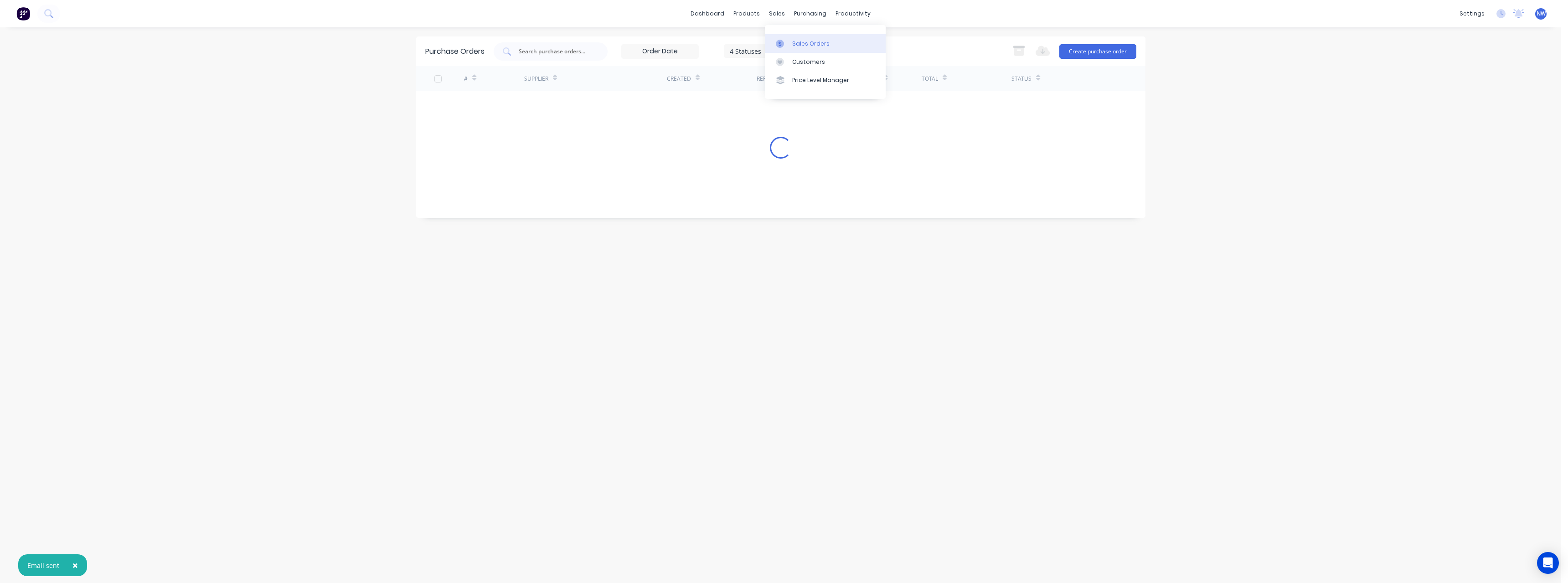
click at [576, 39] on link "Sales Orders" at bounding box center [825, 43] width 121 height 18
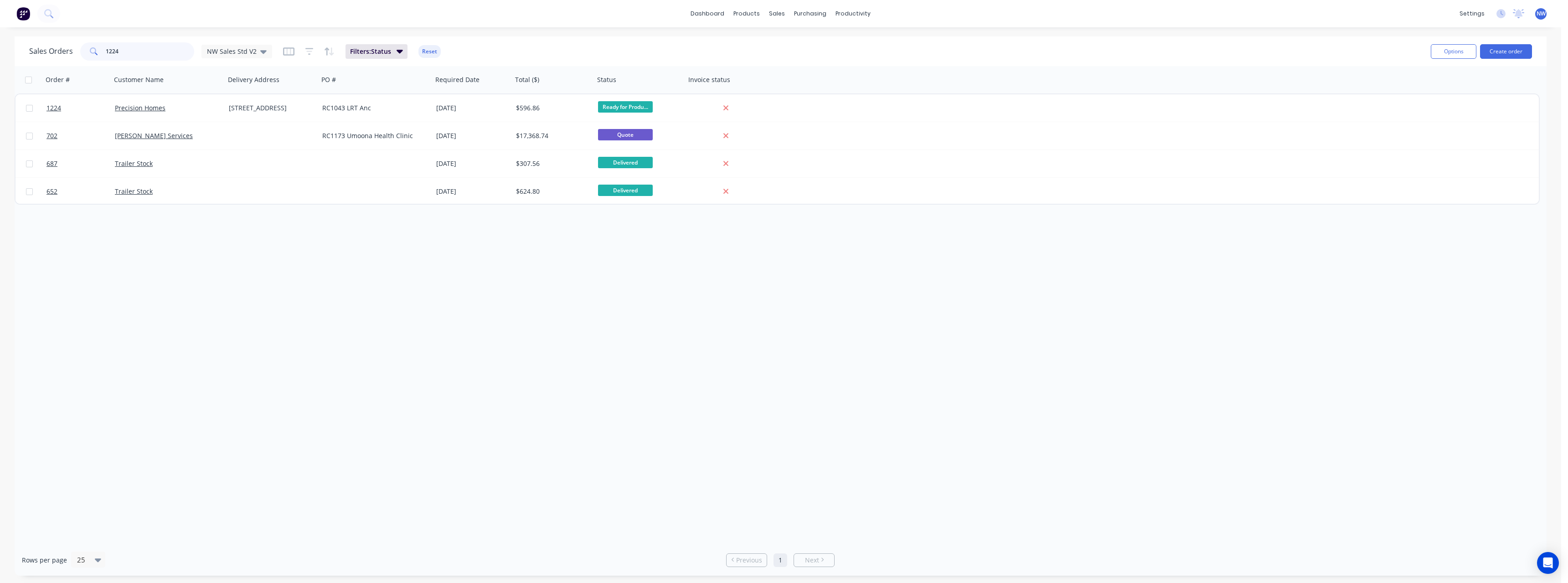
drag, startPoint x: 122, startPoint y: 52, endPoint x: 93, endPoint y: 55, distance: 29.2
click at [93, 55] on div "1224" at bounding box center [137, 52] width 114 height 18
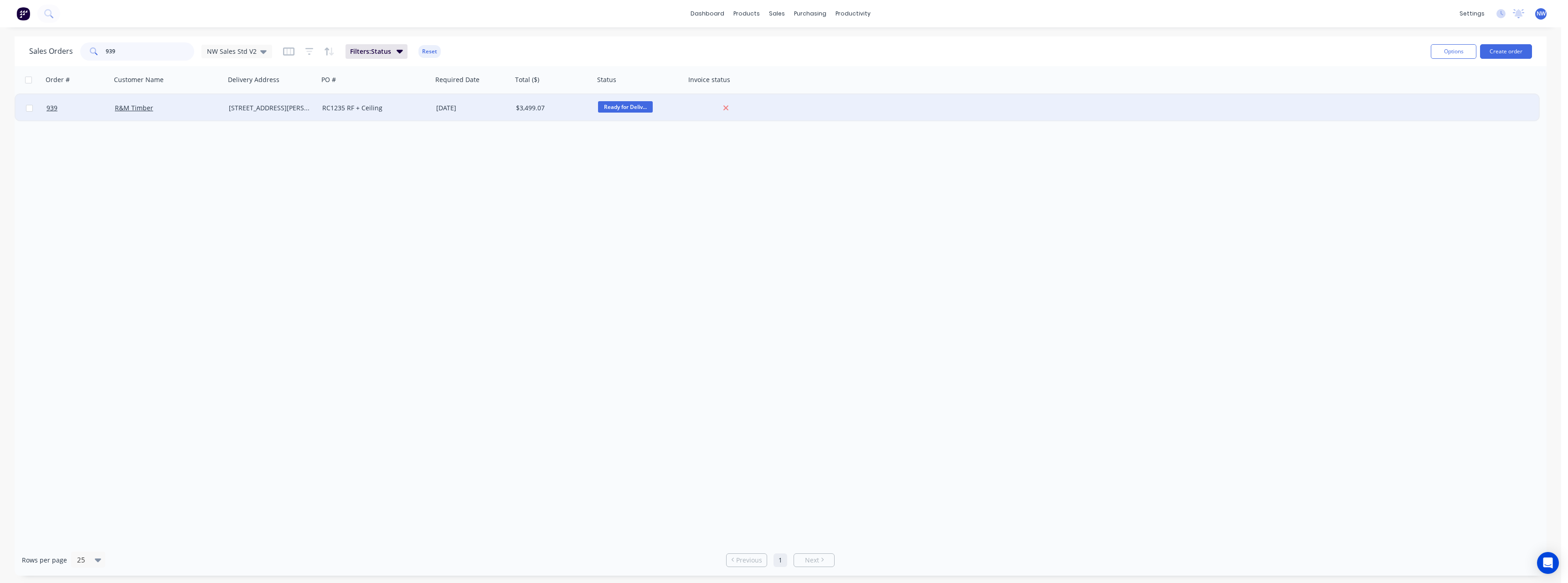
type input "939"
click at [366, 103] on div "RC1235 RF + Ceiling" at bounding box center [375, 108] width 114 height 27
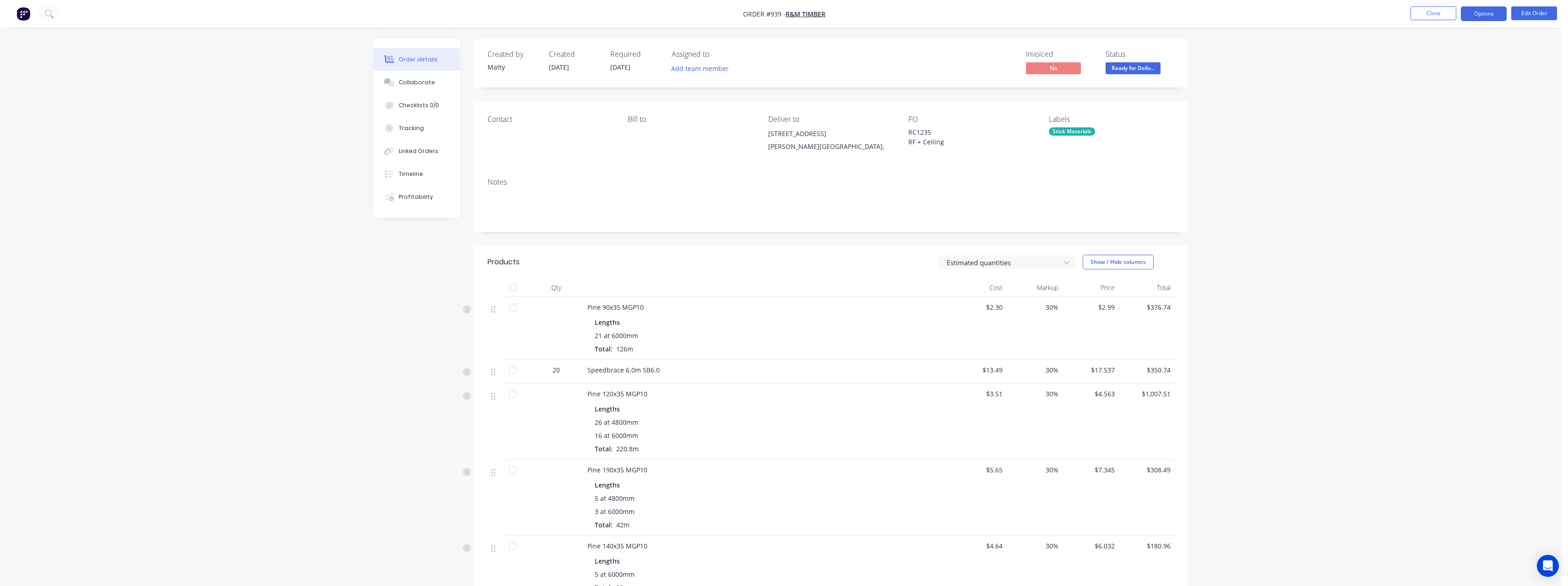
click at [579, 12] on button "Options" at bounding box center [1484, 13] width 46 height 15
click at [579, 162] on div "Purchase Products" at bounding box center [1456, 166] width 84 height 13
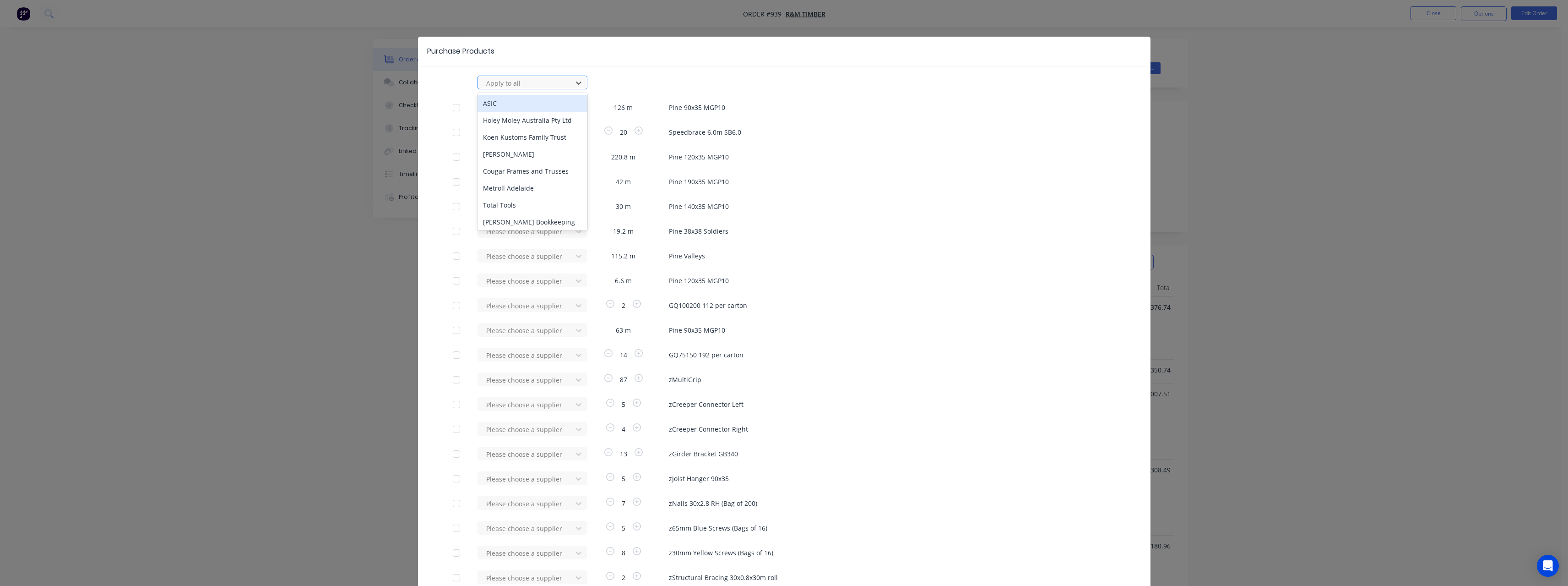
click at [532, 83] on div at bounding box center [526, 83] width 83 height 12
type input "rue"
click at [504, 138] on div "[PERSON_NAME] Internal" at bounding box center [532, 137] width 110 height 17
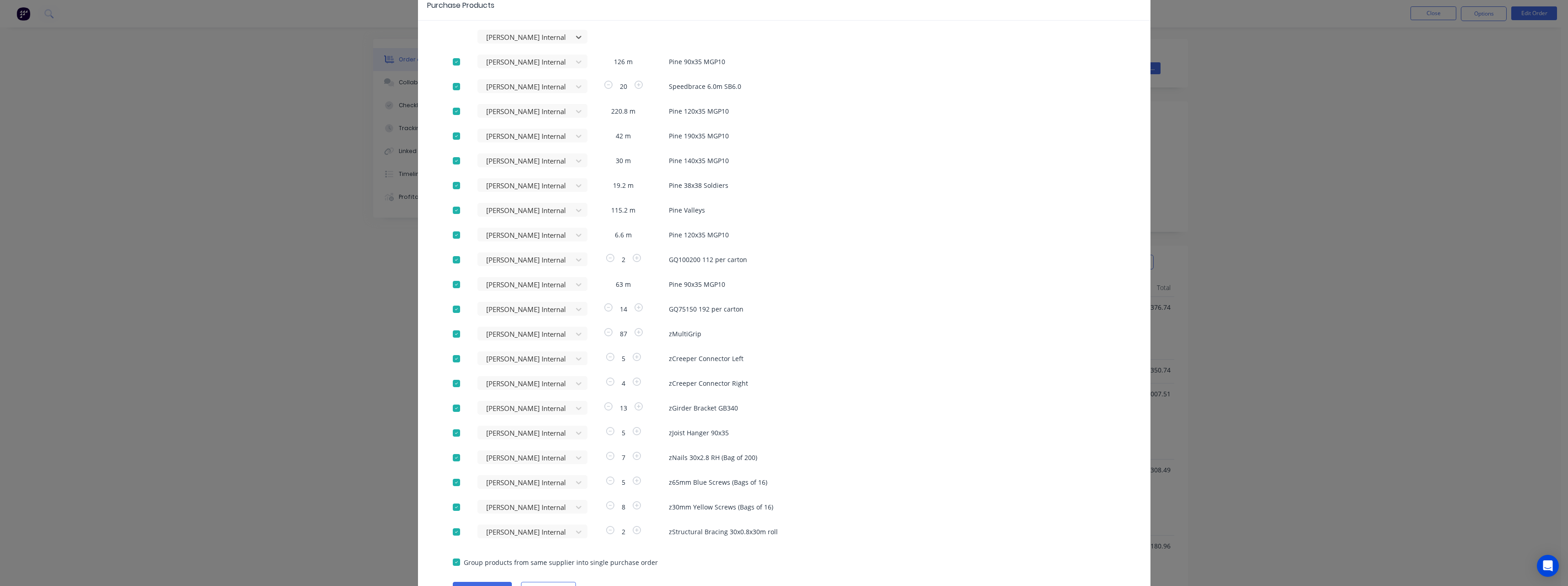
scroll to position [96, 0]
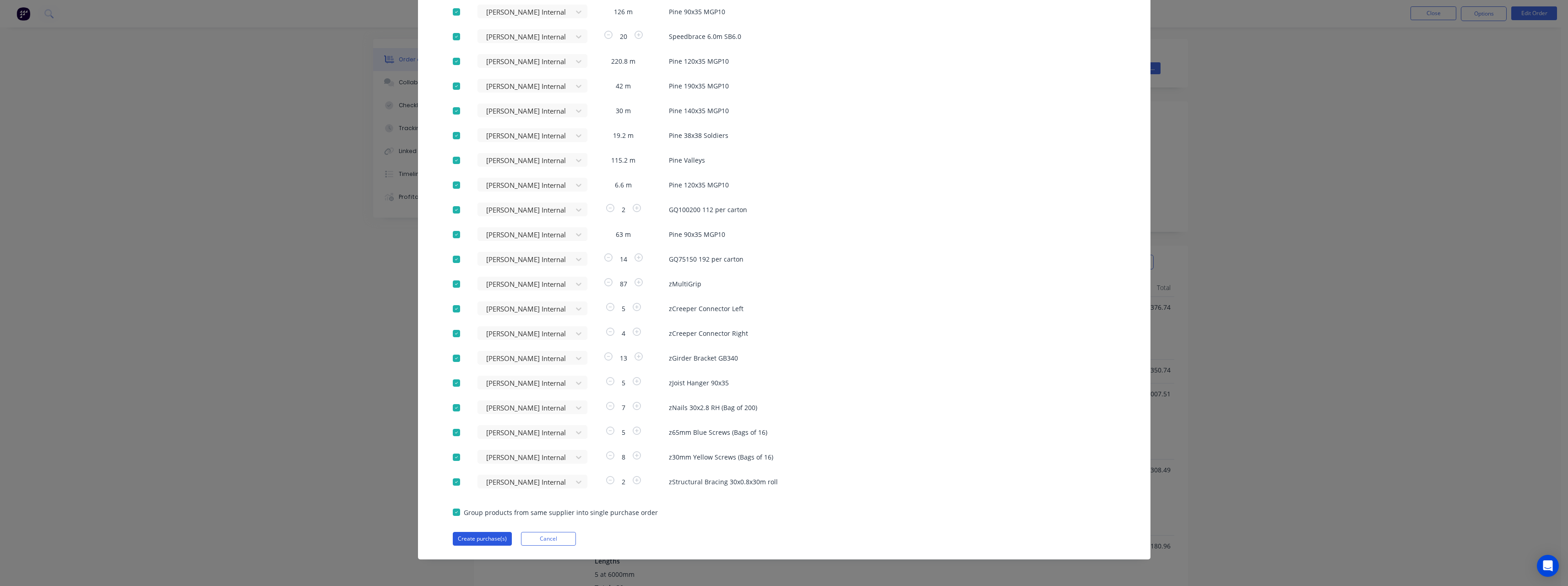
click at [482, 256] on button "Create purchase(s)" at bounding box center [482, 538] width 59 height 13
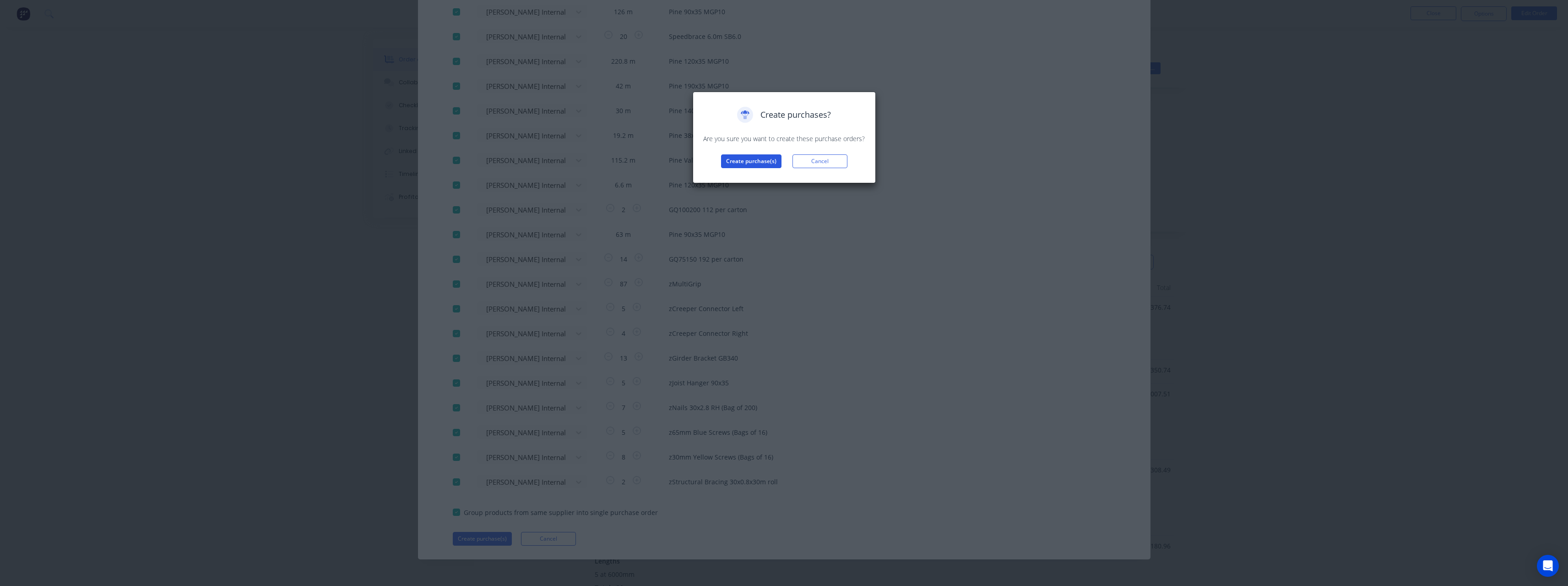
click at [579, 161] on button "Create purchase(s)" at bounding box center [751, 161] width 61 height 13
click at [579, 180] on button "View purchase(s)" at bounding box center [751, 176] width 55 height 13
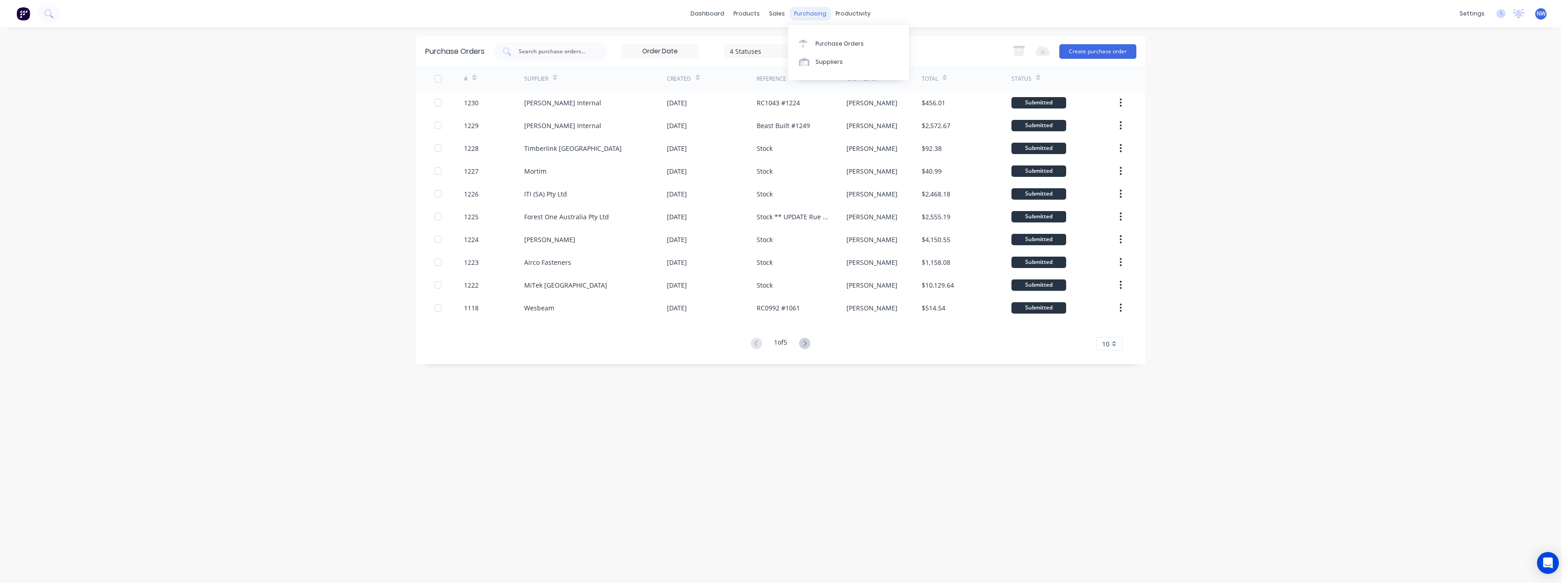
click at [576, 12] on div "purchasing" at bounding box center [810, 13] width 41 height 13
click at [576, 43] on div "Purchase Orders" at bounding box center [839, 43] width 48 height 8
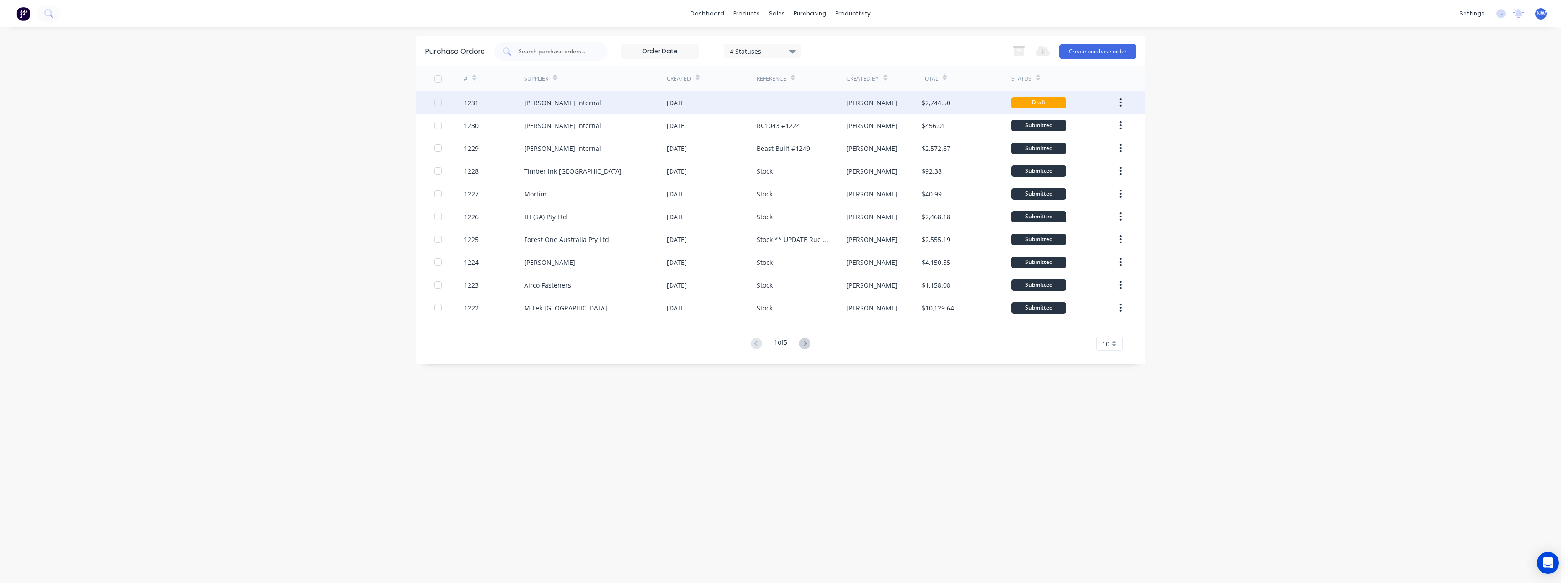
click at [541, 105] on div "[PERSON_NAME] Internal" at bounding box center [562, 103] width 77 height 10
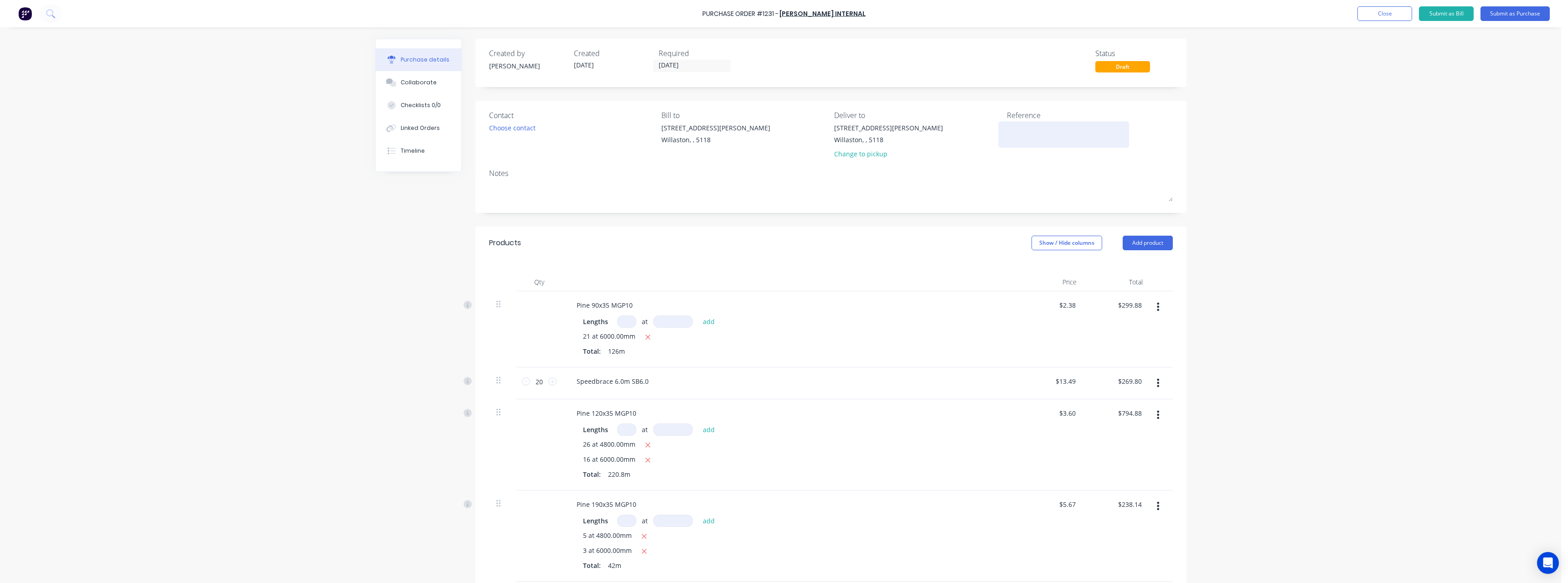
click at [576, 125] on textarea at bounding box center [1063, 133] width 114 height 21
type textarea "RC1235 #939"
click at [576, 17] on button "Submit as Purchase" at bounding box center [1515, 13] width 69 height 15
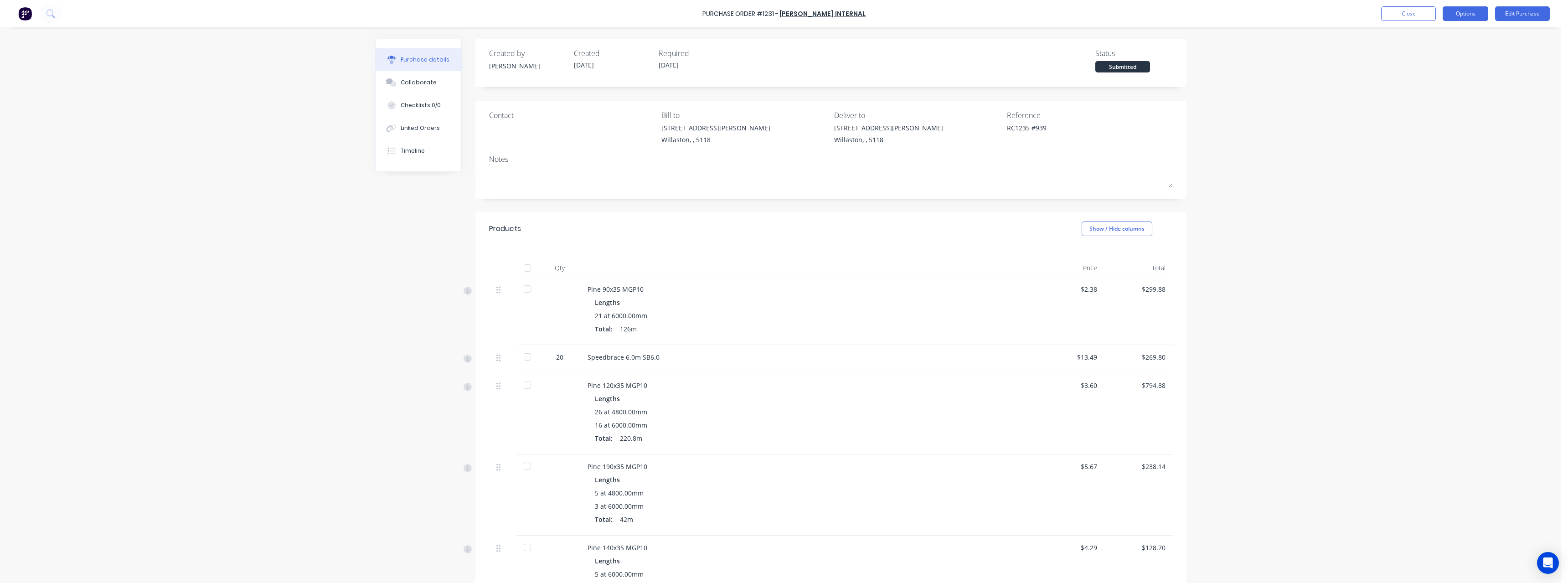
click at [576, 17] on button "Options" at bounding box center [1465, 13] width 46 height 15
click at [576, 37] on div "Print / Email" at bounding box center [1444, 37] width 70 height 13
click at [576, 57] on div "With pricing" at bounding box center [1444, 55] width 70 height 13
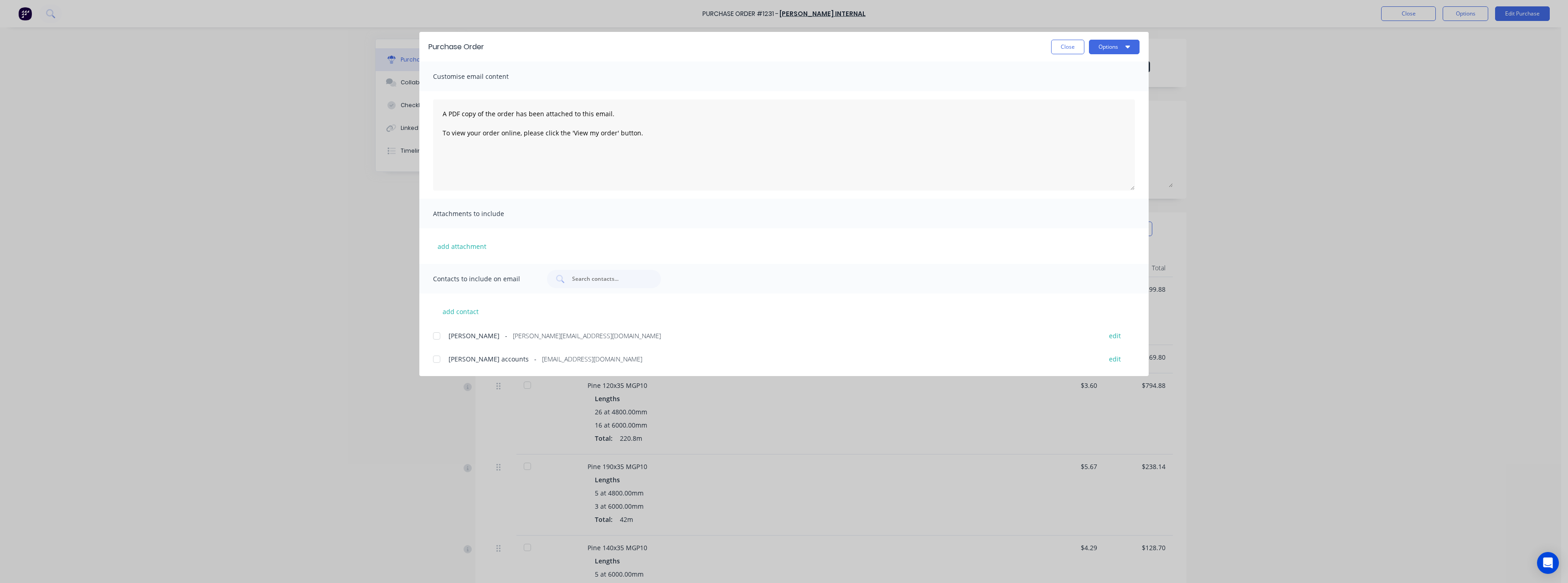
click at [467, 254] on span "[PERSON_NAME] accounts" at bounding box center [489, 359] width 80 height 10
click at [576, 44] on button "Options" at bounding box center [1114, 47] width 51 height 15
click at [576, 103] on div "Email" at bounding box center [1096, 106] width 70 height 13
click at [576, 52] on button "Close" at bounding box center [1068, 47] width 33 height 15
type textarea "x"
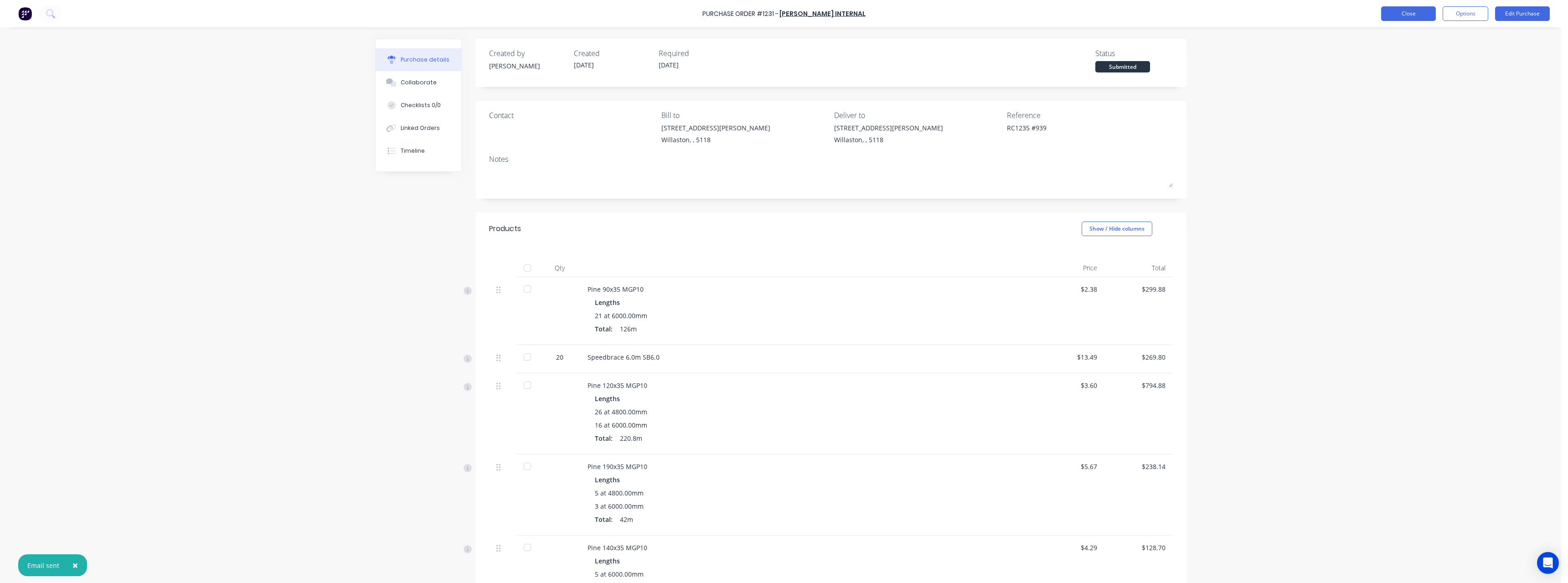
click at [576, 13] on button "Close" at bounding box center [1409, 13] width 55 height 15
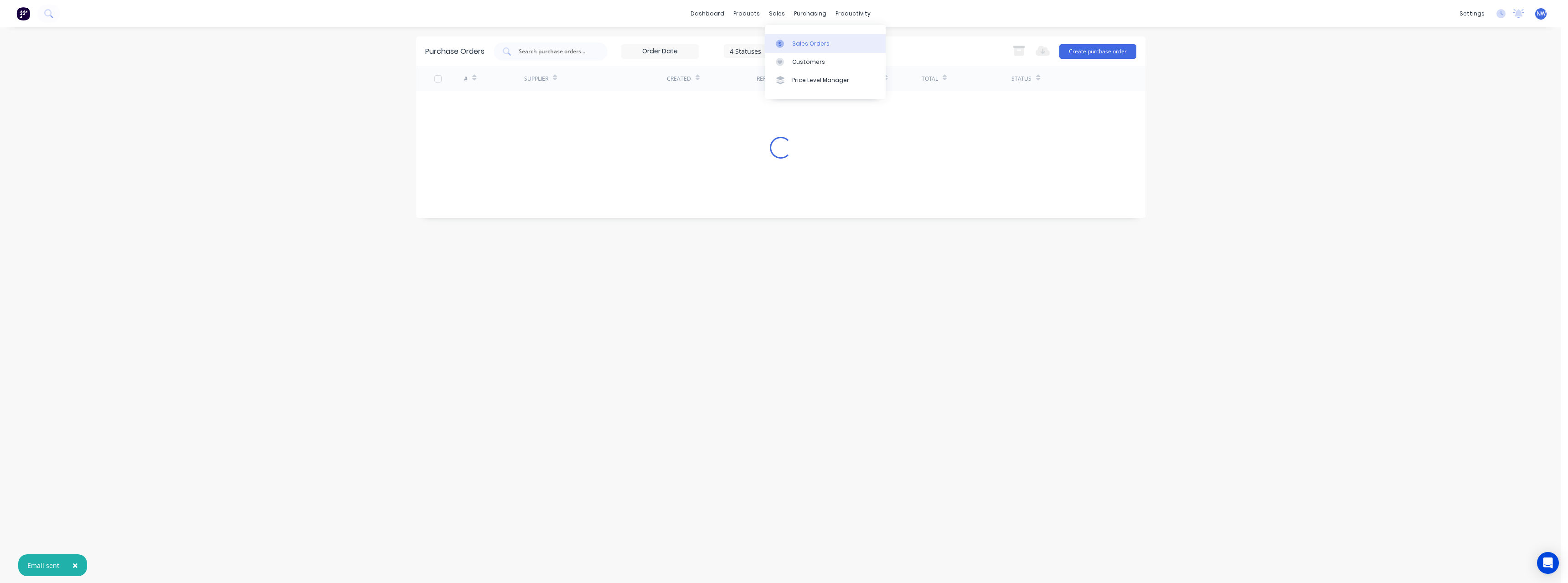
click at [576, 38] on link "Sales Orders" at bounding box center [825, 43] width 121 height 18
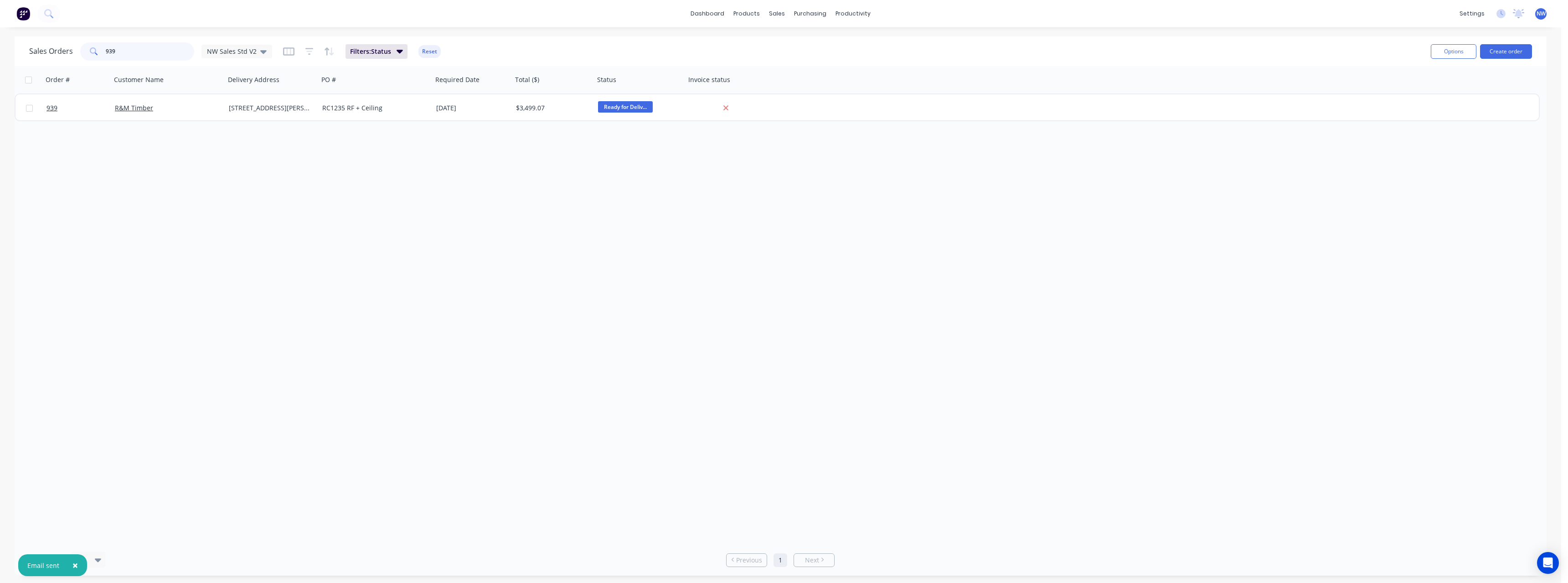
drag, startPoint x: 121, startPoint y: 50, endPoint x: 88, endPoint y: 55, distance: 33.4
click at [88, 55] on div "939" at bounding box center [137, 52] width 114 height 18
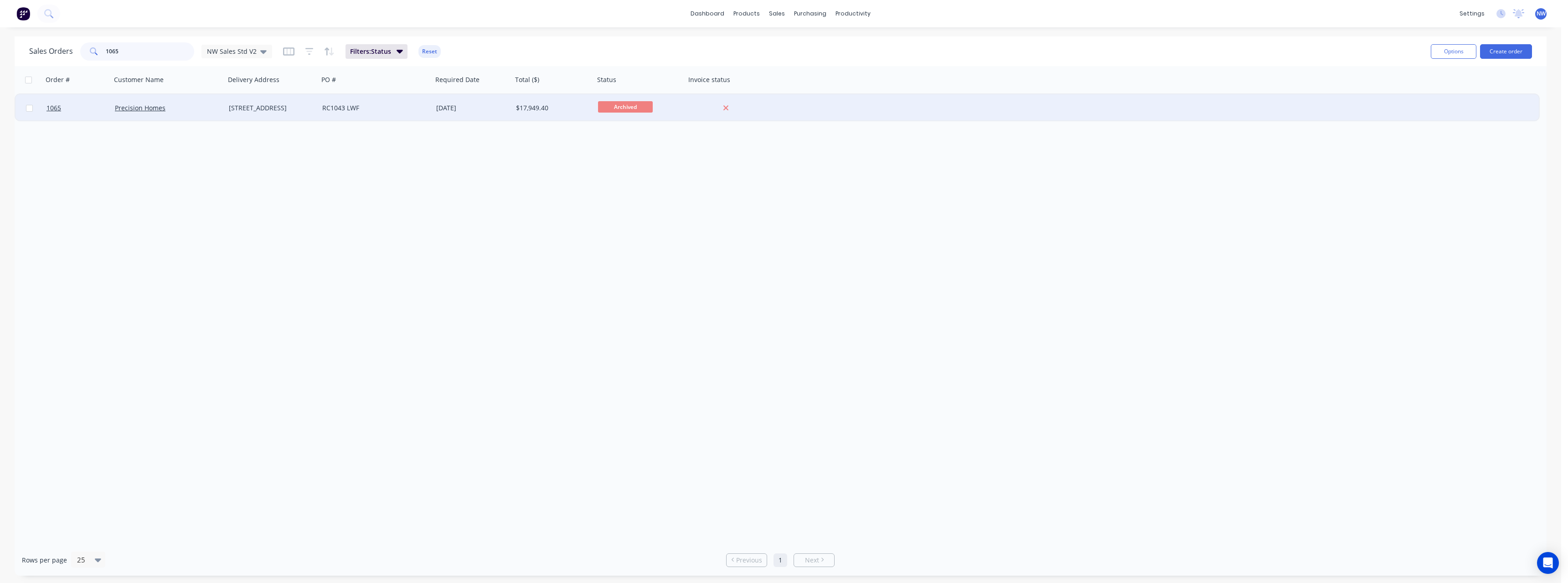
type input "1065"
click at [333, 110] on div "RC1043 LWF" at bounding box center [373, 108] width 101 height 9
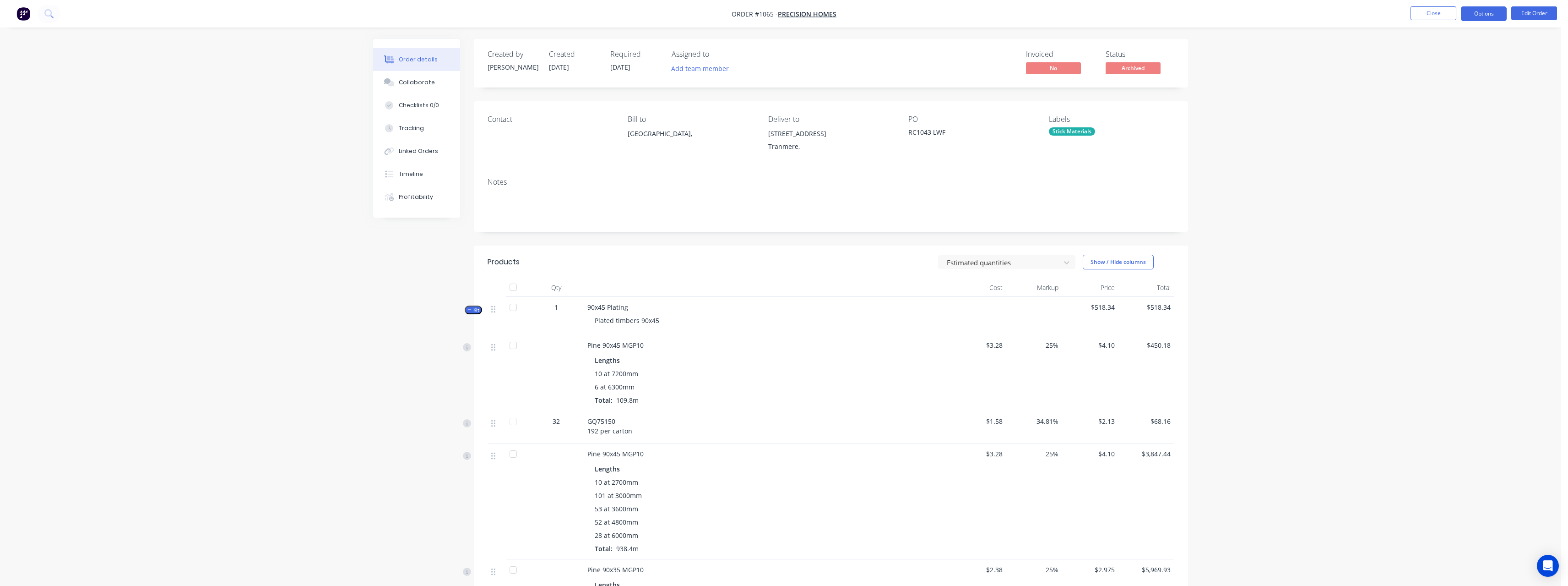
click at [579, 15] on button "Options" at bounding box center [1484, 13] width 46 height 15
click at [579, 161] on div "Purchase Products" at bounding box center [1456, 166] width 84 height 13
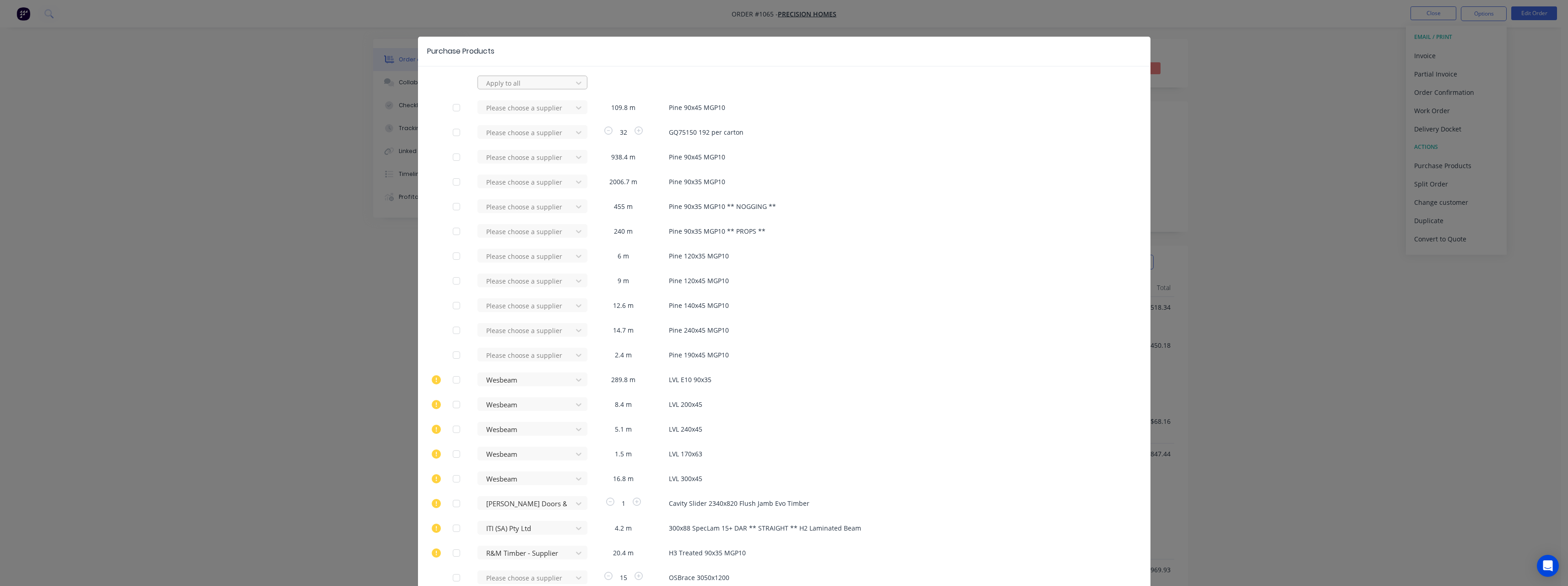
click at [520, 81] on div at bounding box center [526, 83] width 83 height 12
type input "rue"
click at [529, 134] on div "[PERSON_NAME] Internal" at bounding box center [532, 137] width 110 height 17
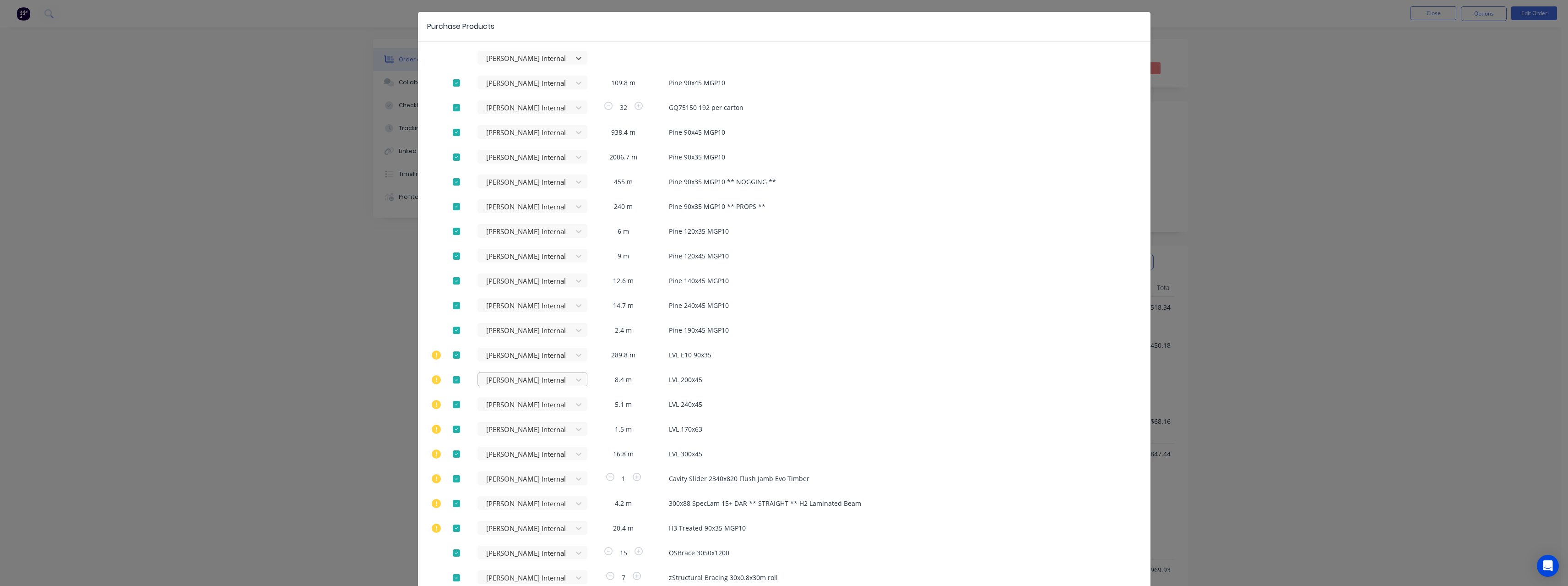
scroll to position [46, 0]
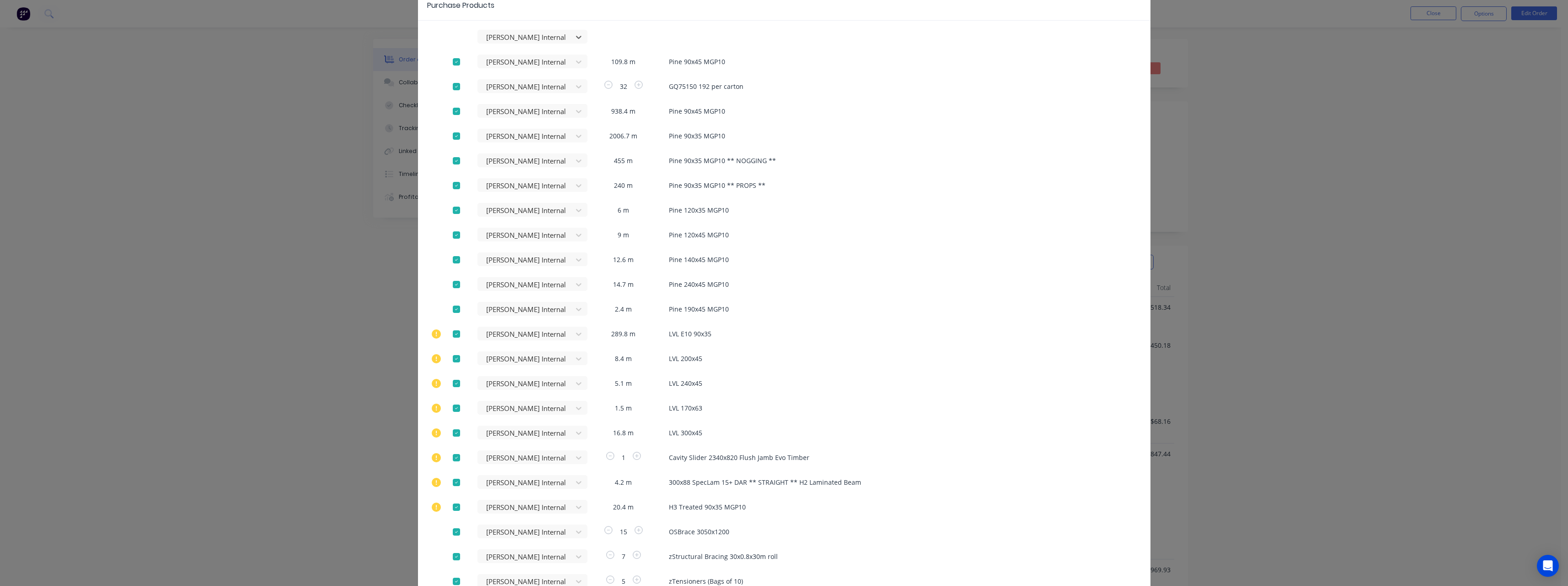
click at [455, 256] on div at bounding box center [457, 334] width 18 height 18
click at [451, 256] on div at bounding box center [457, 358] width 18 height 18
click at [457, 256] on div at bounding box center [457, 384] width 18 height 18
click at [457, 256] on div at bounding box center [457, 408] width 18 height 18
click at [455, 256] on div at bounding box center [457, 433] width 18 height 18
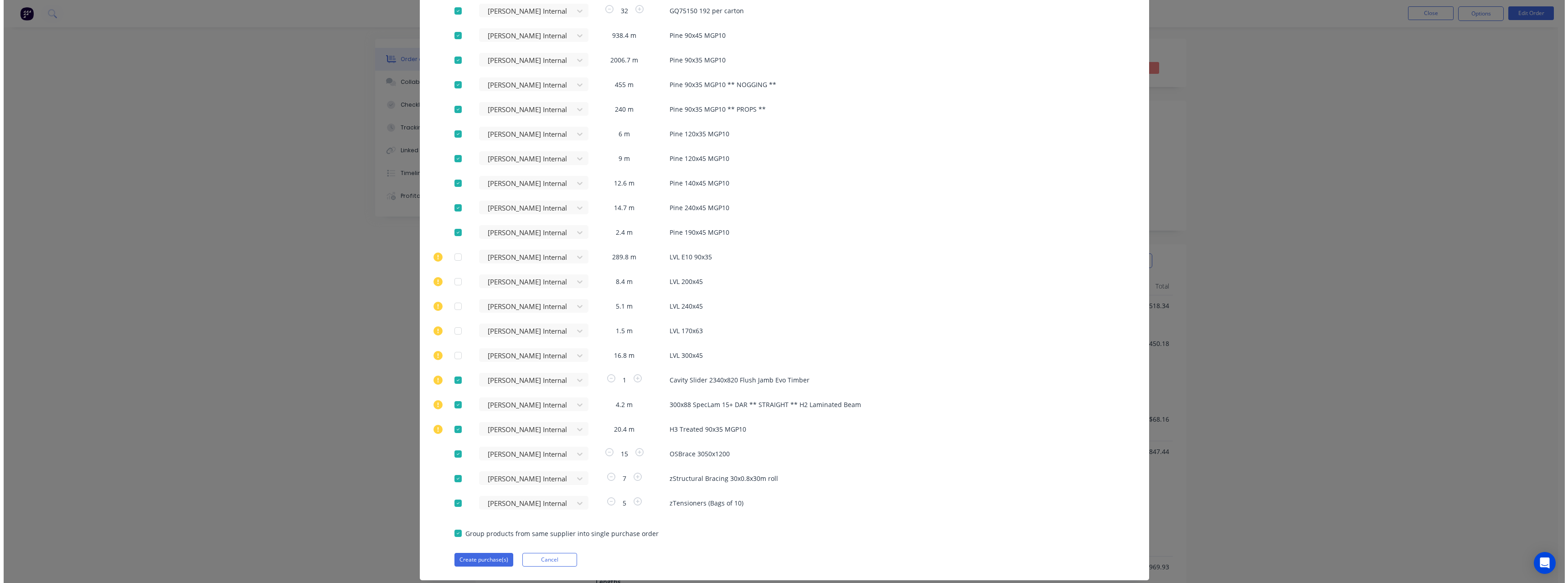
scroll to position [137, 0]
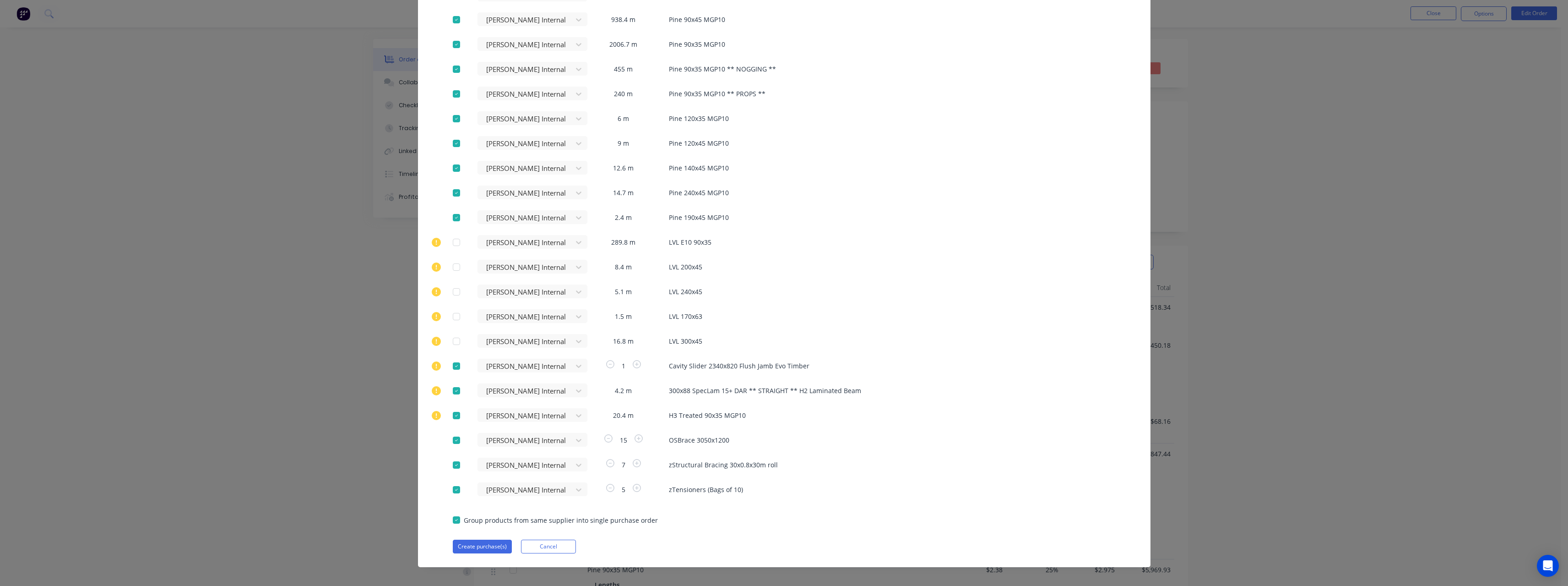
drag, startPoint x: 452, startPoint y: 417, endPoint x: 452, endPoint y: 408, distance: 9.0
click at [452, 256] on div at bounding box center [457, 415] width 18 height 18
click at [451, 256] on div at bounding box center [457, 391] width 18 height 18
click at [453, 256] on div at bounding box center [457, 366] width 18 height 18
click at [480, 256] on button "Create purchase(s)" at bounding box center [482, 546] width 59 height 13
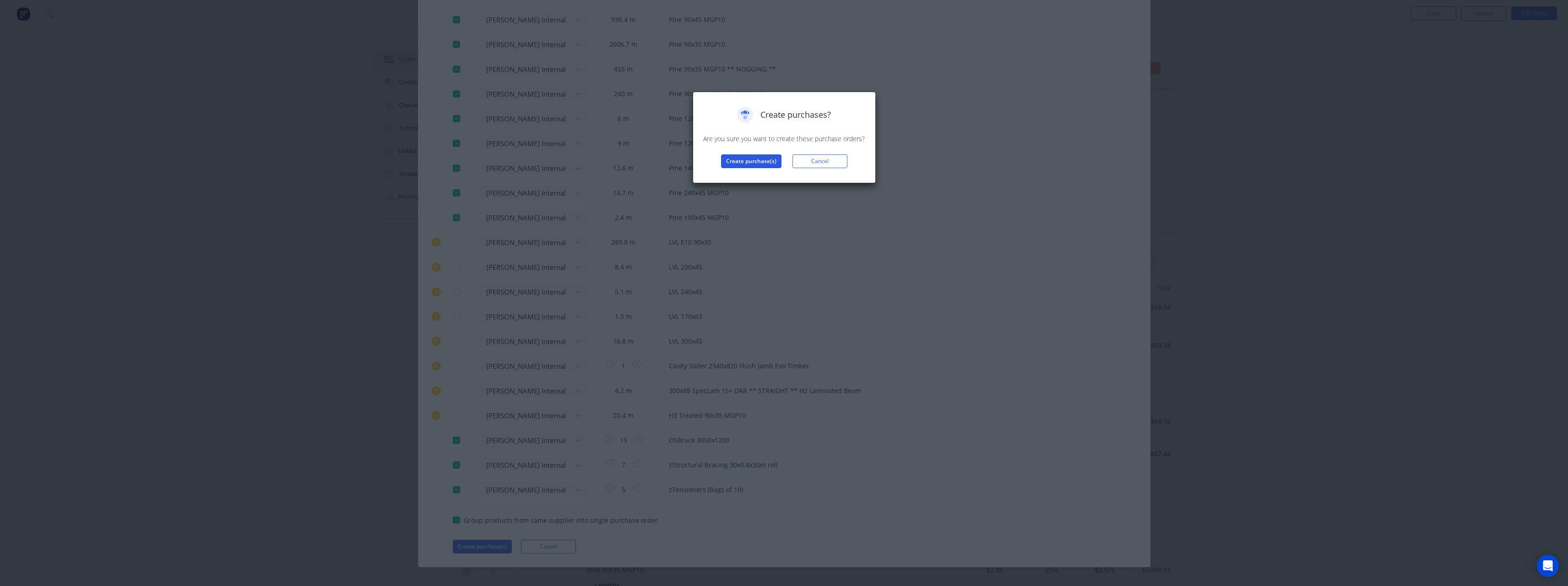
click at [579, 161] on button "Create purchase(s)" at bounding box center [751, 161] width 61 height 13
click at [579, 180] on button "View purchase(s)" at bounding box center [751, 176] width 55 height 13
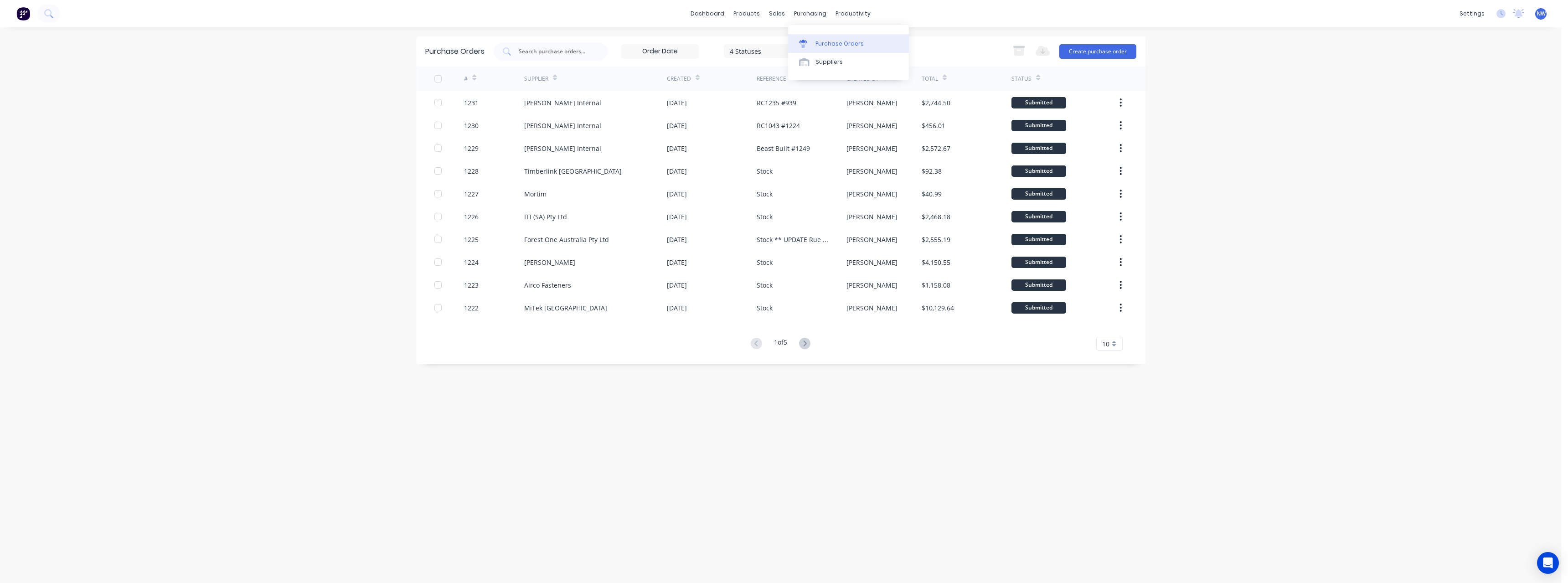
click at [576, 42] on div "Purchase Orders" at bounding box center [839, 43] width 48 height 8
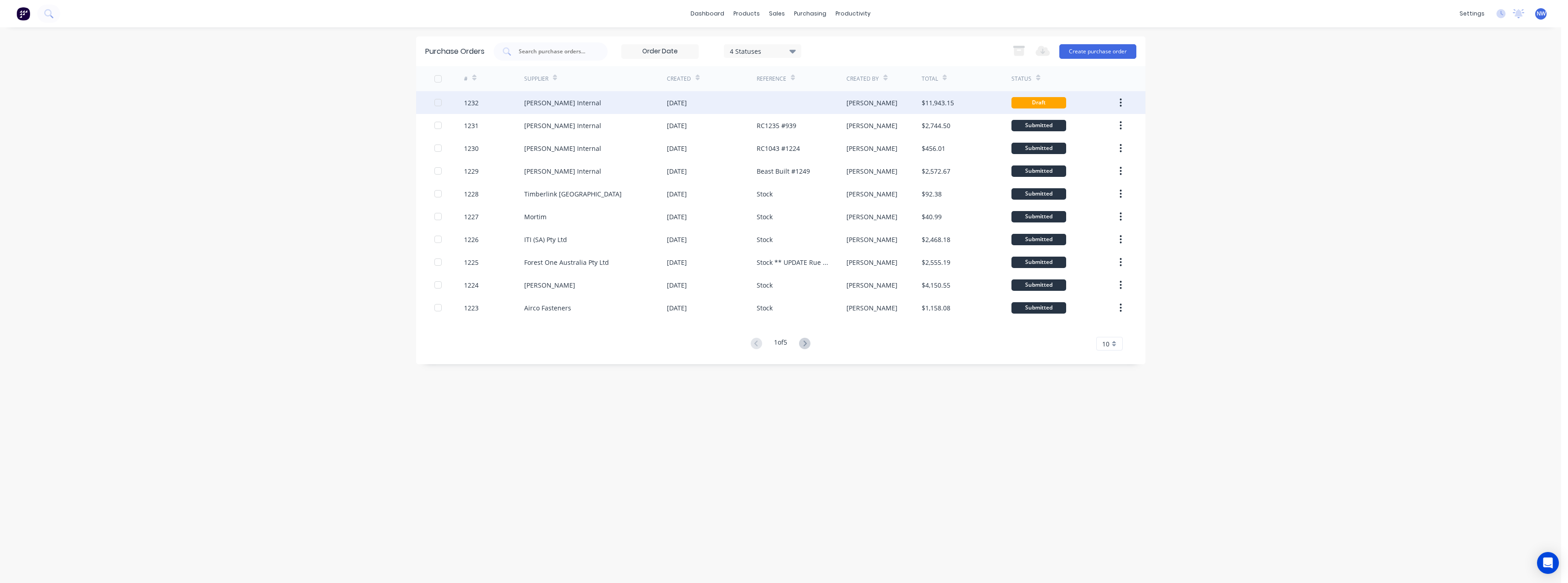
click at [566, 105] on div "[PERSON_NAME] Internal" at bounding box center [562, 103] width 77 height 10
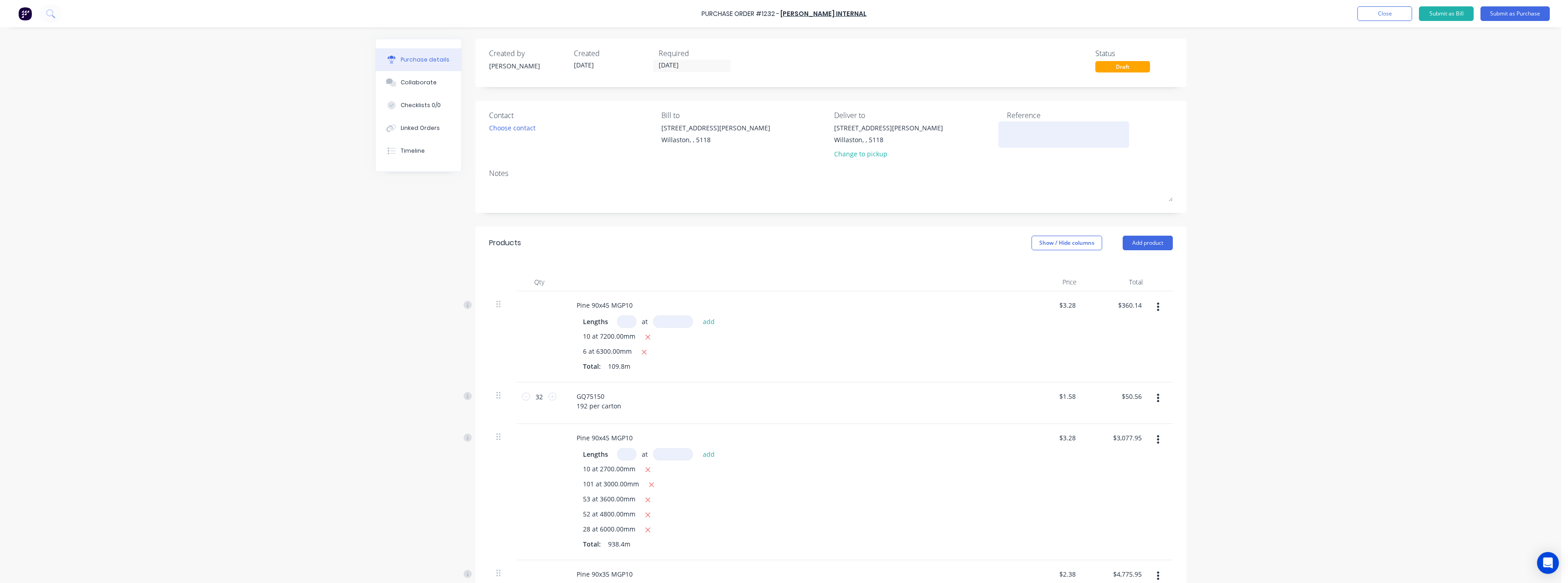
click at [576, 131] on textarea at bounding box center [1063, 133] width 114 height 21
type textarea "RC1043 #1065"
click at [576, 13] on button "Submit as Purchase" at bounding box center [1515, 13] width 69 height 15
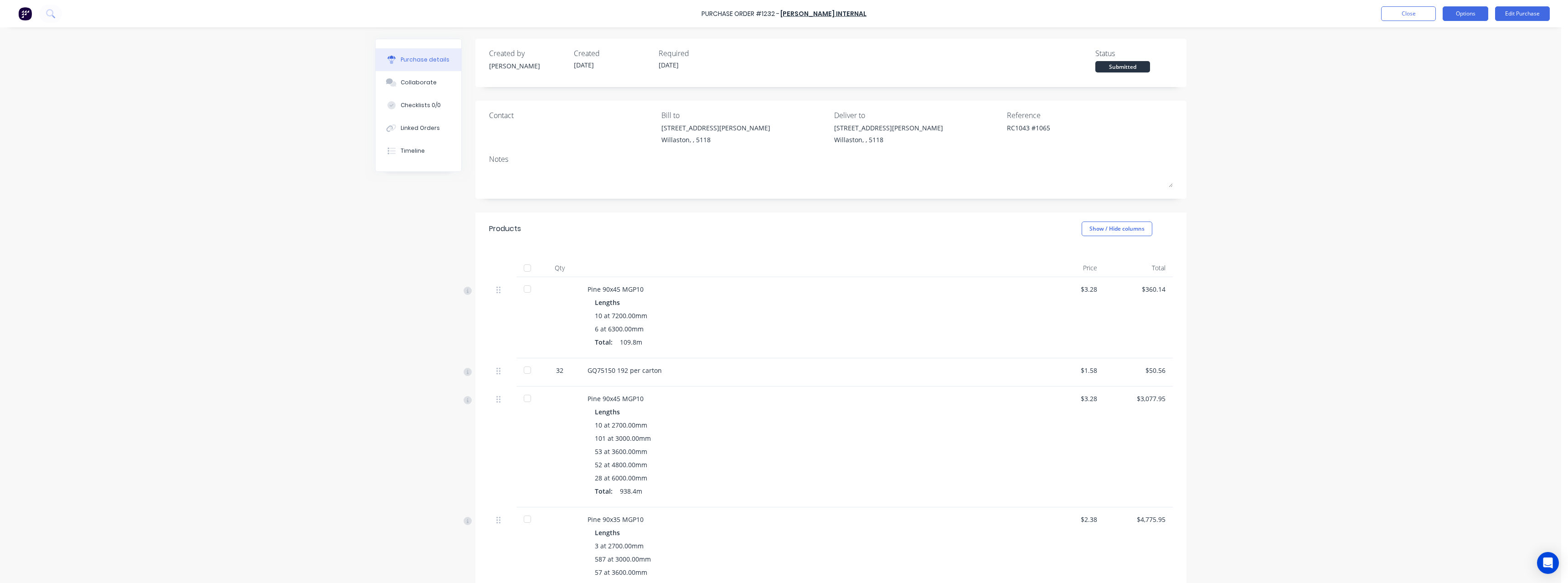
click at [576, 15] on button "Options" at bounding box center [1465, 13] width 46 height 15
click at [576, 40] on div "Print / Email" at bounding box center [1444, 37] width 70 height 13
click at [576, 55] on div "With pricing" at bounding box center [1444, 55] width 70 height 13
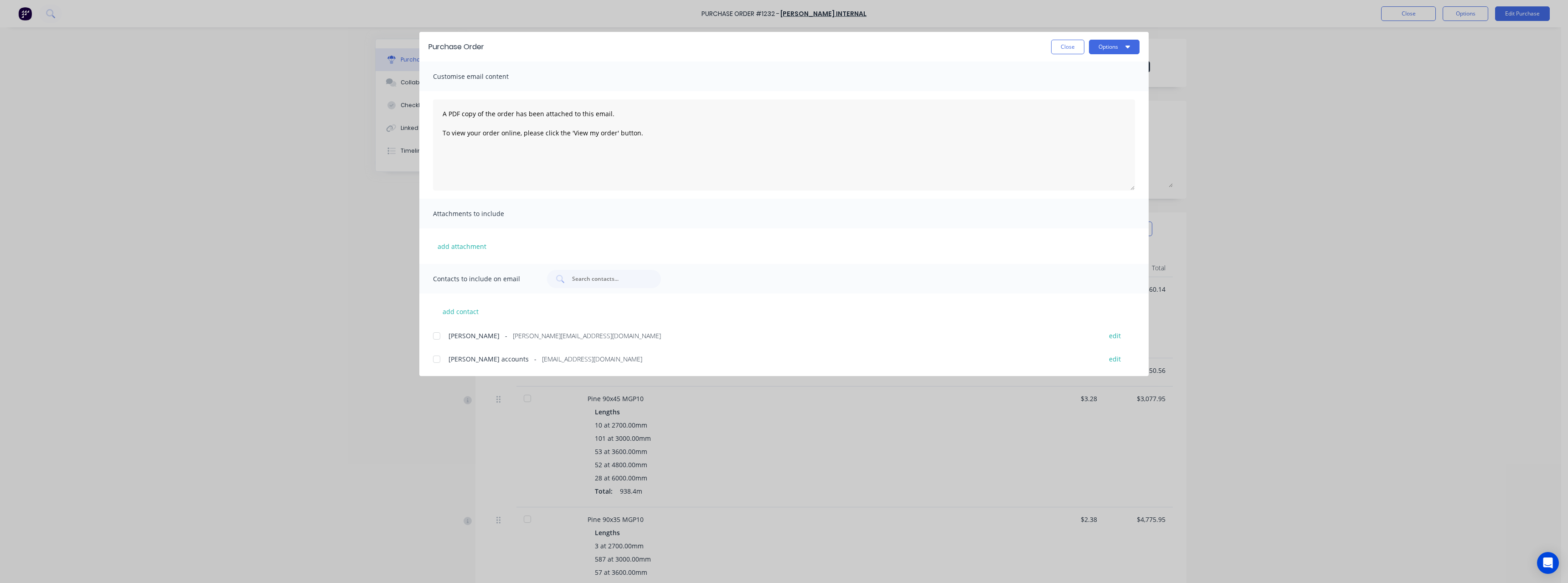
click at [569, 254] on span "[EMAIL_ADDRESS][DOMAIN_NAME]" at bounding box center [592, 359] width 100 height 10
click at [576, 44] on button "Options" at bounding box center [1114, 47] width 51 height 15
click at [576, 104] on div "Email" at bounding box center [1096, 106] width 70 height 13
click at [576, 47] on button "Close" at bounding box center [1068, 47] width 33 height 15
type textarea "x"
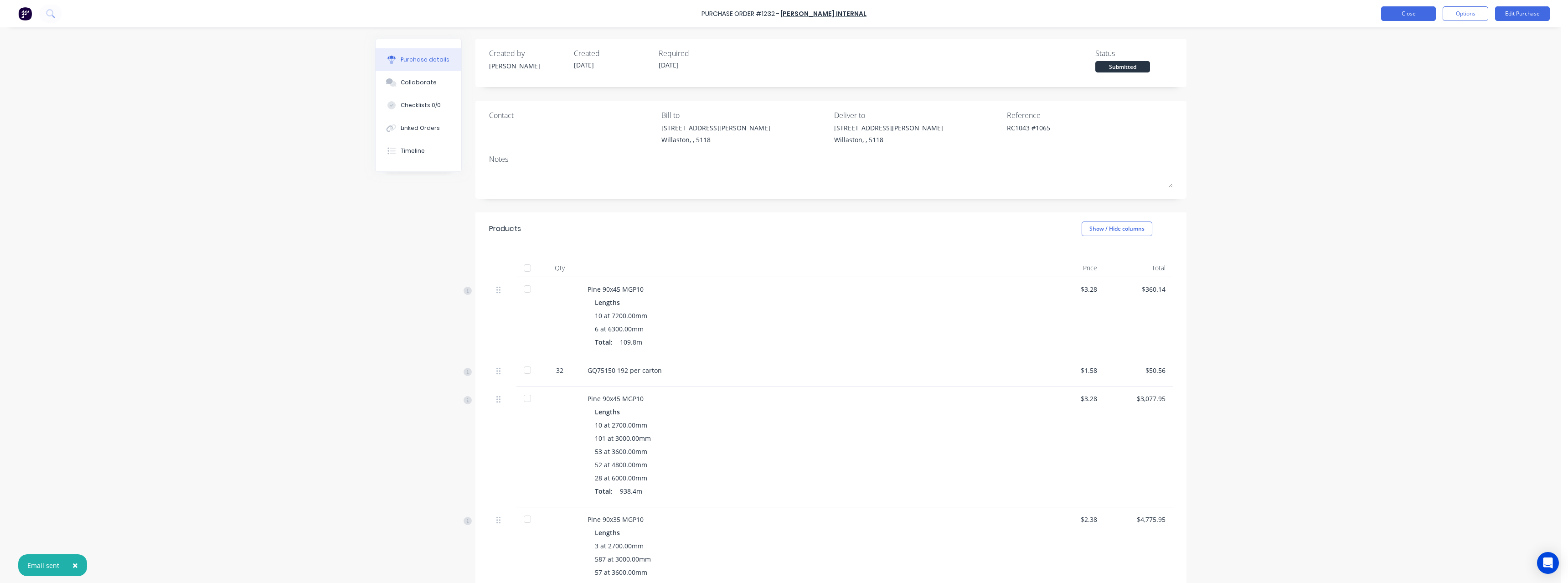
click at [576, 15] on button "Close" at bounding box center [1409, 13] width 55 height 15
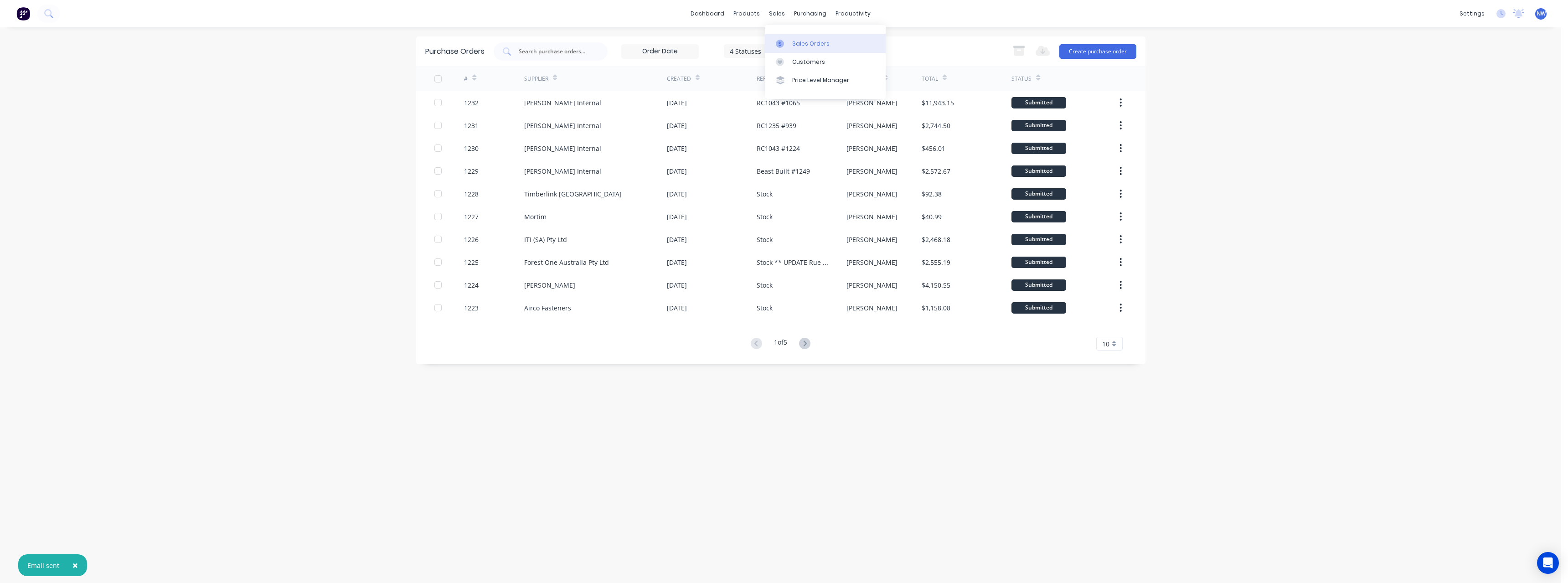
click at [576, 40] on div "Sales Orders" at bounding box center [810, 43] width 37 height 8
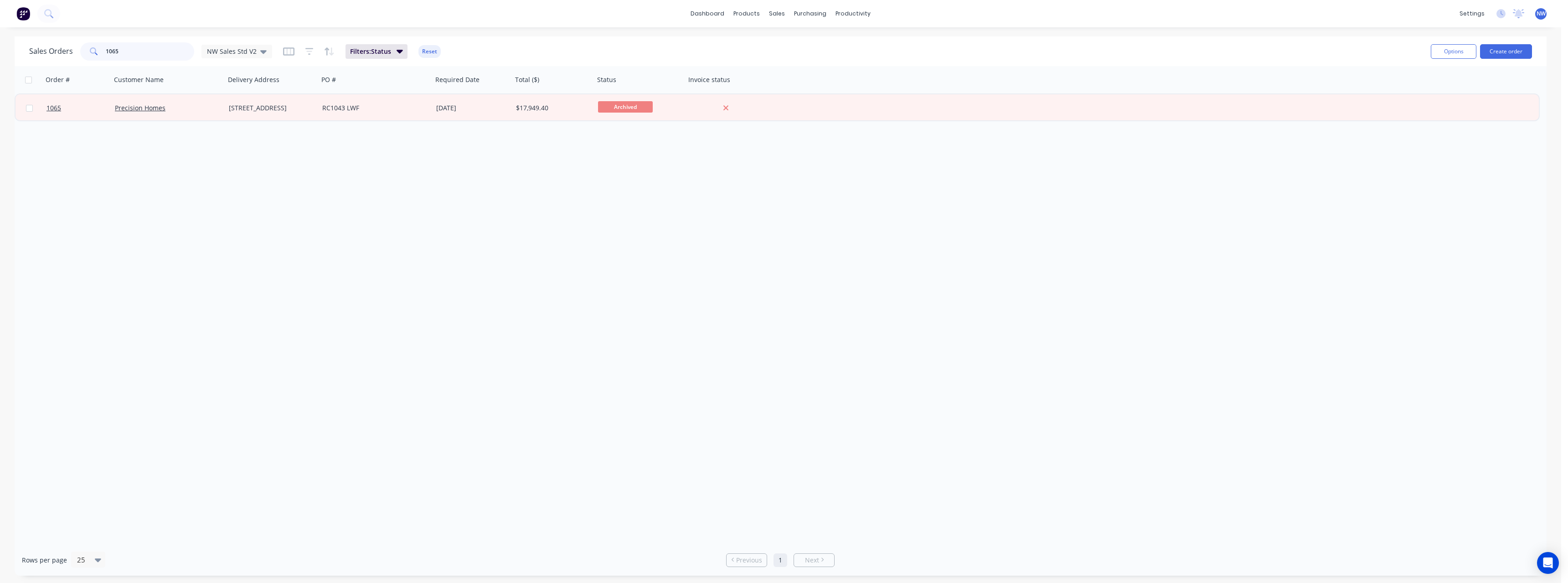
drag, startPoint x: 110, startPoint y: 53, endPoint x: 99, endPoint y: 54, distance: 11.0
click at [99, 54] on div "1065" at bounding box center [137, 52] width 114 height 18
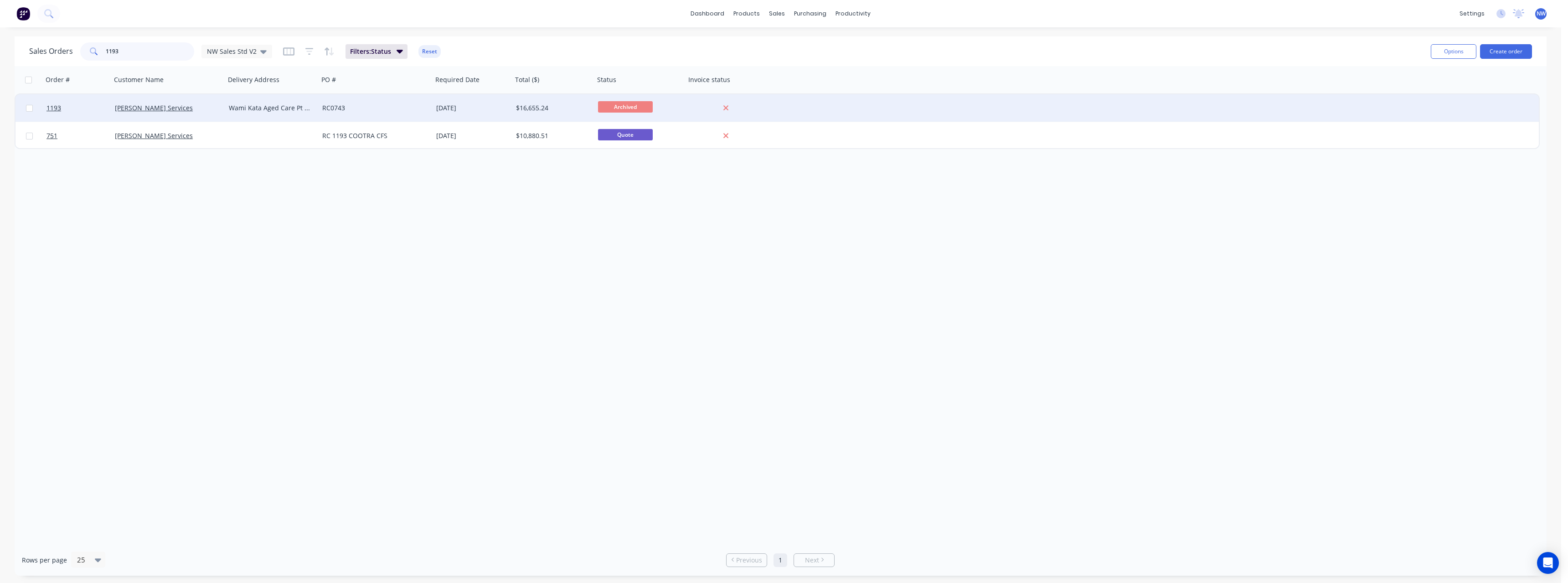
type input "1193"
click at [415, 107] on div "RC0743" at bounding box center [373, 108] width 101 height 9
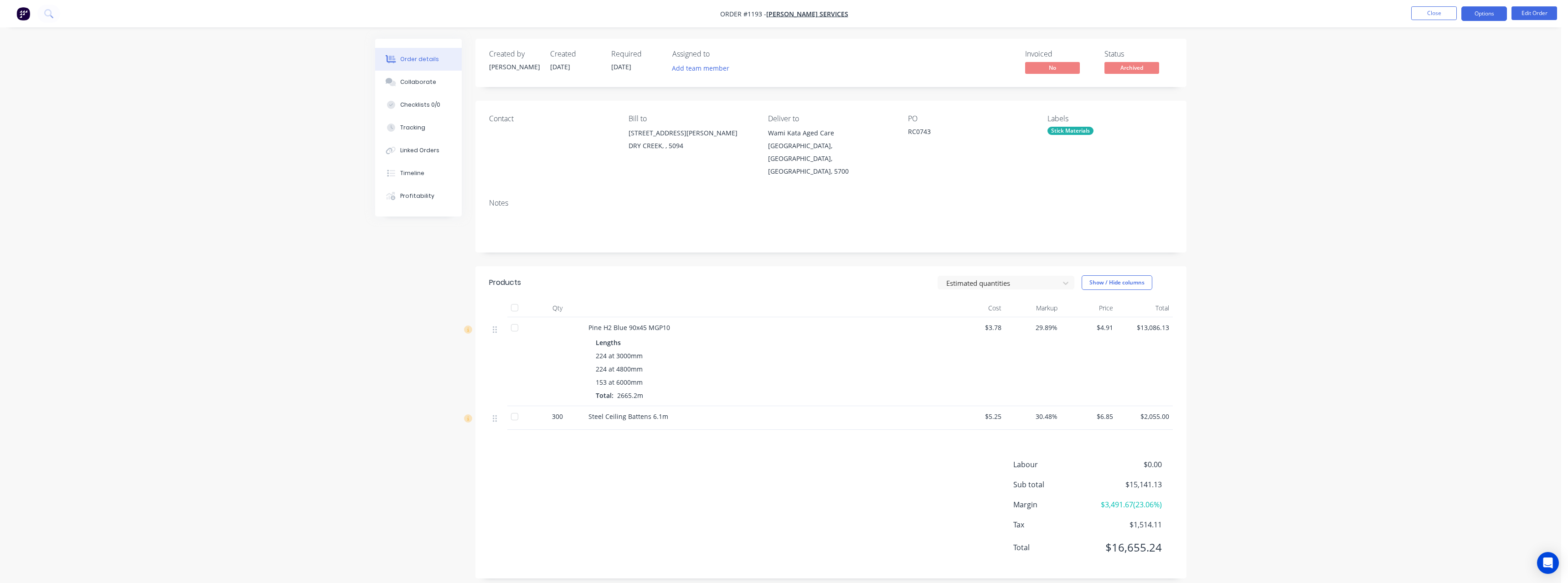
click at [576, 14] on button "Options" at bounding box center [1484, 13] width 46 height 15
click at [576, 170] on div "Purchase Products" at bounding box center [1457, 165] width 84 height 13
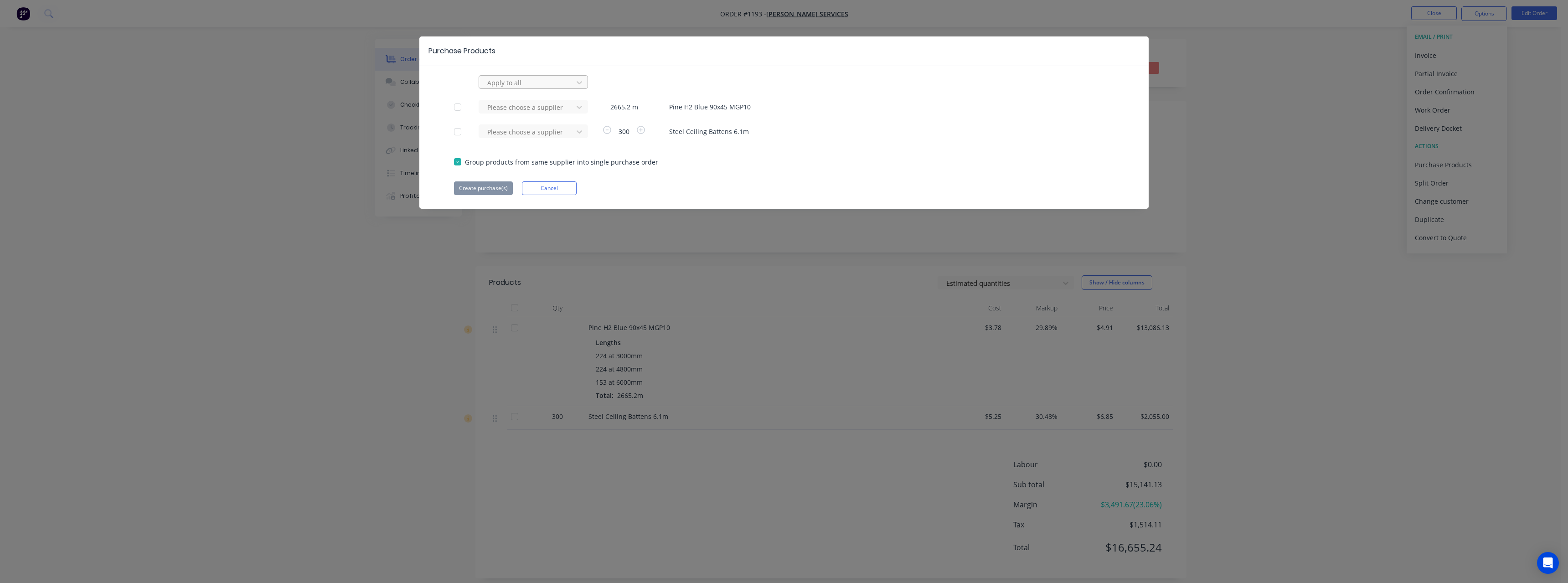
click at [534, 80] on div at bounding box center [527, 83] width 82 height 12
type input "rue"
click at [526, 134] on div "[PERSON_NAME] Internal" at bounding box center [533, 136] width 110 height 17
click at [502, 184] on button "Create purchase(s)" at bounding box center [483, 188] width 59 height 13
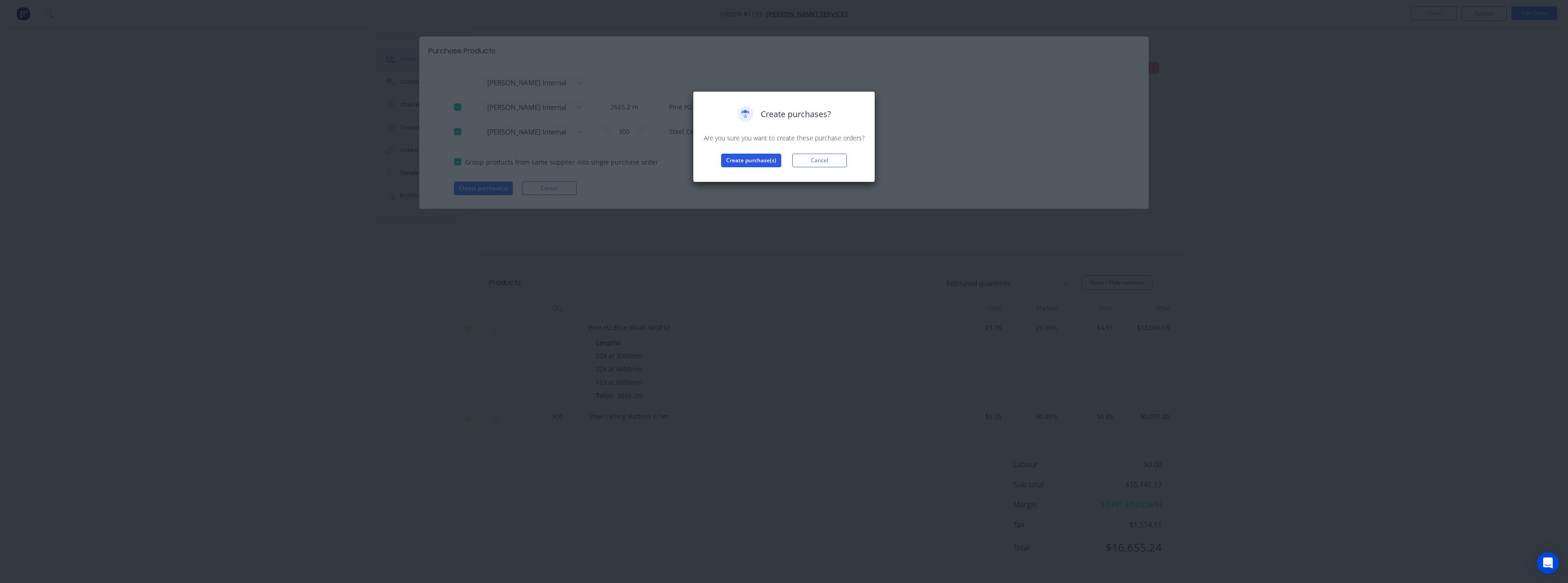
click at [576, 159] on button "Create purchase(s)" at bounding box center [751, 160] width 60 height 13
click at [576, 172] on button "View purchase(s)" at bounding box center [751, 175] width 55 height 13
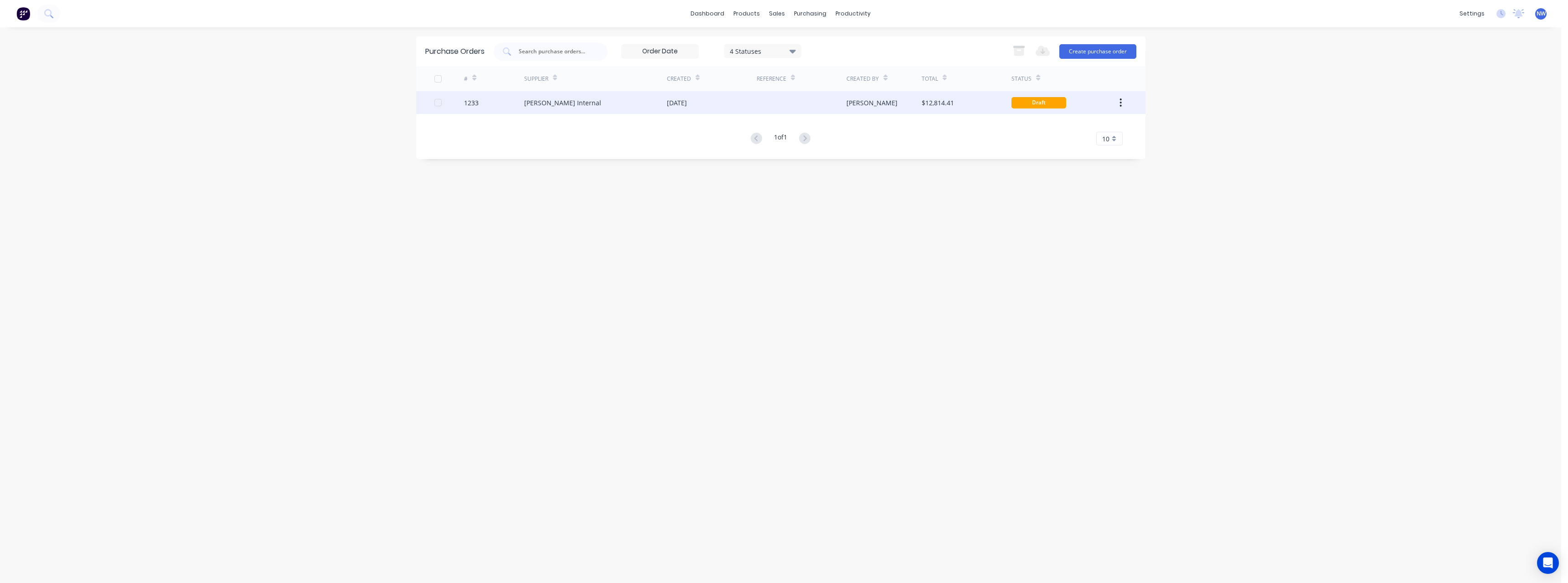
click at [576, 104] on div "[DATE]" at bounding box center [712, 102] width 90 height 23
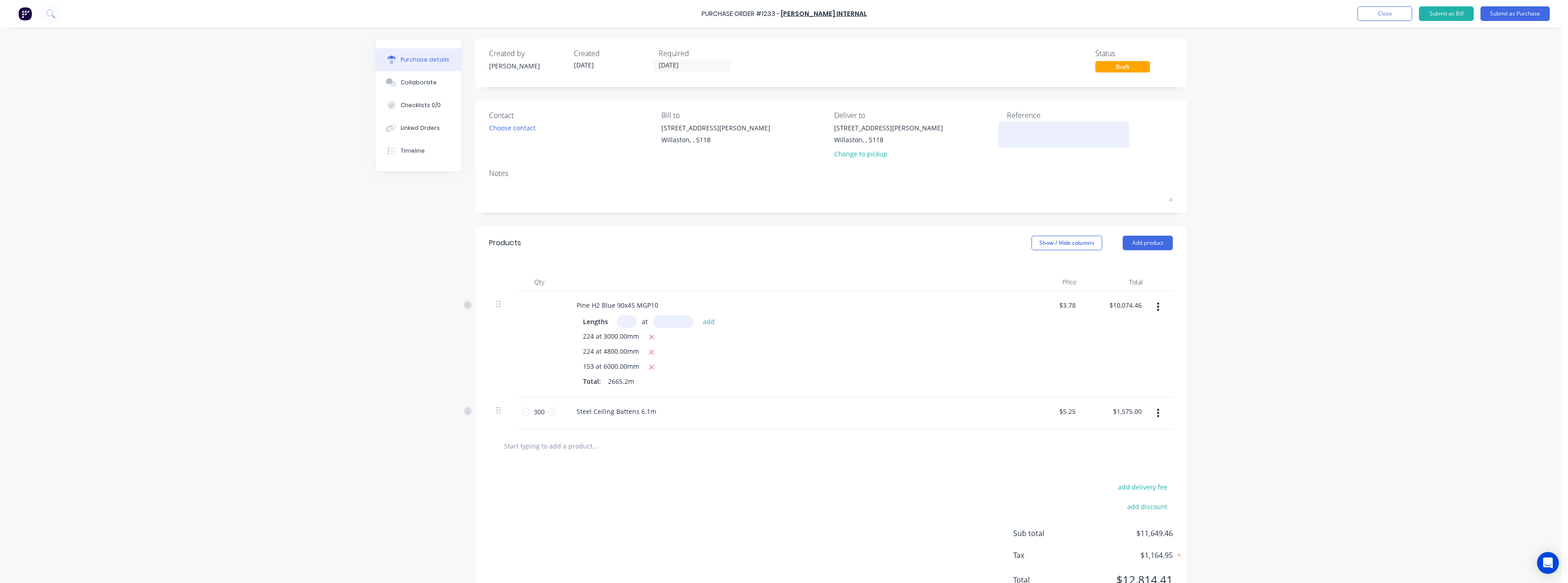
click at [576, 133] on textarea at bounding box center [1063, 133] width 114 height 21
type textarea "RC0743 #119"
type textarea "x"
type textarea "RC0743 #1193"
type textarea "x"
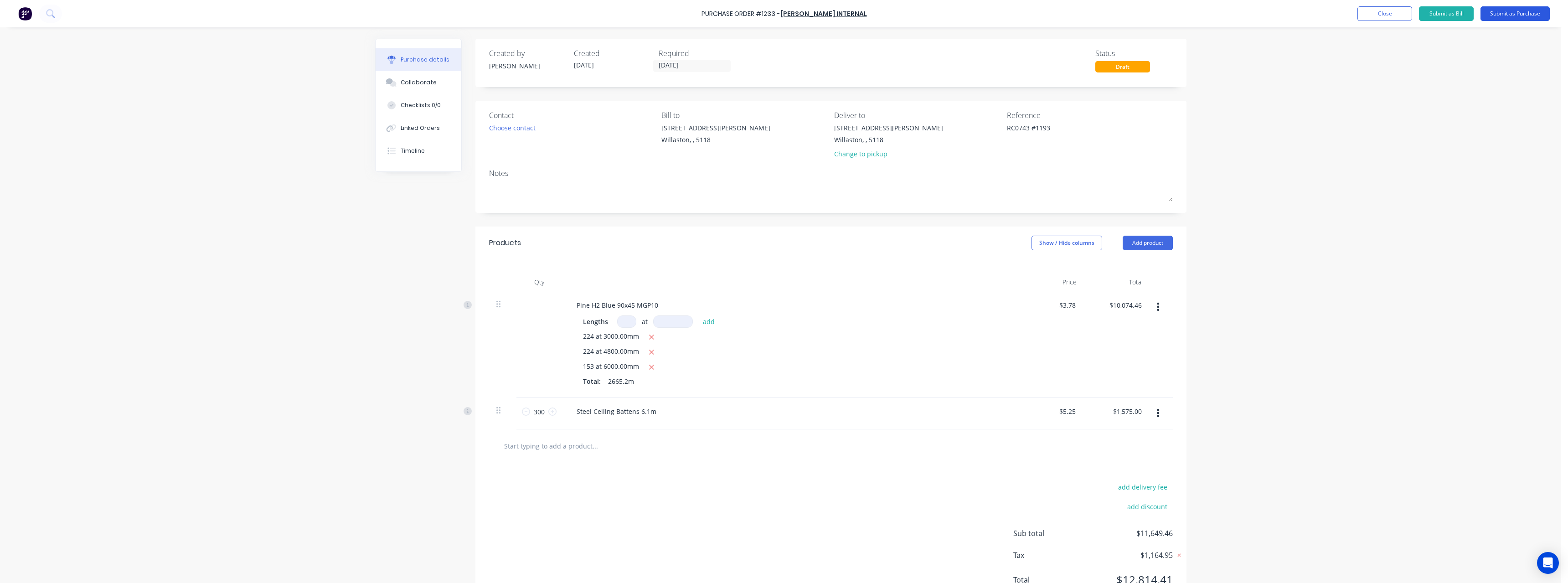
type textarea "RC0743 #1193"
click at [576, 17] on button "Submit as Purchase" at bounding box center [1515, 13] width 69 height 15
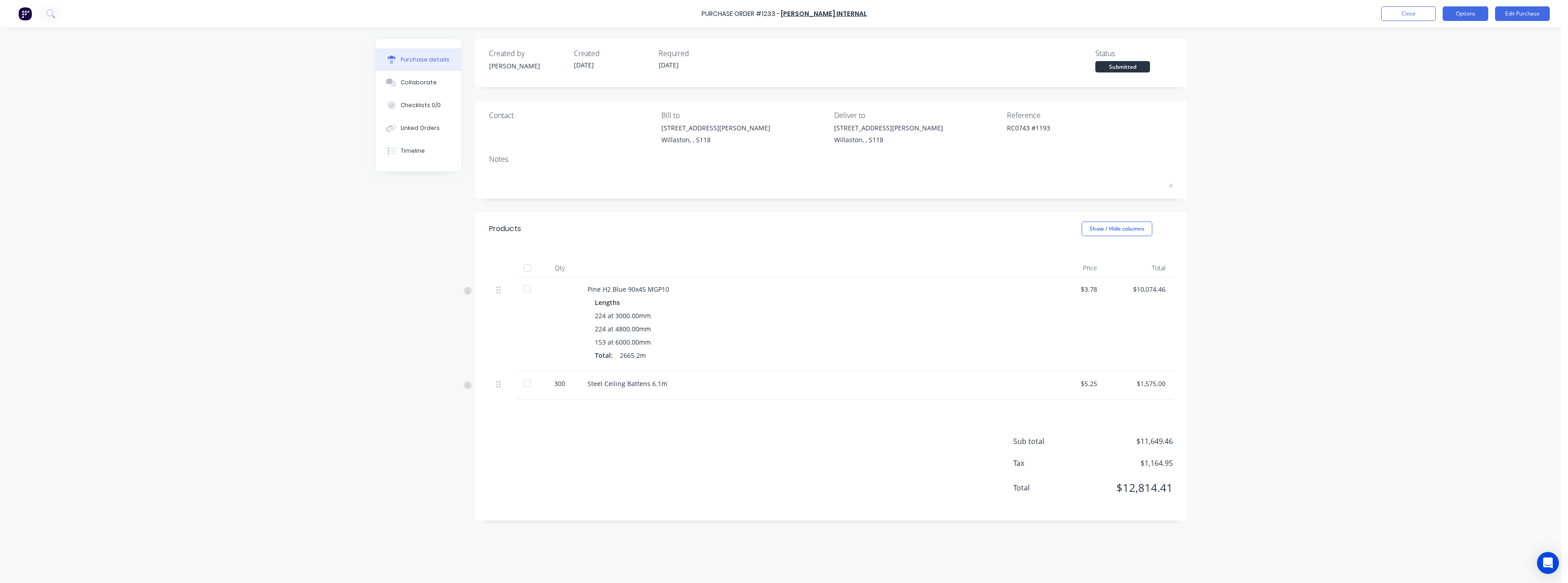
click at [576, 15] on button "Options" at bounding box center [1465, 13] width 46 height 15
click at [576, 35] on div "Print / Email" at bounding box center [1444, 37] width 70 height 13
click at [576, 48] on button "With pricing" at bounding box center [1445, 55] width 86 height 18
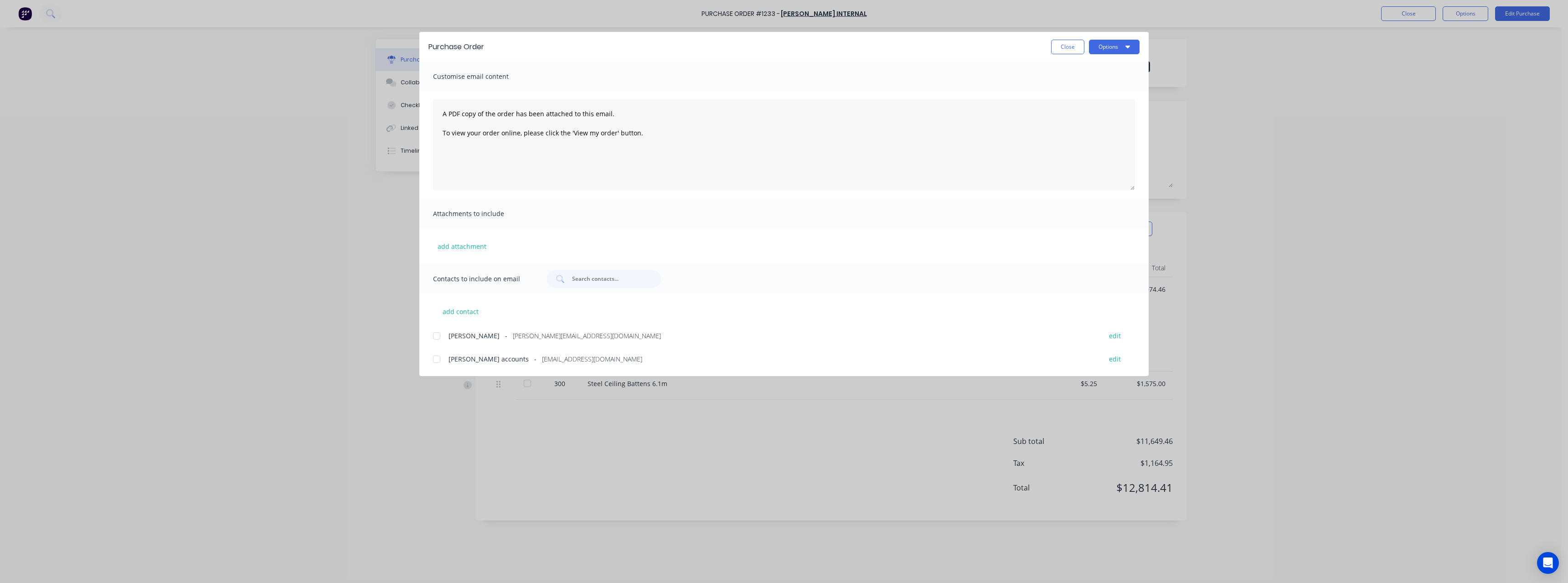
click at [576, 254] on span "[EMAIL_ADDRESS][DOMAIN_NAME]" at bounding box center [592, 359] width 100 height 10
click at [576, 49] on button "Options" at bounding box center [1114, 47] width 51 height 15
click at [576, 102] on div "Email" at bounding box center [1096, 106] width 70 height 13
click at [576, 51] on button "Close" at bounding box center [1068, 47] width 33 height 15
type textarea "x"
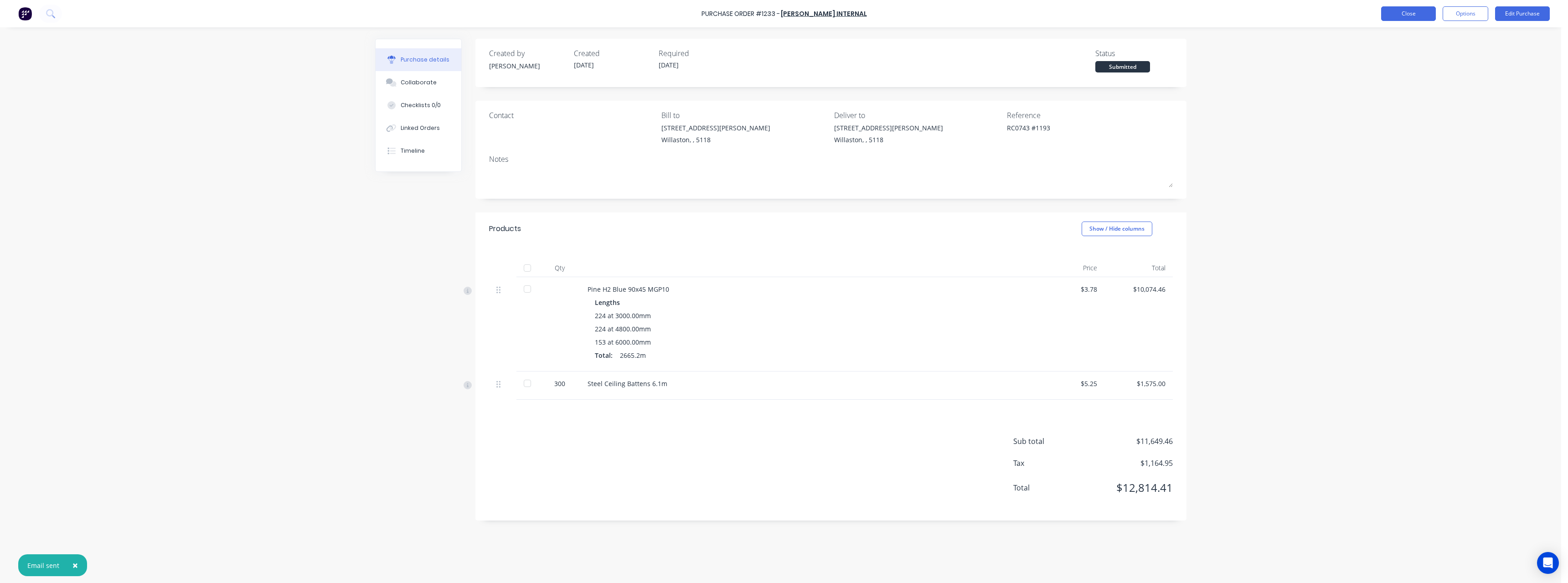
click at [576, 13] on button "Close" at bounding box center [1409, 13] width 55 height 15
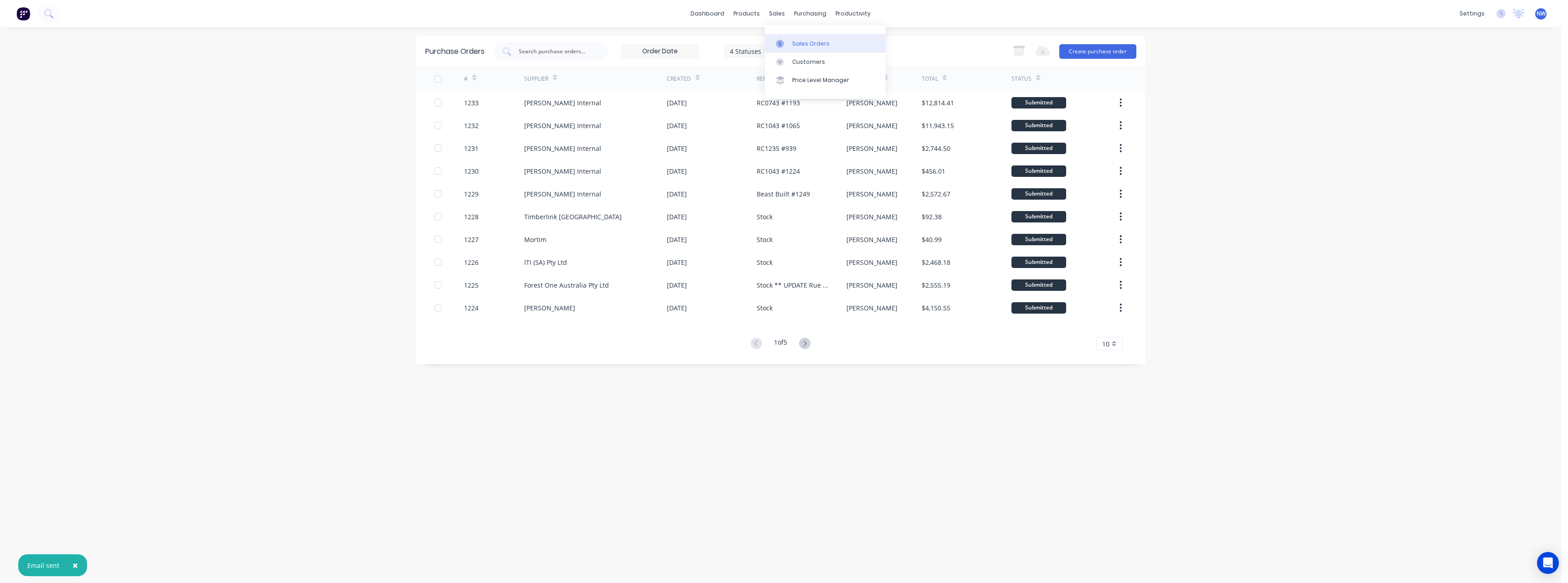
click at [576, 44] on div "Sales Orders" at bounding box center [810, 43] width 37 height 8
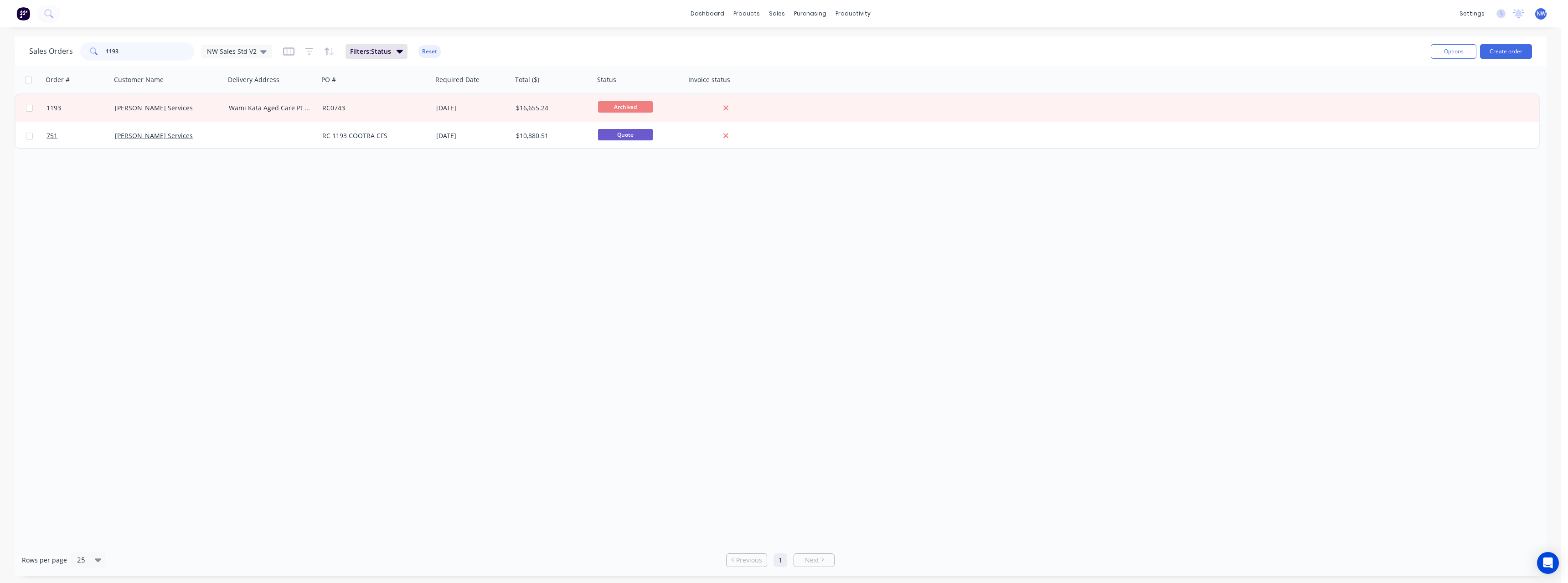
drag, startPoint x: 124, startPoint y: 52, endPoint x: 97, endPoint y: 56, distance: 27.3
click at [97, 56] on div "1193" at bounding box center [137, 52] width 114 height 18
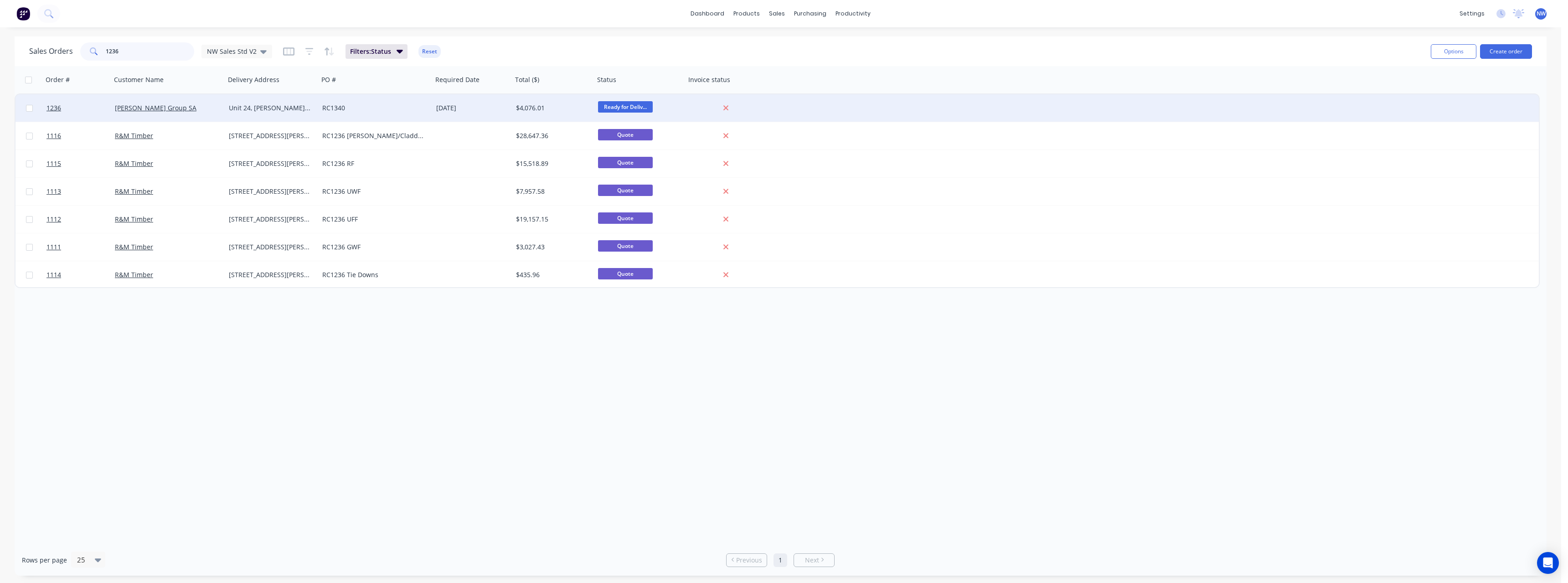
type input "1236"
click at [253, 111] on div "Unit 24, [PERSON_NAME] Crt [GEOGRAPHIC_DATA]" at bounding box center [270, 108] width 82 height 9
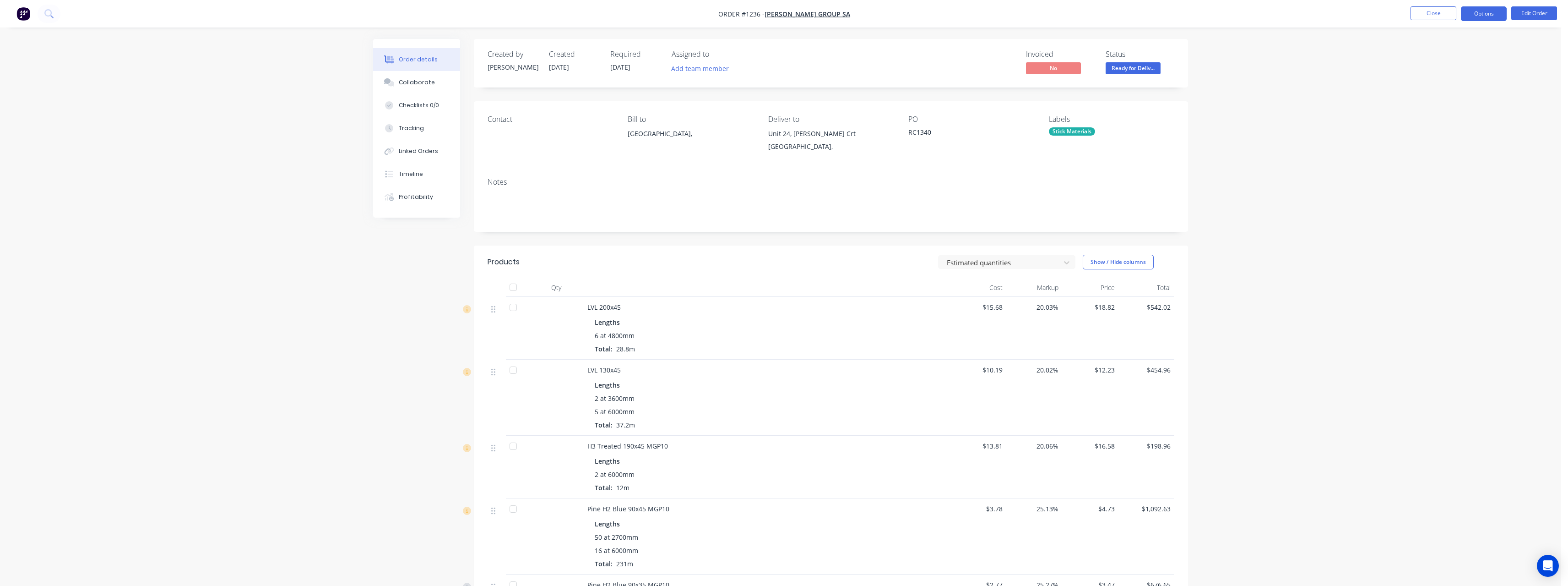
click at [579, 9] on button "Options" at bounding box center [1484, 13] width 46 height 15
click at [579, 167] on div "Purchase Products" at bounding box center [1456, 166] width 84 height 13
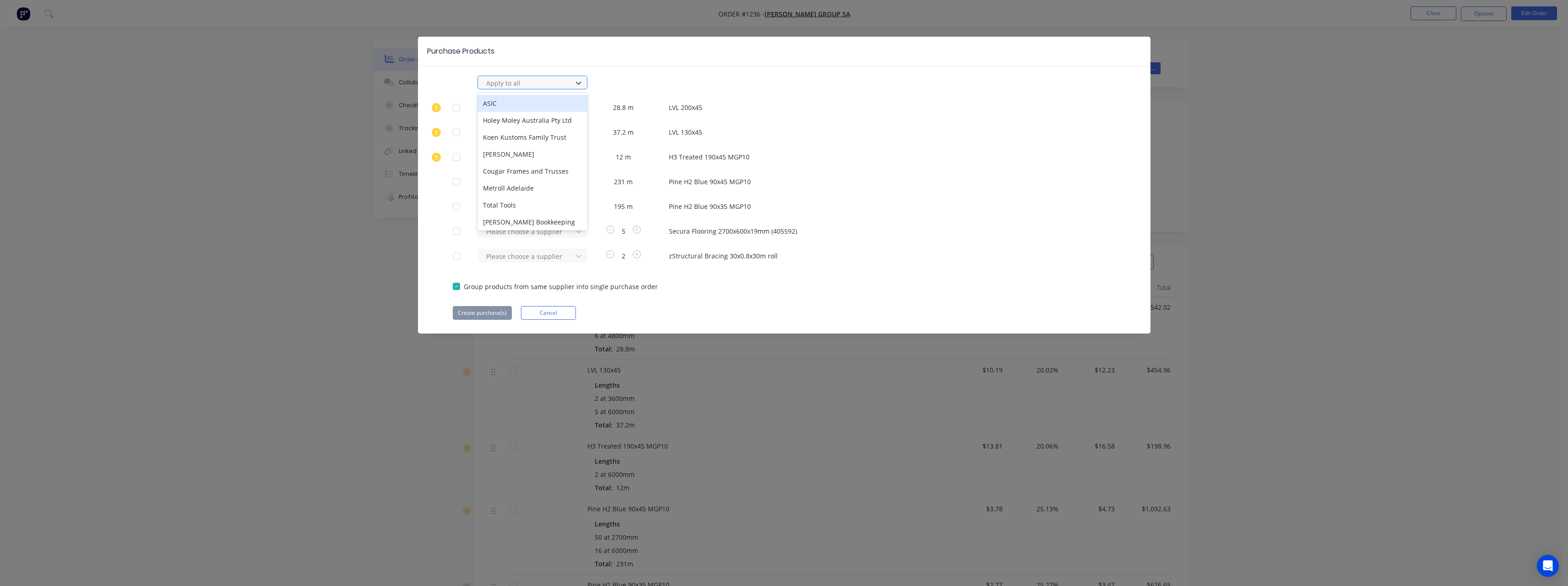
click at [517, 83] on div at bounding box center [526, 83] width 83 height 12
type input "rue"
click at [528, 133] on div "[PERSON_NAME] Internal" at bounding box center [532, 137] width 110 height 17
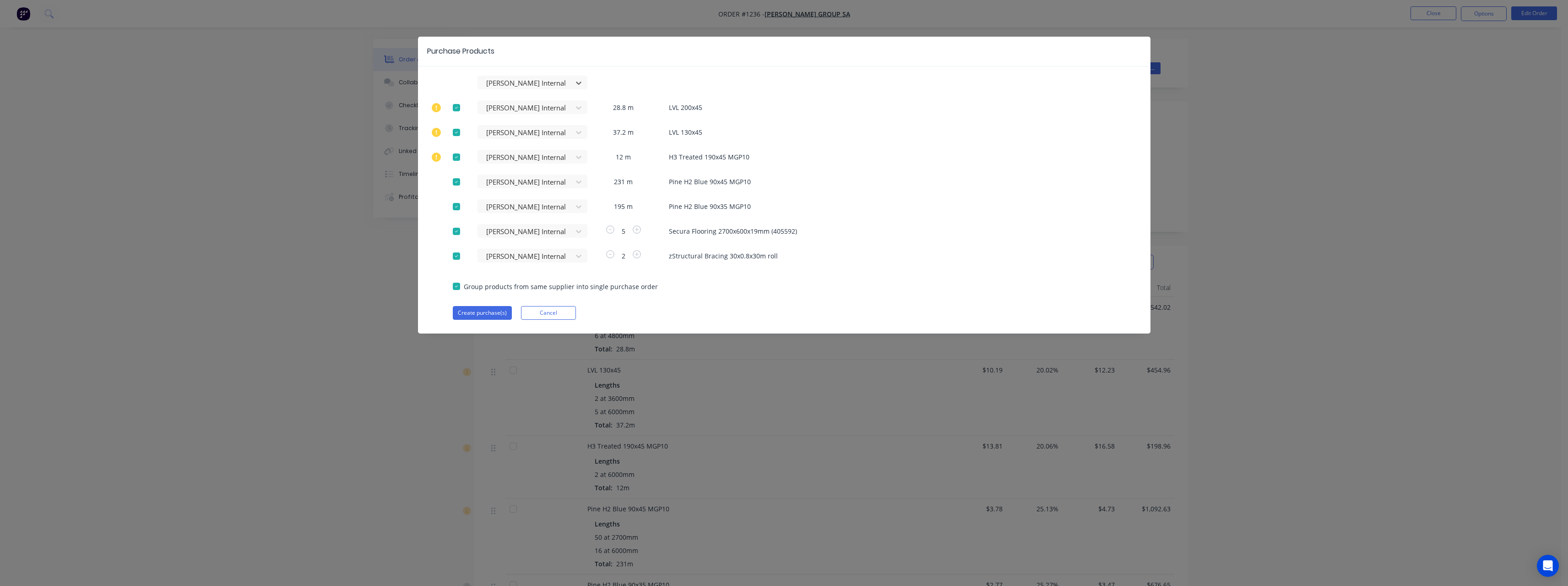
click at [462, 107] on div at bounding box center [457, 108] width 18 height 18
drag, startPoint x: 460, startPoint y: 130, endPoint x: 460, endPoint y: 156, distance: 26.0
click at [459, 130] on div at bounding box center [457, 132] width 18 height 18
click at [460, 156] on div at bounding box center [457, 157] width 18 height 18
click at [503, 256] on button "Create purchase(s)" at bounding box center [482, 313] width 59 height 13
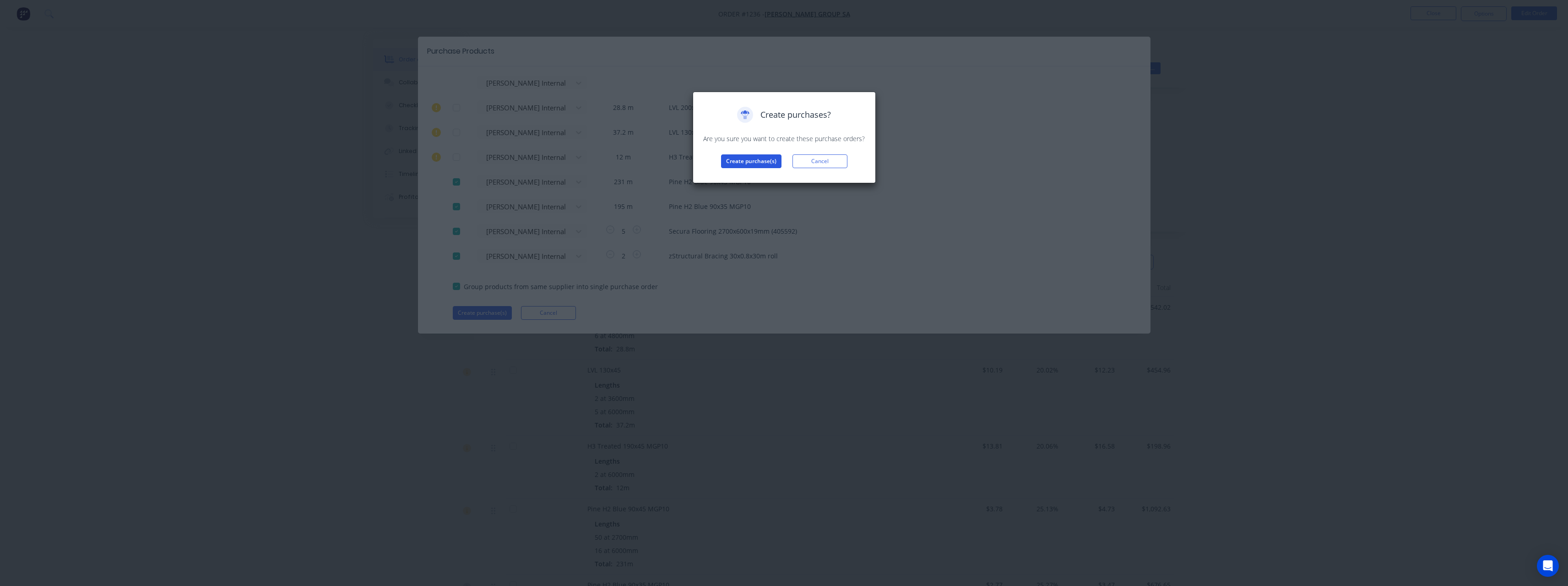
click at [579, 165] on button "Create purchase(s)" at bounding box center [751, 161] width 61 height 13
click at [579, 177] on button "View purchase(s)" at bounding box center [751, 176] width 55 height 13
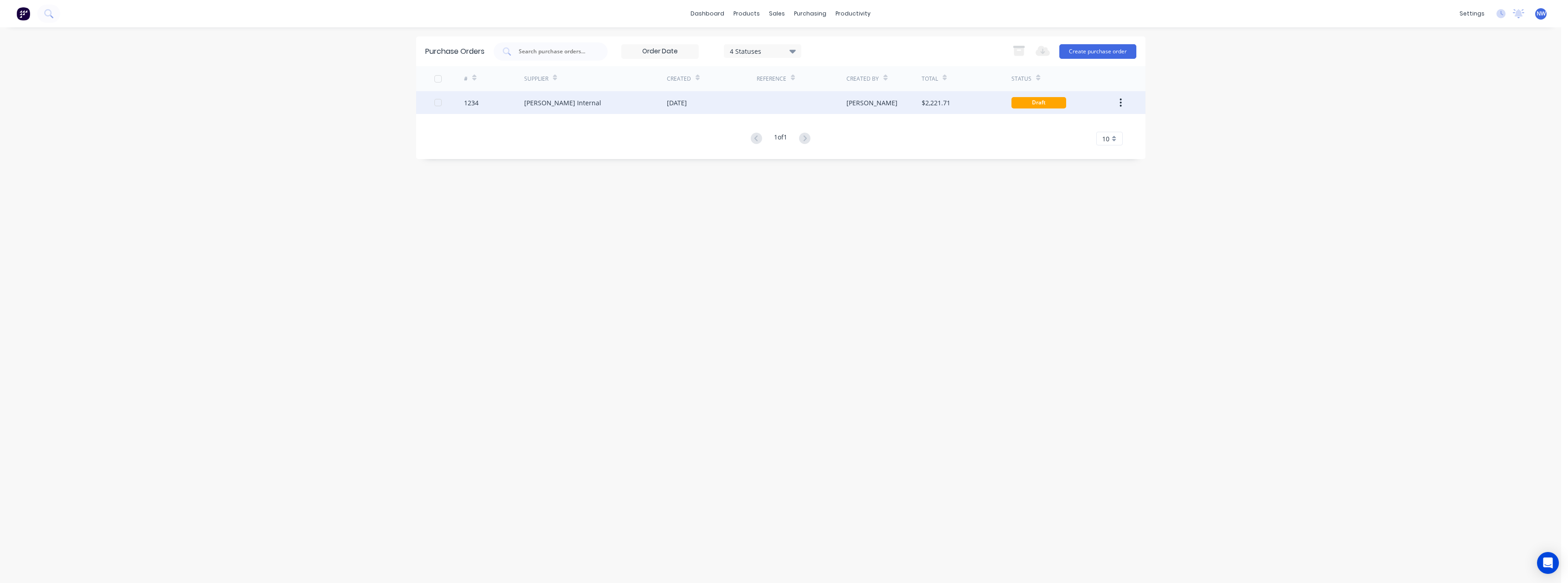
click at [576, 106] on div "[DATE]" at bounding box center [712, 102] width 90 height 23
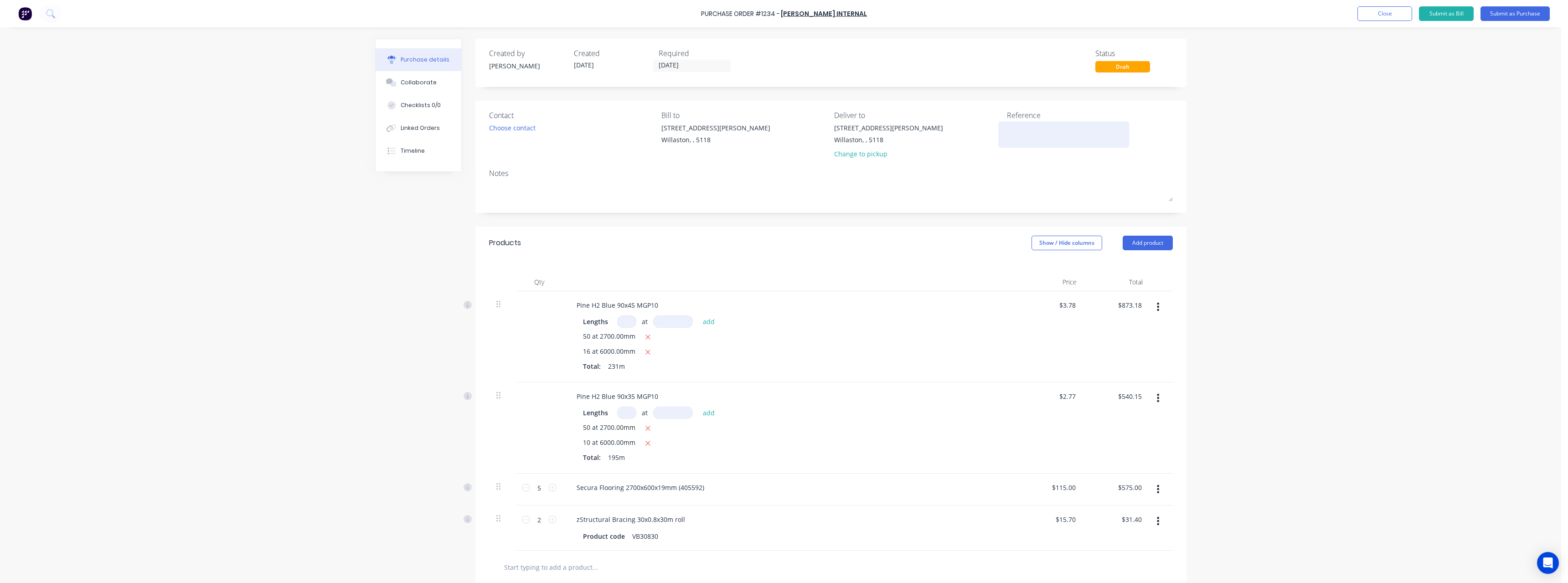
click at [576, 123] on div at bounding box center [1063, 134] width 114 height 23
click at [576, 128] on textarea at bounding box center [1063, 133] width 114 height 21
type textarea "RC1340 #1236"
type textarea "x"
type textarea "RC1340 #1236"
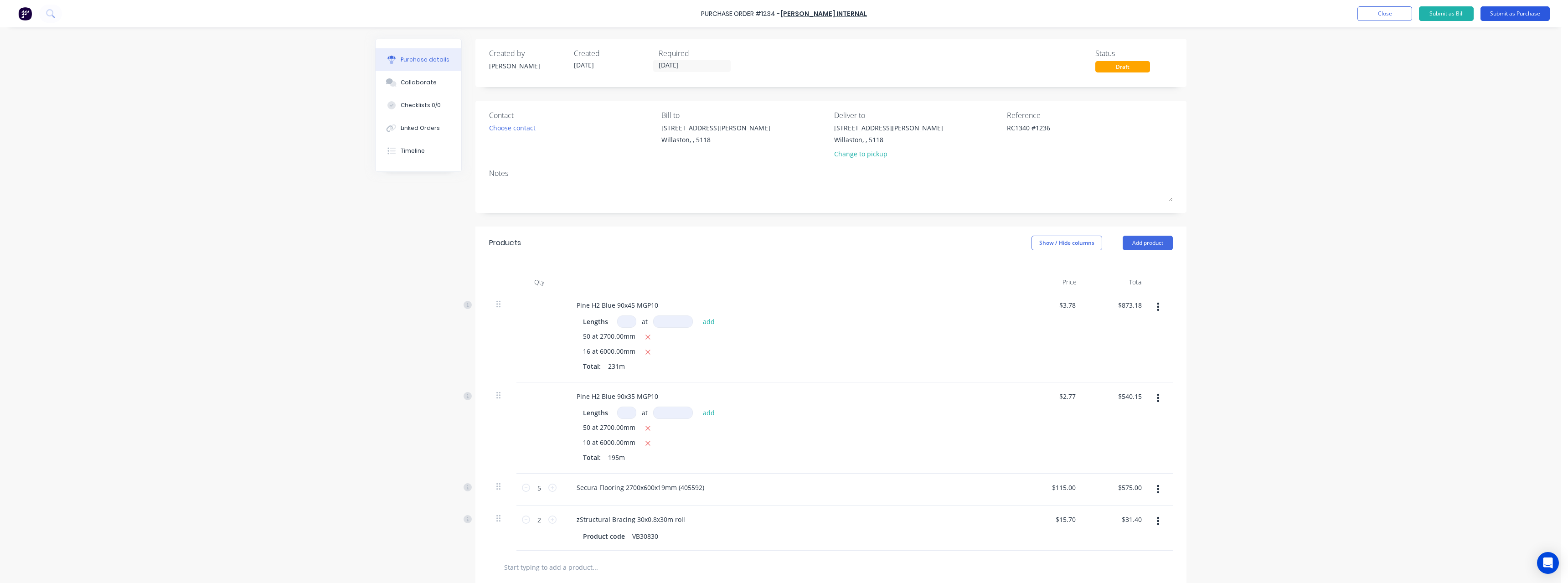
click at [576, 18] on button "Submit as Purchase" at bounding box center [1515, 13] width 69 height 15
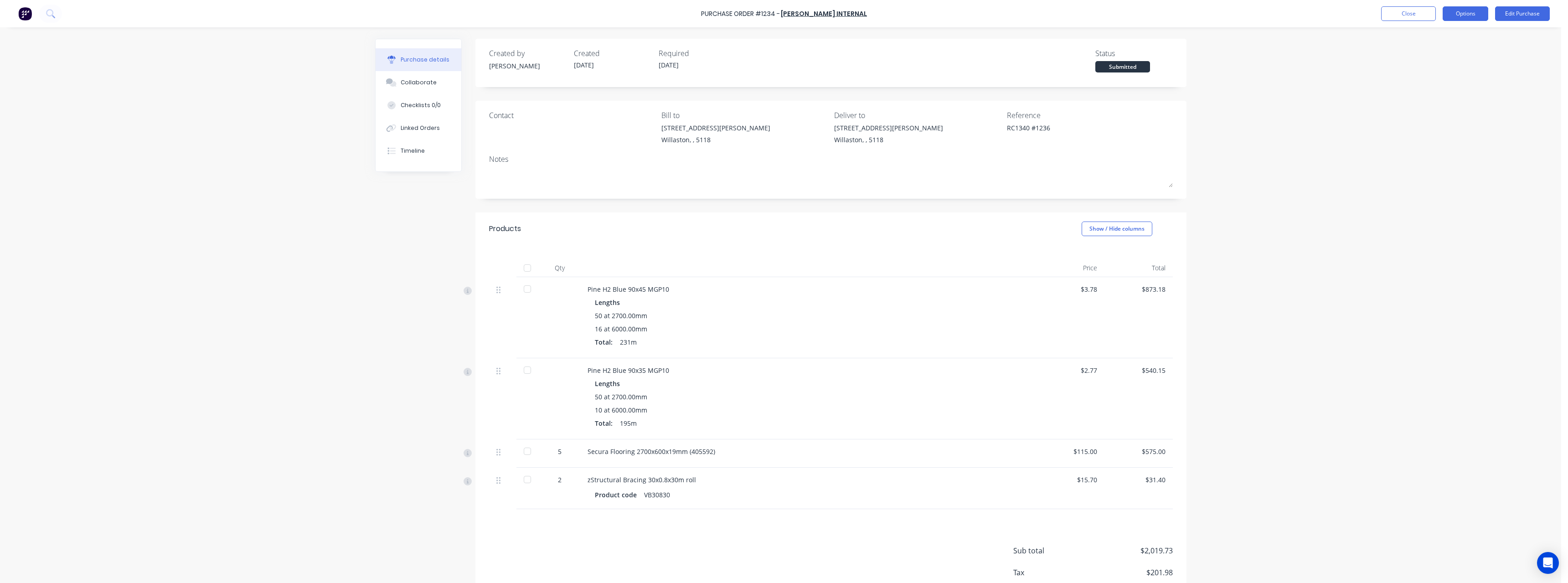
click at [576, 17] on button "Options" at bounding box center [1465, 13] width 46 height 15
click at [576, 37] on div "Print / Email" at bounding box center [1444, 37] width 70 height 13
click at [576, 55] on div "With pricing" at bounding box center [1444, 55] width 70 height 13
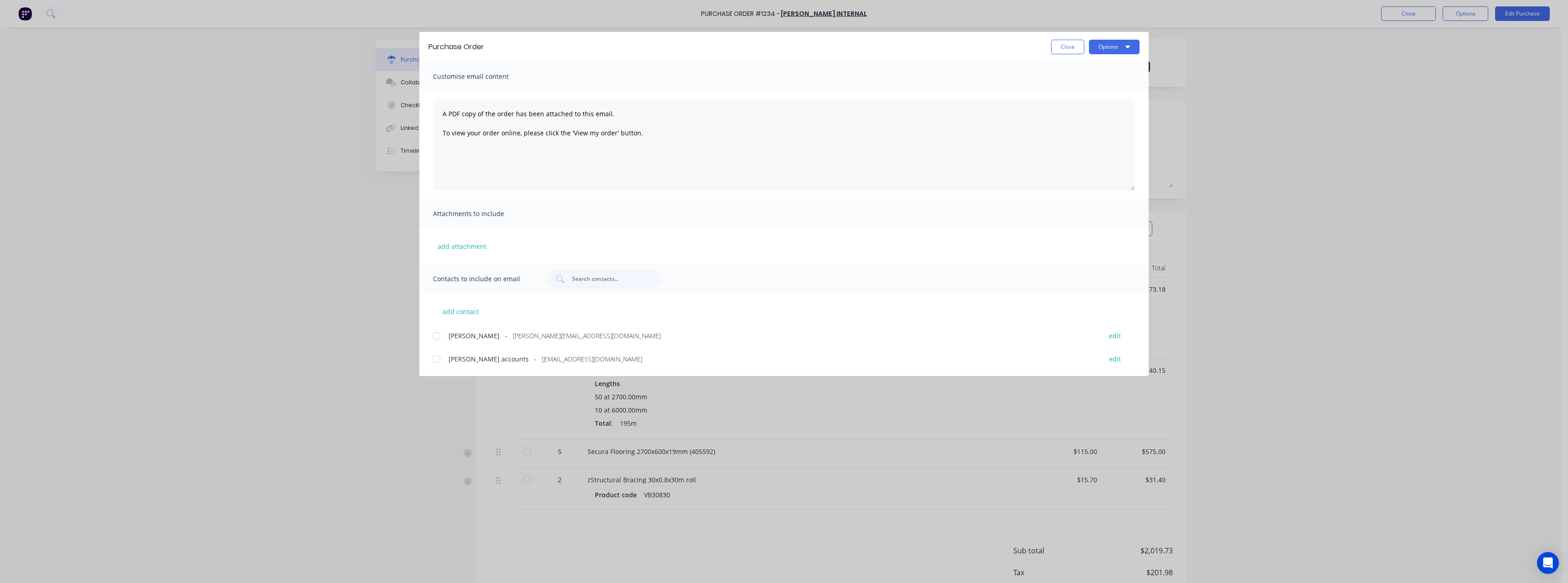
click at [545, 254] on span "[EMAIL_ADDRESS][DOMAIN_NAME]" at bounding box center [592, 359] width 100 height 10
click at [576, 43] on button "Options" at bounding box center [1114, 47] width 51 height 15
click at [576, 105] on div "Email" at bounding box center [1096, 106] width 70 height 13
click at [576, 48] on button "Close" at bounding box center [1068, 47] width 33 height 15
type textarea "x"
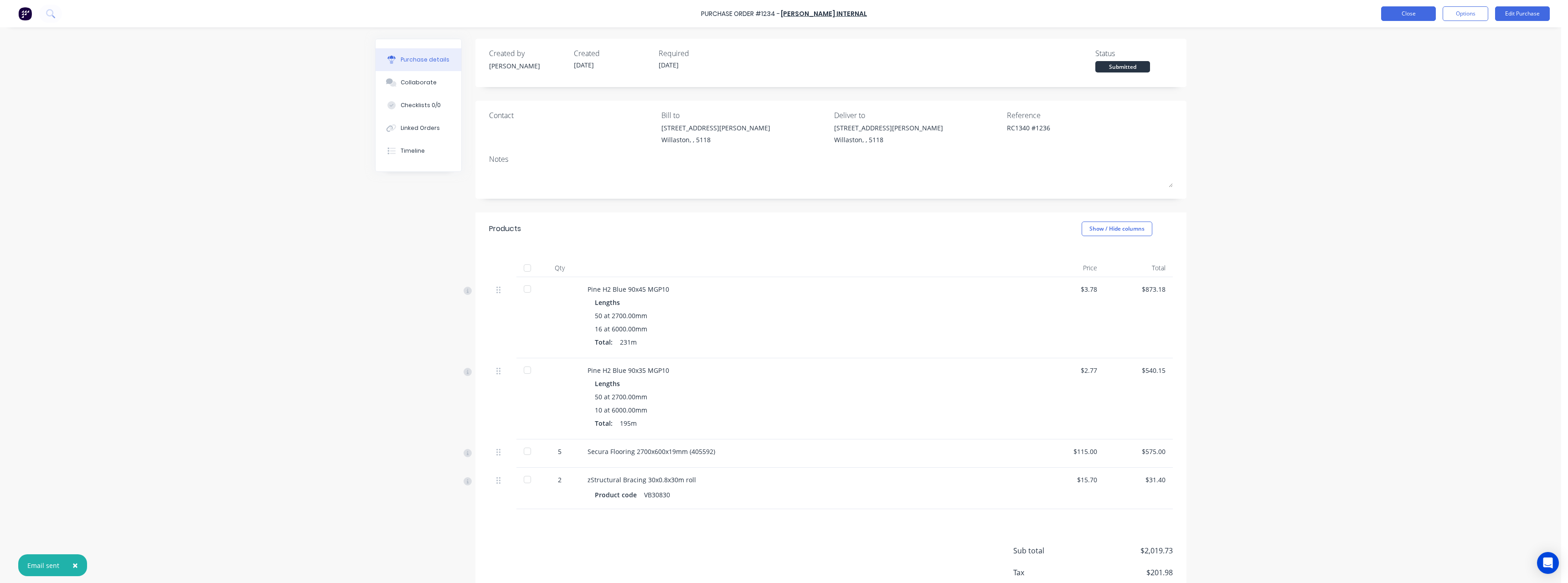
click at [576, 13] on button "Close" at bounding box center [1409, 13] width 55 height 15
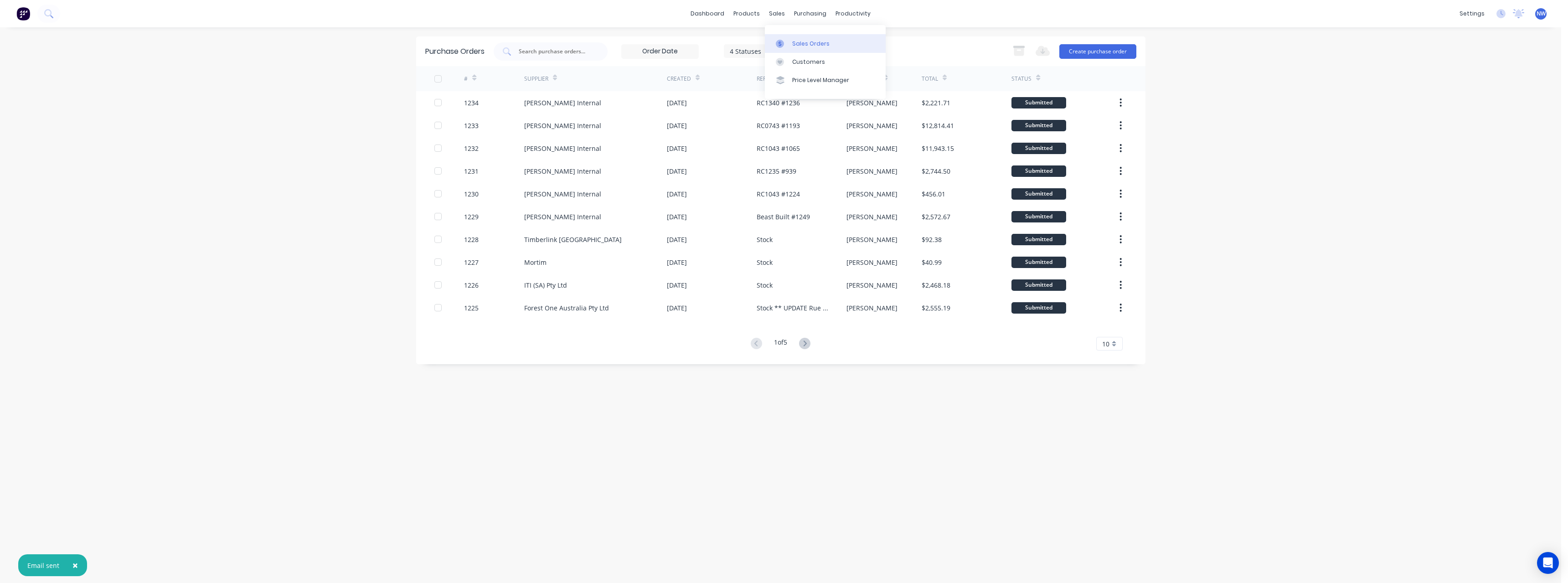
click at [576, 41] on div "Sales Orders" at bounding box center [810, 43] width 37 height 8
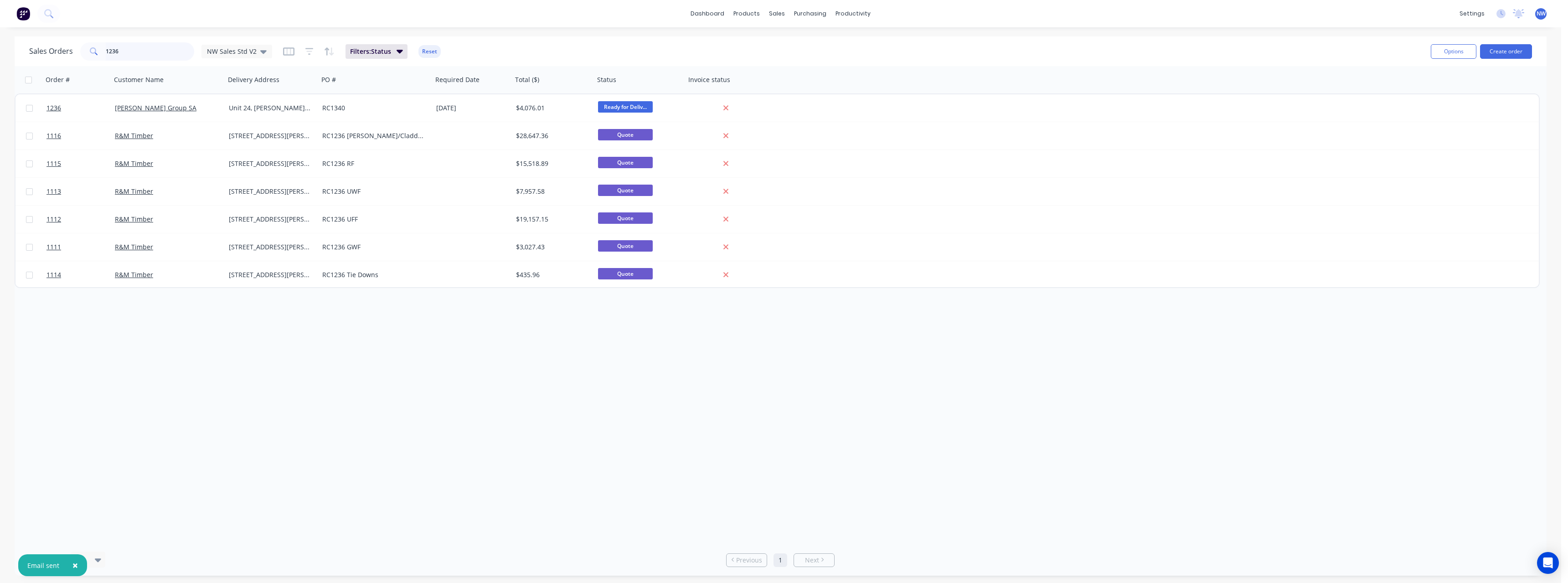
click at [160, 52] on input "1236" at bounding box center [150, 52] width 89 height 18
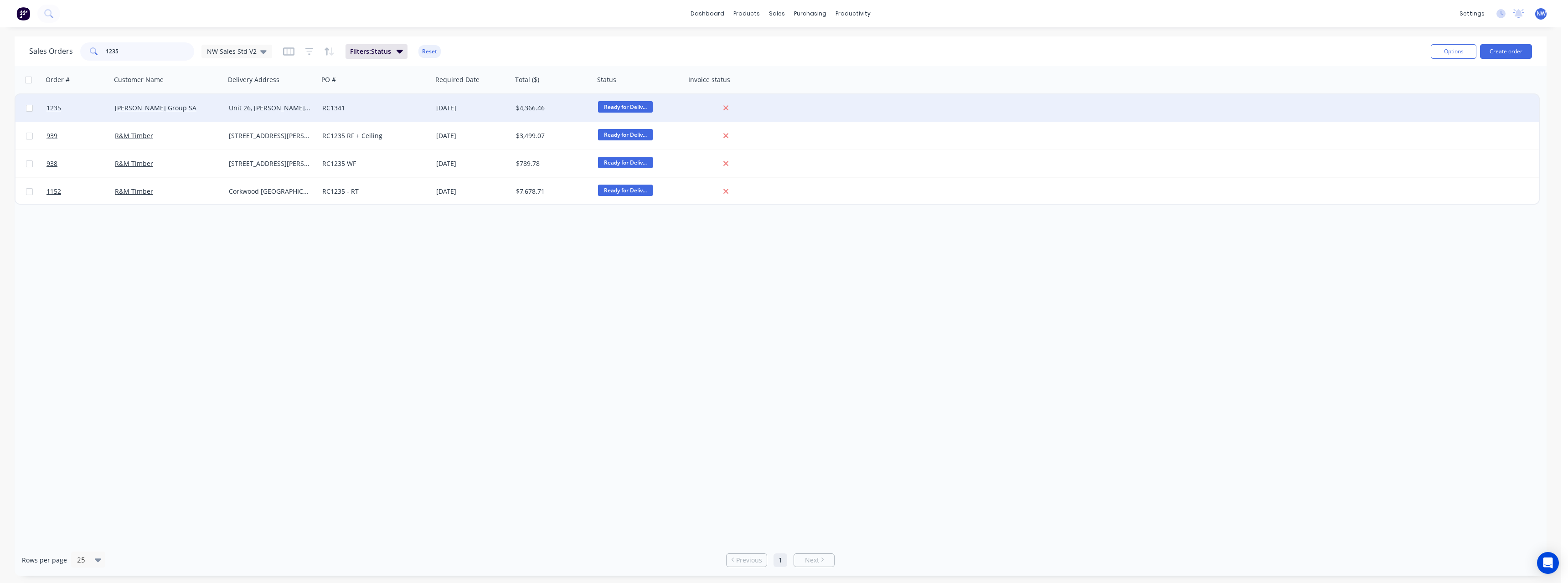
type input "1235"
click at [248, 104] on div "Unit 26, [PERSON_NAME] Crt [GEOGRAPHIC_DATA]" at bounding box center [270, 108] width 82 height 9
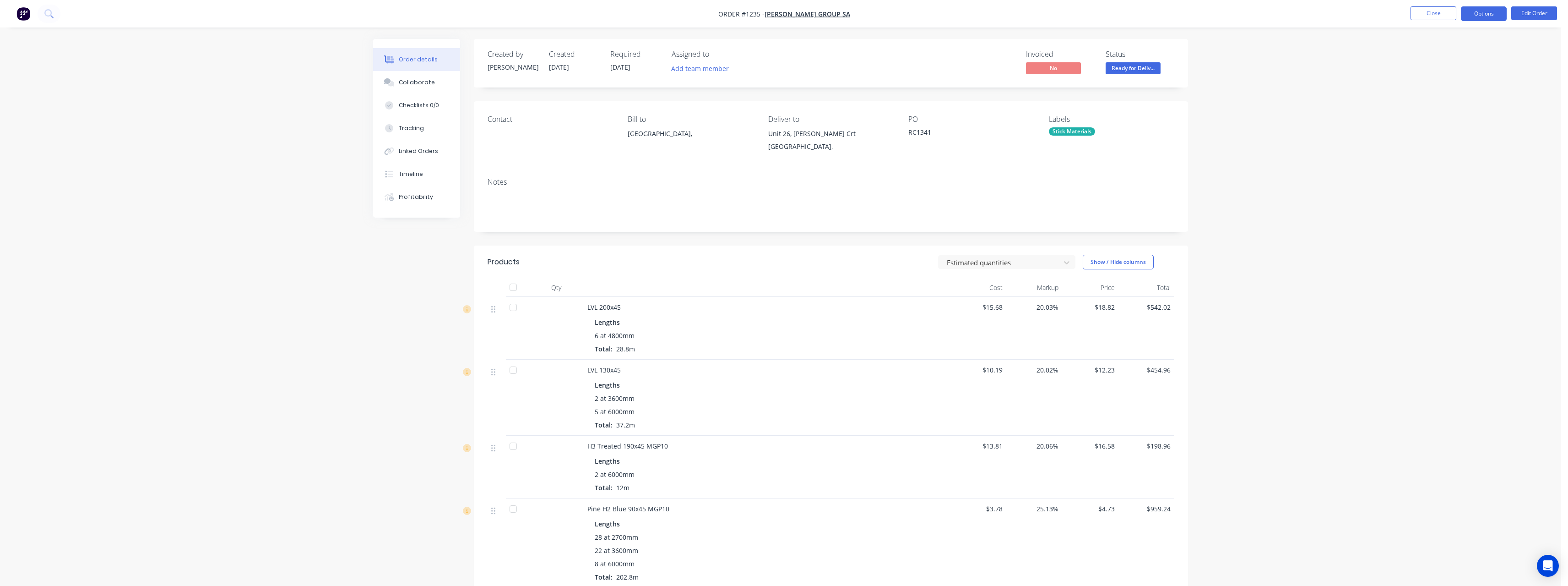
click at [579, 15] on button "Options" at bounding box center [1484, 13] width 46 height 15
click at [579, 170] on div "Purchase Products" at bounding box center [1456, 166] width 84 height 13
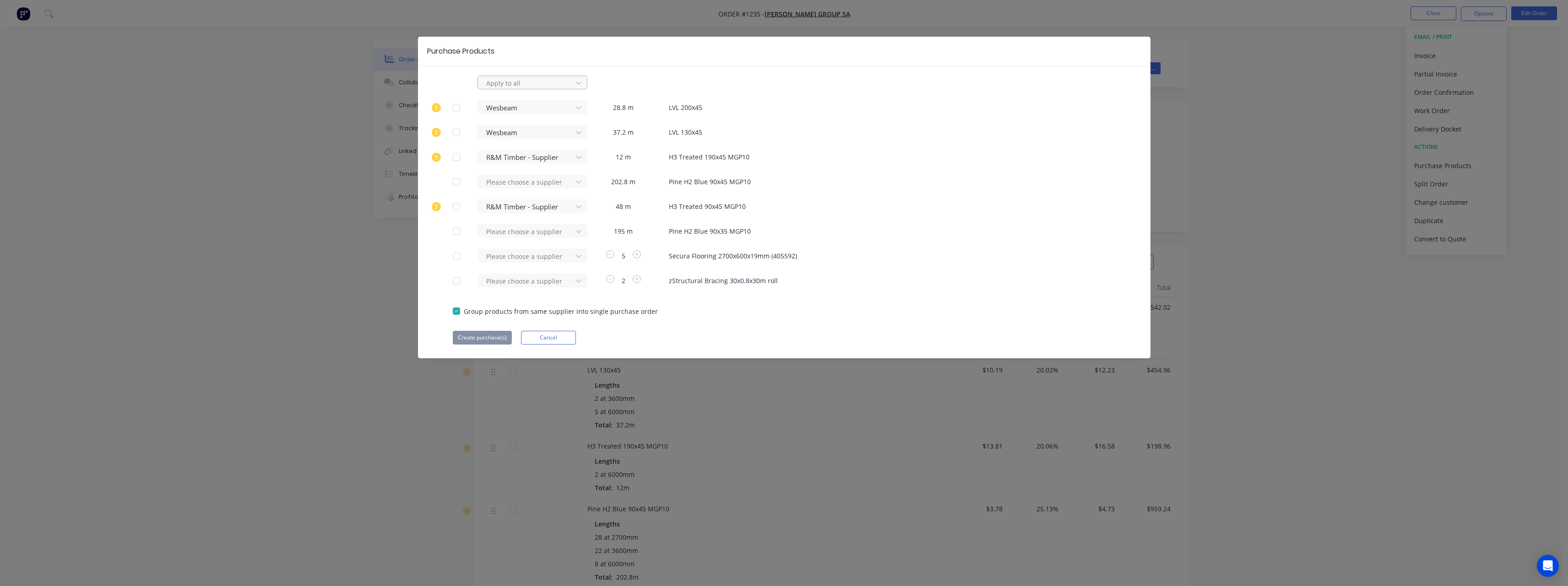
click at [537, 80] on div at bounding box center [526, 83] width 83 height 12
type input "rue"
click at [510, 136] on div "[PERSON_NAME] Internal" at bounding box center [532, 137] width 110 height 17
click at [458, 107] on div at bounding box center [457, 108] width 18 height 18
click at [453, 132] on div at bounding box center [457, 132] width 18 height 18
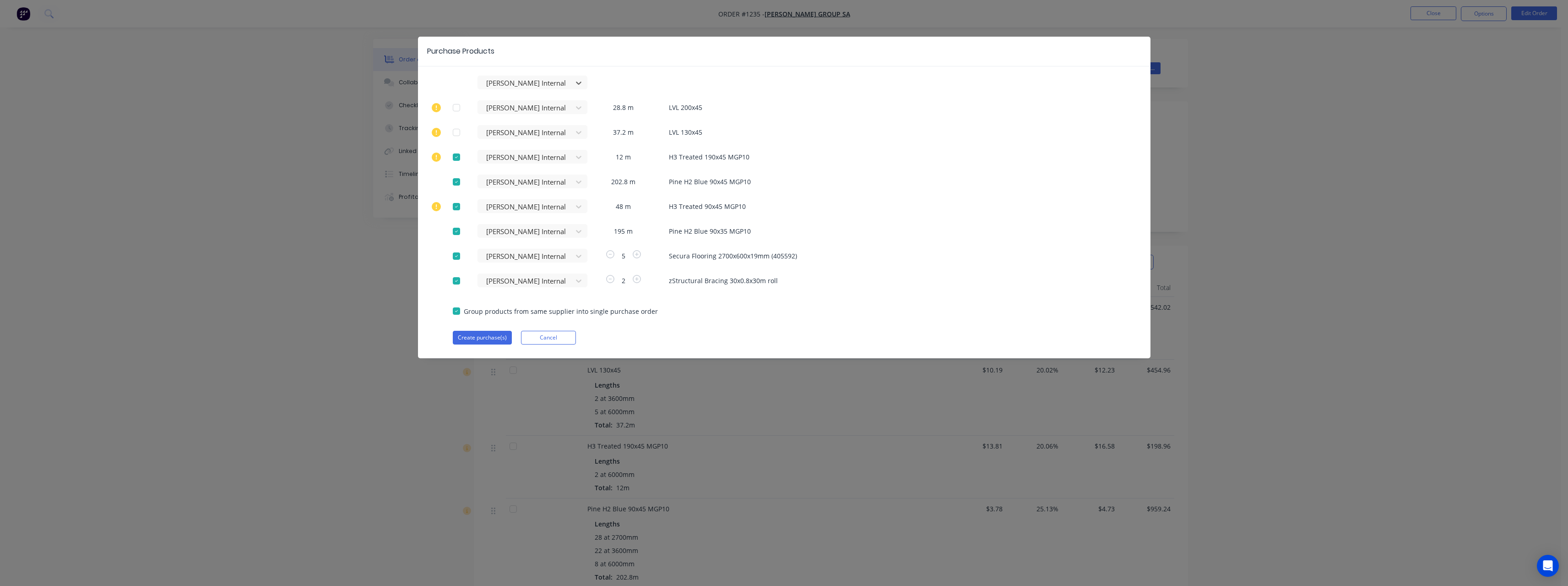
click at [457, 154] on div at bounding box center [457, 157] width 18 height 18
click at [460, 205] on div at bounding box center [457, 207] width 18 height 18
click at [488, 256] on button "Create purchase(s)" at bounding box center [482, 338] width 59 height 13
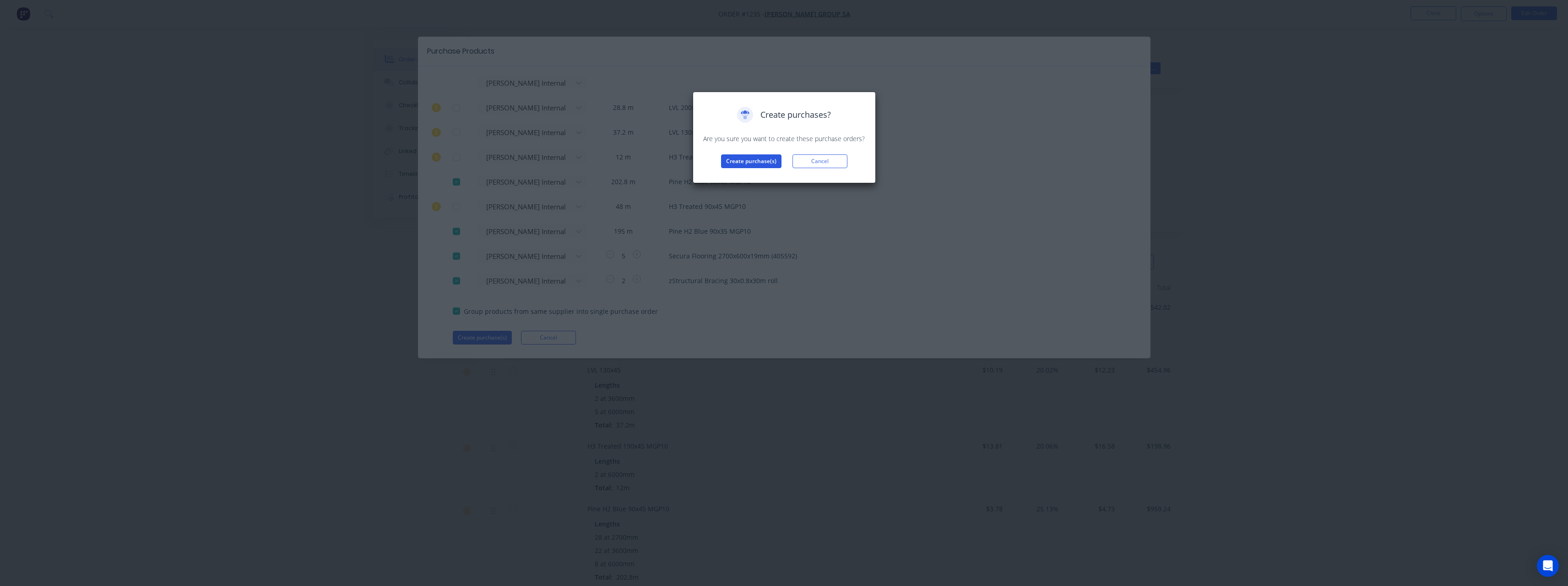
click at [579, 161] on button "Create purchase(s)" at bounding box center [751, 161] width 61 height 13
click at [579, 177] on button "View purchase(s)" at bounding box center [751, 176] width 55 height 13
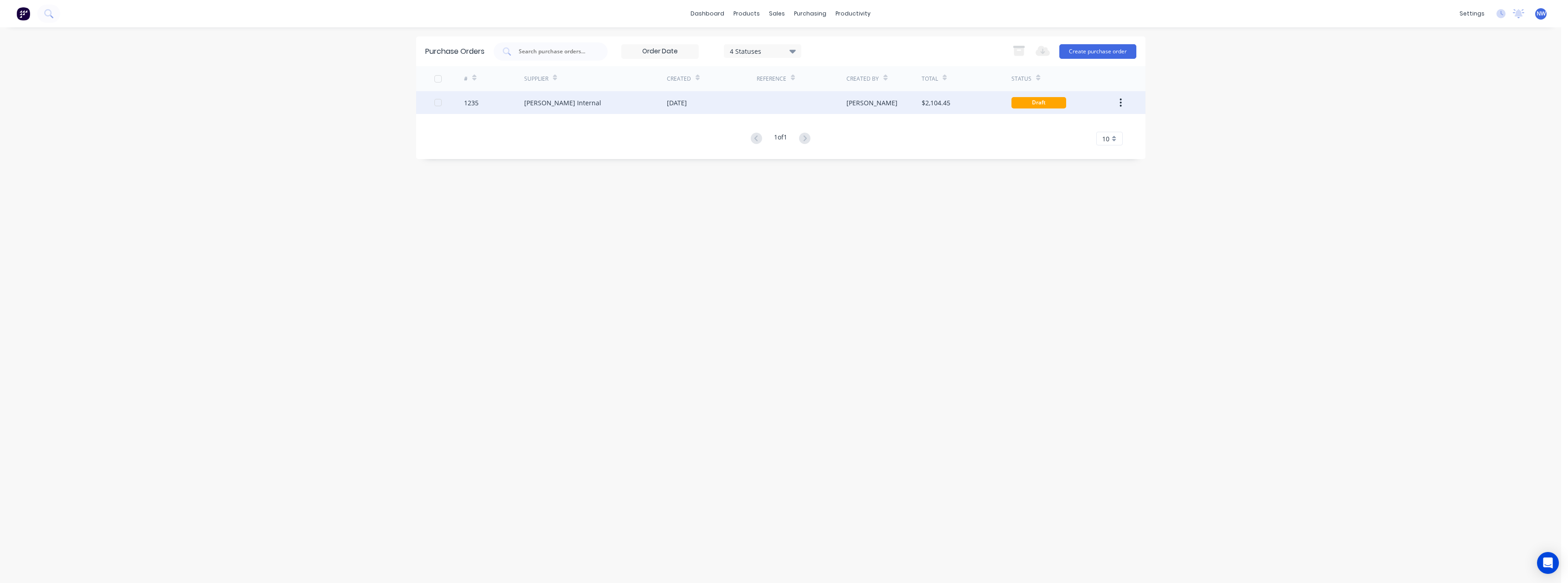
click at [576, 109] on div "[DATE]" at bounding box center [712, 102] width 90 height 23
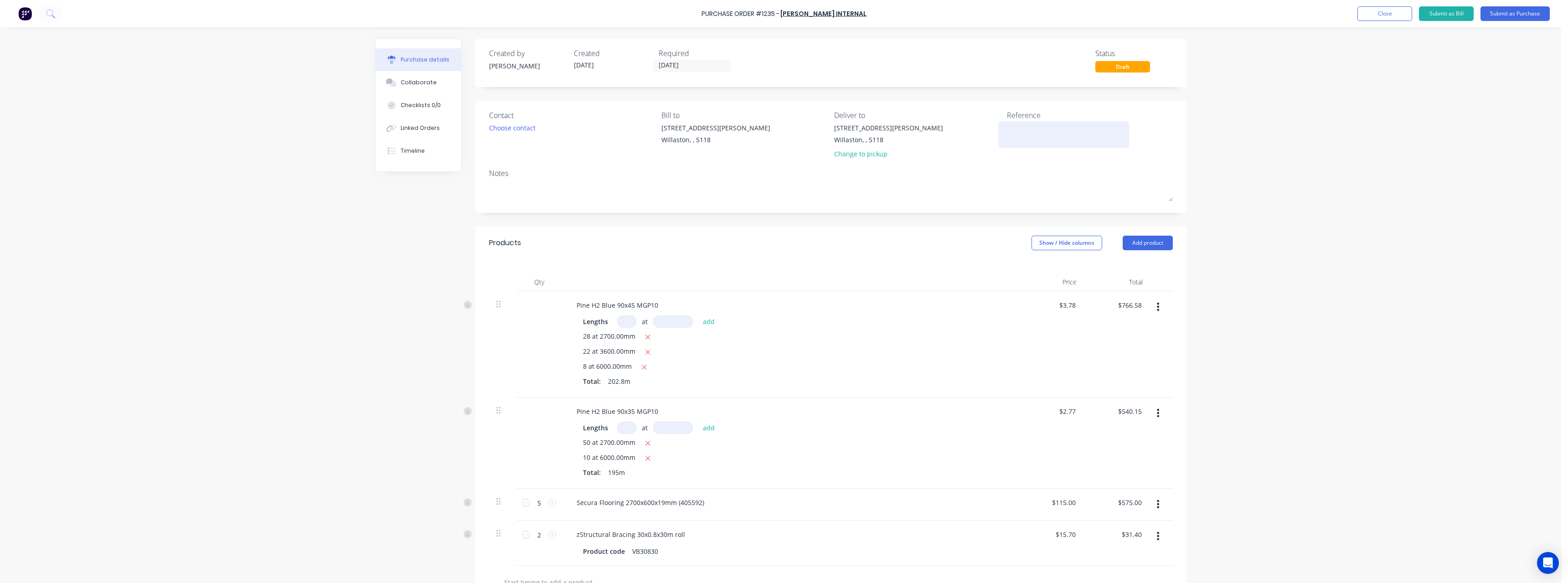
click at [576, 136] on textarea at bounding box center [1063, 133] width 114 height 21
type textarea "RC1341 #1235"
type textarea "x"
type textarea "RC1341 #1235"
click at [576, 16] on button "Submit as Purchase" at bounding box center [1515, 13] width 69 height 15
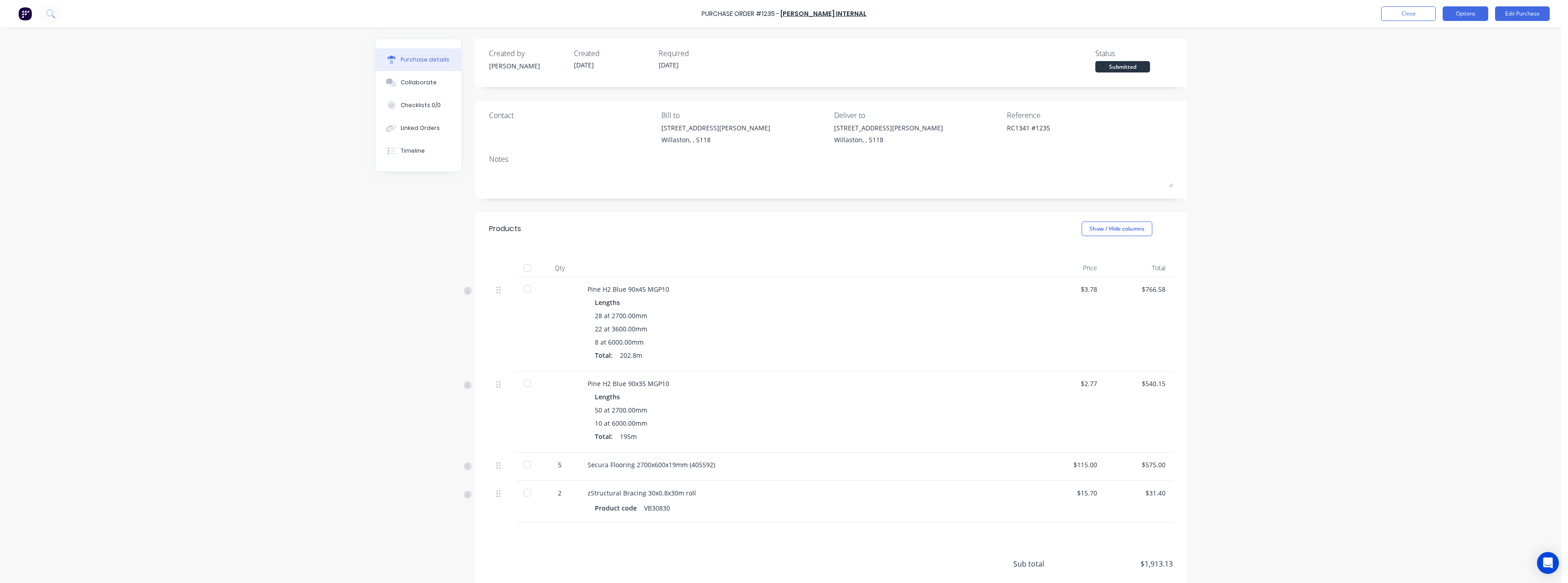
click at [576, 14] on button "Options" at bounding box center [1465, 13] width 46 height 15
click at [576, 35] on div "Print / Email" at bounding box center [1444, 37] width 70 height 13
click at [576, 54] on div "With pricing" at bounding box center [1444, 55] width 70 height 13
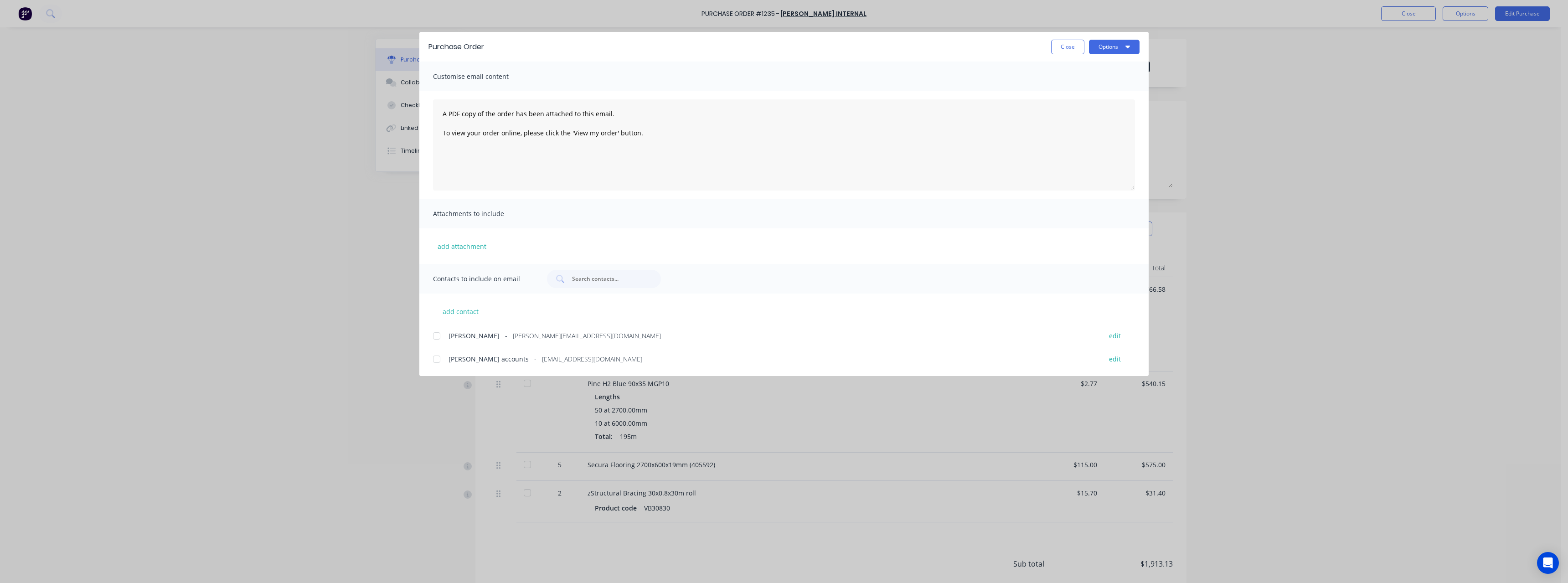
click at [559, 254] on span "[EMAIL_ADDRESS][DOMAIN_NAME]" at bounding box center [592, 359] width 100 height 10
click at [576, 48] on button "Options" at bounding box center [1114, 47] width 51 height 15
click at [576, 106] on div "Email" at bounding box center [1096, 106] width 70 height 13
click at [576, 52] on button "Close" at bounding box center [1068, 47] width 33 height 15
type textarea "x"
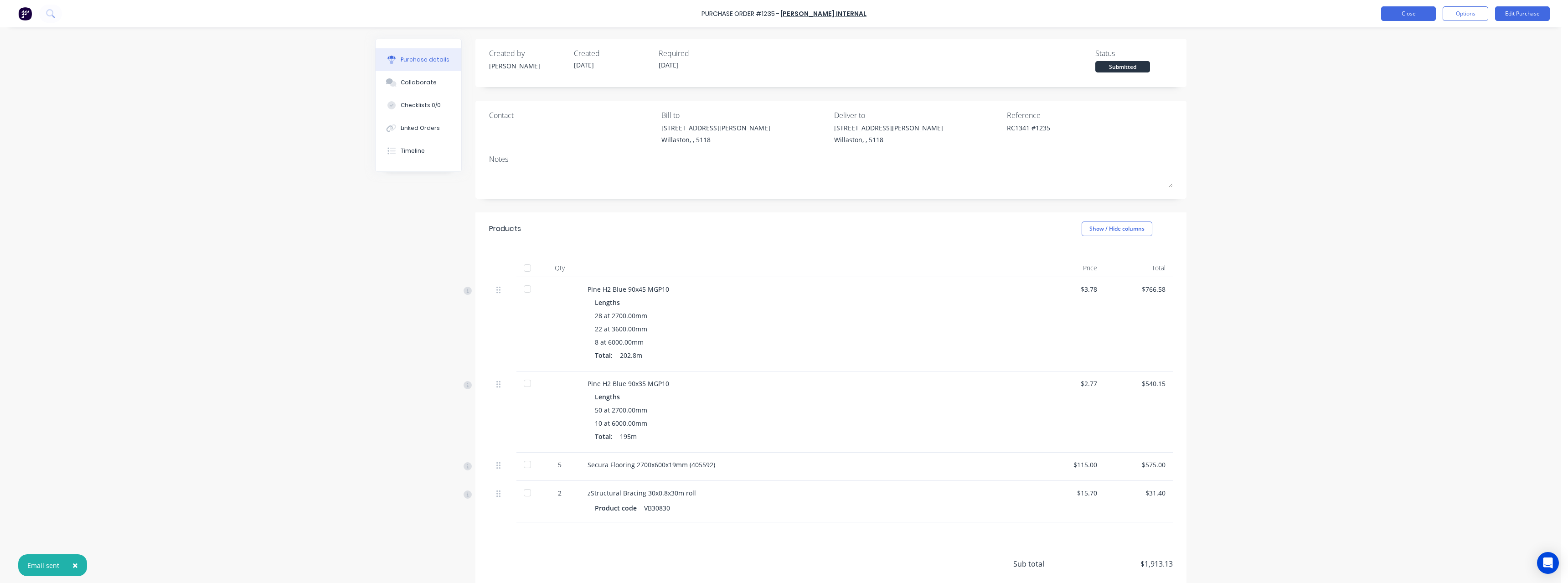
click at [576, 11] on button "Close" at bounding box center [1409, 13] width 55 height 15
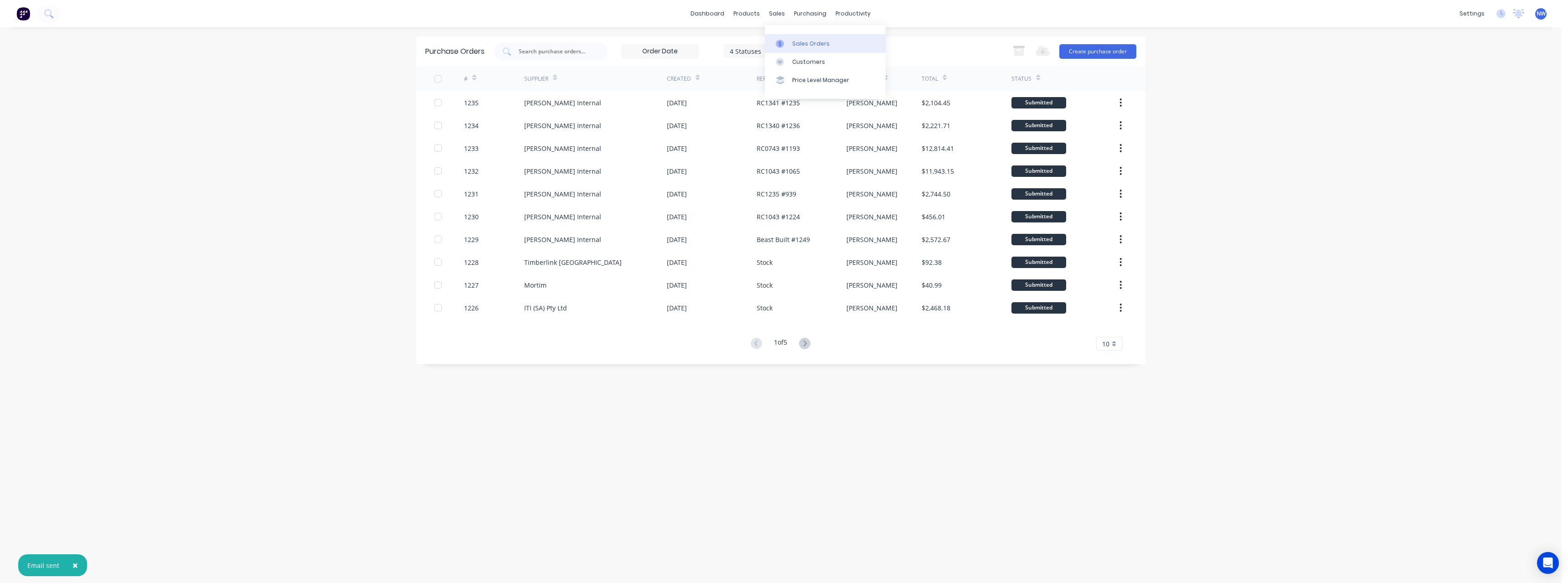
click at [576, 43] on link "Sales Orders" at bounding box center [825, 43] width 121 height 18
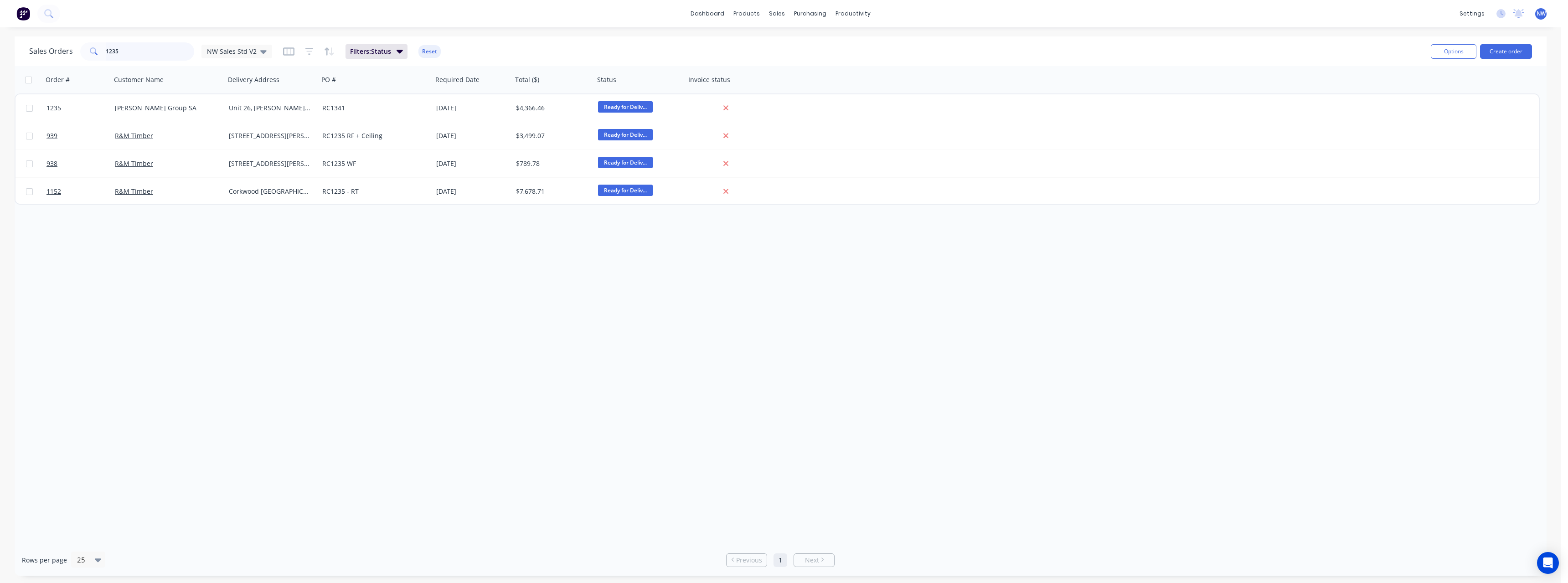
click at [144, 53] on input "1235" at bounding box center [150, 52] width 89 height 18
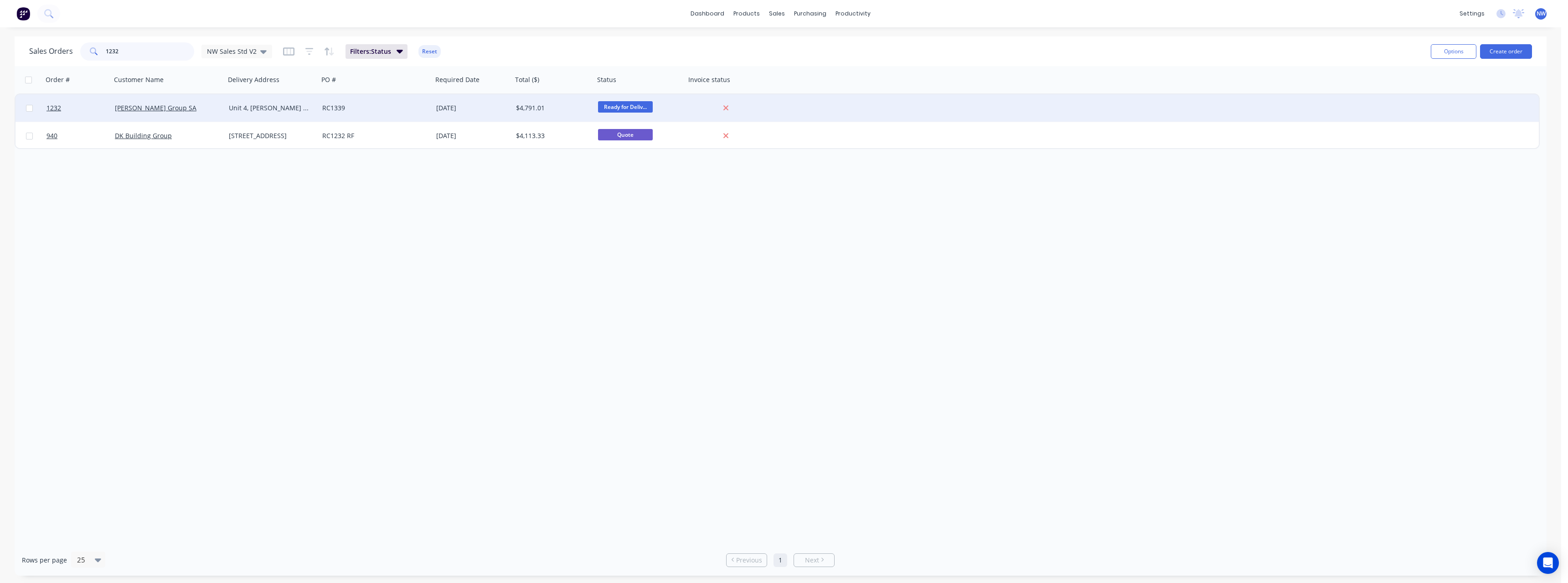
type input "1232"
click at [396, 110] on div "RC1339" at bounding box center [373, 108] width 101 height 9
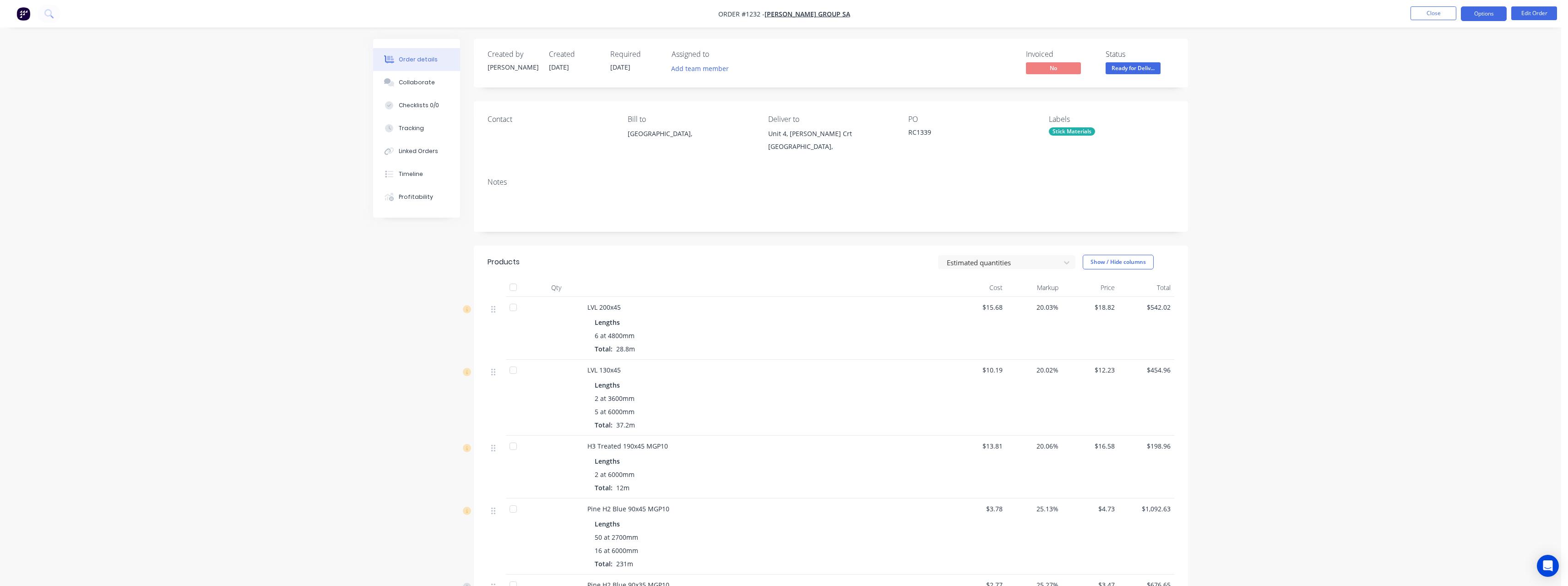
click at [579, 13] on button "Options" at bounding box center [1484, 13] width 46 height 15
click at [579, 163] on div "Purchase Products" at bounding box center [1456, 166] width 84 height 13
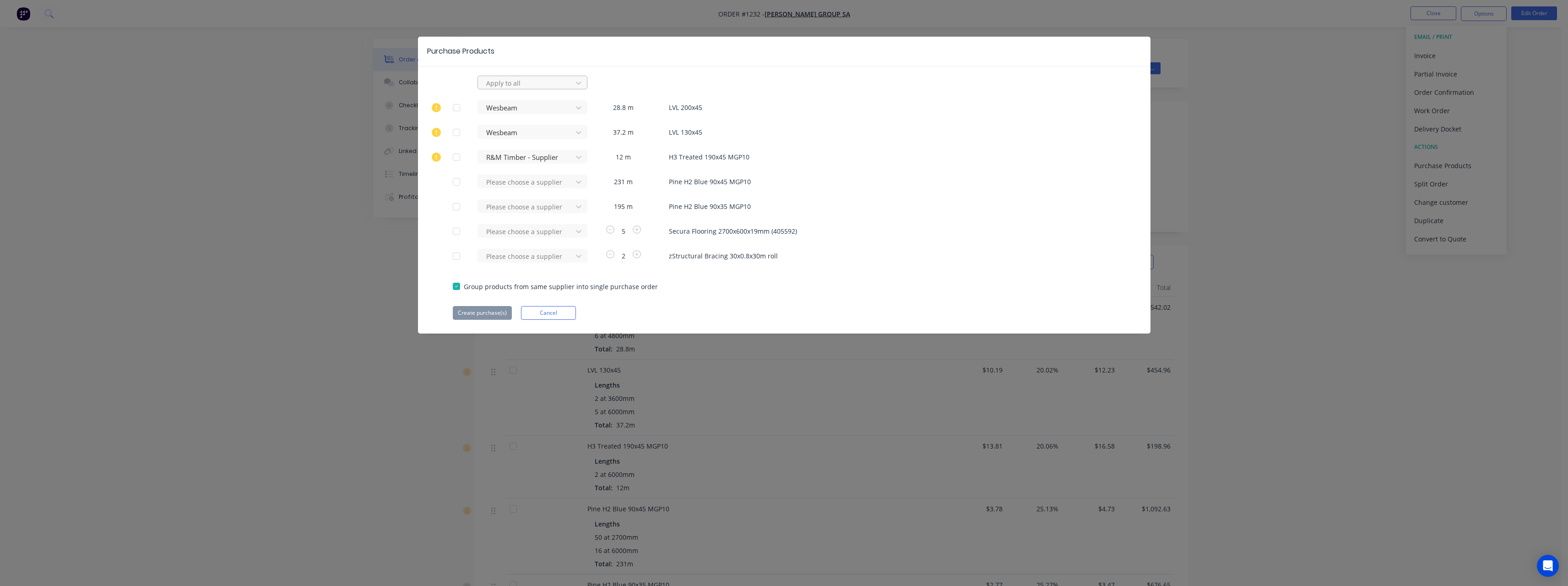
click at [498, 82] on div at bounding box center [526, 83] width 83 height 12
type input "rue"
click at [504, 139] on div "[PERSON_NAME] Internal" at bounding box center [532, 137] width 110 height 17
click at [458, 108] on div at bounding box center [457, 108] width 18 height 18
click at [458, 131] on div at bounding box center [457, 132] width 18 height 18
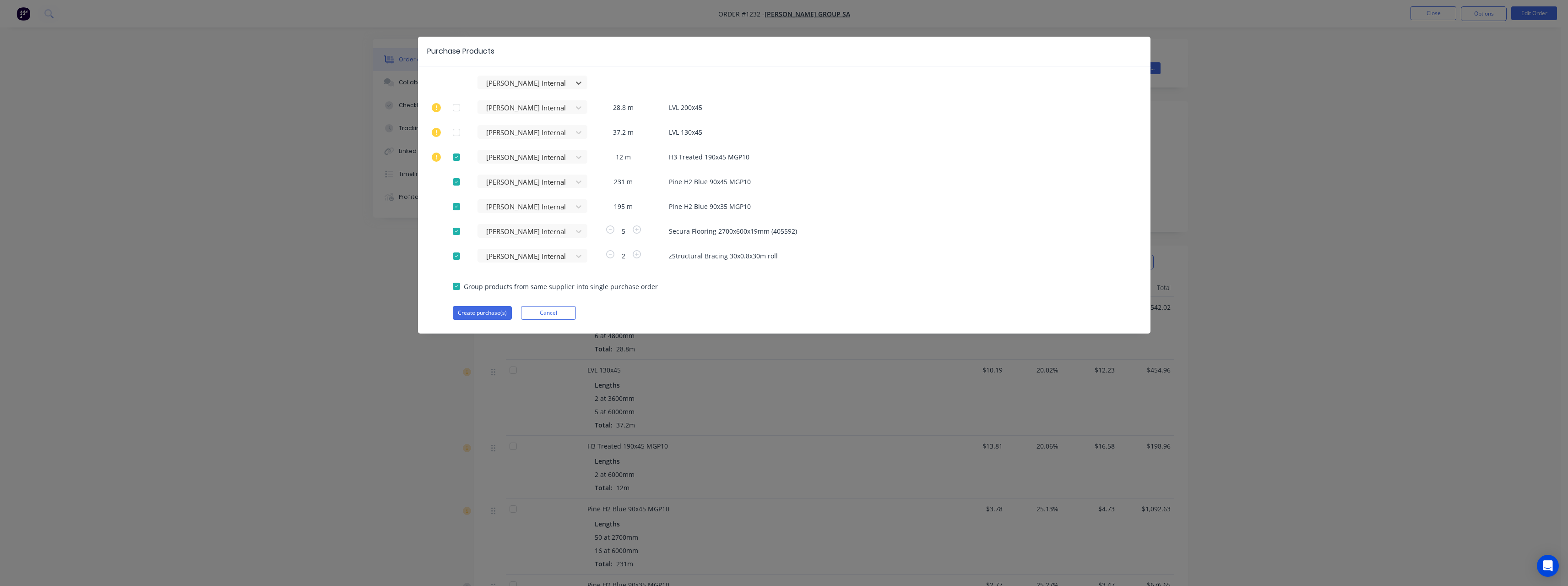
click at [458, 156] on div at bounding box center [457, 157] width 18 height 18
click at [488, 256] on button "Create purchase(s)" at bounding box center [482, 313] width 59 height 13
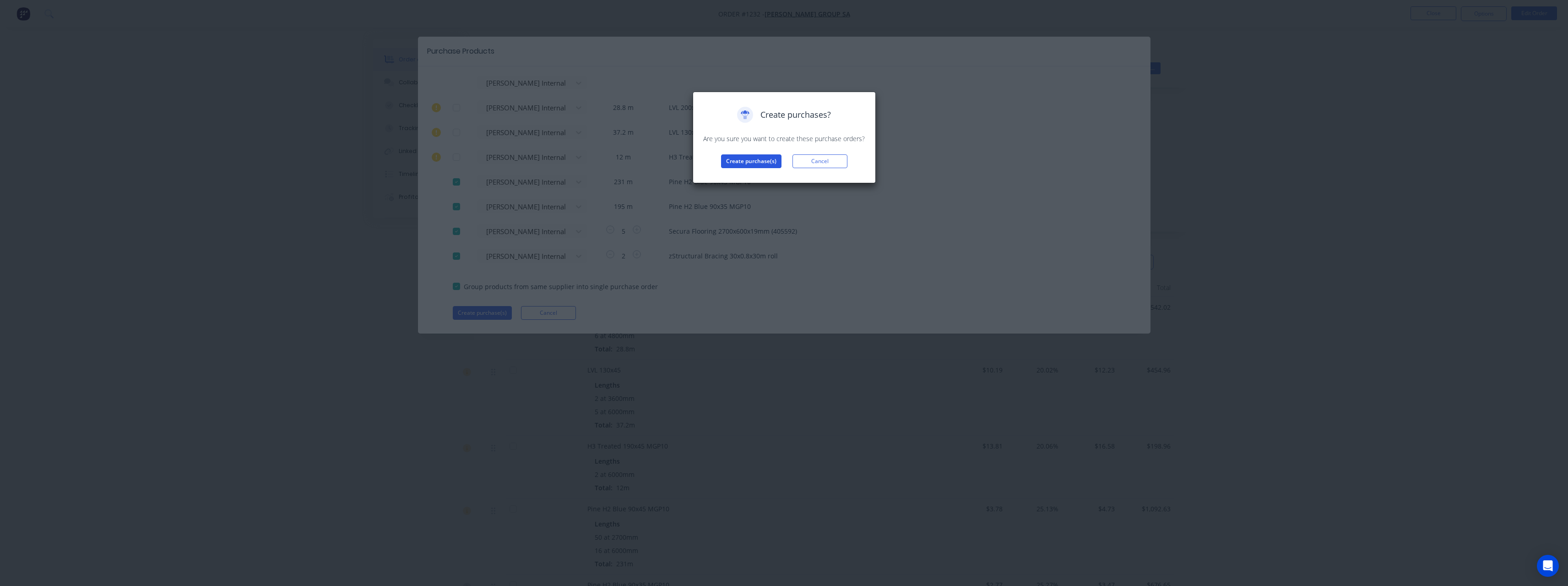
click at [579, 156] on button "Create purchase(s)" at bounding box center [751, 161] width 61 height 13
click at [579, 172] on button "View purchase(s)" at bounding box center [751, 176] width 55 height 13
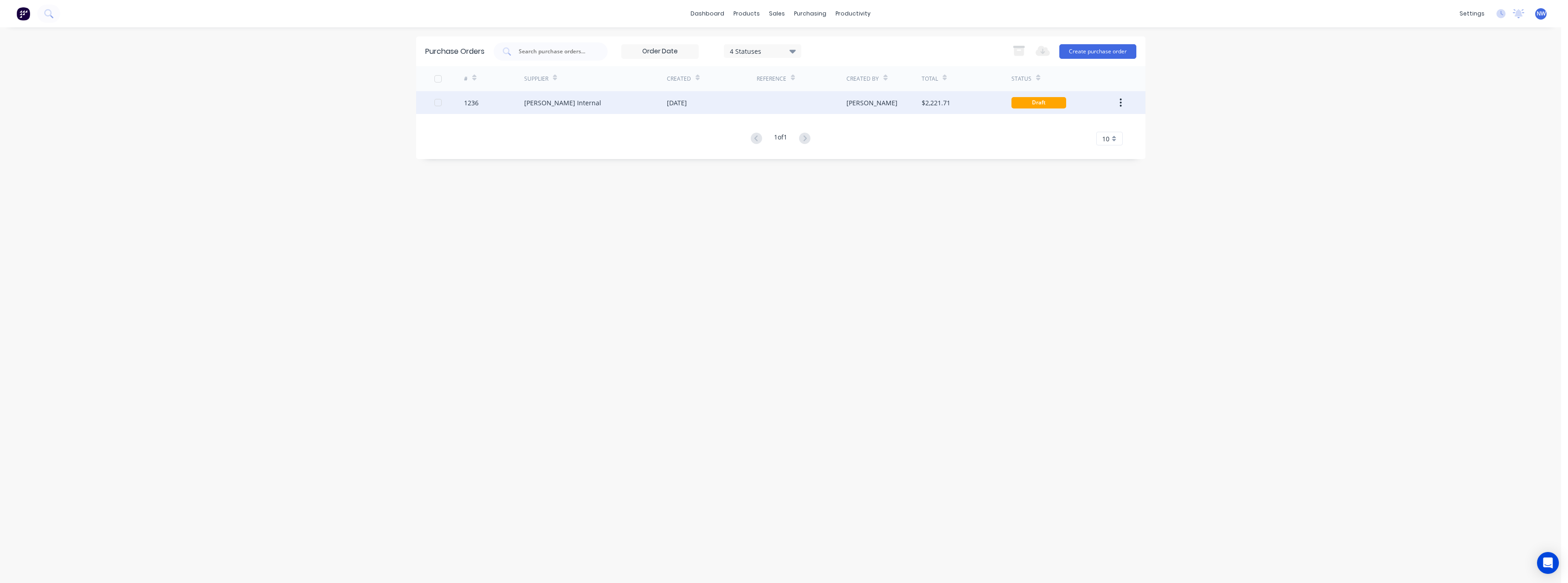
click at [576, 108] on div "[DATE]" at bounding box center [712, 102] width 90 height 23
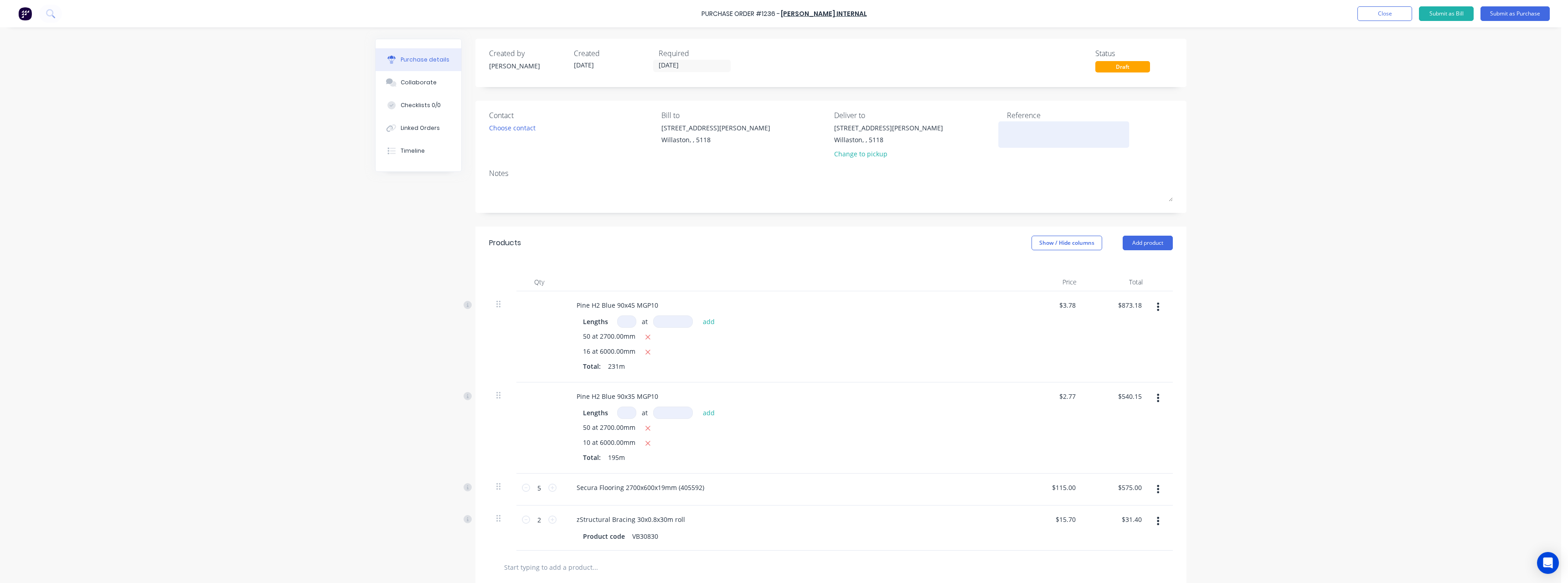
click at [576, 131] on textarea at bounding box center [1063, 133] width 114 height 21
type textarea "RC1339 #1232"
type textarea "x"
type textarea "RC1339 #1232"
click at [576, 15] on button "Submit as Purchase" at bounding box center [1515, 13] width 69 height 15
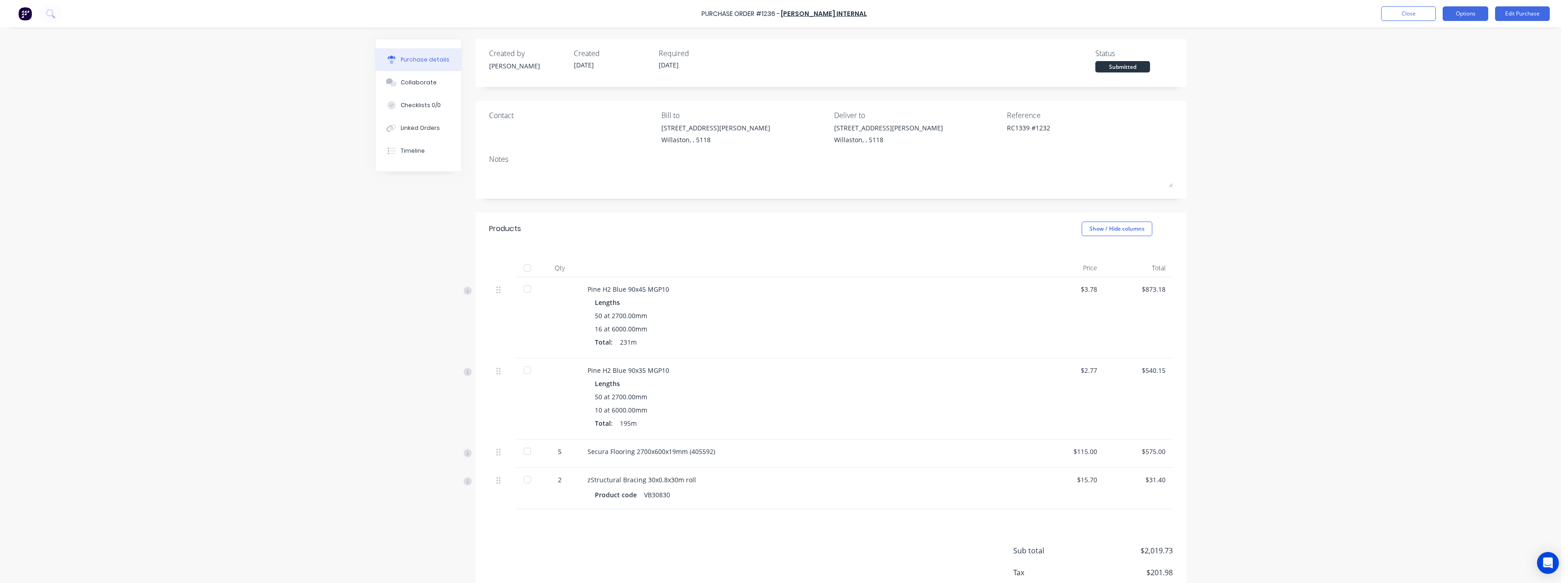
click at [576, 13] on button "Options" at bounding box center [1465, 13] width 46 height 15
click at [576, 37] on div "Print / Email" at bounding box center [1444, 37] width 70 height 13
click at [576, 55] on div "With pricing" at bounding box center [1444, 55] width 70 height 13
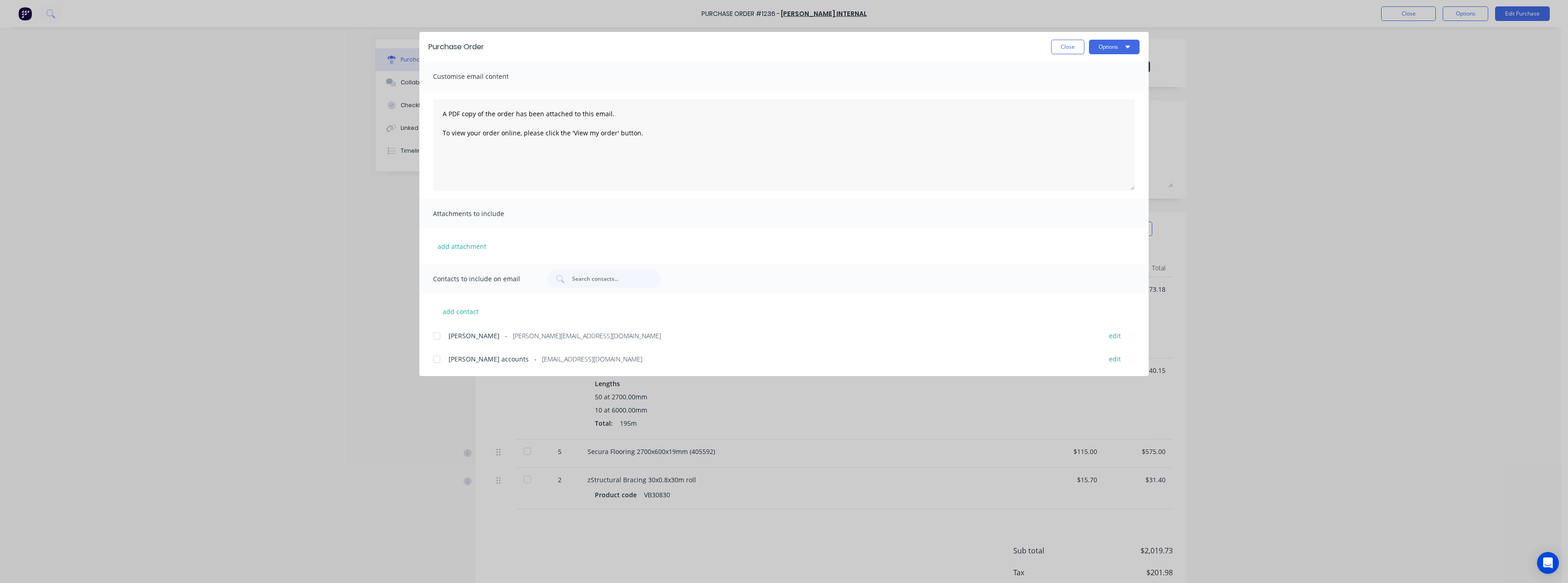
drag, startPoint x: 522, startPoint y: 362, endPoint x: 533, endPoint y: 358, distance: 11.7
click at [542, 254] on span "[EMAIL_ADDRESS][DOMAIN_NAME]" at bounding box center [592, 359] width 100 height 10
click at [576, 46] on button "Options" at bounding box center [1114, 47] width 51 height 15
click at [576, 107] on div "Email" at bounding box center [1096, 106] width 70 height 13
click at [576, 52] on button "Close" at bounding box center [1068, 47] width 33 height 15
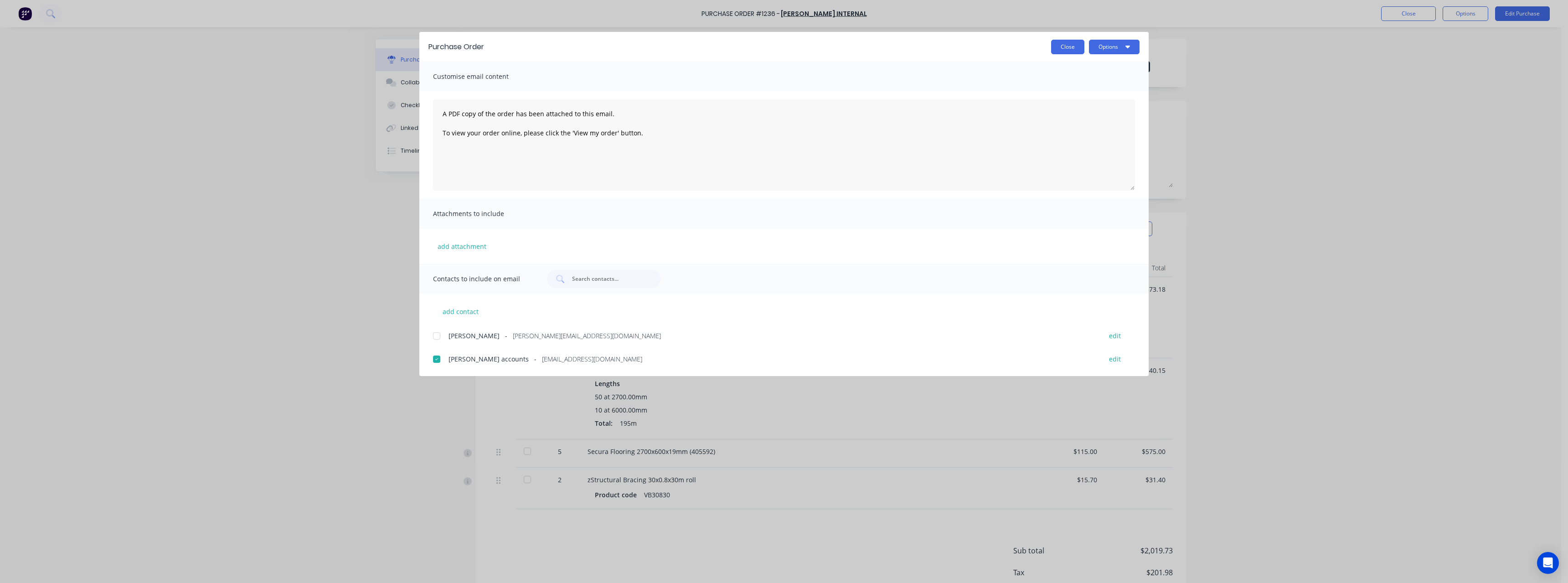
type textarea "x"
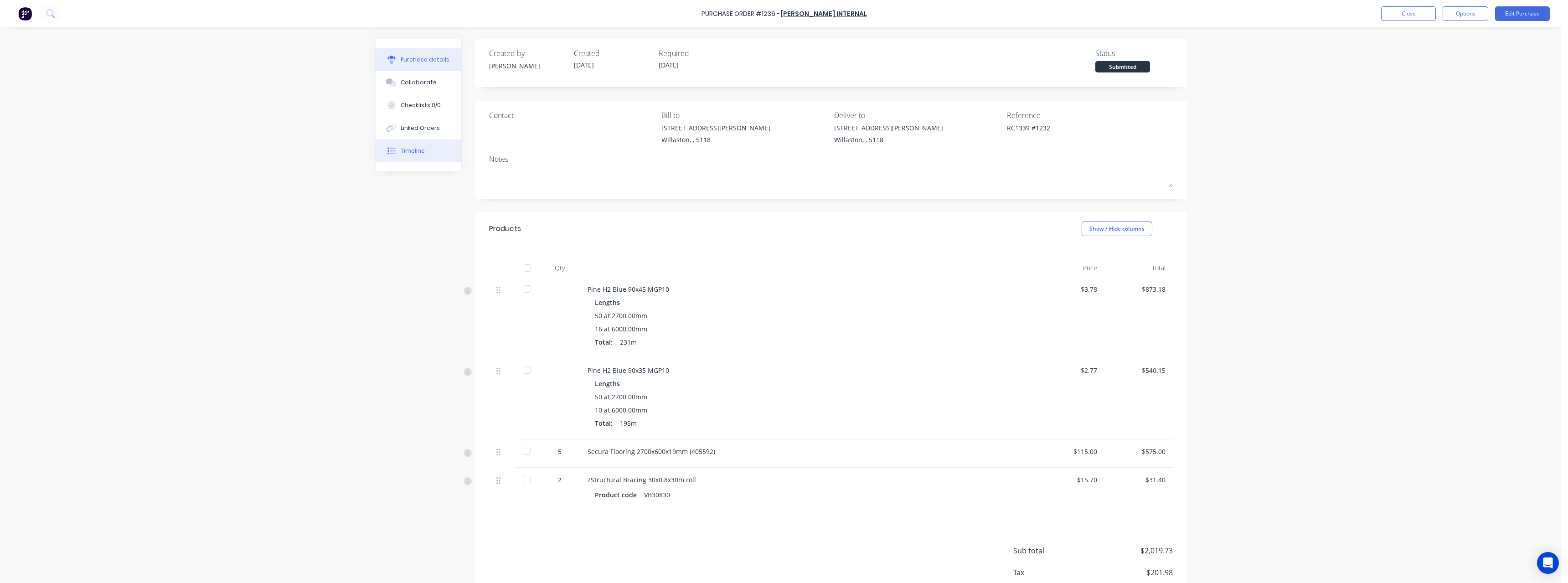
click at [421, 153] on button "Timeline" at bounding box center [418, 150] width 86 height 23
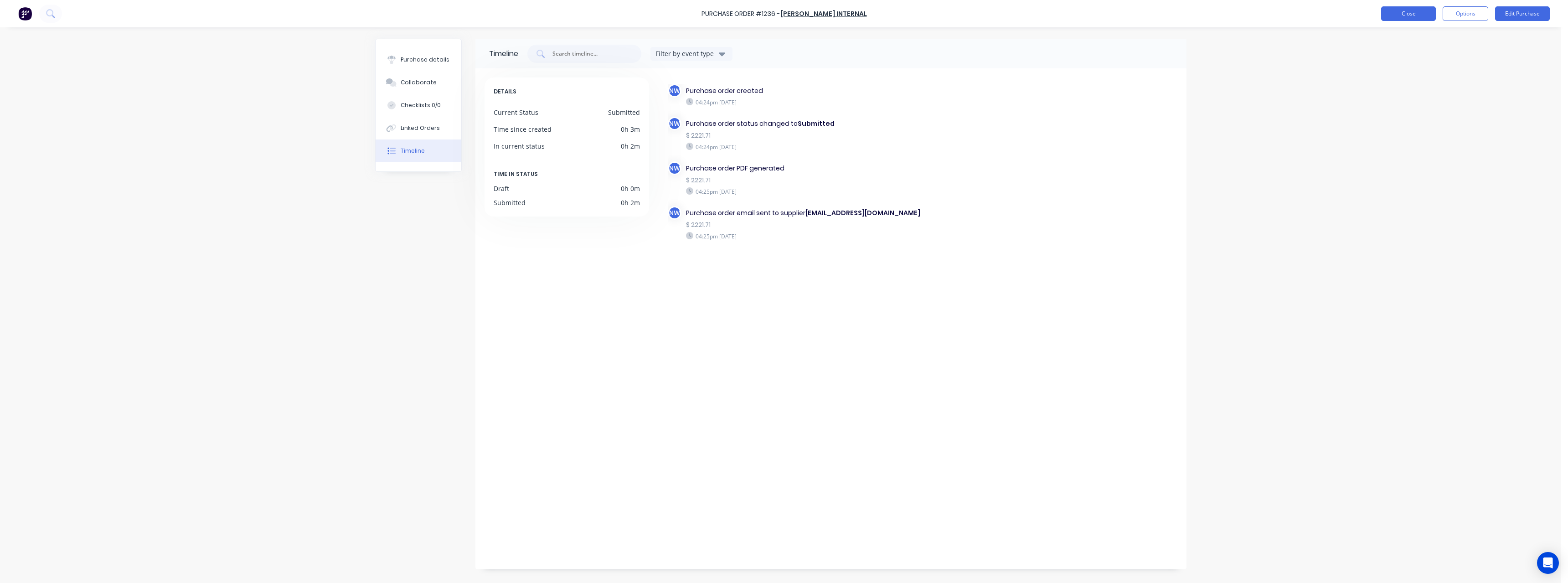
click at [576, 12] on button "Close" at bounding box center [1409, 13] width 55 height 15
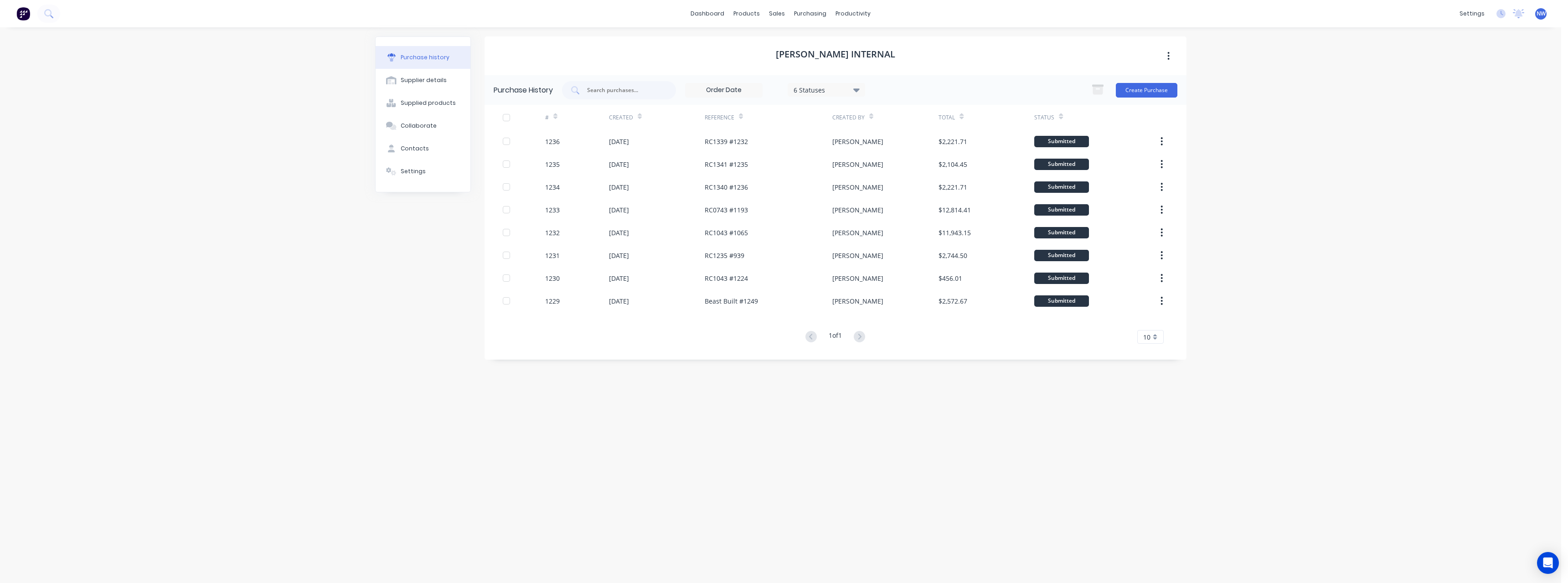
click at [576, 13] on span "NW" at bounding box center [1541, 13] width 9 height 8
click at [576, 113] on div "Sign out" at bounding box center [1465, 114] width 24 height 8
